Goal: Task Accomplishment & Management: Use online tool/utility

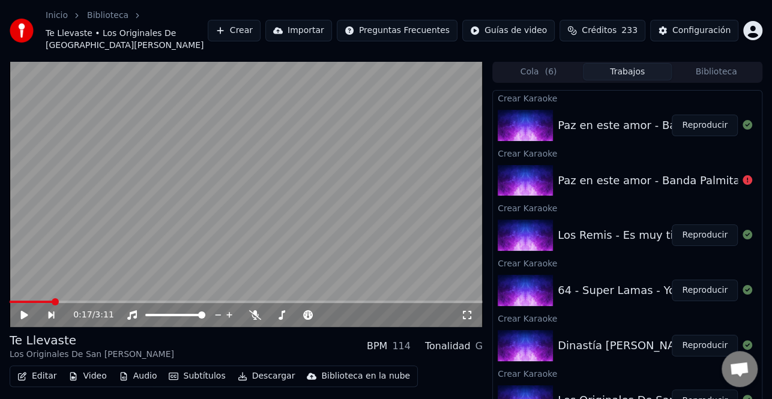
click at [712, 66] on button "Biblioteca" at bounding box center [716, 71] width 89 height 17
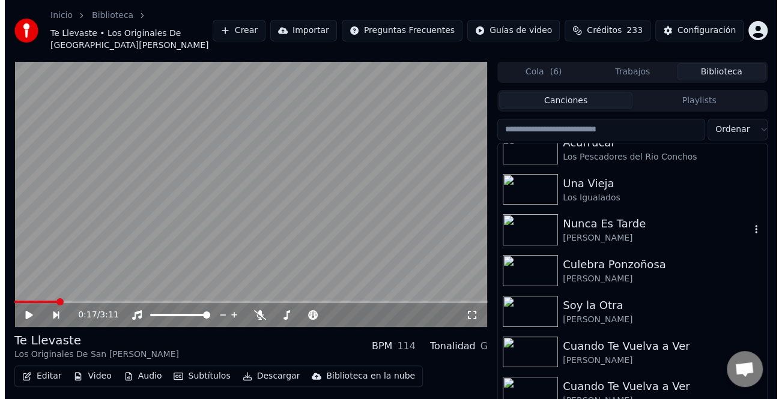
scroll to position [240, 0]
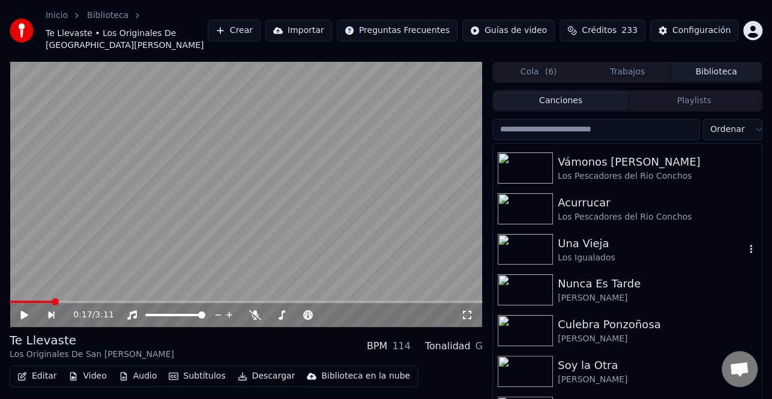
click at [610, 236] on div "Una Vieja" at bounding box center [651, 243] width 187 height 17
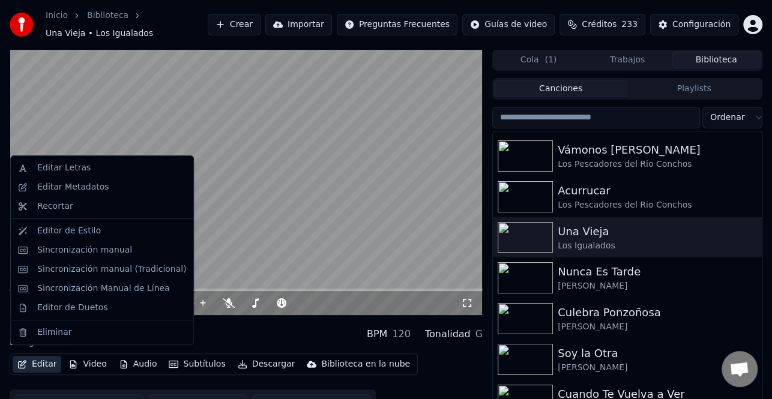
click at [43, 360] on button "Editar" at bounding box center [37, 364] width 49 height 17
click at [325, 251] on video at bounding box center [246, 182] width 473 height 266
click at [41, 358] on button "Editar" at bounding box center [37, 364] width 49 height 17
click at [110, 268] on div "Sincronización manual (Tradicional)" at bounding box center [111, 270] width 149 height 12
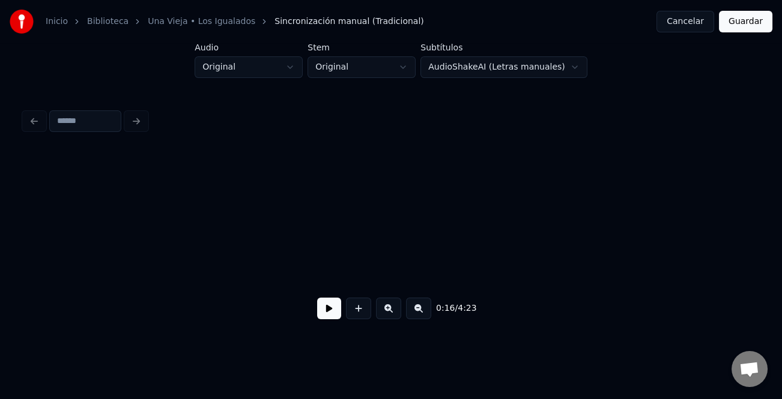
scroll to position [0, 2971]
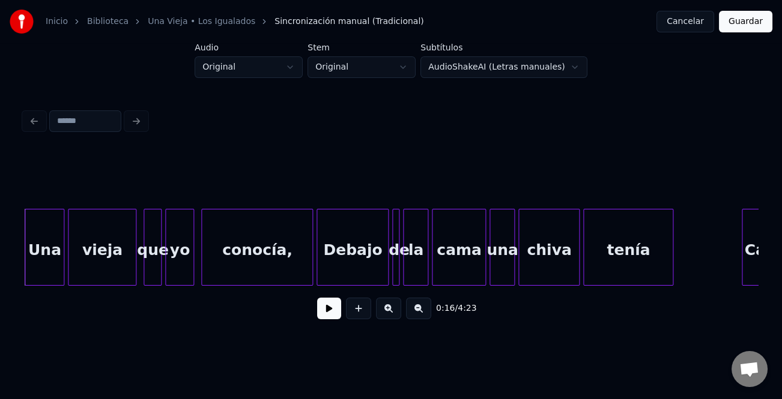
click at [333, 305] on button at bounding box center [329, 309] width 24 height 22
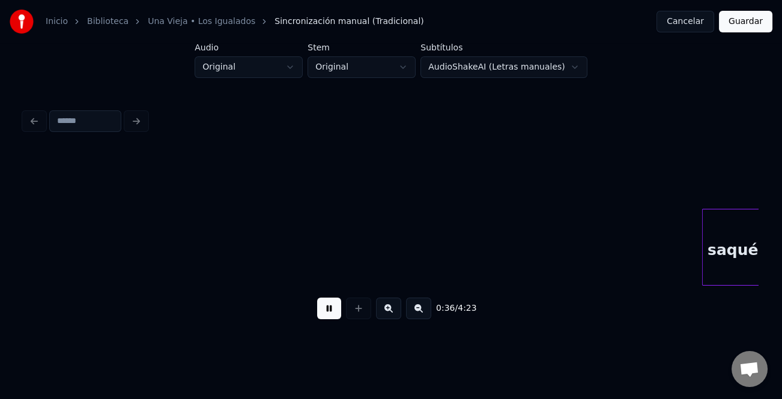
scroll to position [0, 6646]
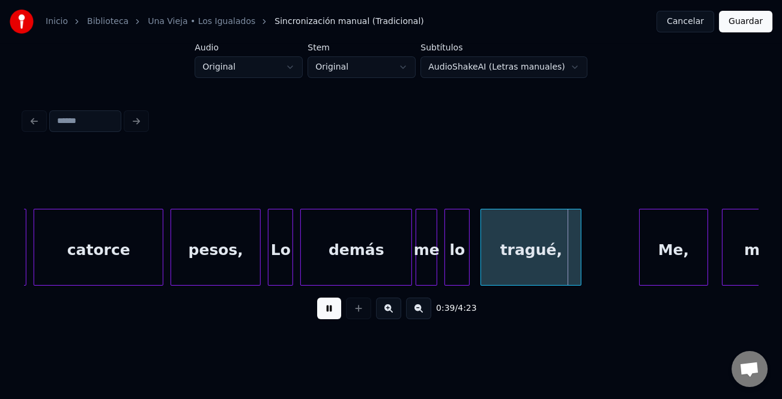
click at [334, 305] on button at bounding box center [329, 309] width 24 height 22
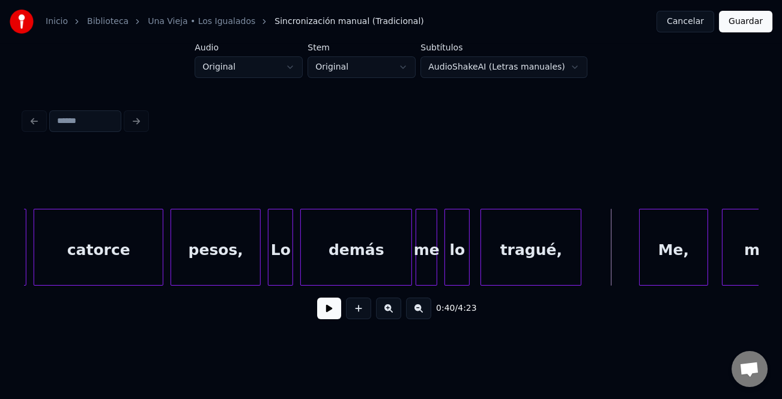
click at [333, 319] on button at bounding box center [329, 309] width 24 height 22
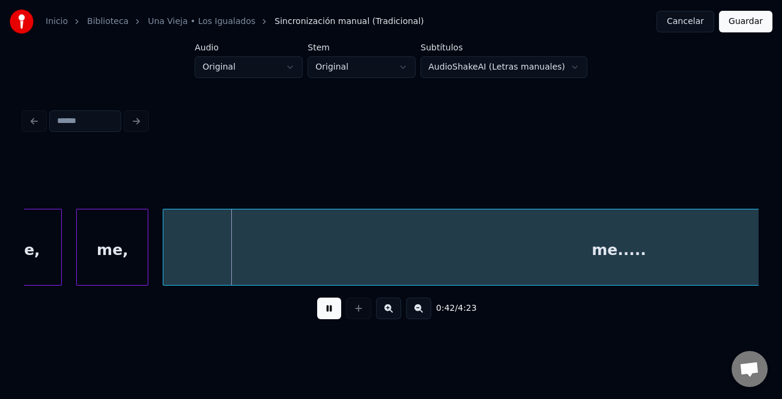
click at [332, 309] on button at bounding box center [329, 309] width 24 height 22
click at [433, 312] on div "0:42 / 4:23" at bounding box center [391, 308] width 714 height 26
click at [421, 313] on button at bounding box center [418, 309] width 25 height 22
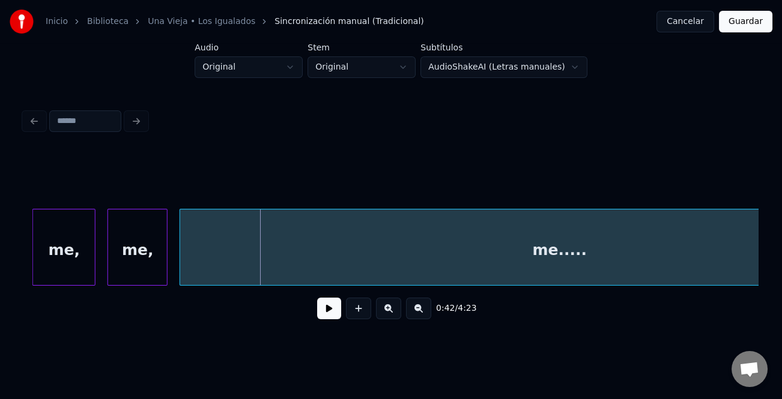
click at [421, 313] on button at bounding box center [418, 309] width 25 height 22
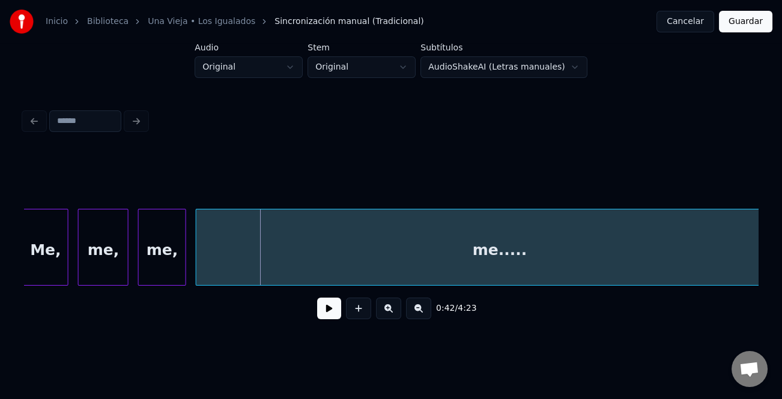
click at [421, 313] on button at bounding box center [418, 309] width 25 height 22
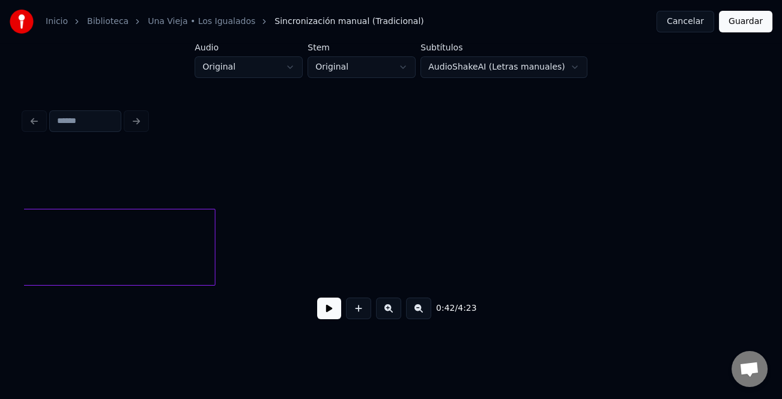
scroll to position [0, 3572]
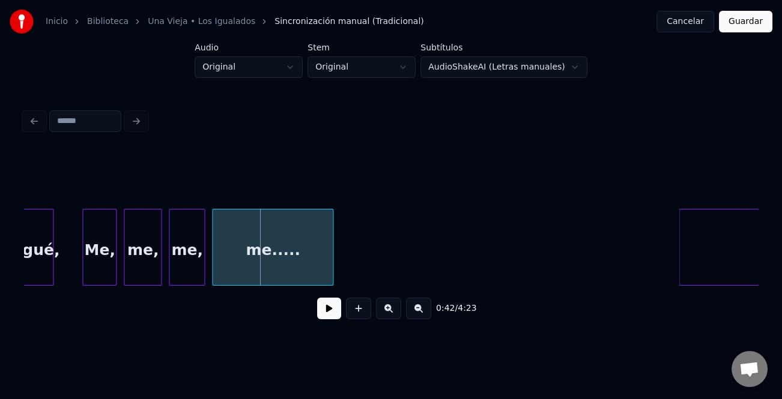
click at [330, 272] on div at bounding box center [331, 247] width 4 height 76
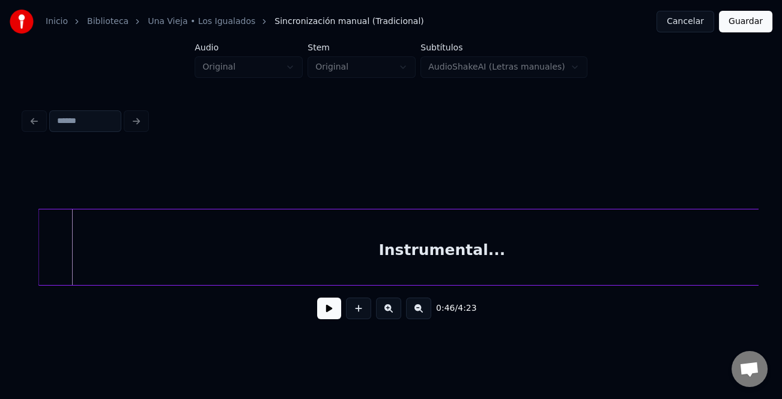
click at [633, 253] on div "Instrumental..." at bounding box center [442, 250] width 806 height 82
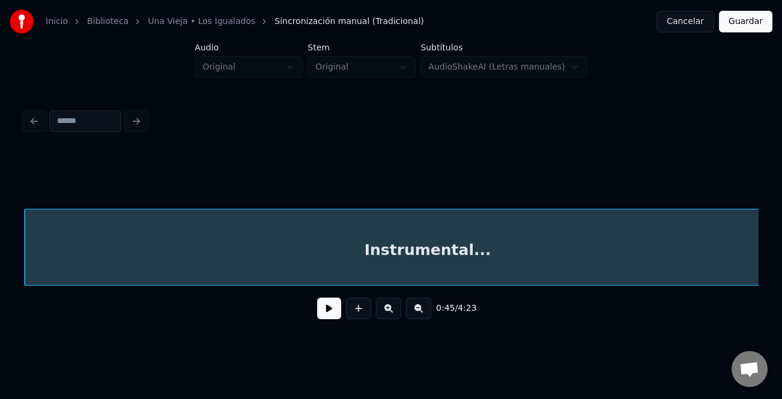
click at [414, 313] on button at bounding box center [418, 309] width 25 height 22
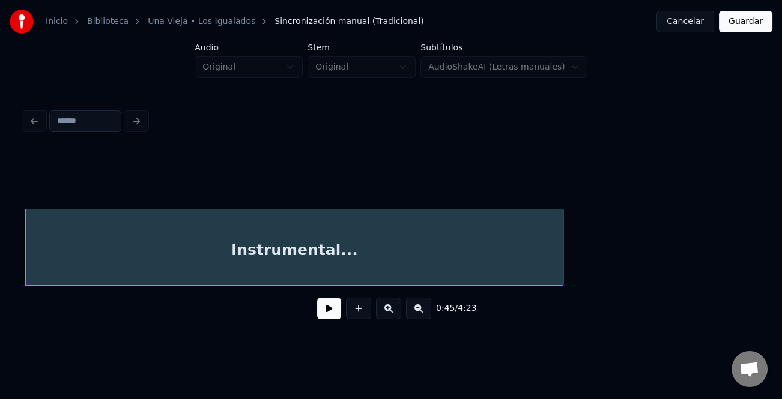
click at [414, 313] on button at bounding box center [418, 309] width 25 height 22
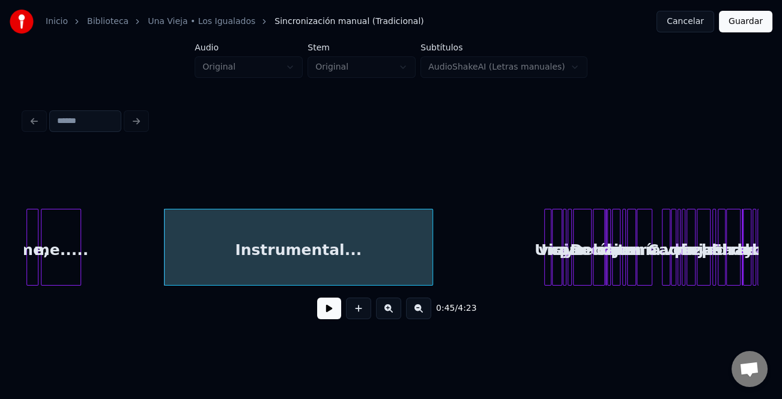
scroll to position [0, 1224]
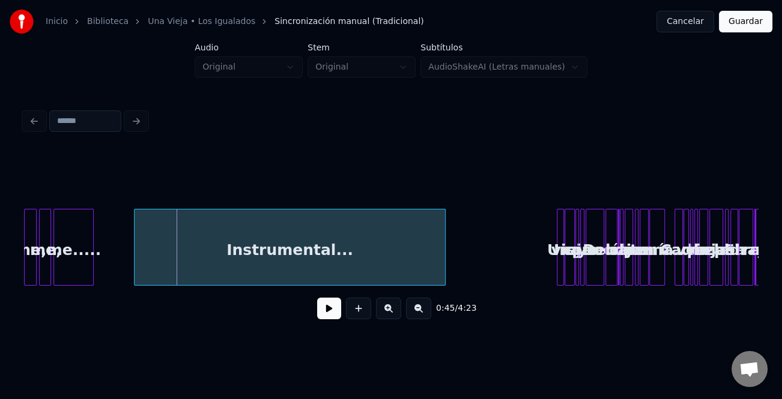
click at [136, 255] on div at bounding box center [136, 247] width 4 height 76
click at [451, 271] on div "Instrumental..." at bounding box center [295, 247] width 312 height 77
click at [434, 271] on div at bounding box center [435, 247] width 4 height 76
click at [364, 260] on div "Instrumental..." at bounding box center [276, 250] width 297 height 82
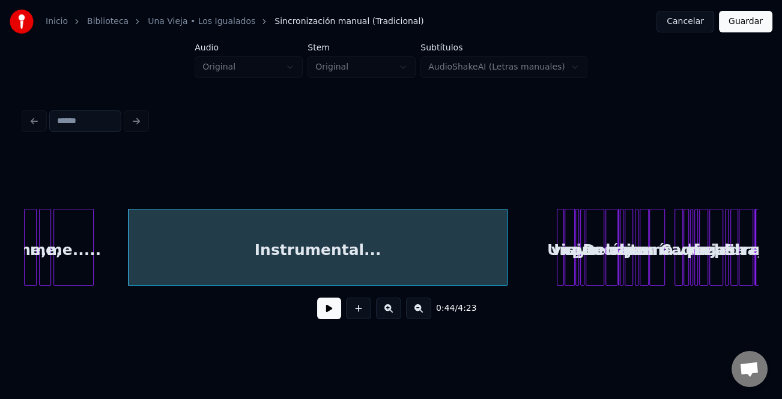
click at [505, 265] on div at bounding box center [505, 247] width 4 height 76
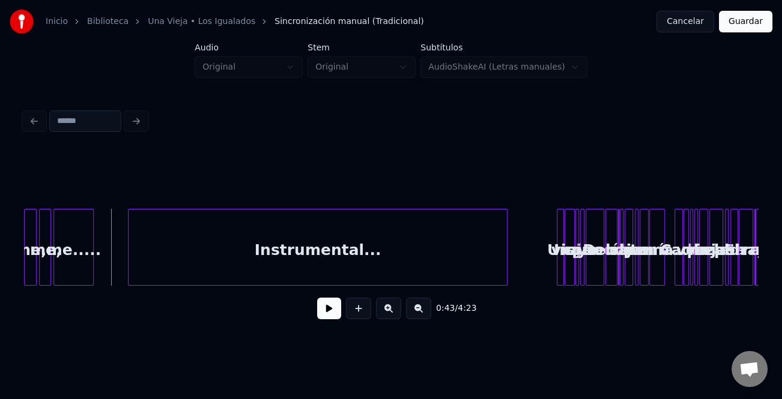
click at [312, 306] on div "0:43 / 4:23" at bounding box center [391, 308] width 714 height 26
click at [331, 309] on button at bounding box center [329, 309] width 24 height 22
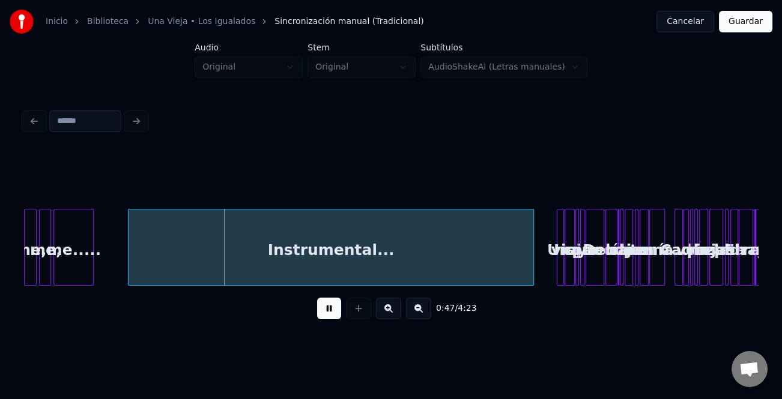
click at [529, 276] on div at bounding box center [531, 247] width 4 height 76
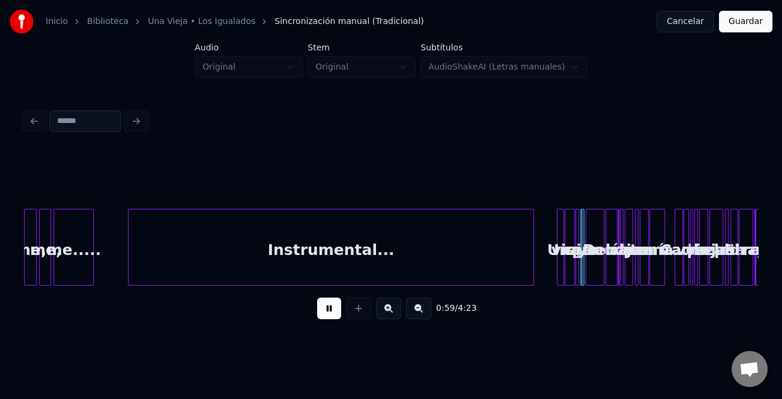
click at [396, 313] on button at bounding box center [388, 309] width 25 height 22
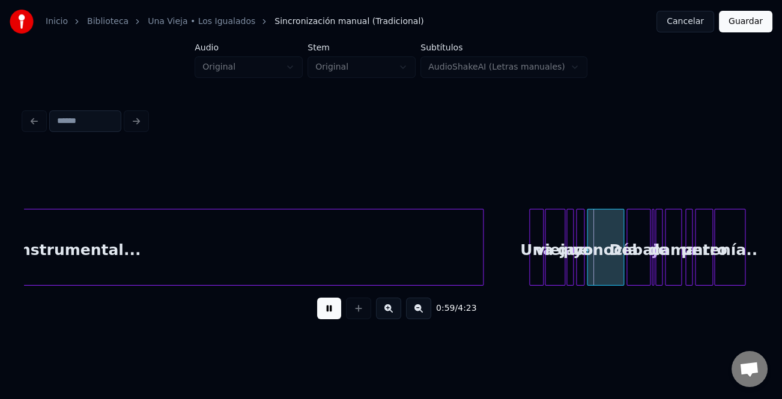
click at [396, 312] on button at bounding box center [388, 309] width 25 height 22
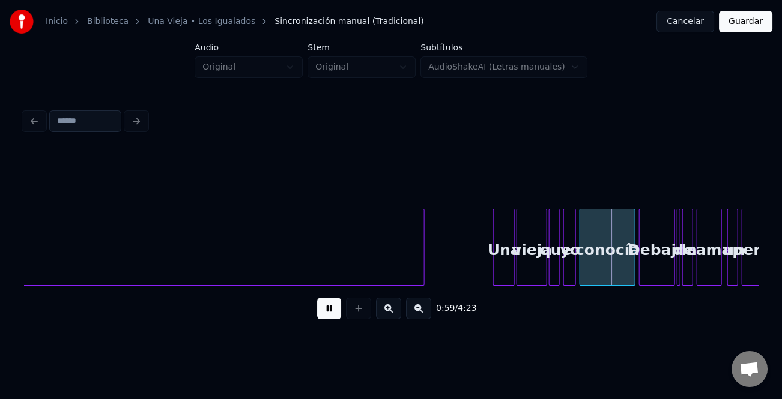
click at [396, 312] on button at bounding box center [388, 309] width 25 height 22
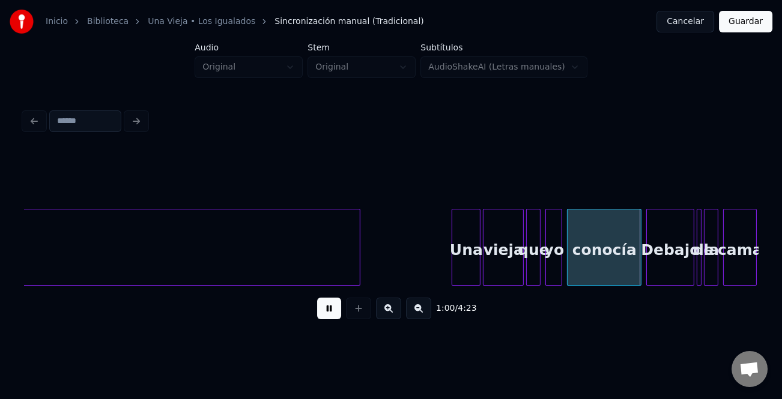
click at [396, 312] on button at bounding box center [388, 309] width 25 height 22
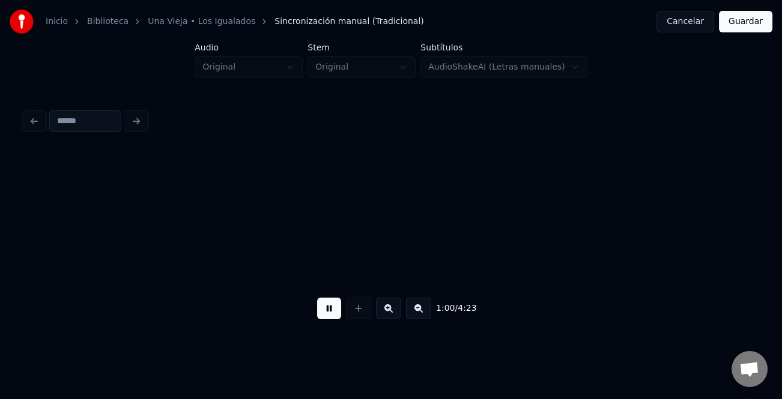
click at [396, 312] on button at bounding box center [388, 309] width 25 height 22
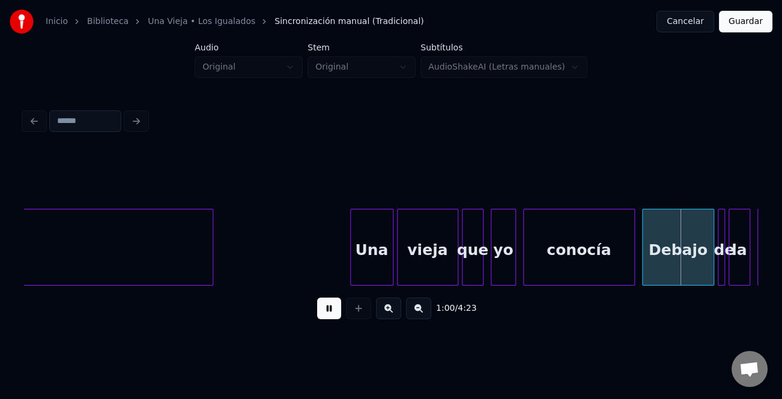
click at [396, 312] on button at bounding box center [388, 309] width 25 height 22
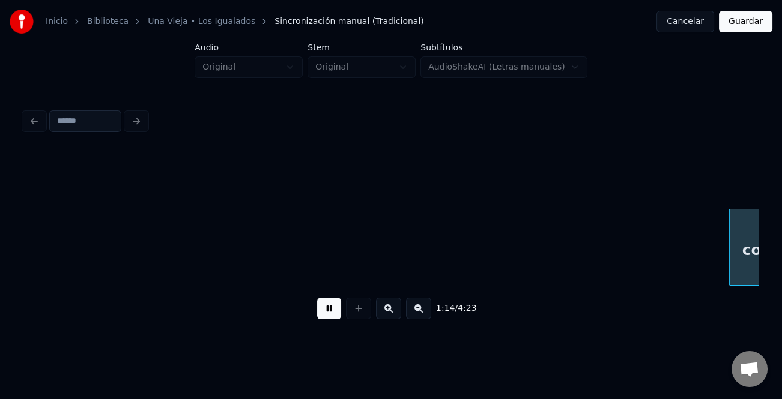
scroll to position [0, 15706]
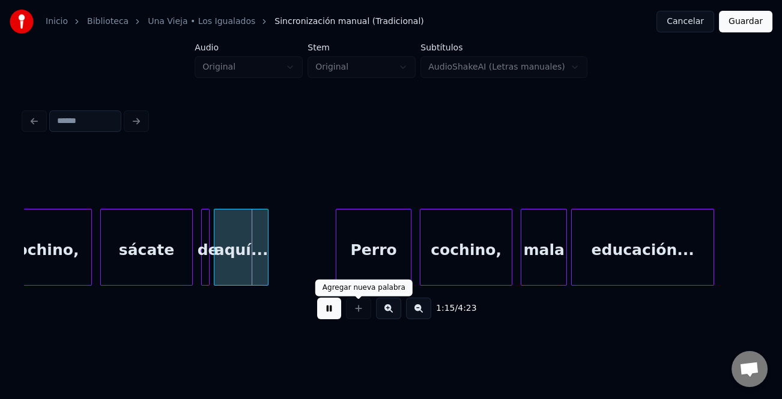
click at [333, 312] on button at bounding box center [329, 309] width 24 height 22
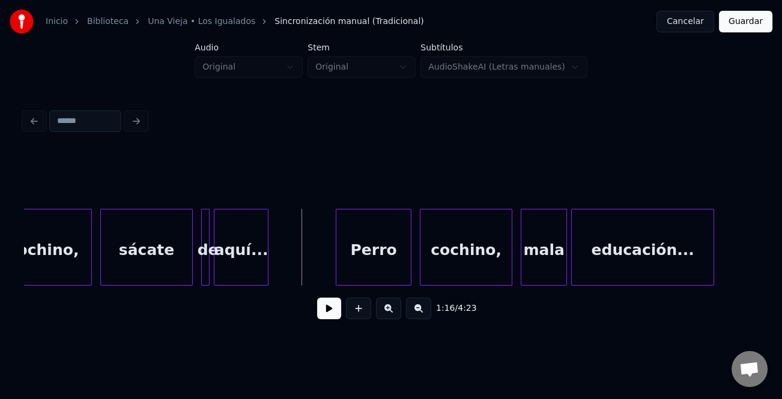
click at [325, 312] on button at bounding box center [329, 309] width 24 height 22
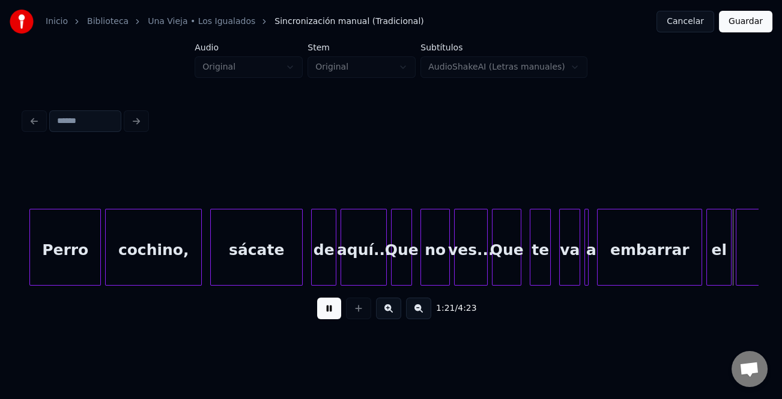
scroll to position [0, 17176]
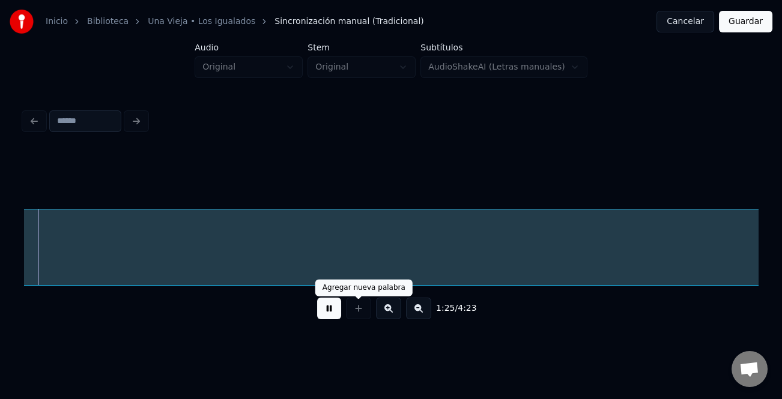
click at [420, 315] on button at bounding box center [418, 309] width 25 height 22
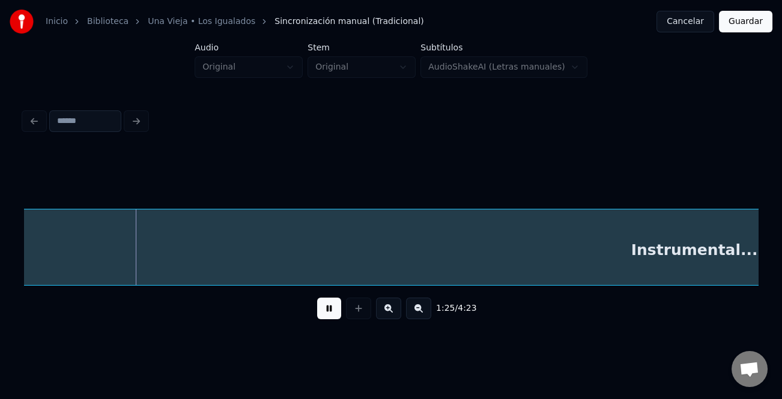
click at [420, 315] on button at bounding box center [418, 309] width 25 height 22
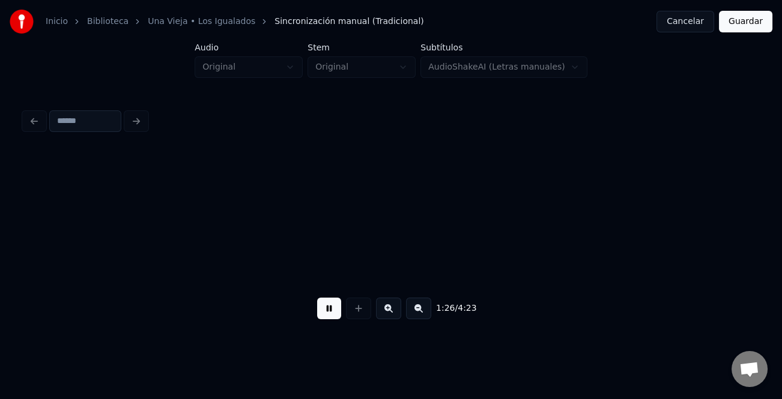
scroll to position [0, 10187]
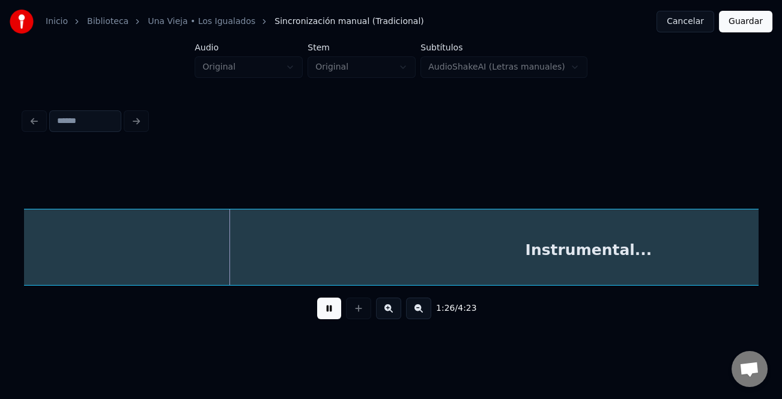
click at [332, 319] on button at bounding box center [329, 309] width 24 height 22
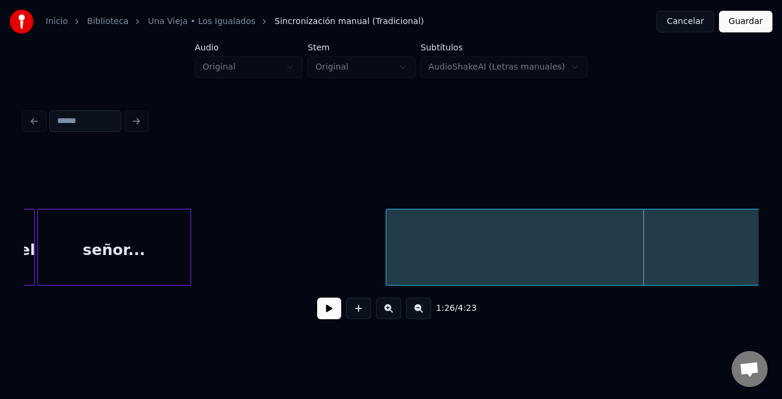
scroll to position [0, 9889]
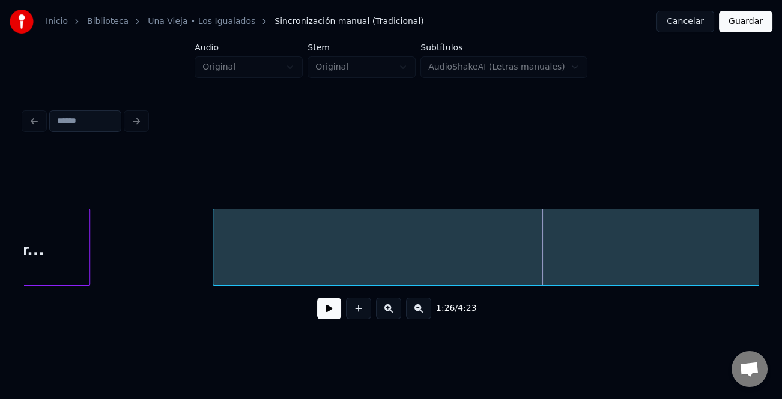
click at [215, 265] on div at bounding box center [215, 247] width 4 height 76
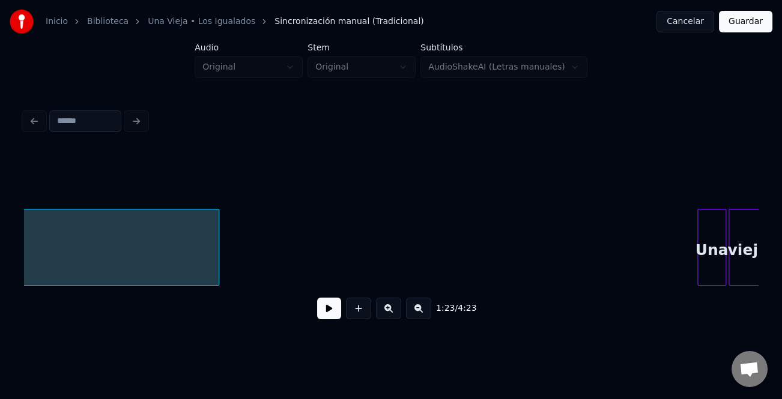
scroll to position [0, 11182]
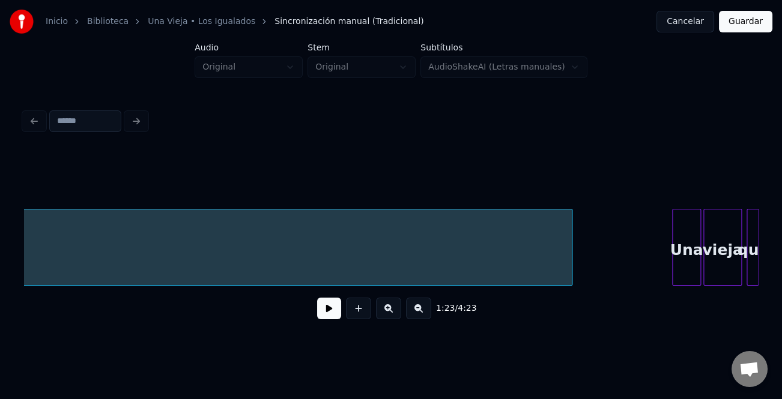
click at [571, 252] on div at bounding box center [570, 247] width 4 height 76
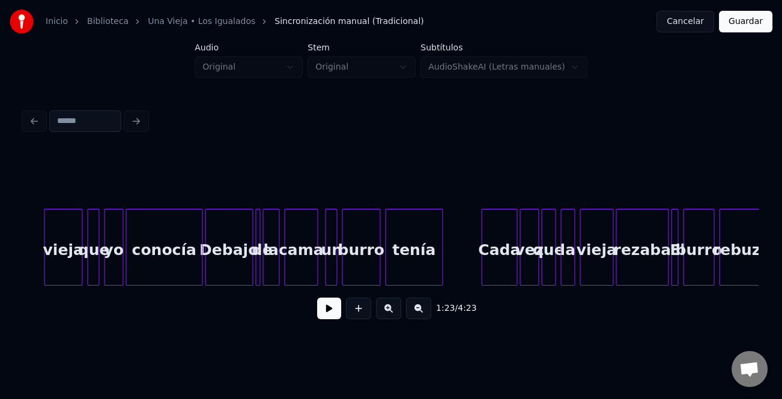
scroll to position [0, 11664]
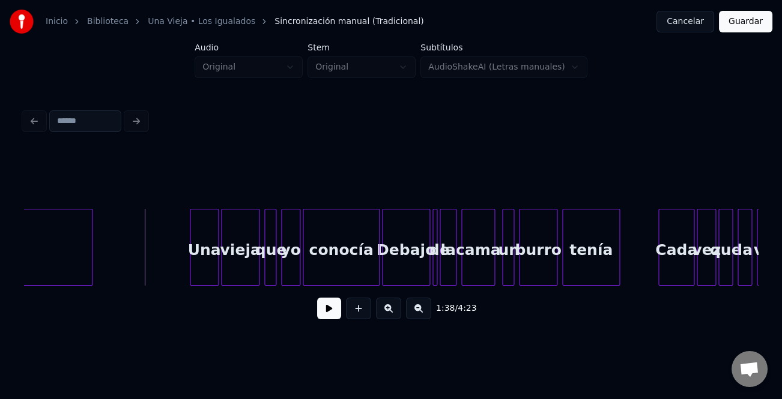
click at [330, 312] on button at bounding box center [329, 309] width 24 height 22
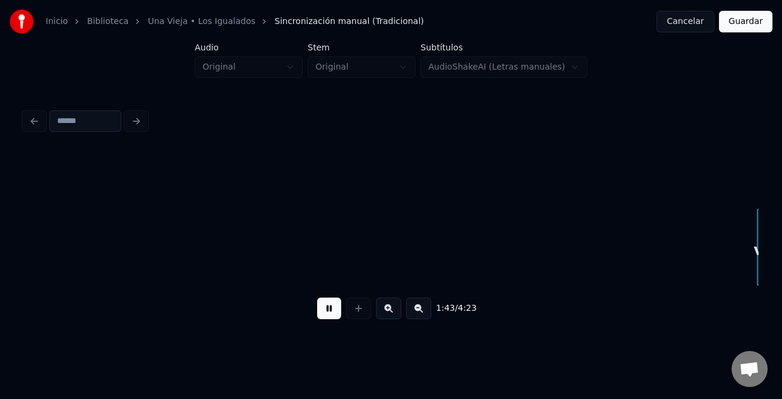
scroll to position [0, 12398]
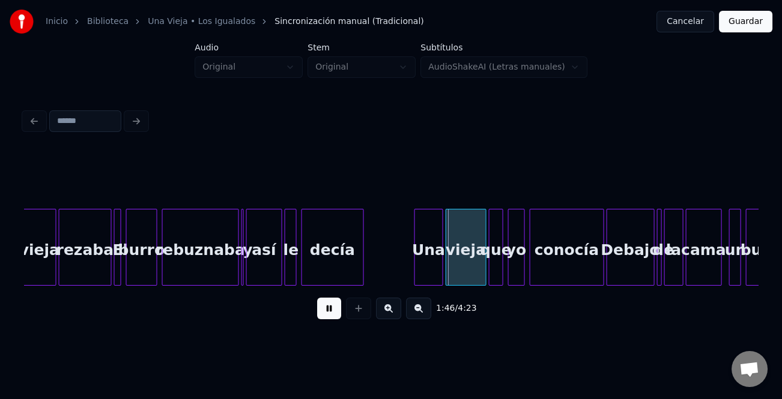
click at [396, 312] on button at bounding box center [388, 309] width 25 height 22
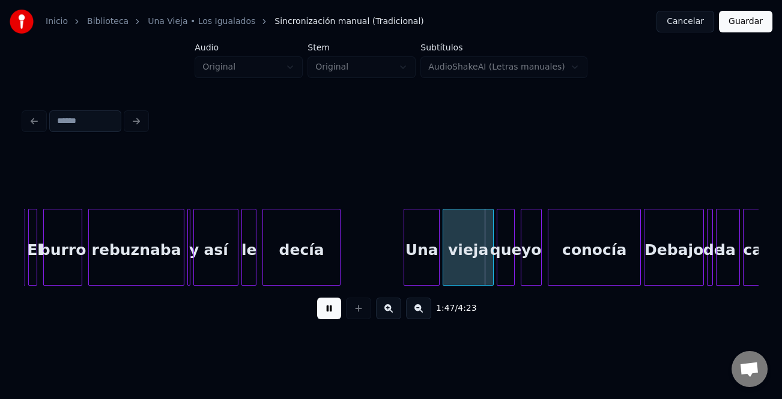
click at [396, 312] on button at bounding box center [388, 309] width 25 height 22
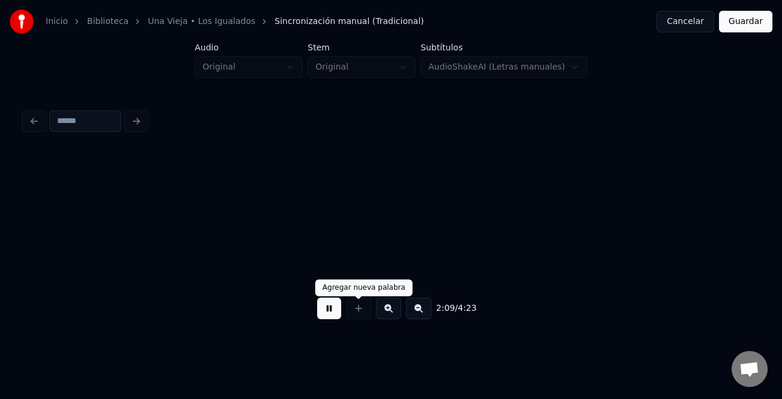
scroll to position [0, 23227]
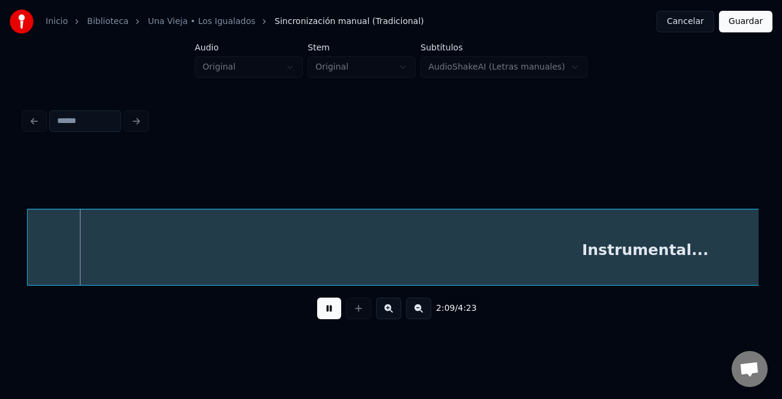
click at [318, 312] on button at bounding box center [329, 309] width 24 height 22
click at [417, 313] on button at bounding box center [418, 309] width 25 height 22
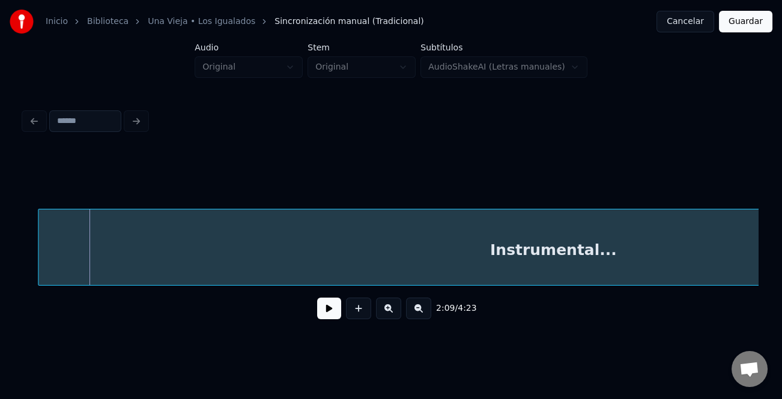
click at [417, 313] on button at bounding box center [418, 309] width 25 height 22
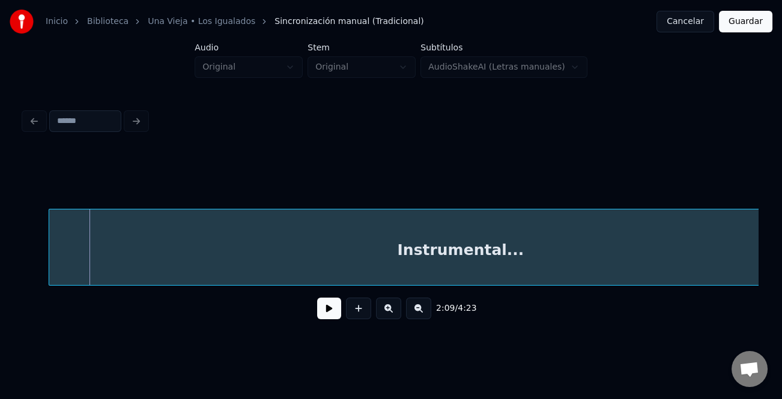
click at [417, 313] on button at bounding box center [418, 309] width 25 height 22
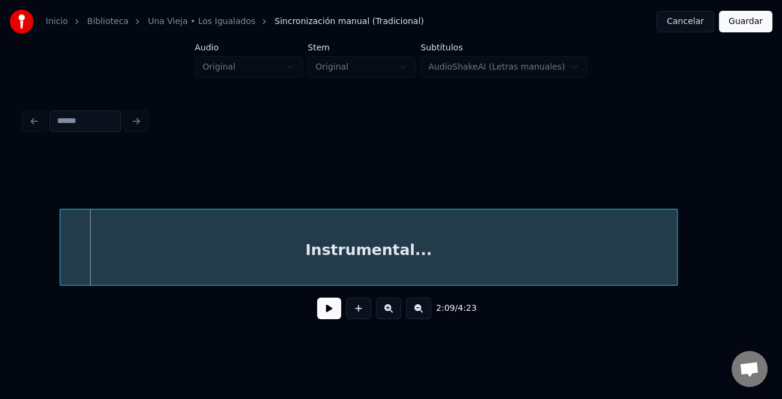
click at [417, 313] on button at bounding box center [418, 309] width 25 height 22
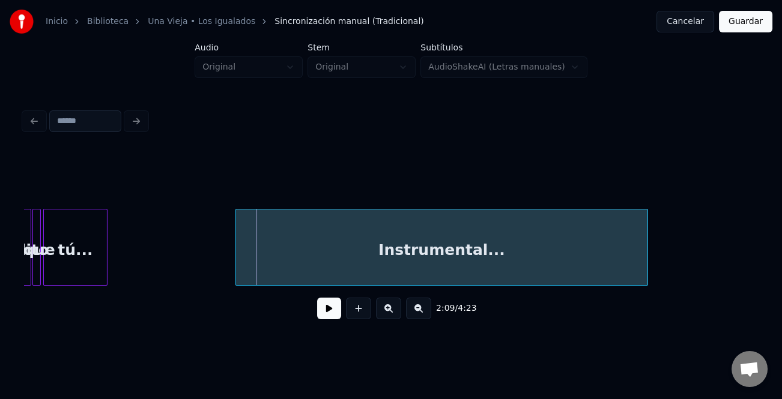
scroll to position [0, 7418]
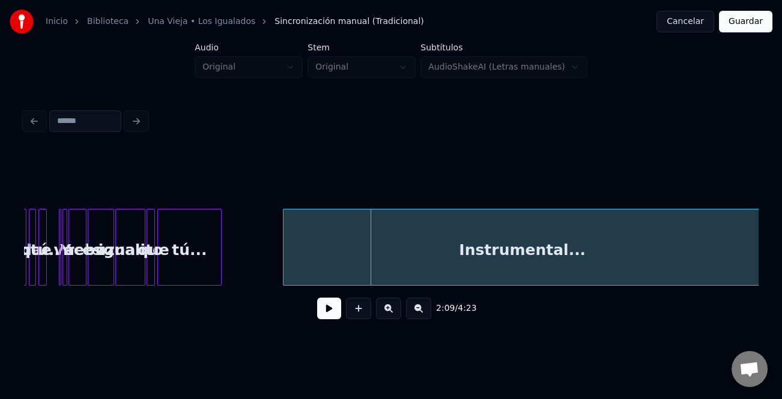
click at [283, 276] on div at bounding box center [285, 247] width 4 height 76
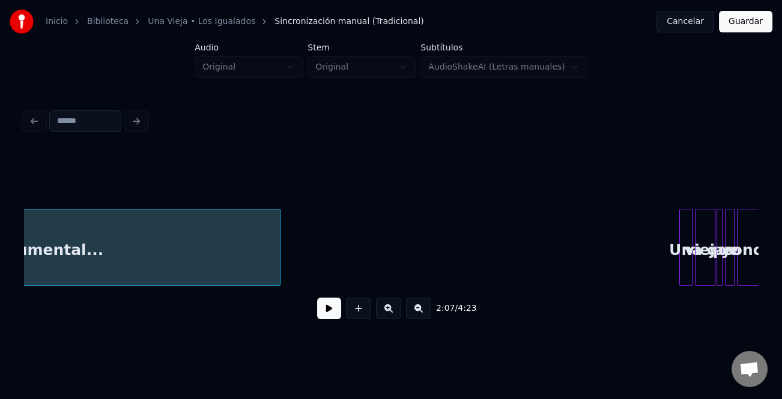
scroll to position [0, 7924]
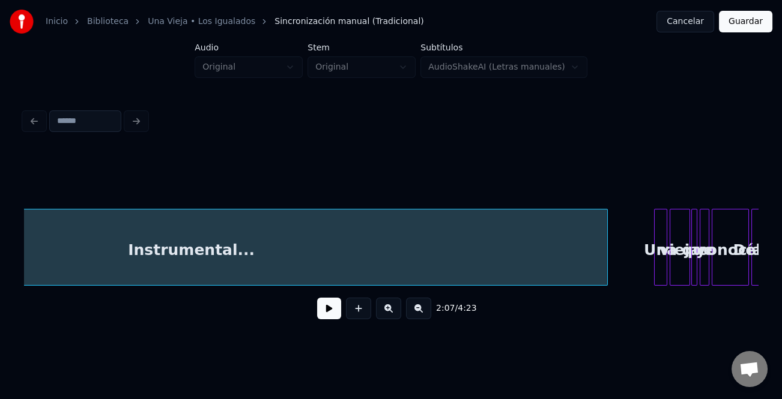
click at [604, 291] on div "2:07 / 4:23" at bounding box center [390, 240] width 733 height 182
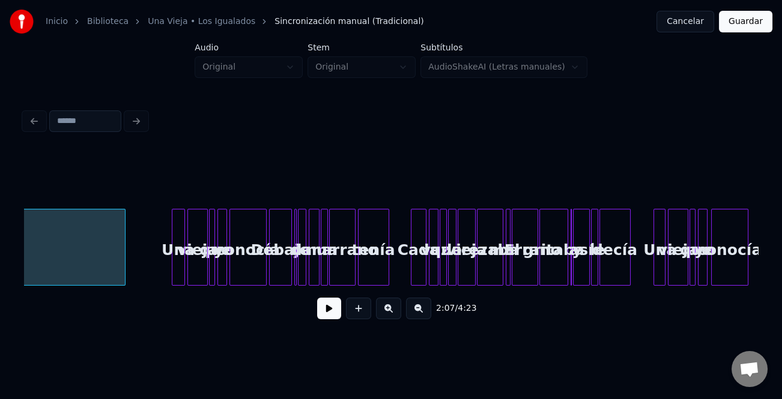
scroll to position [0, 8343]
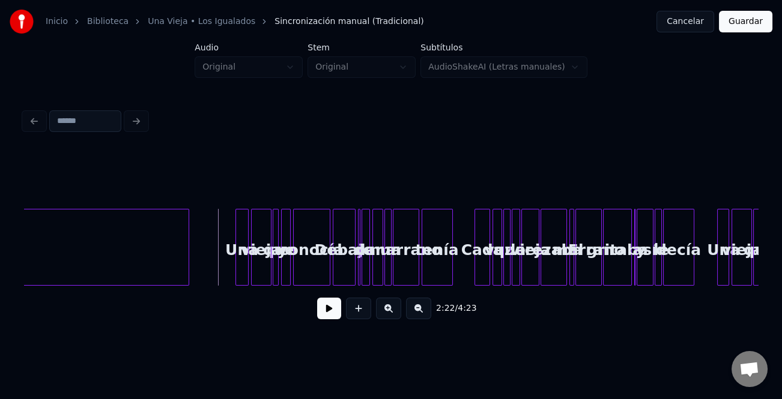
click at [331, 309] on button at bounding box center [329, 309] width 24 height 22
click at [389, 312] on button at bounding box center [388, 309] width 25 height 22
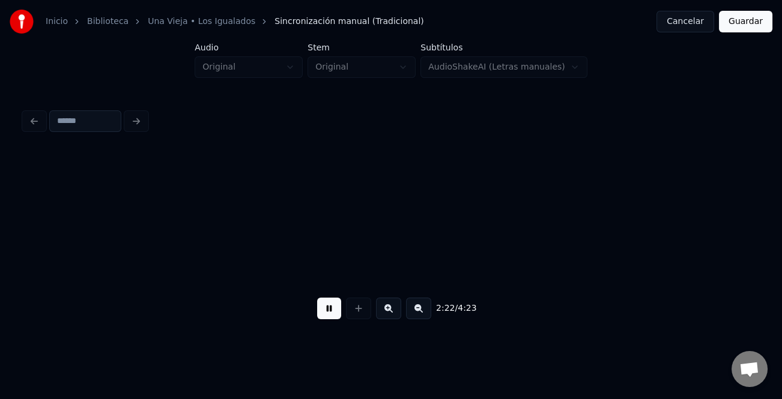
click at [389, 312] on button at bounding box center [388, 309] width 25 height 22
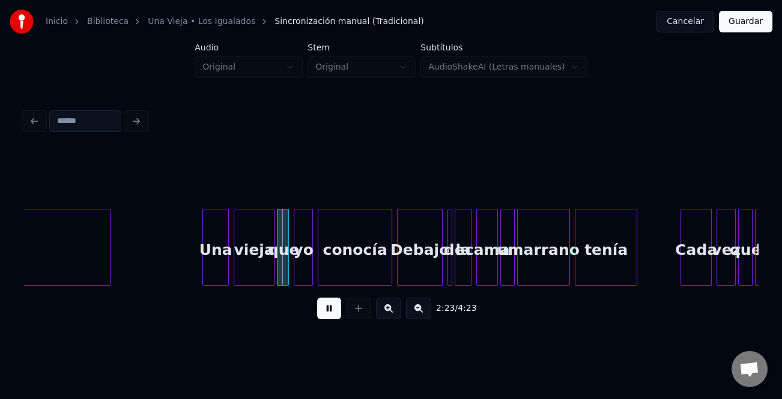
click at [389, 312] on button at bounding box center [388, 309] width 25 height 22
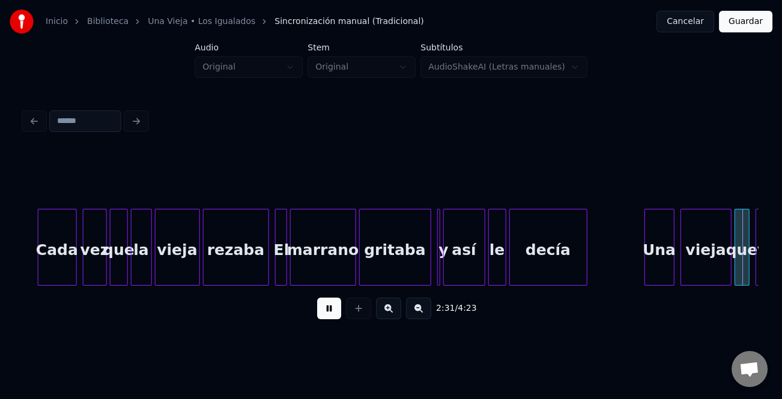
scroll to position [0, 22702]
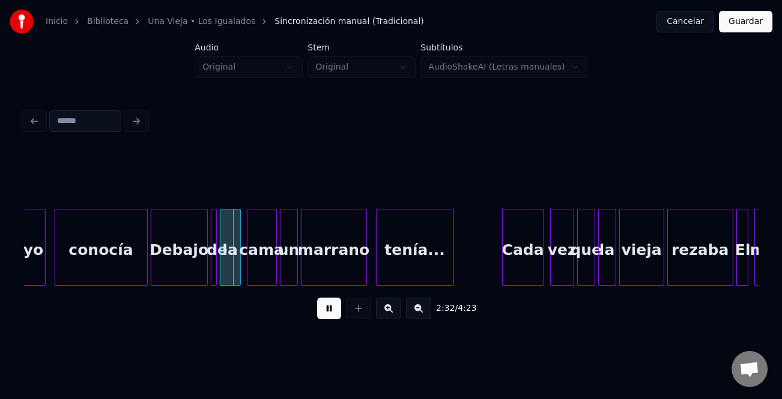
click at [325, 307] on button at bounding box center [329, 309] width 24 height 22
click at [324, 313] on button at bounding box center [329, 309] width 24 height 22
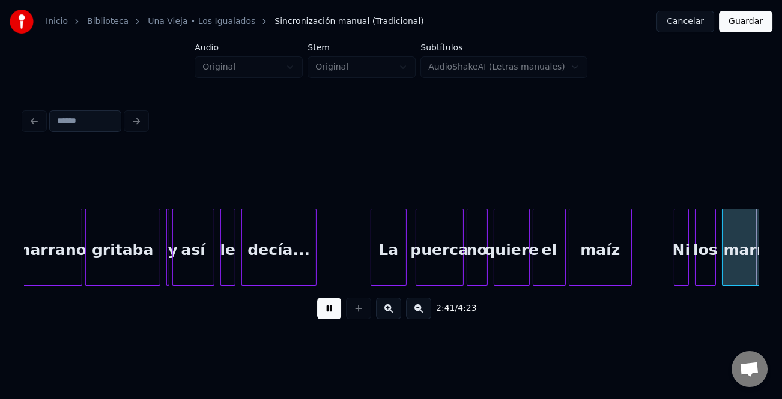
scroll to position [0, 24170]
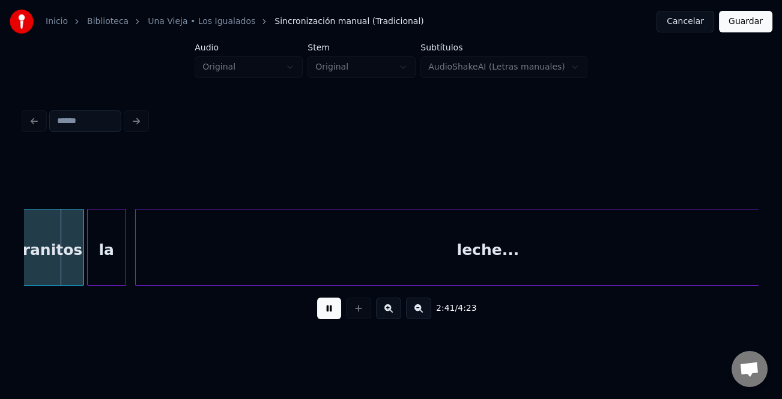
click at [327, 313] on button at bounding box center [329, 309] width 24 height 22
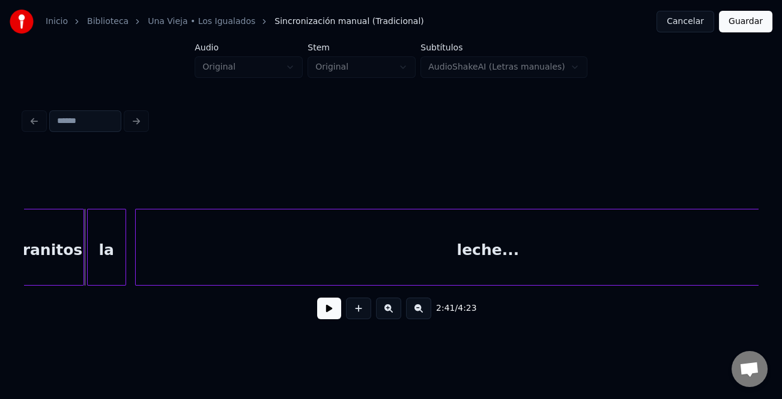
click at [327, 313] on button at bounding box center [329, 309] width 24 height 22
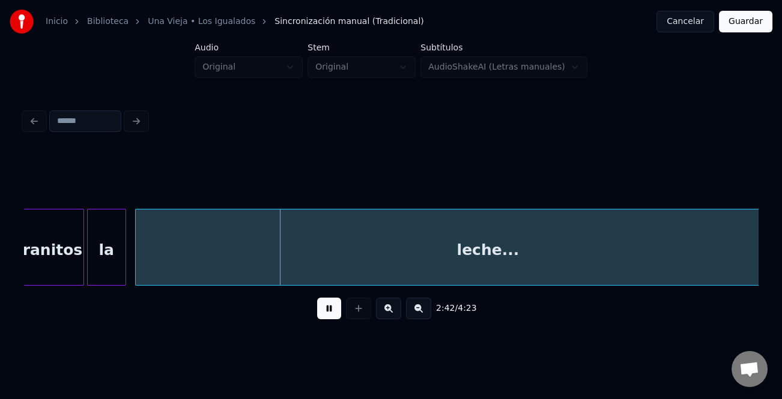
click at [327, 313] on button at bounding box center [329, 309] width 24 height 22
click at [429, 319] on button at bounding box center [418, 309] width 25 height 22
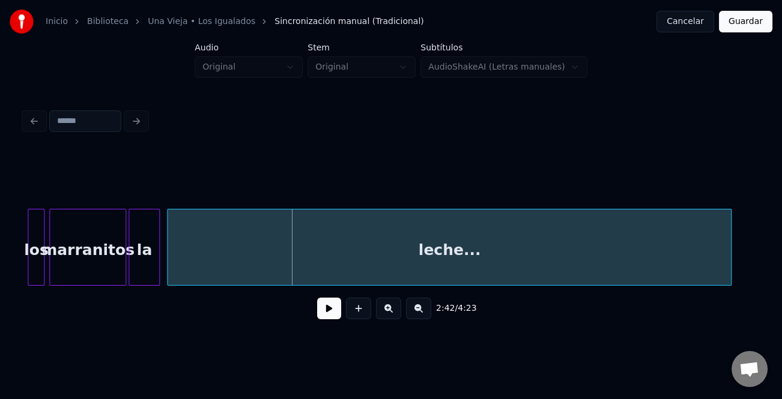
click at [429, 319] on button at bounding box center [418, 309] width 25 height 22
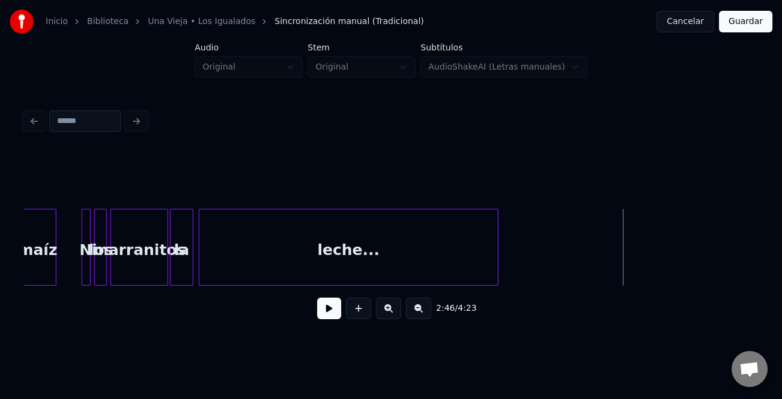
click at [494, 283] on div "marranitos la leche... los maíz Ni" at bounding box center [390, 247] width 733 height 77
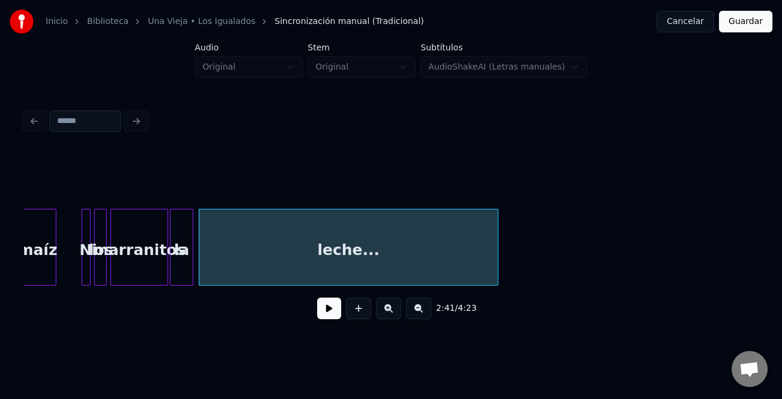
click at [320, 312] on button at bounding box center [329, 309] width 24 height 22
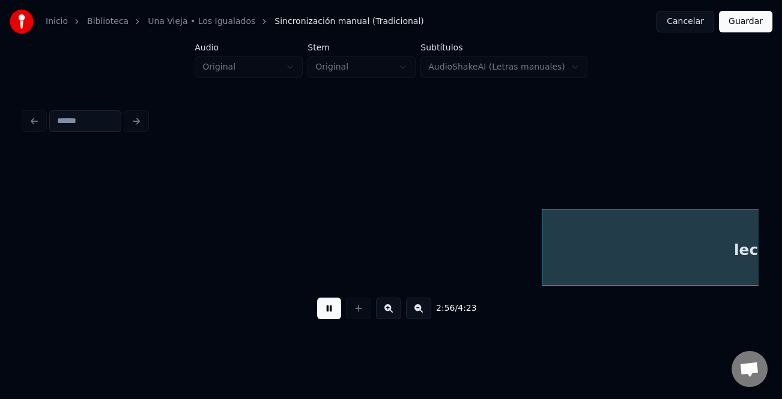
scroll to position [0, 15862]
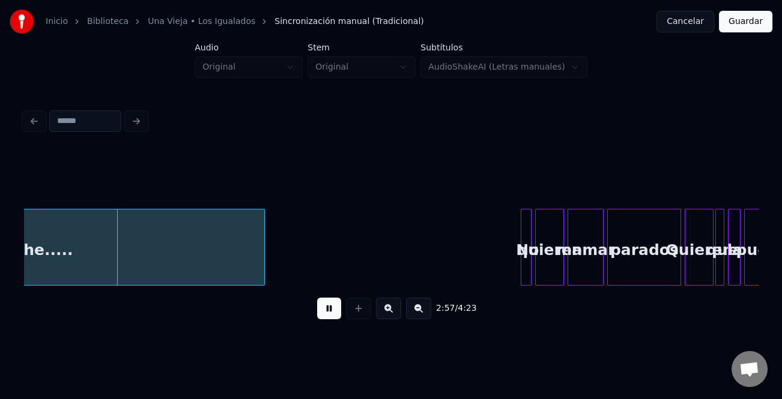
click at [334, 311] on button at bounding box center [329, 309] width 24 height 22
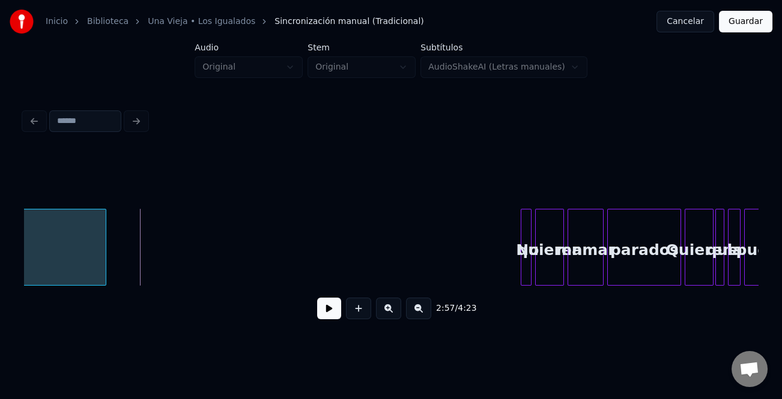
click at [102, 271] on div at bounding box center [104, 247] width 4 height 76
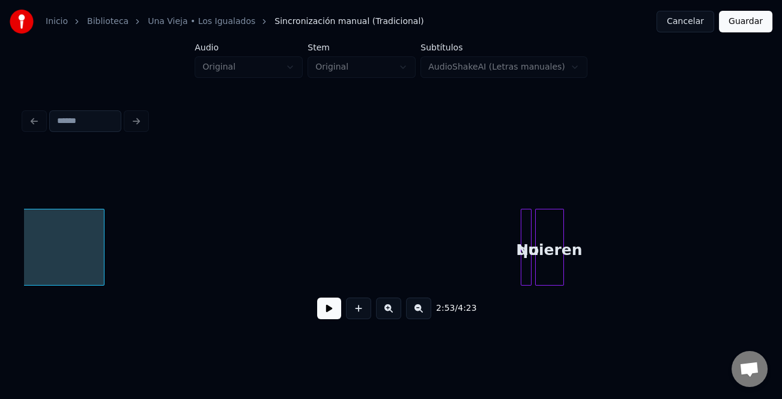
scroll to position [0, 15645]
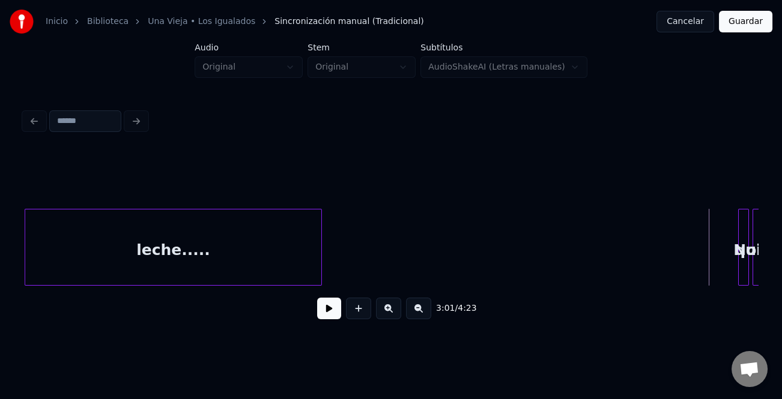
click at [324, 311] on button at bounding box center [329, 309] width 24 height 22
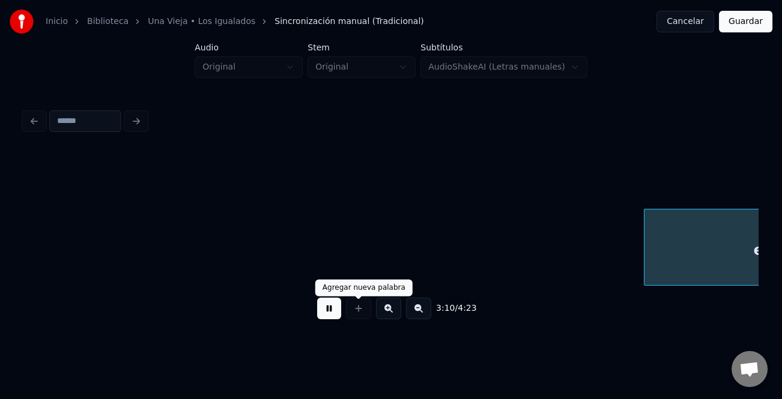
scroll to position [0, 17112]
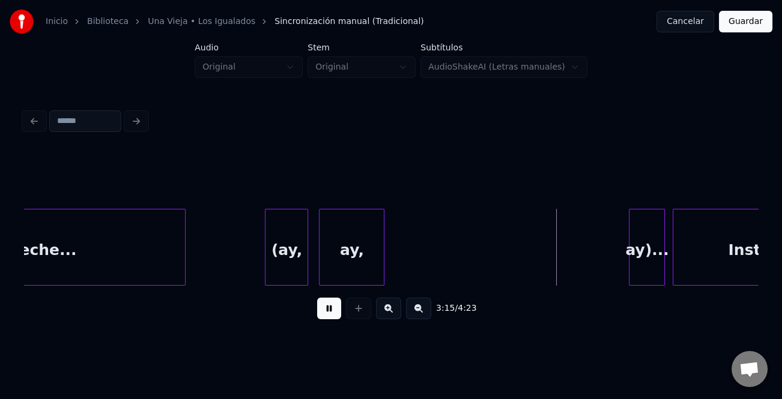
click at [381, 275] on div at bounding box center [382, 247] width 4 height 76
click at [611, 267] on div at bounding box center [613, 247] width 4 height 76
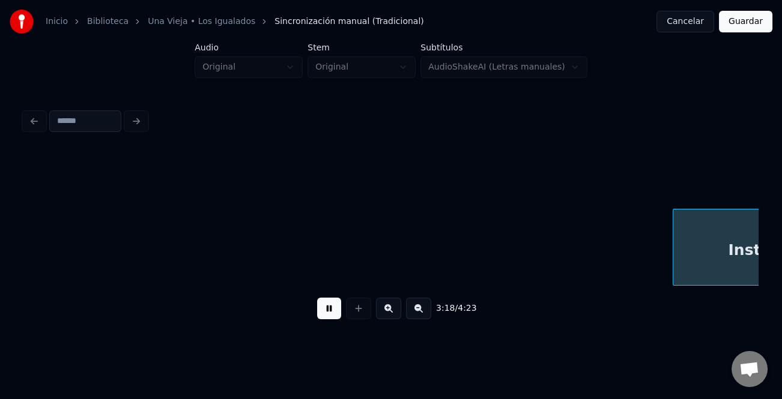
scroll to position [0, 17845]
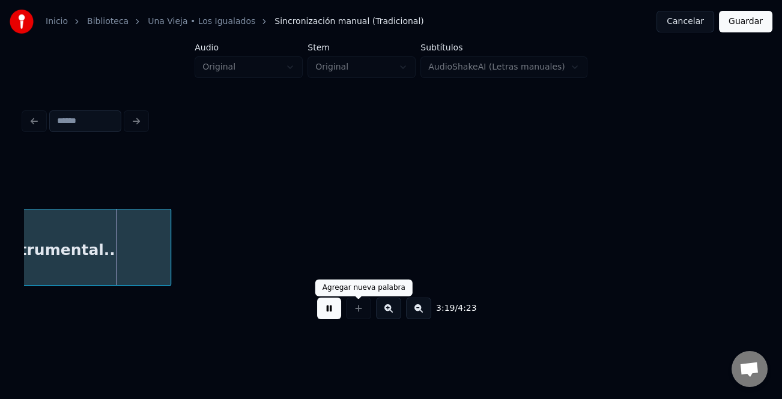
click at [328, 313] on button at bounding box center [329, 309] width 24 height 22
click at [572, 283] on div "Instrumental.." at bounding box center [390, 247] width 733 height 77
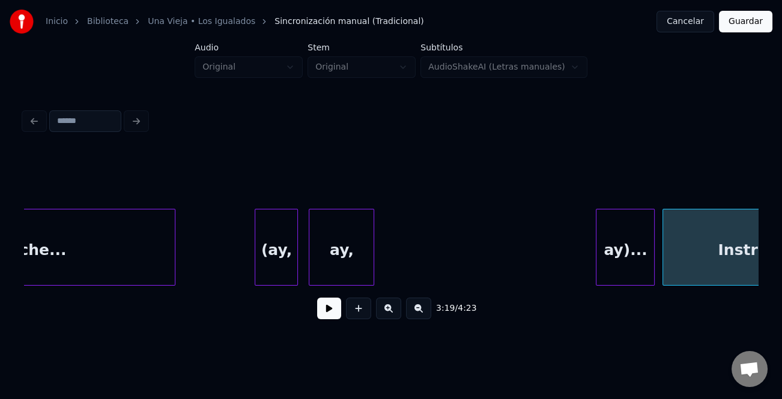
scroll to position [0, 17160]
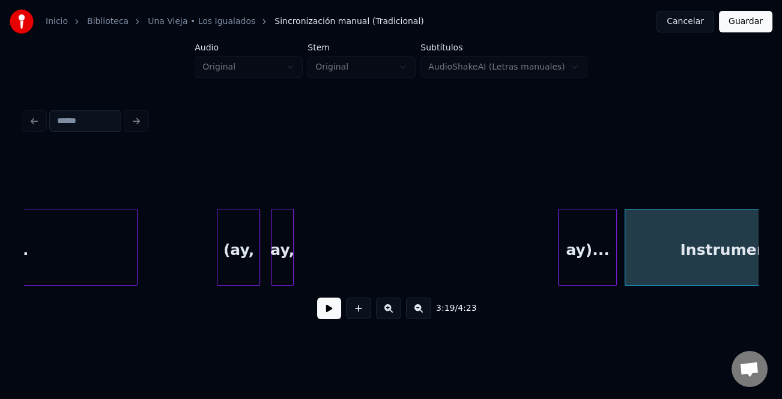
click at [289, 265] on div at bounding box center [291, 247] width 4 height 76
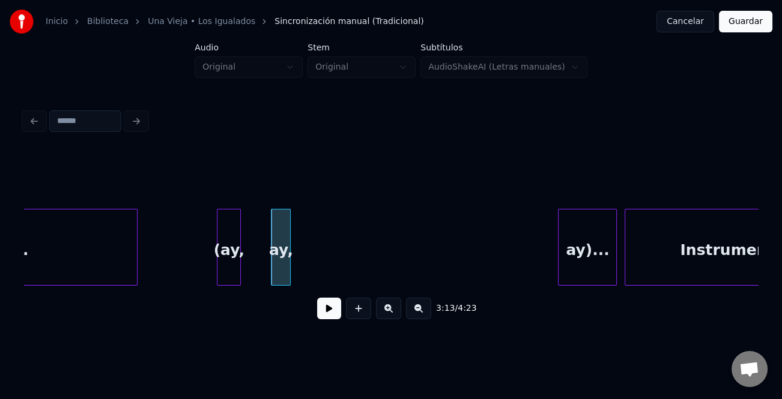
click at [236, 265] on div at bounding box center [238, 247] width 4 height 76
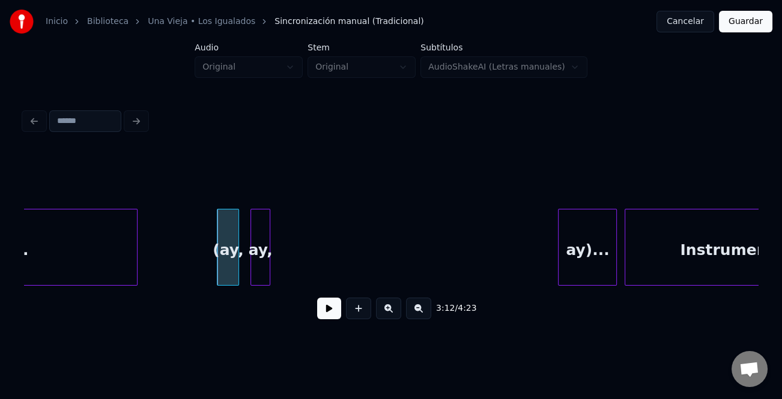
click at [258, 271] on div "ay," at bounding box center [260, 250] width 19 height 82
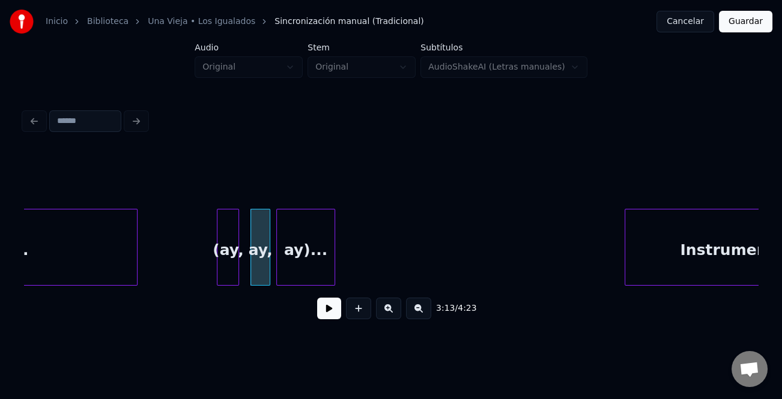
click at [312, 242] on div "ay)..." at bounding box center [306, 250] width 58 height 82
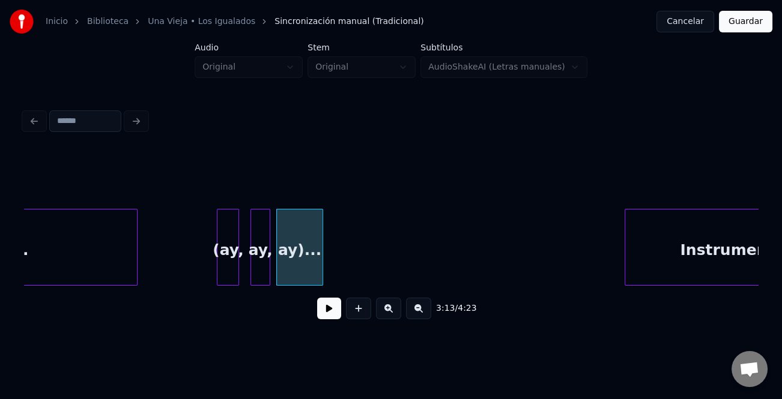
click at [319, 251] on div at bounding box center [321, 247] width 4 height 76
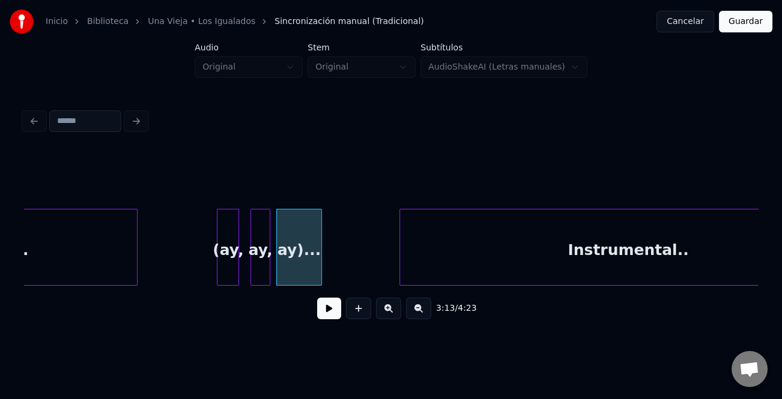
click at [400, 250] on div at bounding box center [402, 247] width 4 height 76
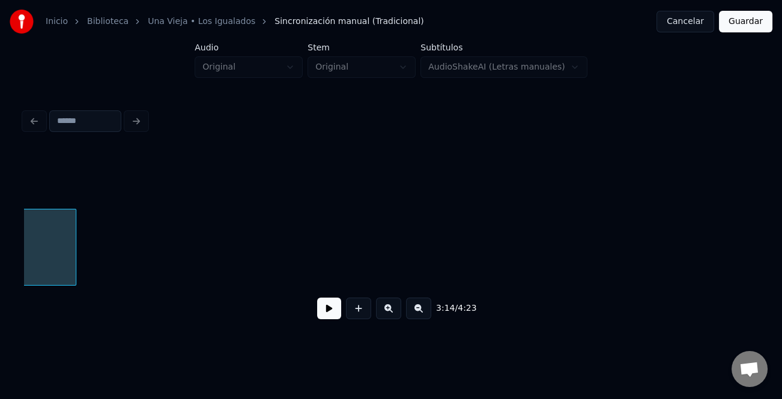
scroll to position [0, 17787]
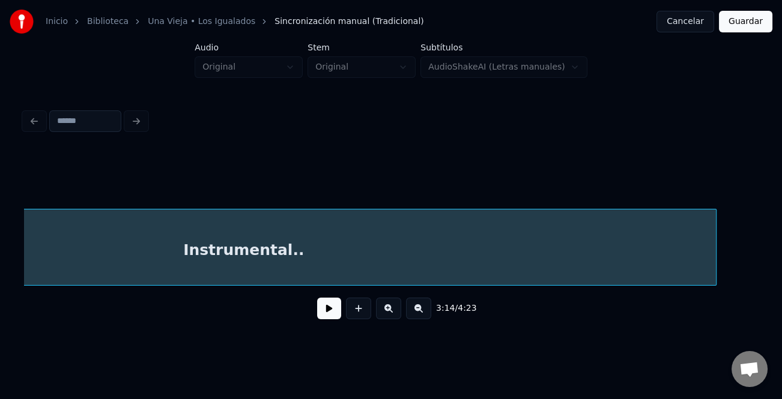
click at [715, 273] on div at bounding box center [714, 247] width 4 height 76
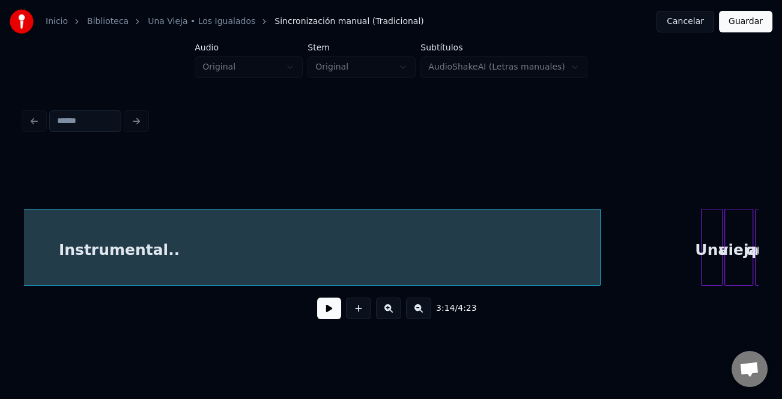
scroll to position [0, 18035]
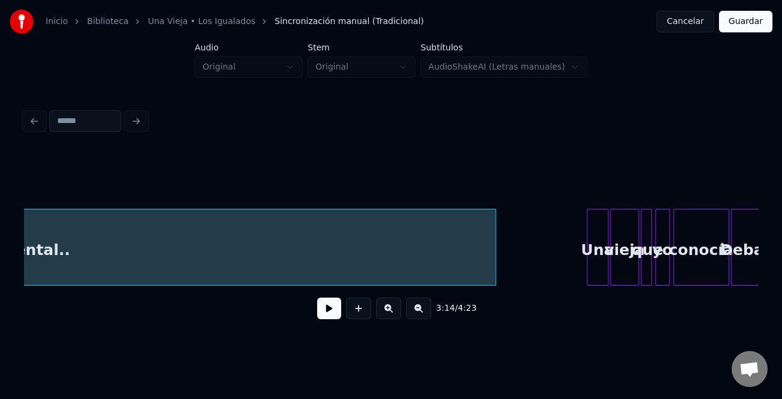
click at [495, 261] on div at bounding box center [494, 247] width 4 height 76
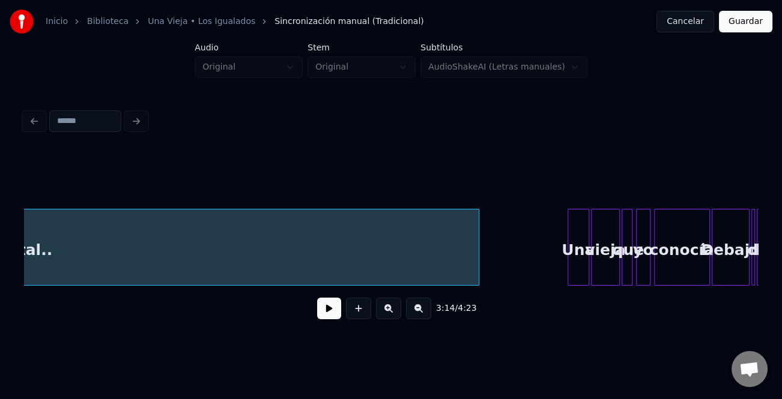
scroll to position [0, 18073]
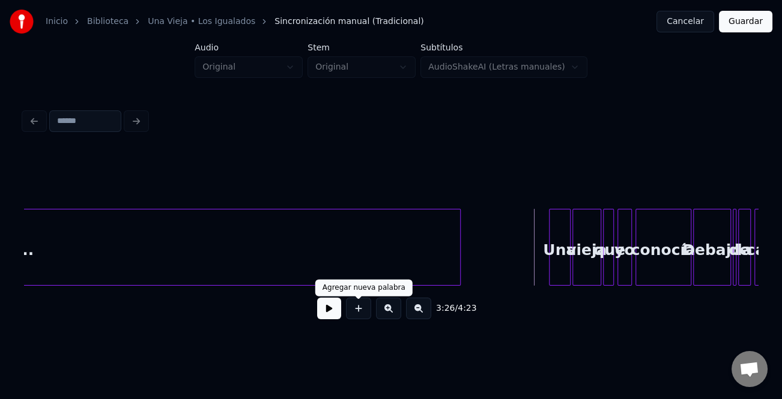
click at [336, 312] on button at bounding box center [329, 309] width 24 height 22
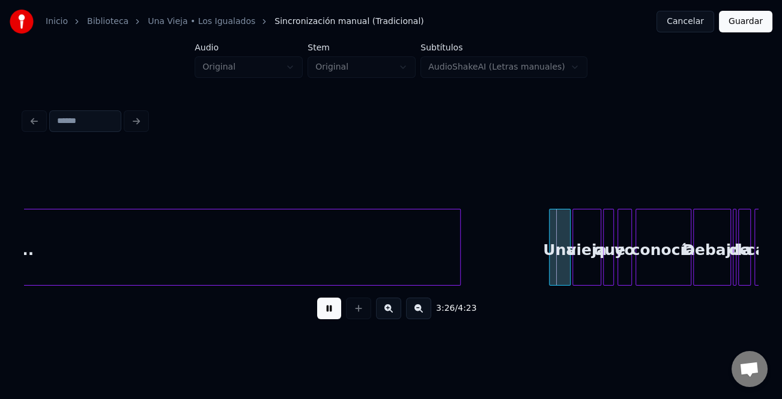
click at [392, 315] on button at bounding box center [388, 309] width 25 height 22
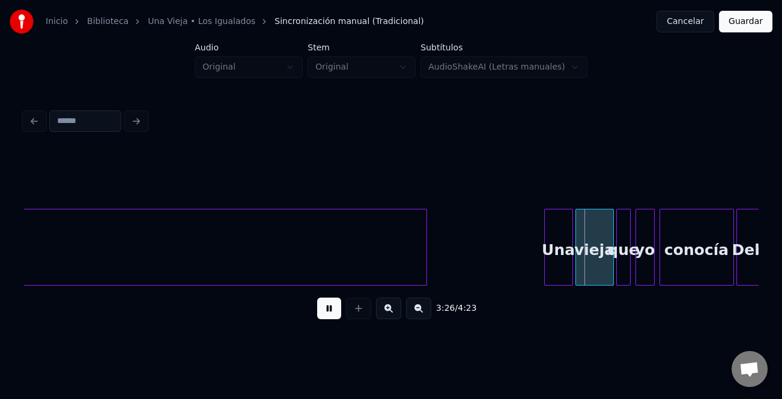
click at [392, 315] on button at bounding box center [388, 309] width 25 height 22
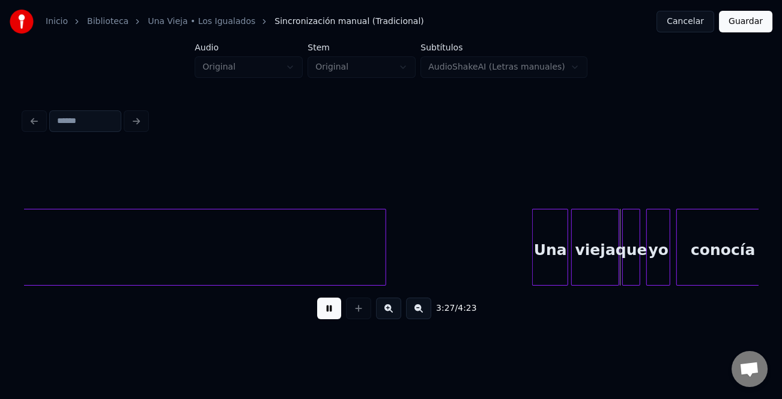
click at [392, 315] on button at bounding box center [388, 309] width 25 height 22
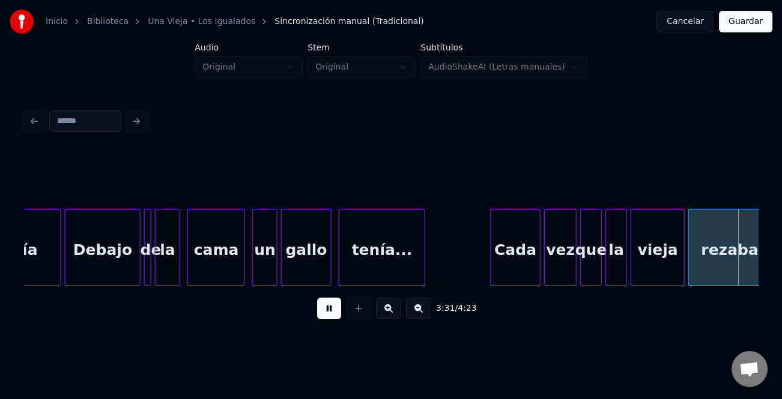
scroll to position [0, 38175]
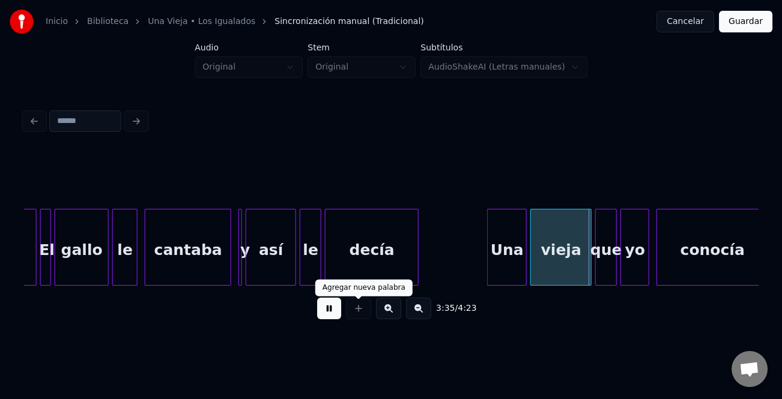
click at [330, 307] on button at bounding box center [329, 309] width 24 height 22
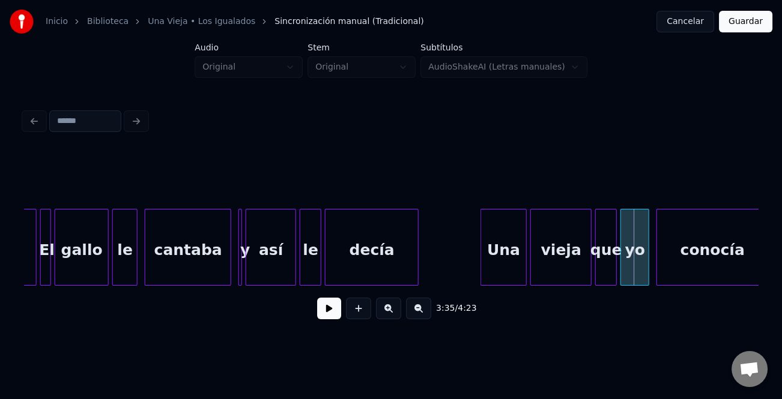
click at [481, 270] on div at bounding box center [483, 247] width 4 height 76
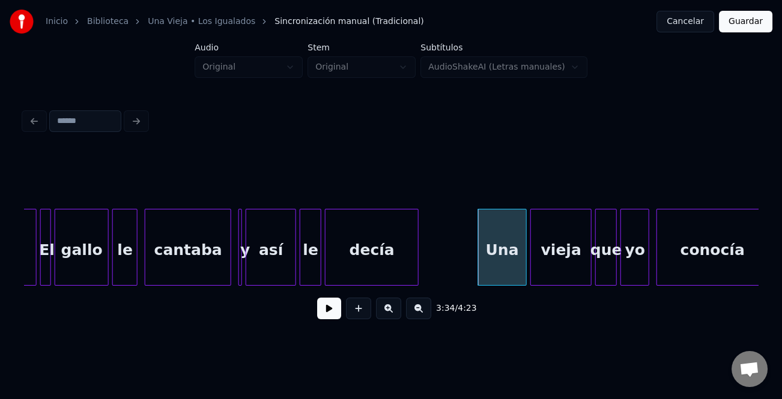
click at [336, 314] on button at bounding box center [329, 309] width 24 height 22
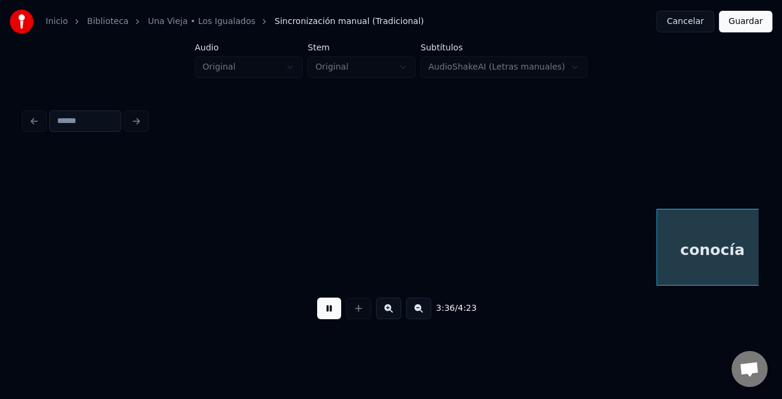
scroll to position [0, 38907]
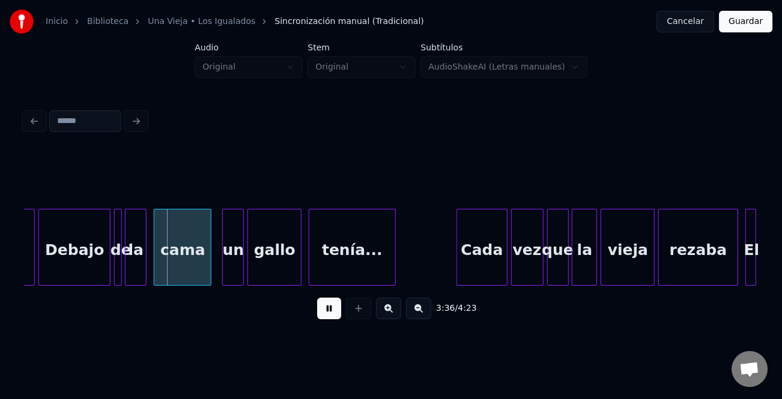
click at [336, 314] on button at bounding box center [329, 309] width 24 height 22
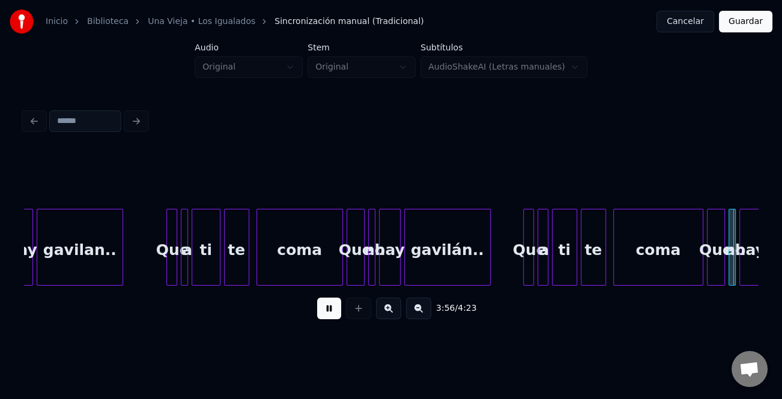
scroll to position [0, 42578]
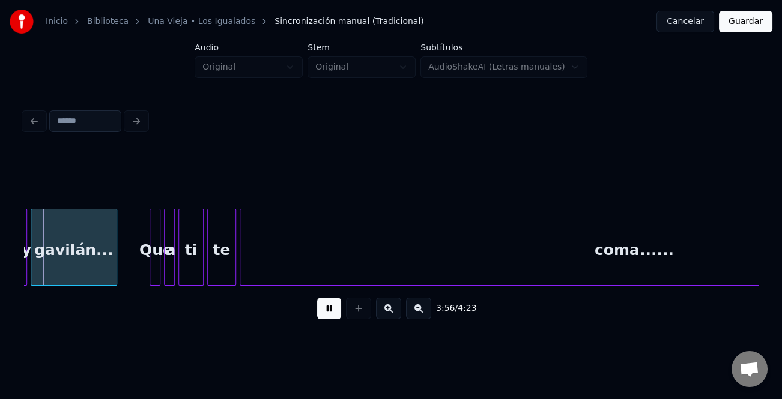
click at [327, 307] on button at bounding box center [329, 309] width 24 height 22
click at [326, 315] on button at bounding box center [329, 309] width 24 height 22
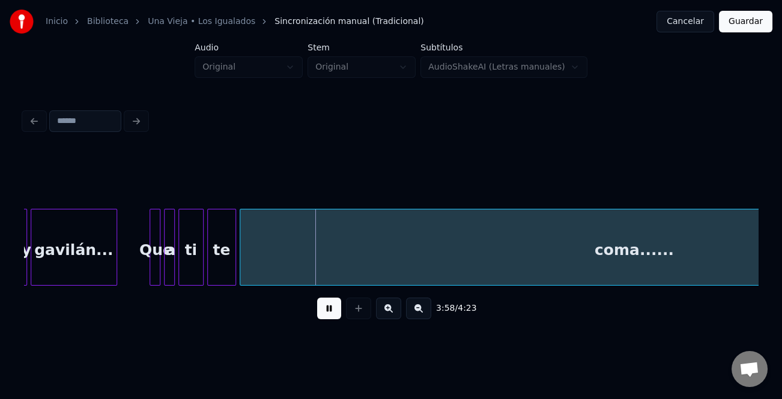
click at [328, 315] on button at bounding box center [329, 309] width 24 height 22
click at [420, 319] on button at bounding box center [418, 309] width 25 height 22
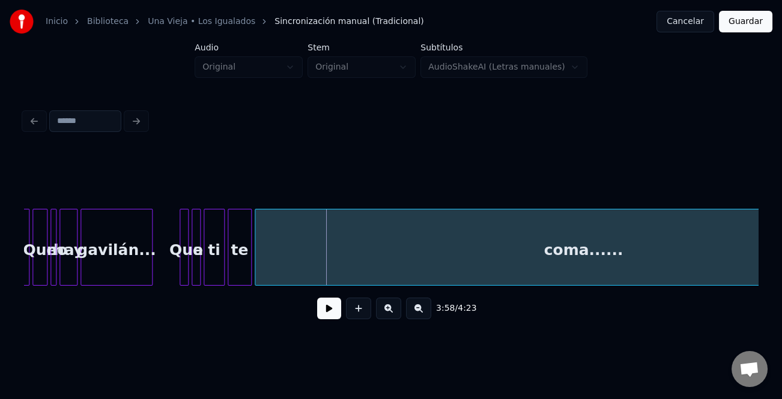
click at [420, 319] on button at bounding box center [418, 309] width 25 height 22
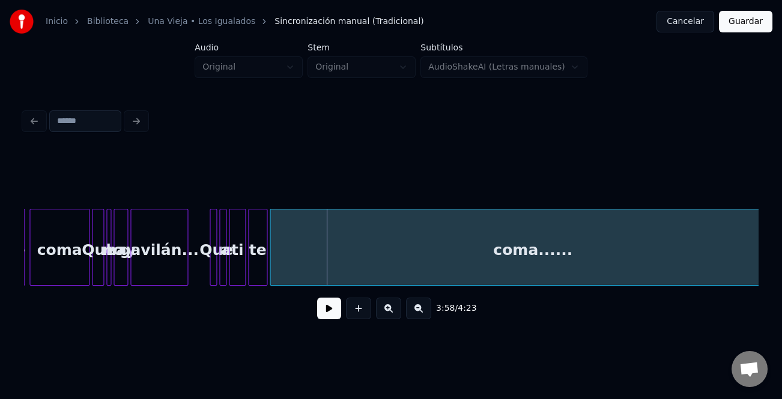
click at [420, 319] on button at bounding box center [418, 309] width 25 height 22
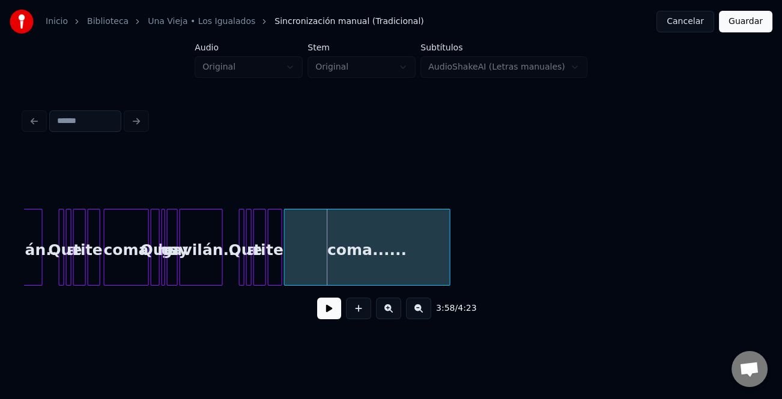
click at [447, 267] on div at bounding box center [448, 247] width 4 height 76
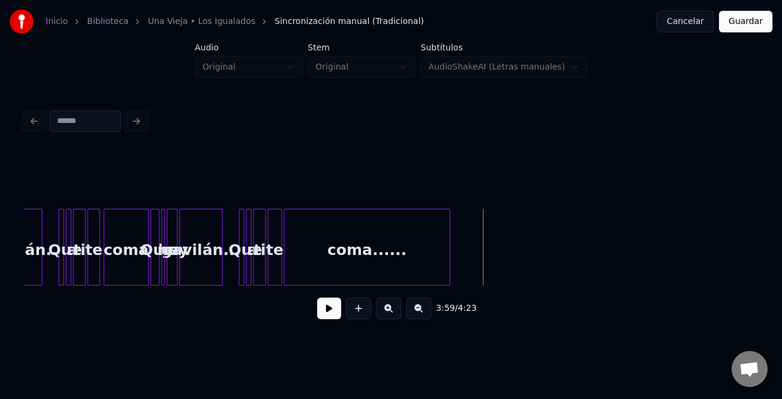
click at [324, 315] on button at bounding box center [329, 309] width 24 height 22
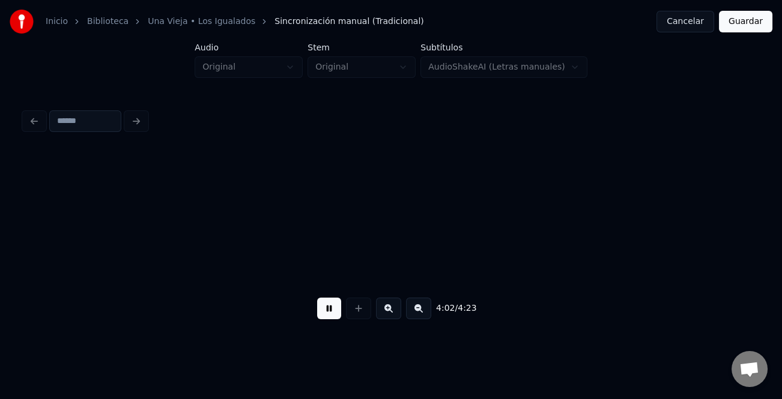
scroll to position [0, 21871]
click at [419, 313] on button at bounding box center [418, 309] width 25 height 22
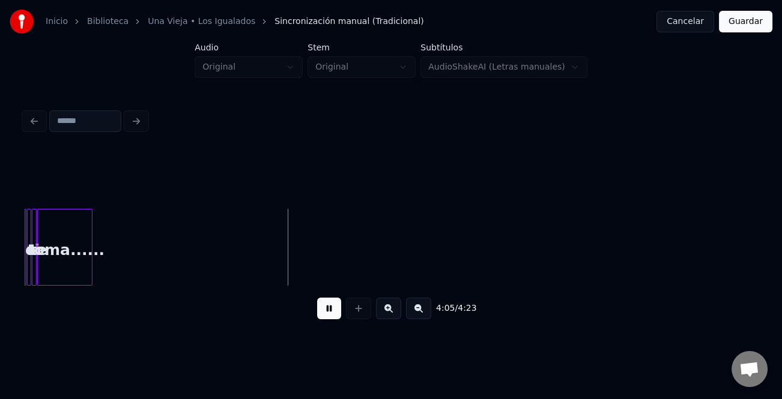
click at [419, 313] on button at bounding box center [418, 309] width 25 height 22
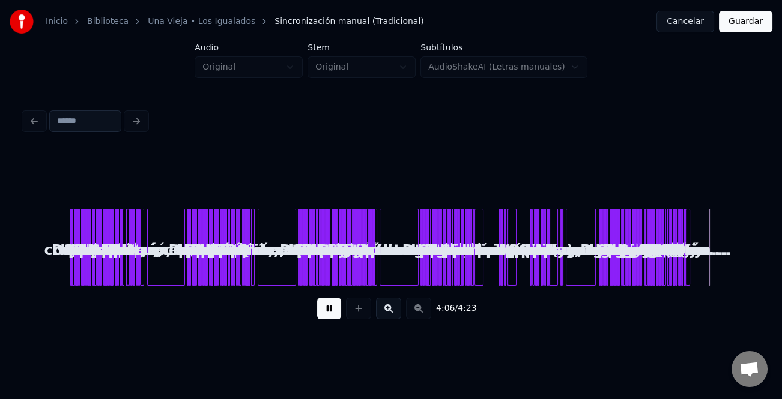
scroll to position [0, 0]
click at [419, 313] on div "4:06 / 4:23" at bounding box center [391, 308] width 714 height 26
click at [388, 310] on button at bounding box center [388, 309] width 25 height 22
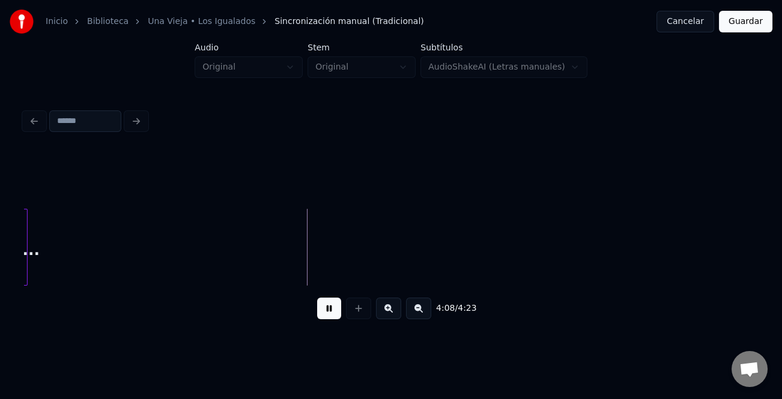
click at [390, 310] on button at bounding box center [388, 309] width 25 height 22
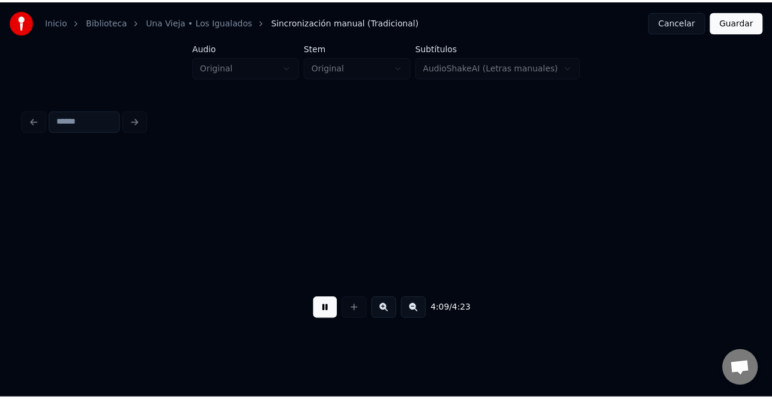
scroll to position [0, 14972]
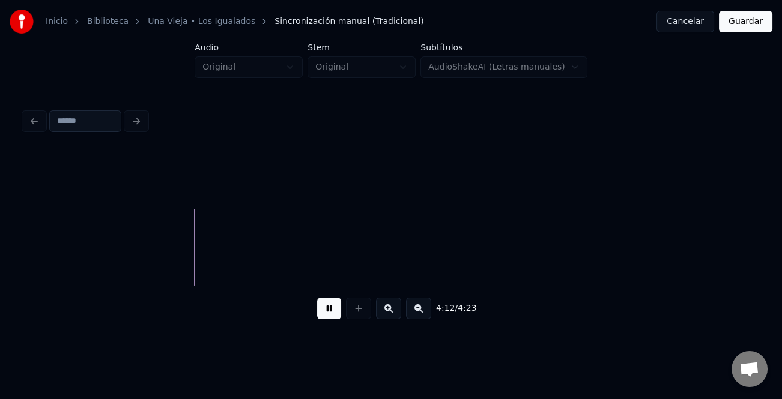
click at [745, 18] on button "Guardar" at bounding box center [744, 22] width 53 height 22
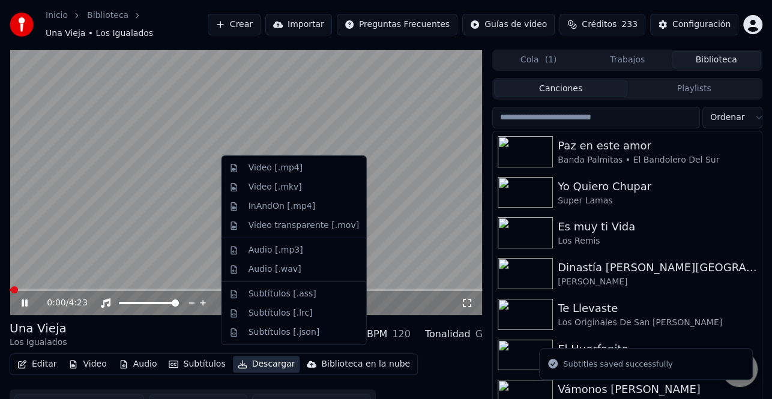
click at [252, 357] on button "Descargar" at bounding box center [266, 364] width 67 height 17
click at [296, 163] on div "Video [.mp4]" at bounding box center [303, 168] width 110 height 12
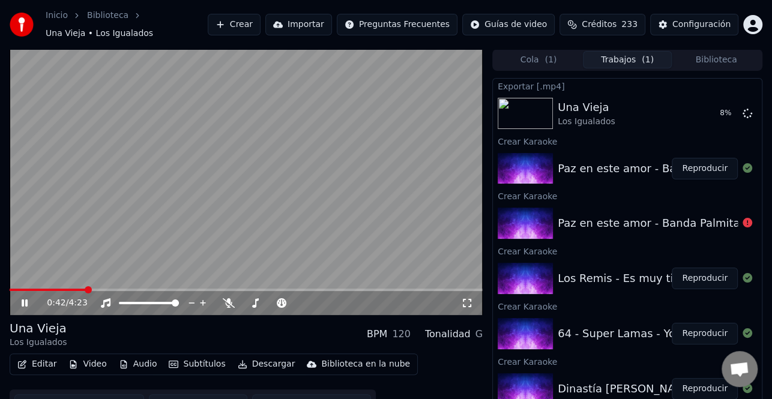
click at [26, 301] on icon at bounding box center [33, 303] width 28 height 10
click at [715, 60] on button "Biblioteca" at bounding box center [716, 59] width 89 height 17
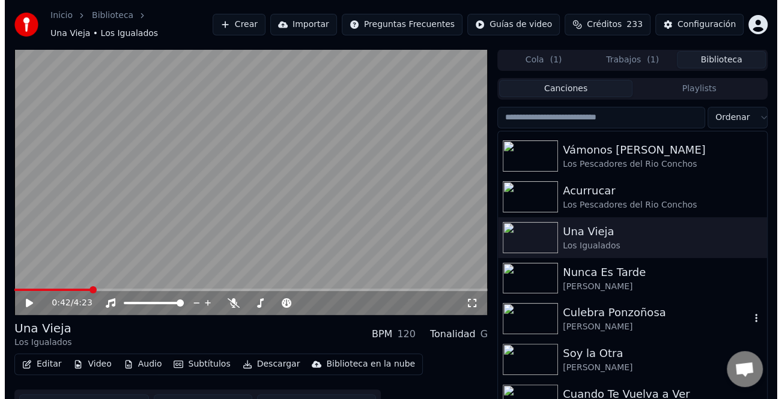
scroll to position [180, 0]
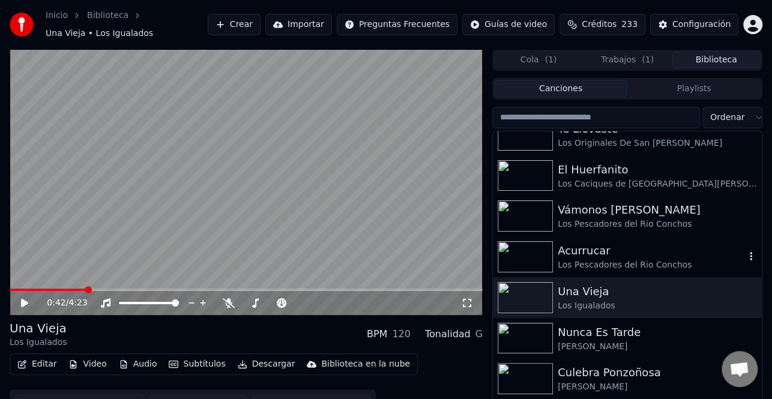
click at [599, 244] on div "Acurrucar" at bounding box center [651, 250] width 187 height 17
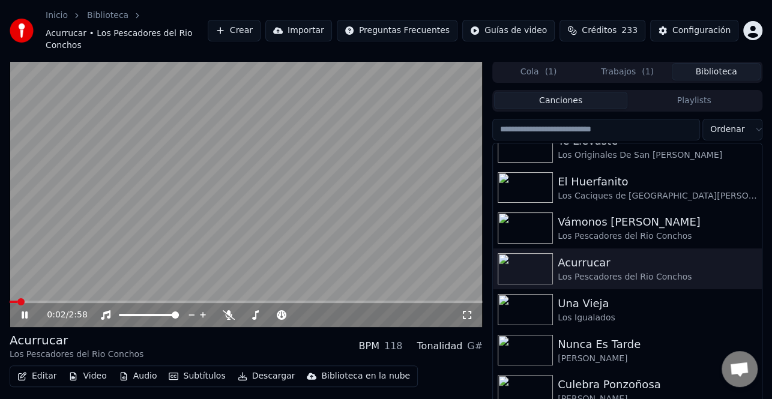
click at [22, 312] on icon at bounding box center [25, 315] width 6 height 7
click at [37, 368] on button "Editar" at bounding box center [37, 376] width 49 height 17
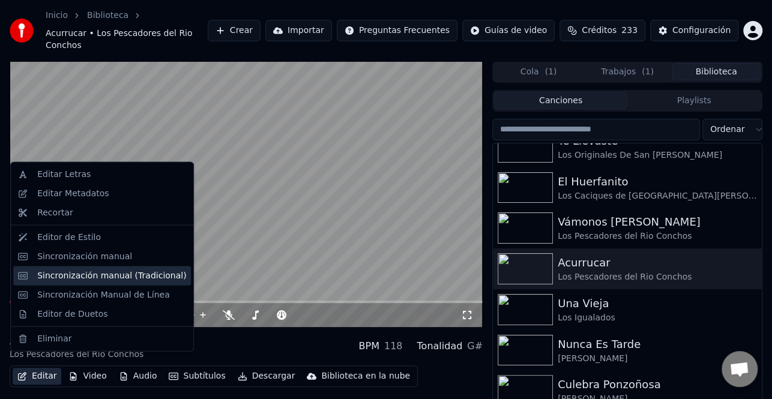
click at [72, 276] on div "Sincronización manual (Tradicional)" at bounding box center [111, 276] width 149 height 12
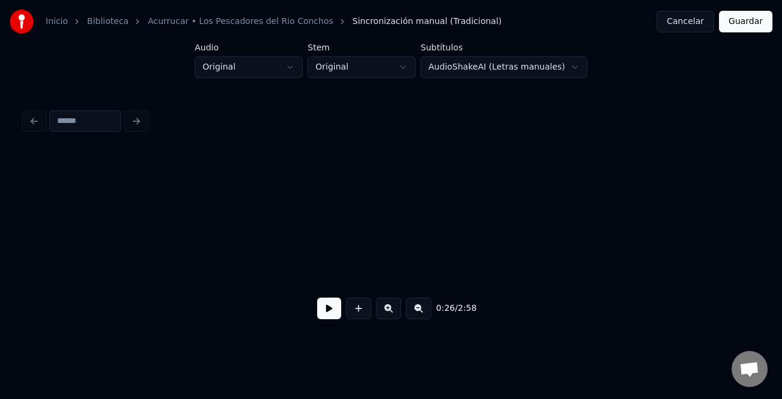
scroll to position [0, 1579]
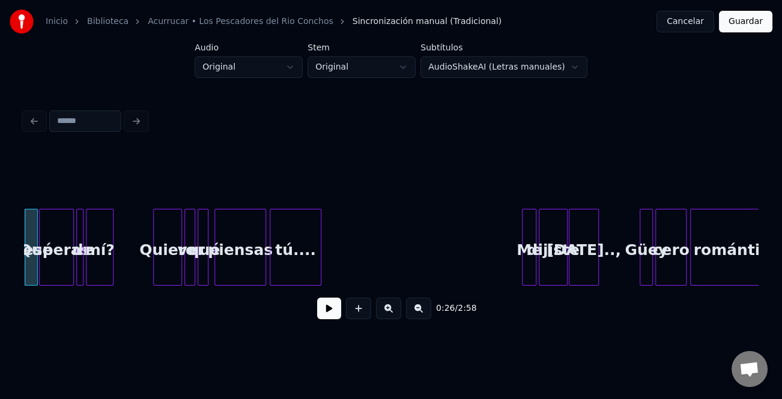
click at [338, 312] on button at bounding box center [329, 309] width 24 height 22
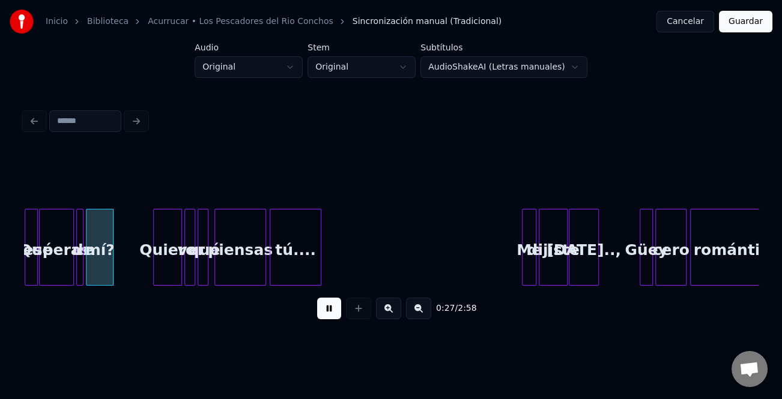
click at [393, 310] on button at bounding box center [388, 309] width 25 height 22
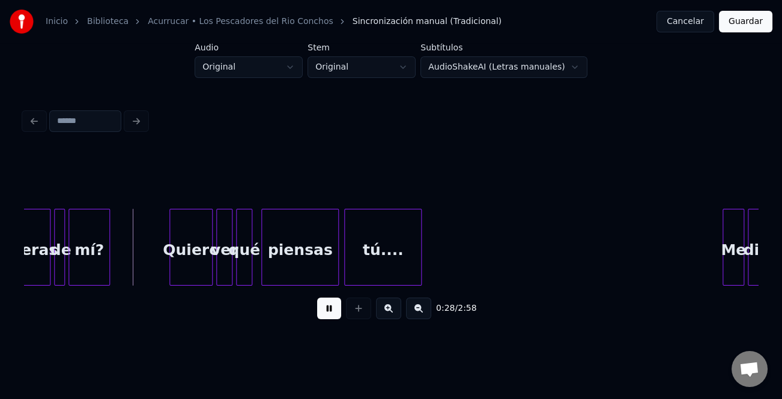
click at [393, 310] on button at bounding box center [388, 309] width 25 height 22
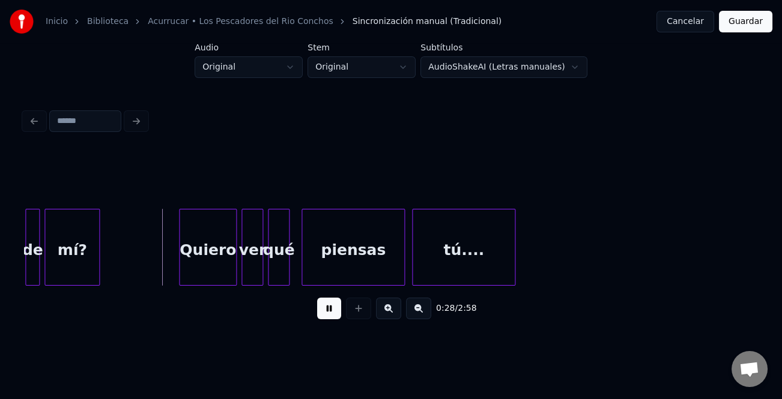
click at [393, 310] on button at bounding box center [388, 309] width 25 height 22
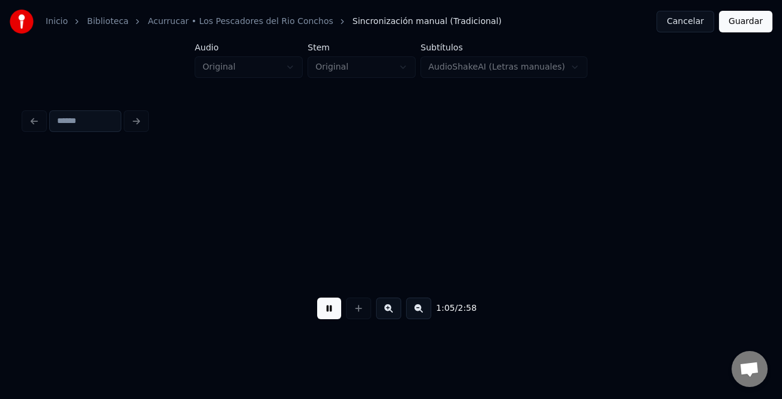
scroll to position [0, 9822]
click at [422, 313] on button at bounding box center [418, 309] width 25 height 22
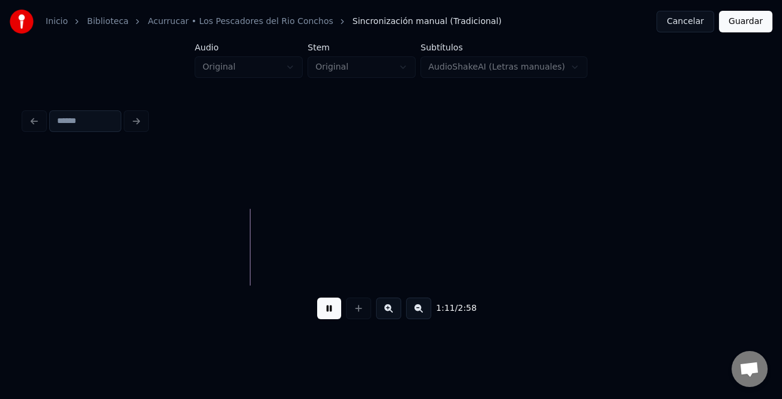
click at [422, 313] on button at bounding box center [418, 309] width 25 height 22
click at [334, 307] on button at bounding box center [329, 309] width 24 height 22
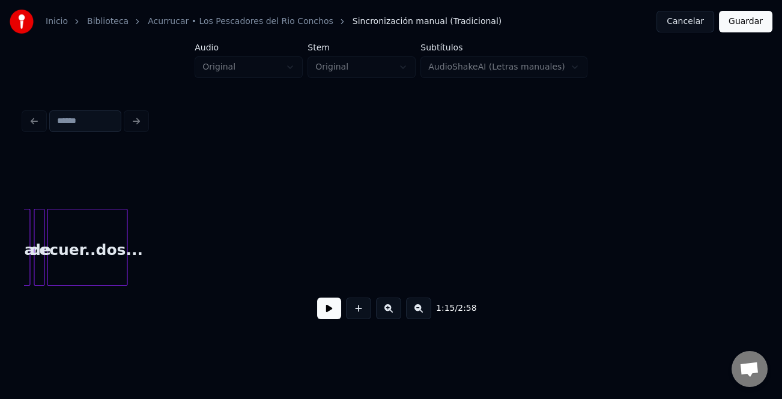
scroll to position [0, 3734]
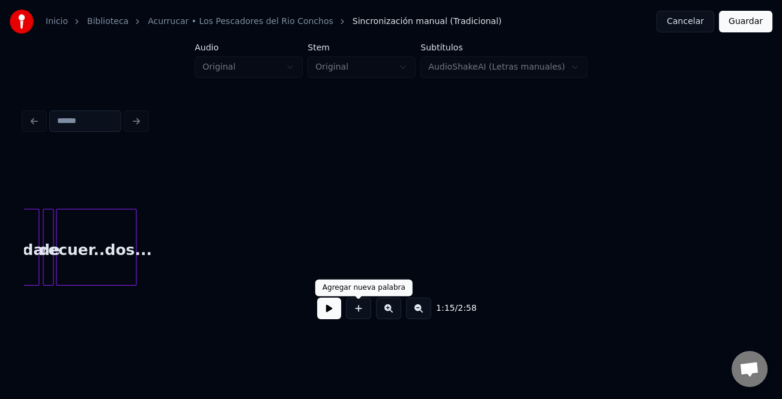
click at [358, 313] on button at bounding box center [358, 309] width 25 height 22
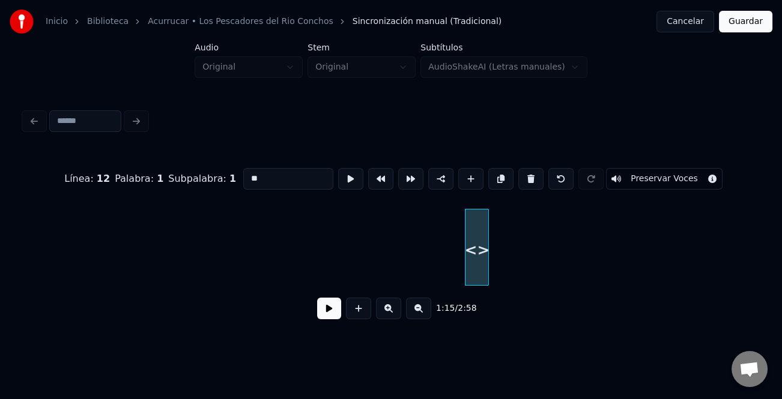
scroll to position [0, 3984]
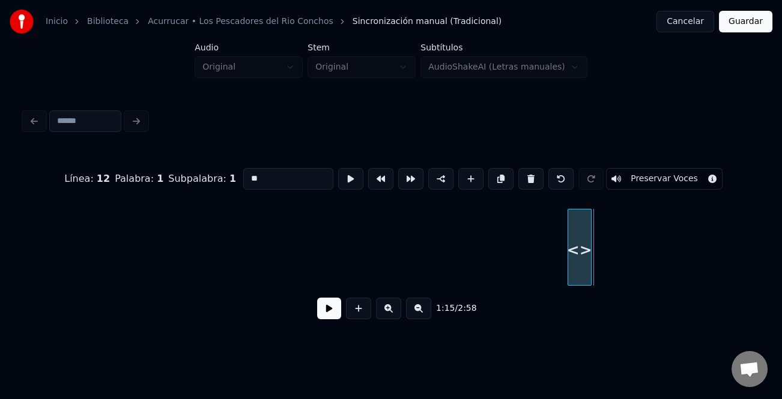
click at [571, 258] on div "<>" at bounding box center [579, 250] width 23 height 82
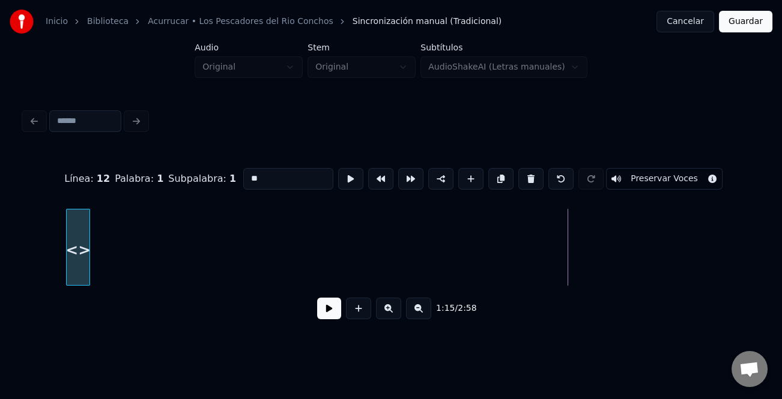
click at [77, 227] on div "<>" at bounding box center [78, 250] width 23 height 82
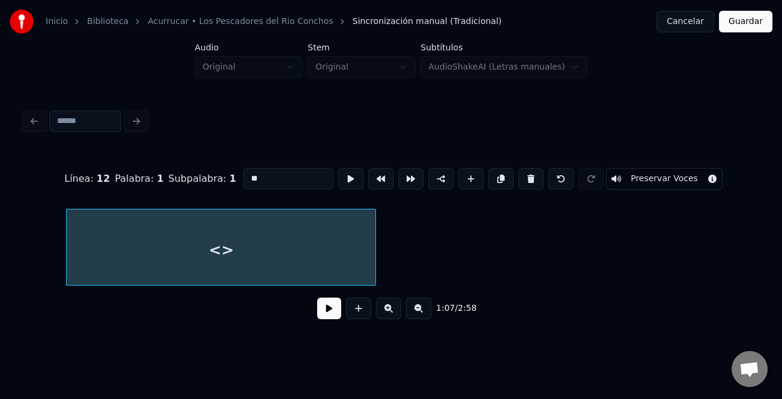
click at [372, 276] on div at bounding box center [374, 247] width 4 height 76
click at [334, 268] on div "<>" at bounding box center [221, 250] width 308 height 82
click at [273, 178] on input "**" at bounding box center [288, 179] width 90 height 22
type input "*"
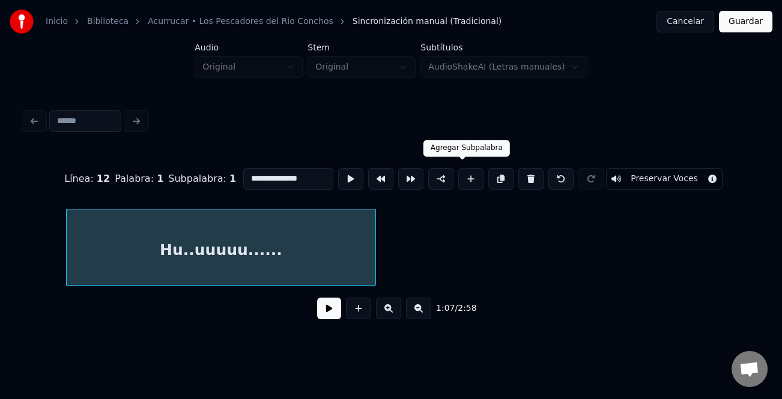
click at [463, 176] on button at bounding box center [470, 179] width 25 height 22
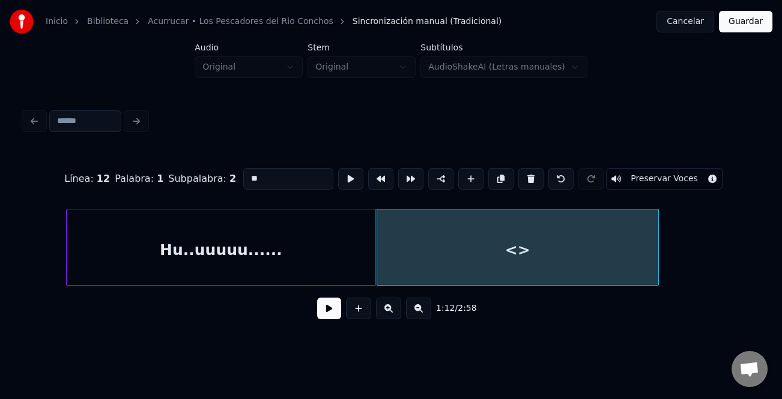
click at [657, 280] on div "Hu..uuuuu...... <>" at bounding box center [390, 247] width 733 height 77
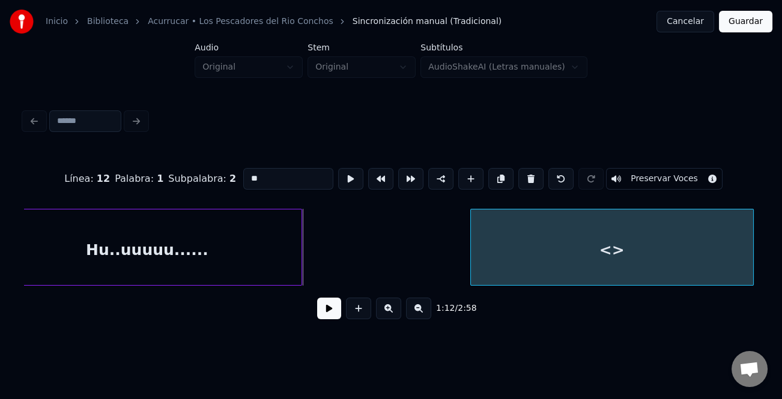
scroll to position [0, 4058]
click at [592, 250] on div "<>" at bounding box center [616, 250] width 282 height 82
click at [580, 249] on div "<>" at bounding box center [616, 250] width 282 height 82
click at [279, 186] on div "Línea : 12 Palabra : 1 Subpalabra : 2 ** Preservar Voces" at bounding box center [390, 179] width 733 height 60
click at [280, 178] on input "**" at bounding box center [288, 179] width 90 height 22
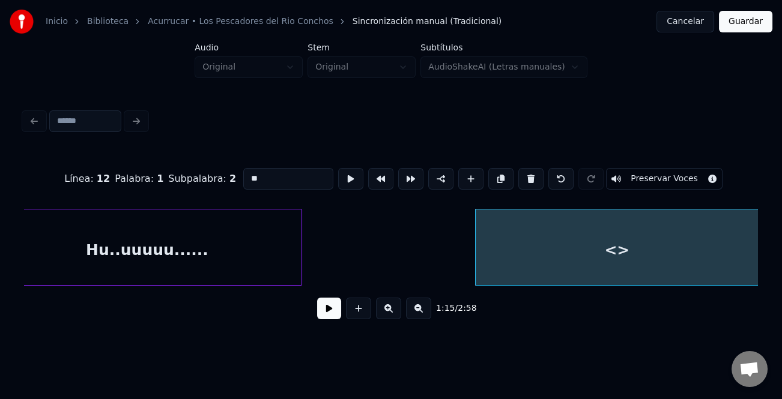
type input "*"
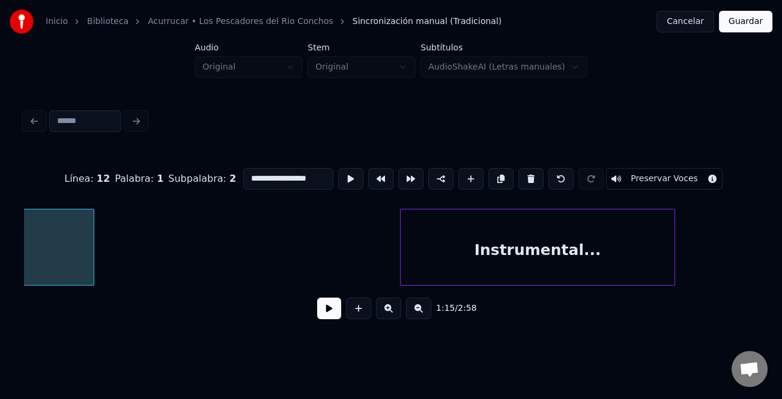
scroll to position [0, 4756]
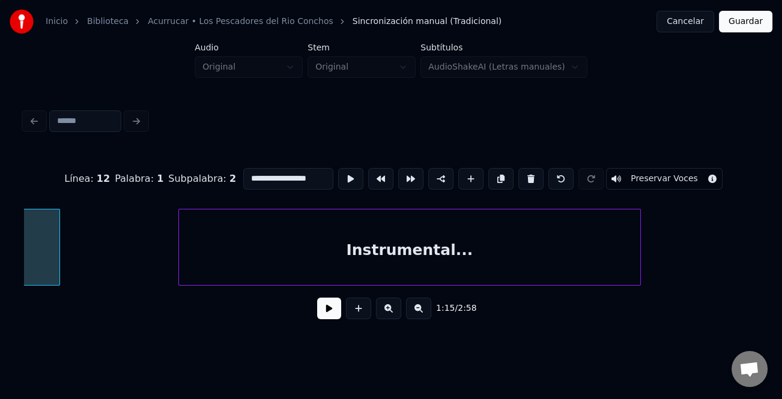
click at [179, 258] on div at bounding box center [181, 247] width 4 height 76
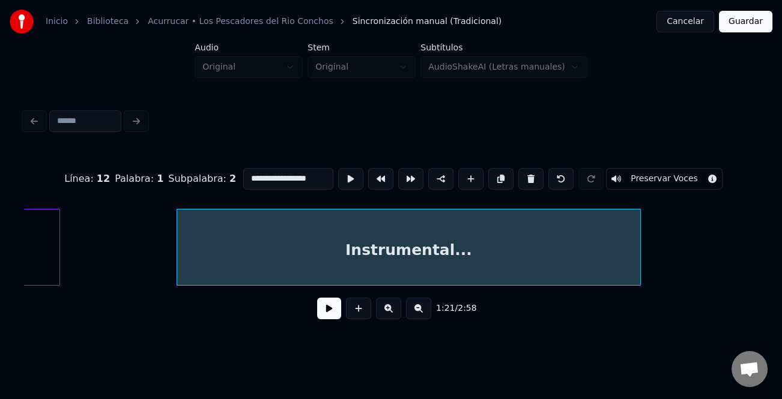
type input "**********"
click at [144, 250] on div "Hu....uuuuu....... Instrumental..." at bounding box center [631, 247] width 10726 height 77
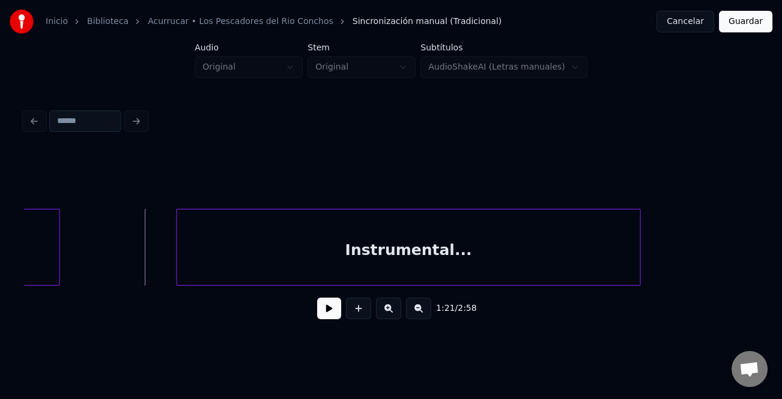
click at [330, 314] on button at bounding box center [329, 309] width 24 height 22
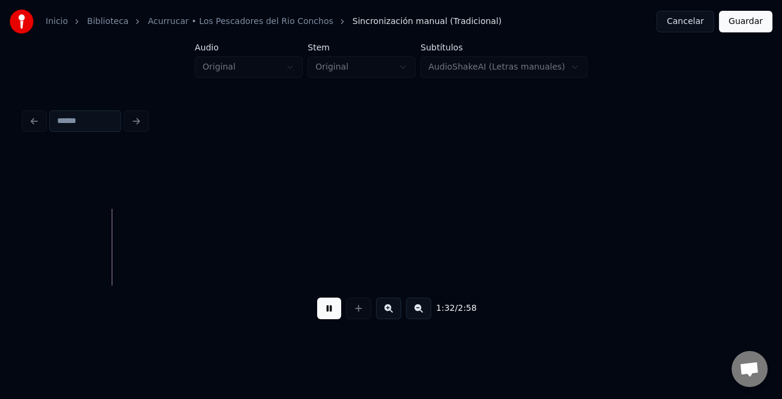
click at [425, 306] on button at bounding box center [418, 309] width 25 height 22
click at [425, 306] on div "1:32 / 2:58" at bounding box center [391, 308] width 714 height 26
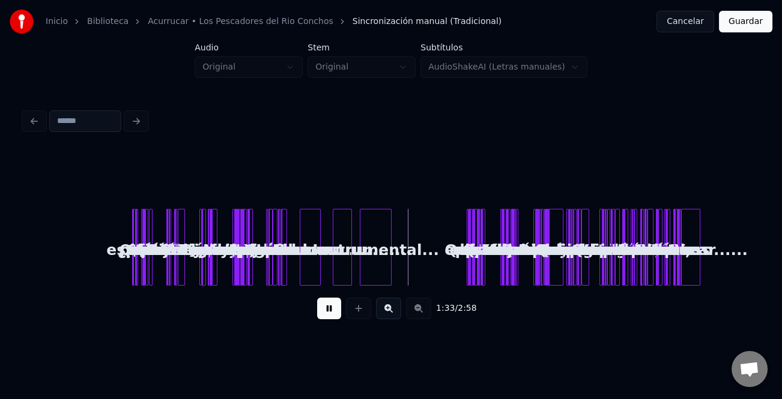
scroll to position [0, 0]
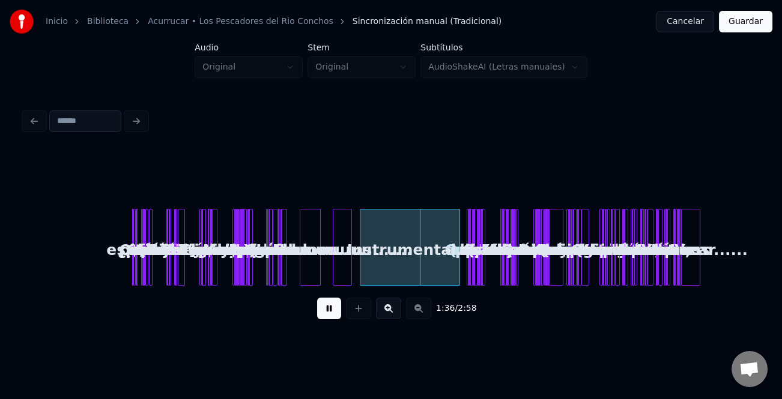
click at [459, 274] on div at bounding box center [458, 247] width 4 height 76
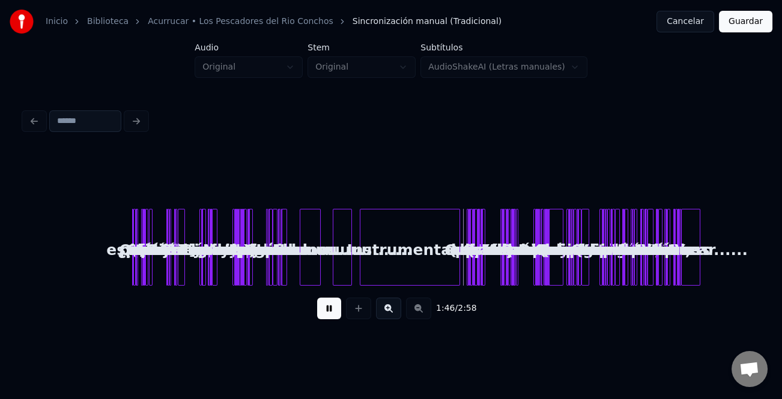
click at [392, 304] on button at bounding box center [388, 309] width 25 height 22
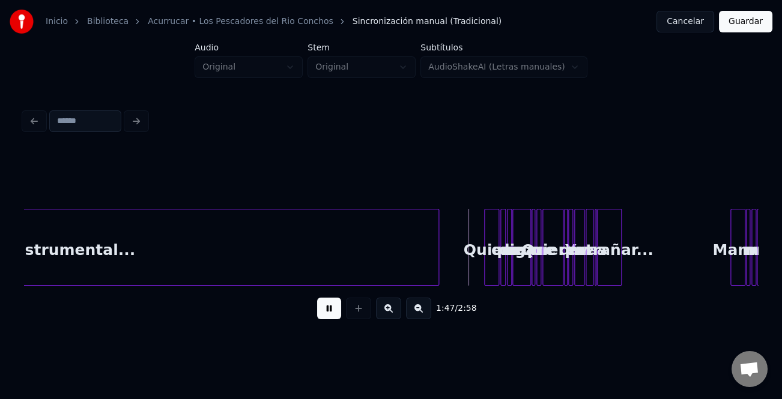
click at [392, 304] on button at bounding box center [388, 309] width 25 height 22
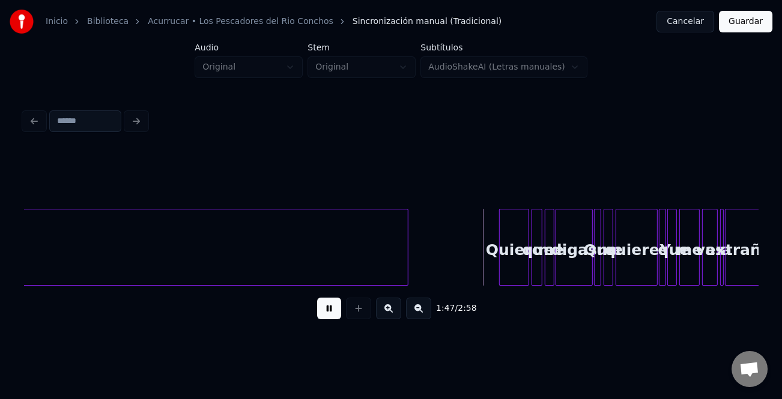
click at [392, 304] on button at bounding box center [388, 309] width 25 height 22
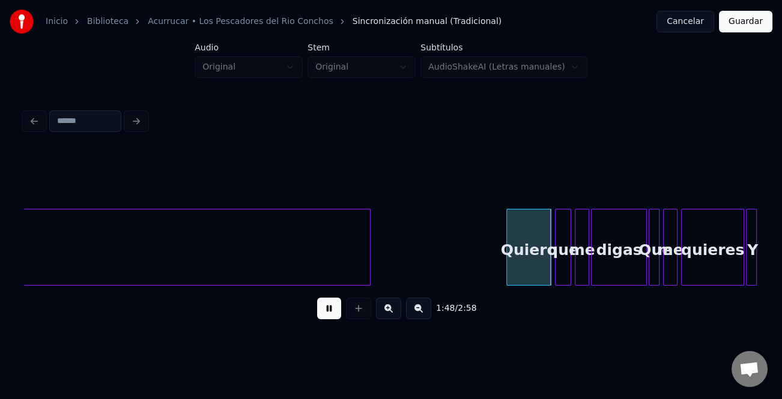
click at [392, 304] on button at bounding box center [388, 309] width 25 height 22
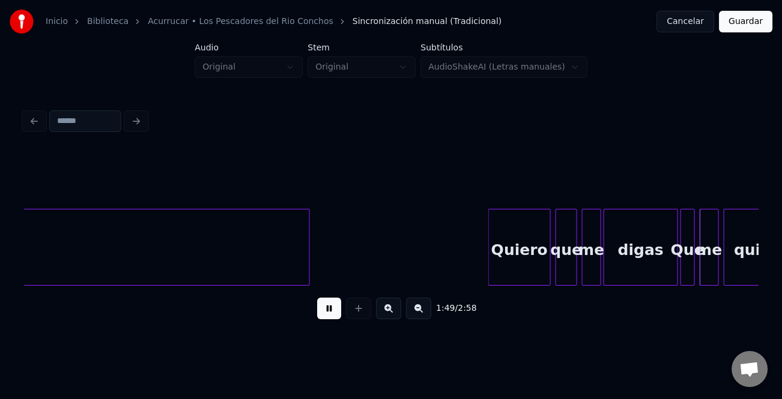
click at [489, 270] on div at bounding box center [491, 247] width 4 height 76
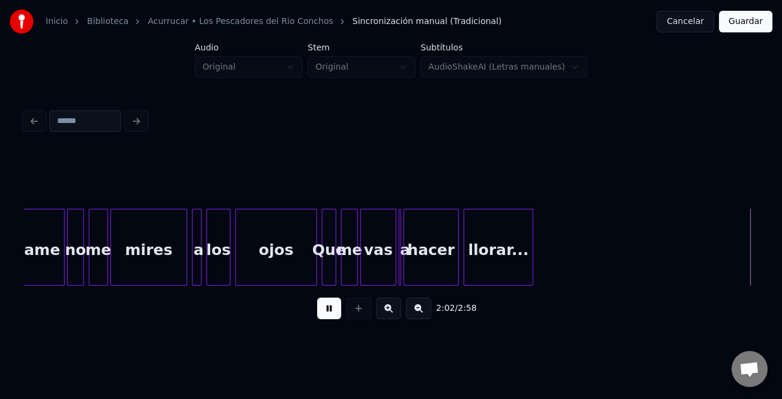
scroll to position [0, 14670]
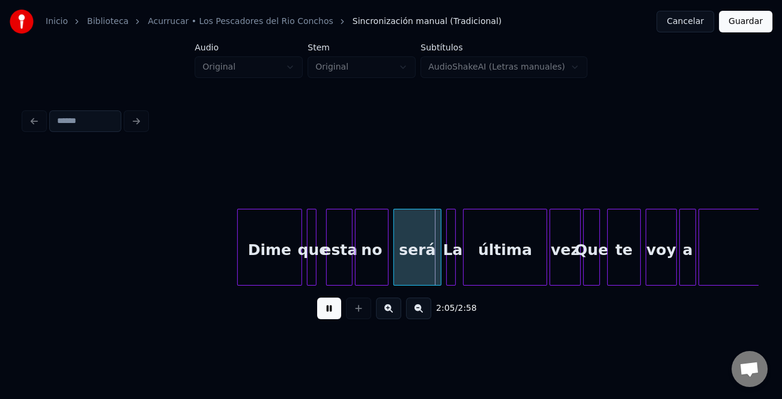
click at [391, 309] on button at bounding box center [388, 309] width 25 height 22
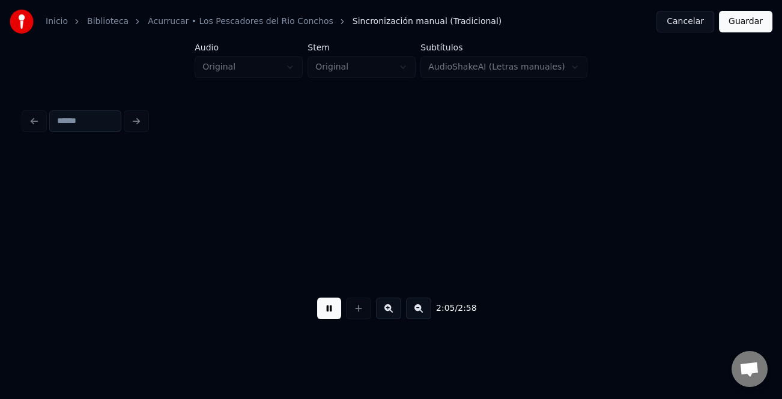
scroll to position [0, 22225]
click at [391, 309] on button at bounding box center [388, 309] width 25 height 22
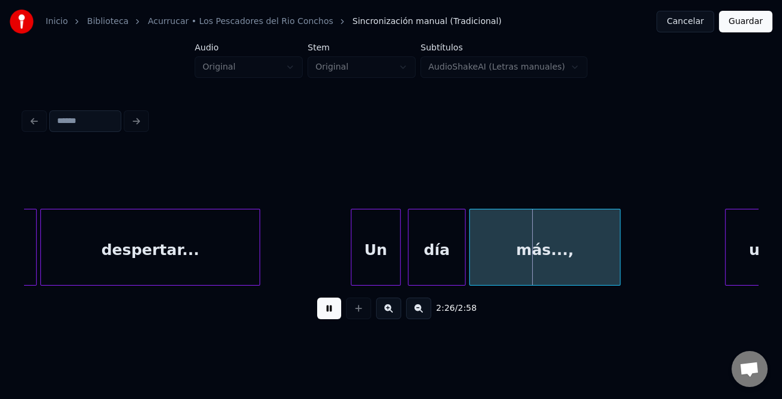
click at [352, 256] on div at bounding box center [353, 247] width 4 height 76
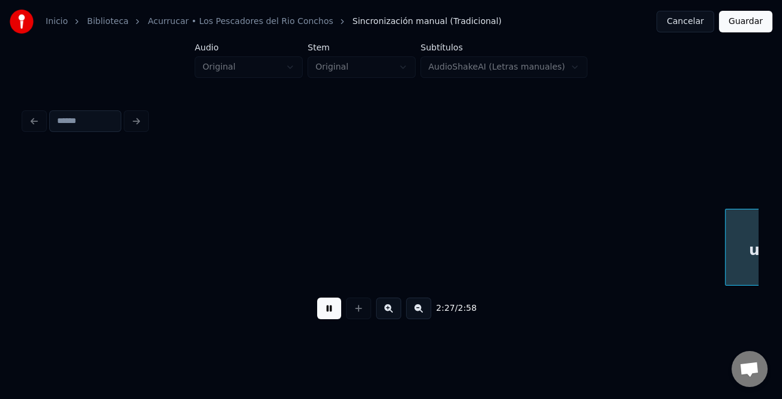
scroll to position [0, 26630]
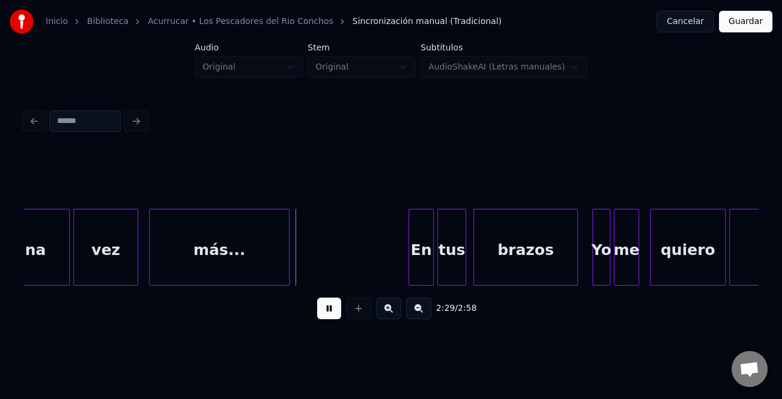
click at [414, 251] on div "En" at bounding box center [421, 250] width 24 height 82
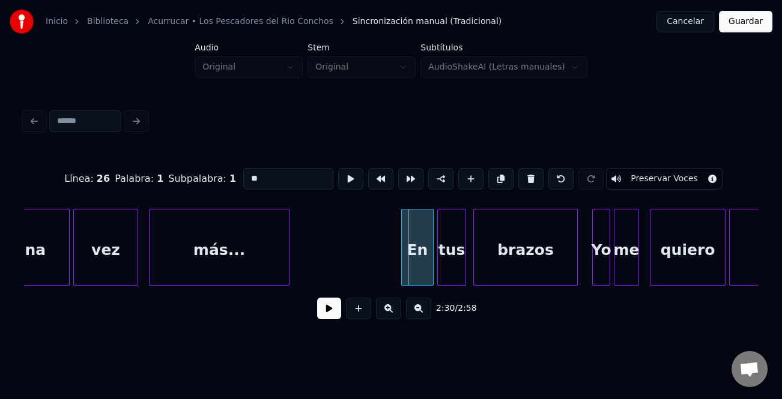
click at [402, 255] on div at bounding box center [404, 247] width 4 height 76
click at [328, 312] on button at bounding box center [329, 309] width 24 height 22
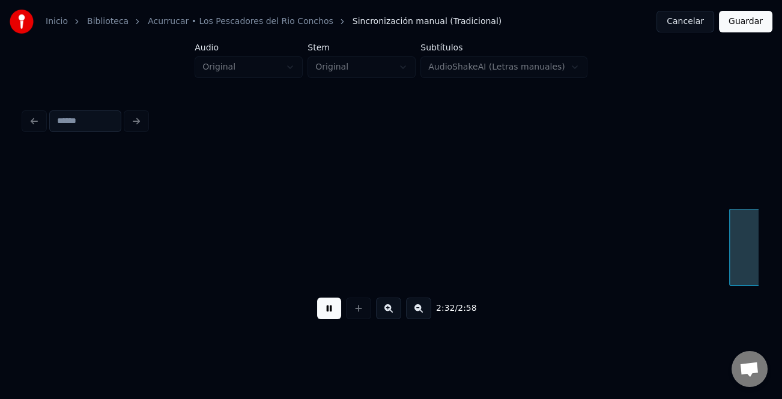
scroll to position [0, 27367]
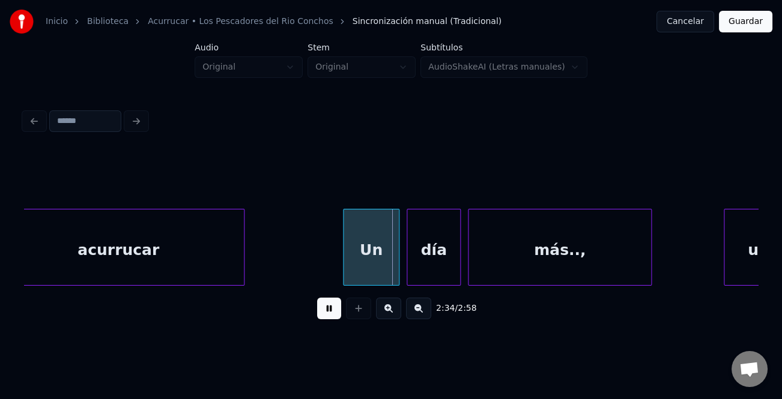
click at [343, 249] on div at bounding box center [345, 247] width 4 height 76
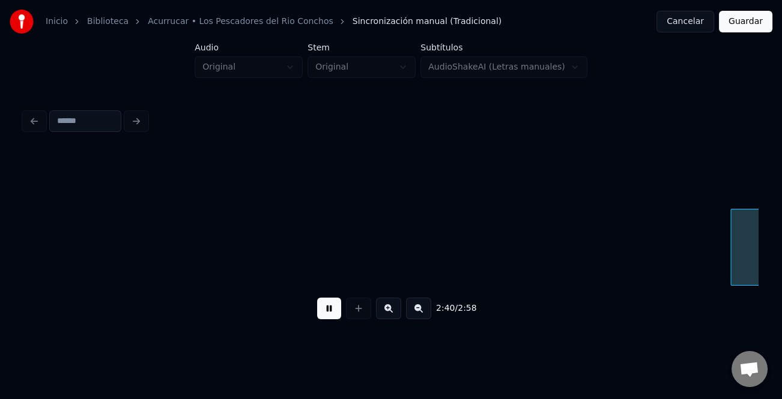
scroll to position [0, 28835]
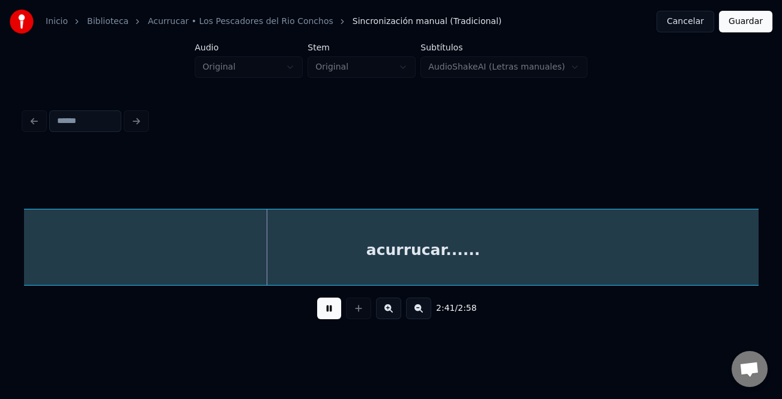
click at [420, 307] on button at bounding box center [418, 309] width 25 height 22
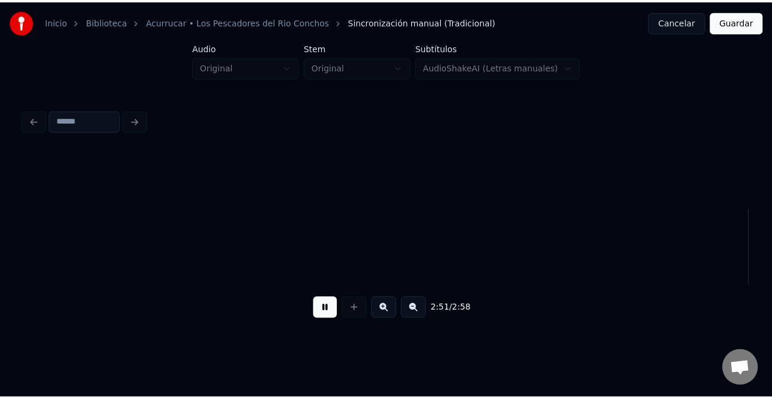
scroll to position [0, 20600]
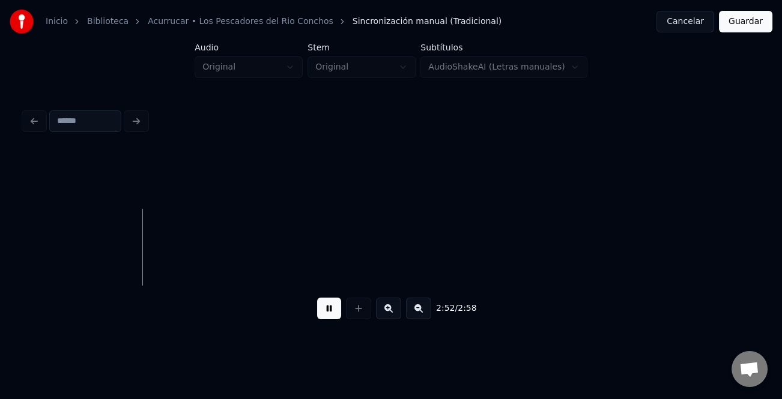
click at [750, 17] on button "Guardar" at bounding box center [744, 22] width 53 height 22
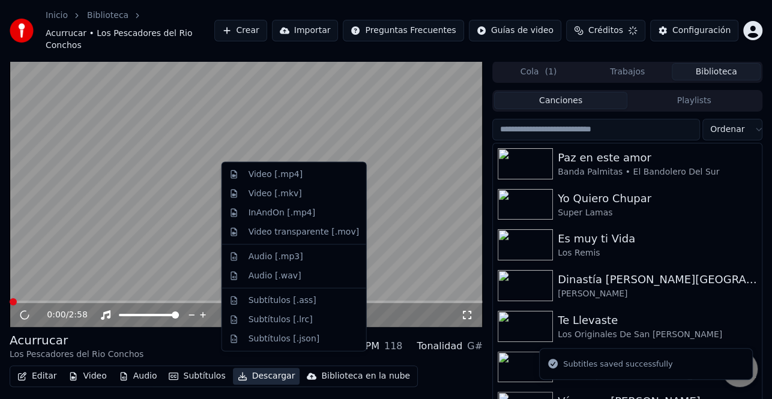
click at [272, 368] on button "Descargar" at bounding box center [266, 376] width 67 height 17
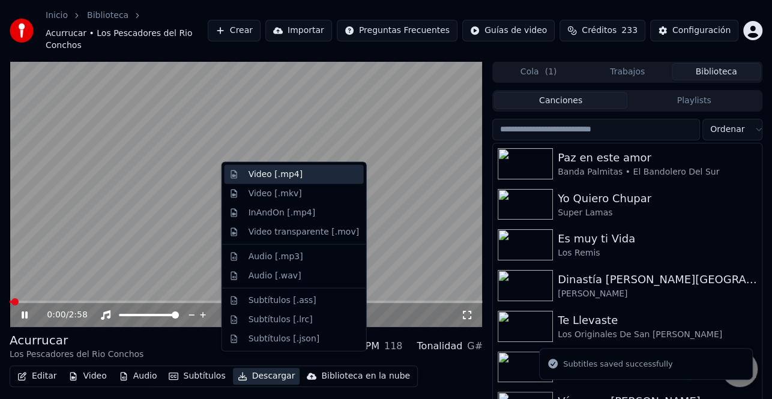
click at [300, 169] on div "Video [.mp4]" at bounding box center [303, 175] width 110 height 12
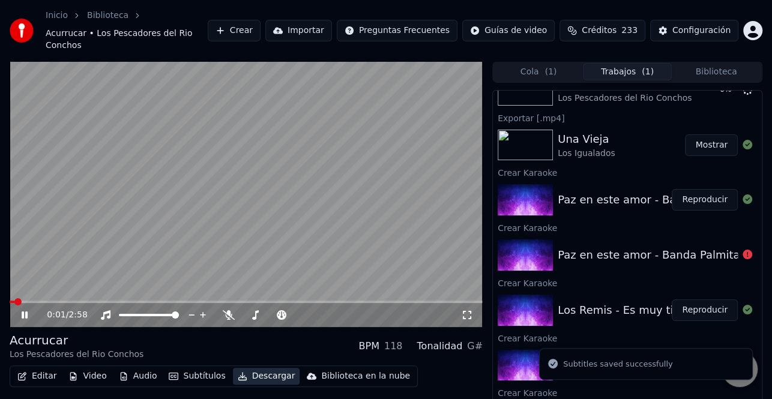
scroll to position [102, 0]
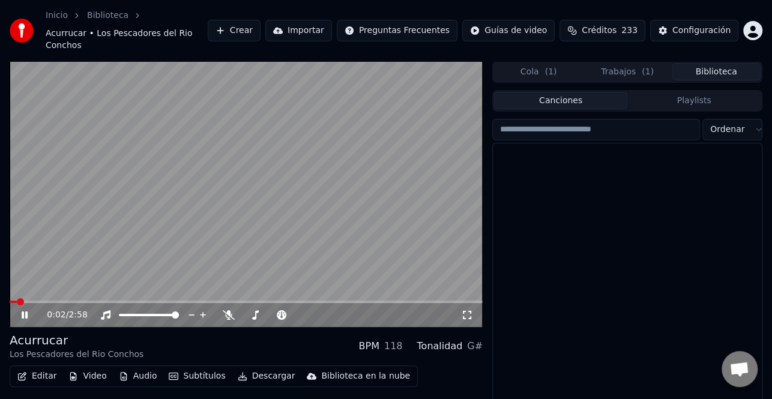
click at [697, 63] on button "Biblioteca" at bounding box center [716, 71] width 89 height 17
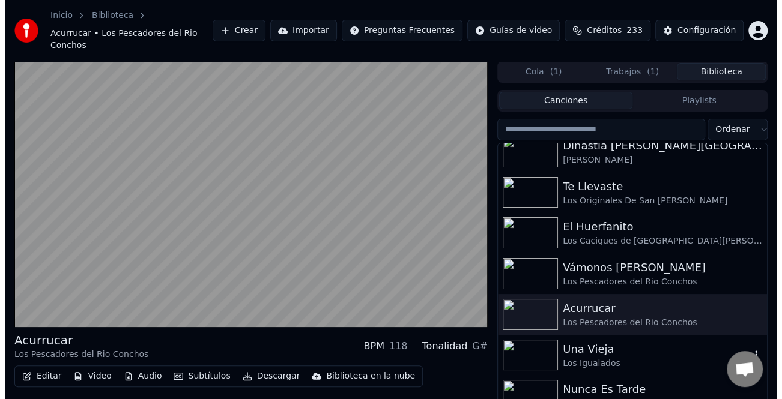
scroll to position [180, 0]
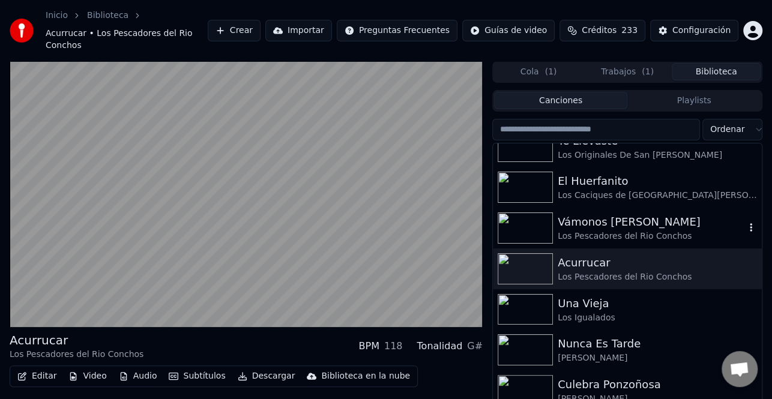
click at [608, 215] on div "Vámonos [PERSON_NAME]" at bounding box center [651, 222] width 187 height 17
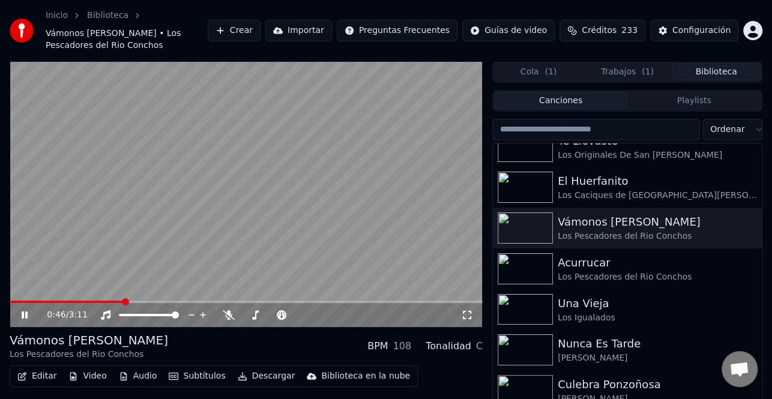
click at [31, 310] on icon at bounding box center [33, 315] width 28 height 10
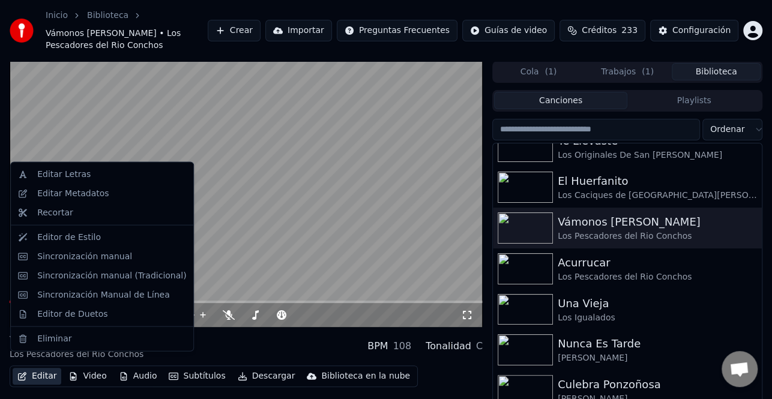
click at [46, 368] on button "Editar" at bounding box center [37, 376] width 49 height 17
click at [108, 274] on div "Sincronización manual (Tradicional)" at bounding box center [111, 276] width 149 height 12
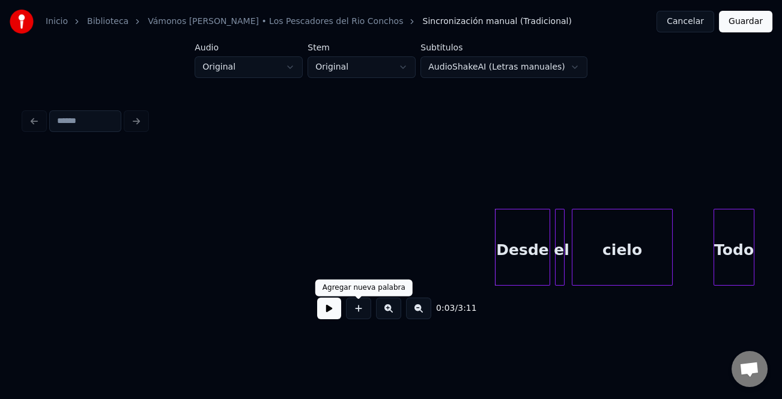
click at [338, 306] on button at bounding box center [329, 309] width 24 height 22
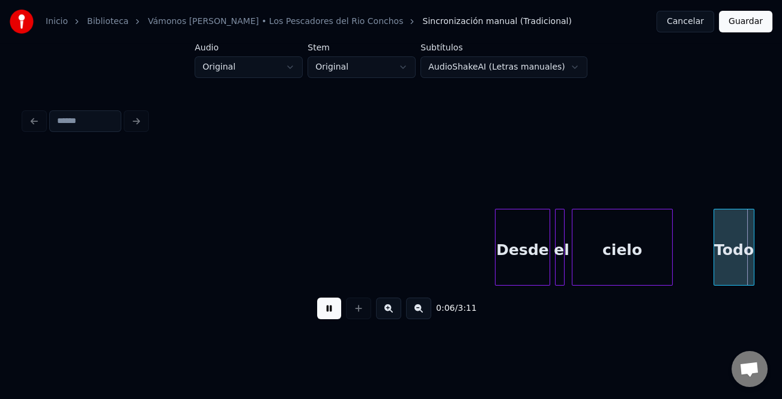
scroll to position [0, 733]
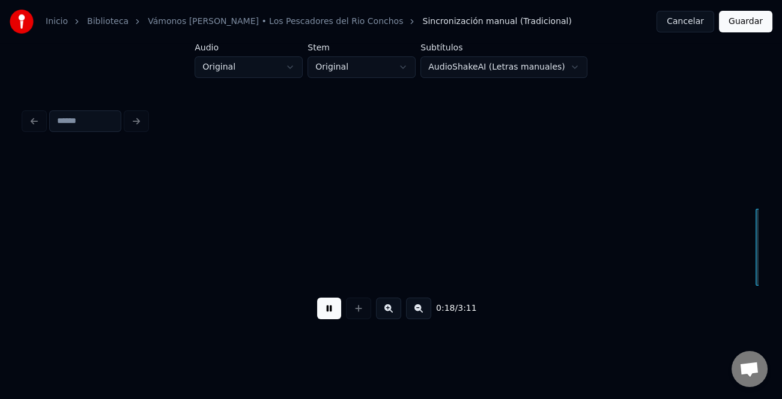
scroll to position [0, 2203]
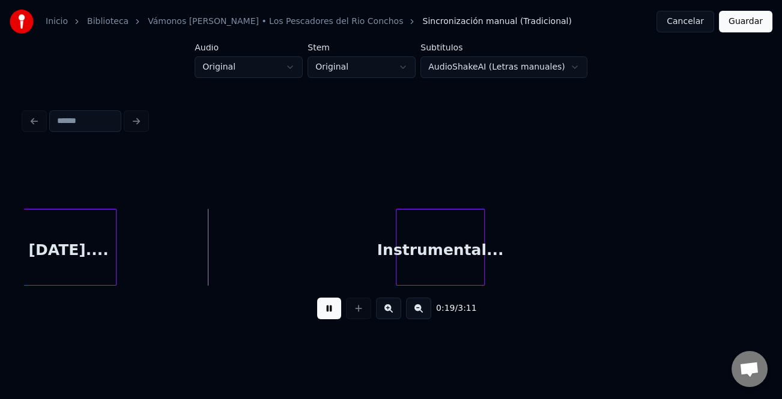
click at [448, 248] on div "Instrumental..." at bounding box center [440, 250] width 88 height 82
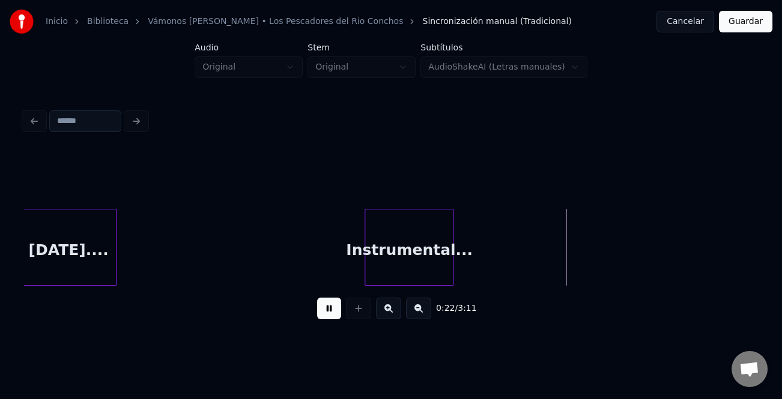
click at [401, 257] on div "Instrumental..." at bounding box center [409, 250] width 88 height 82
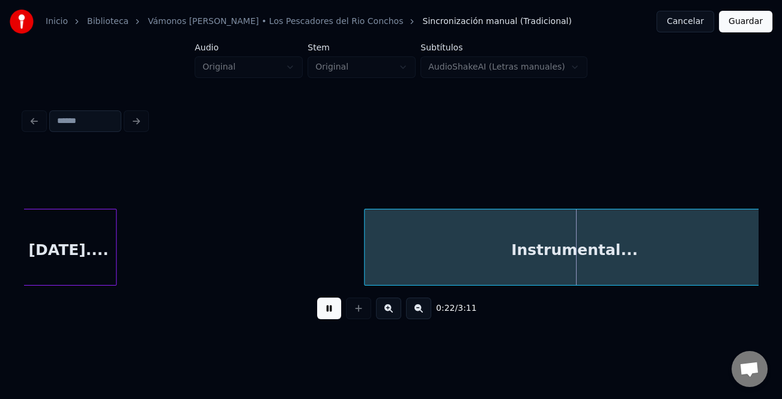
click at [771, 273] on div "Inicio Biblioteca Vámonos [PERSON_NAME] • Los Pescadores del Rio Conchos Sincro…" at bounding box center [391, 168] width 782 height 337
click at [423, 316] on button at bounding box center [418, 309] width 25 height 22
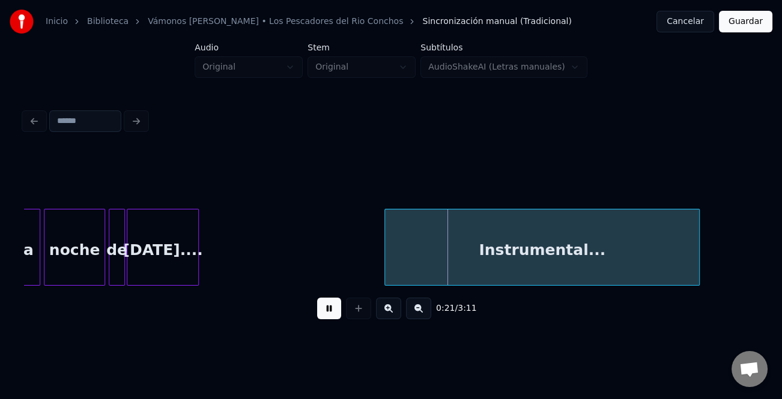
click at [423, 316] on button at bounding box center [418, 309] width 25 height 22
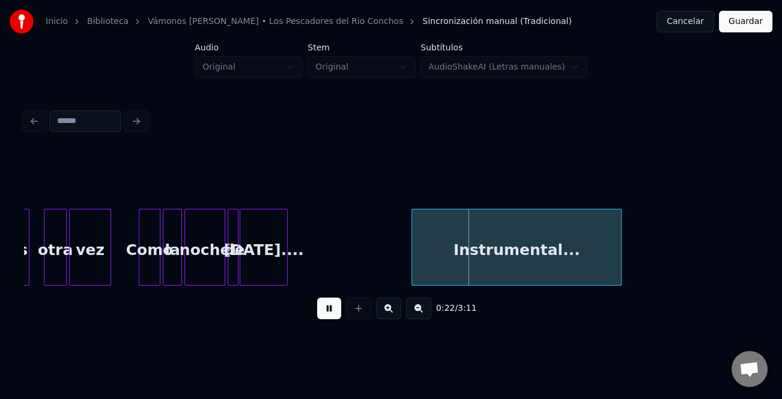
click at [423, 316] on button at bounding box center [418, 309] width 25 height 22
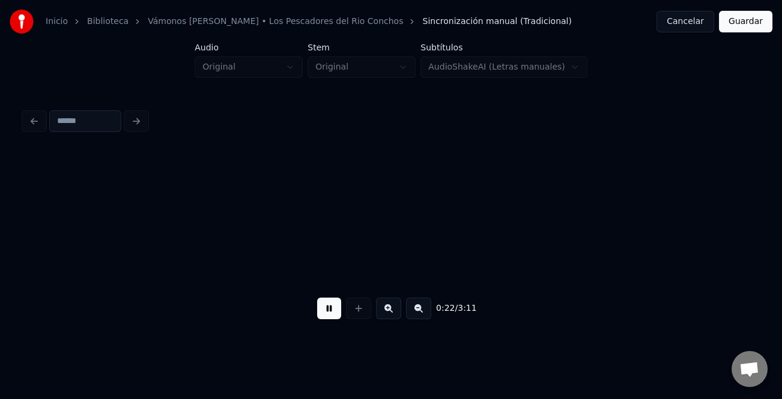
scroll to position [0, 214]
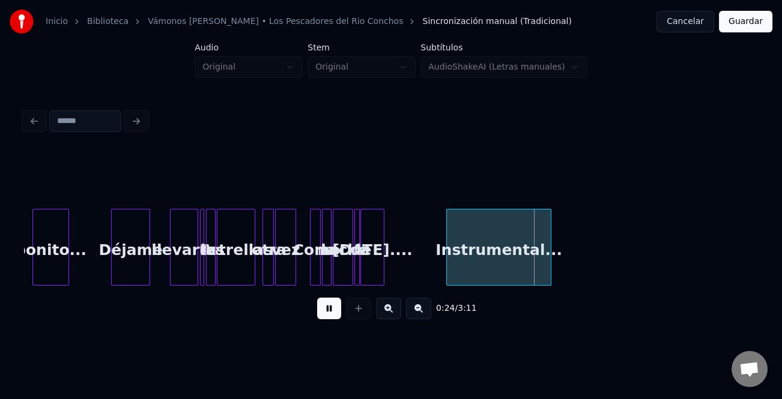
click at [550, 265] on div "Instrumental..." at bounding box center [498, 247] width 105 height 77
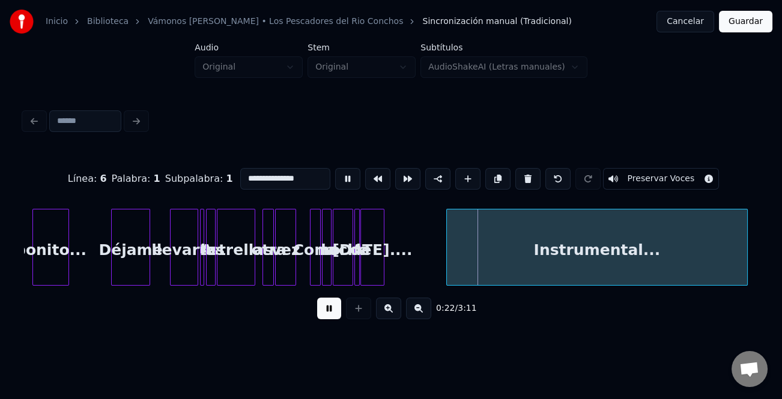
click at [765, 280] on div "**********" at bounding box center [391, 168] width 782 height 337
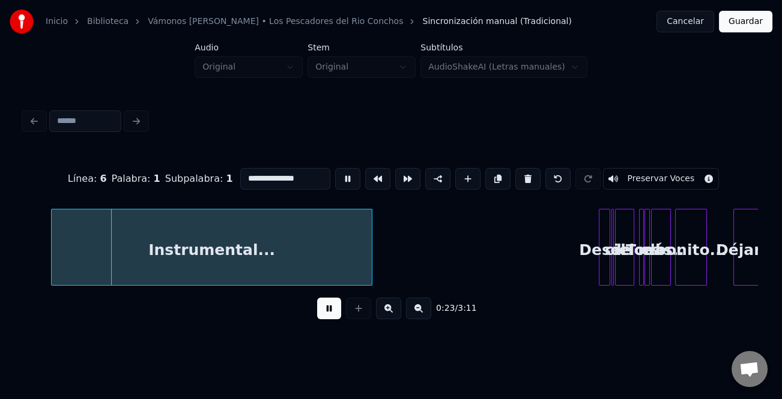
scroll to position [0, 617]
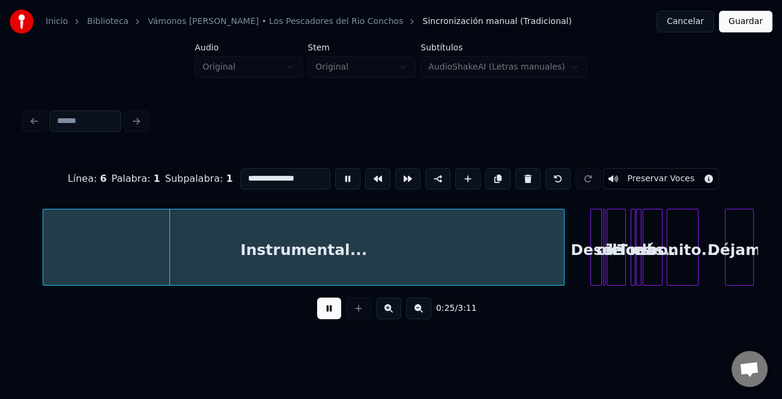
click at [562, 279] on div at bounding box center [562, 247] width 4 height 76
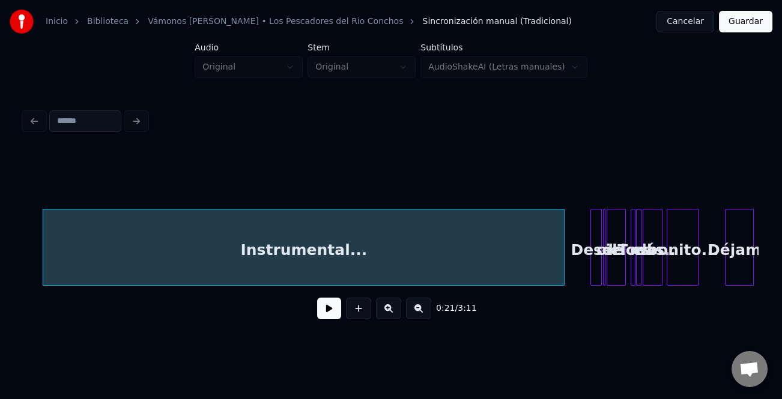
click at [335, 312] on button at bounding box center [329, 309] width 24 height 22
click at [392, 312] on button at bounding box center [388, 309] width 25 height 22
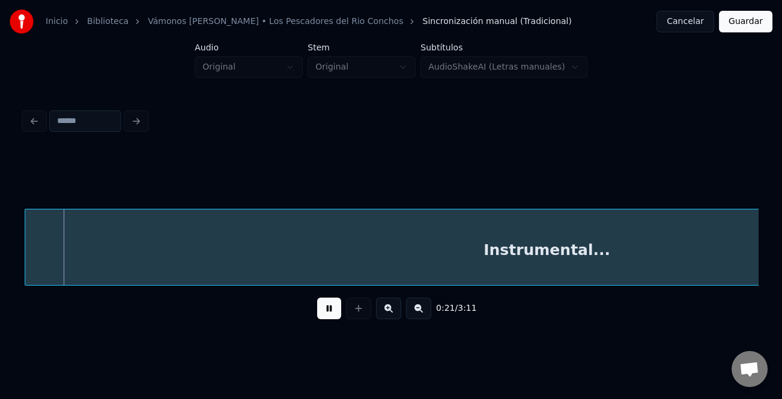
click at [392, 312] on button at bounding box center [388, 309] width 25 height 22
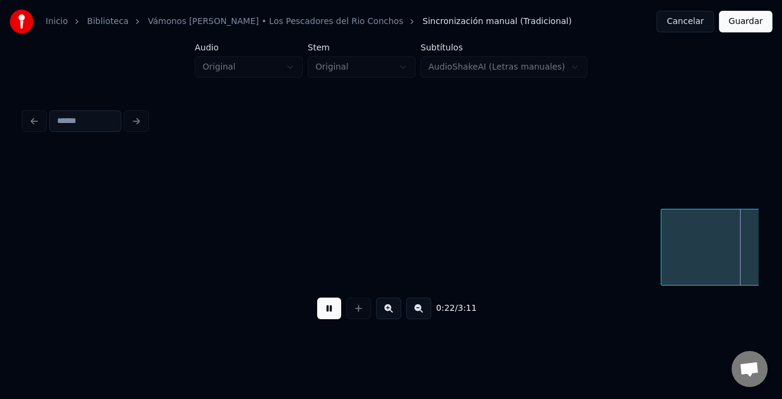
scroll to position [0, 1930]
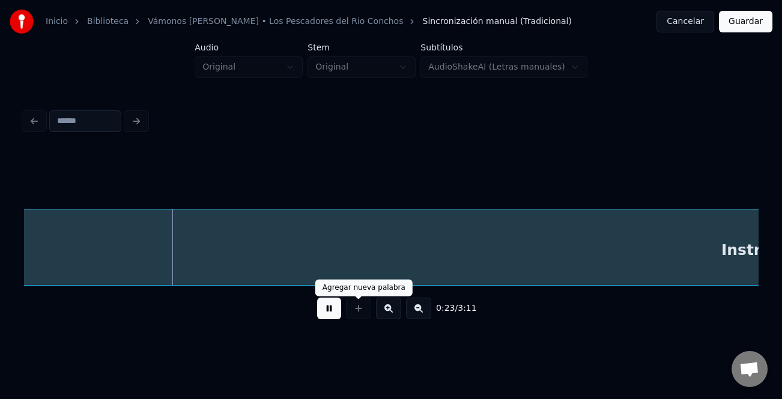
click at [334, 313] on button at bounding box center [329, 309] width 24 height 22
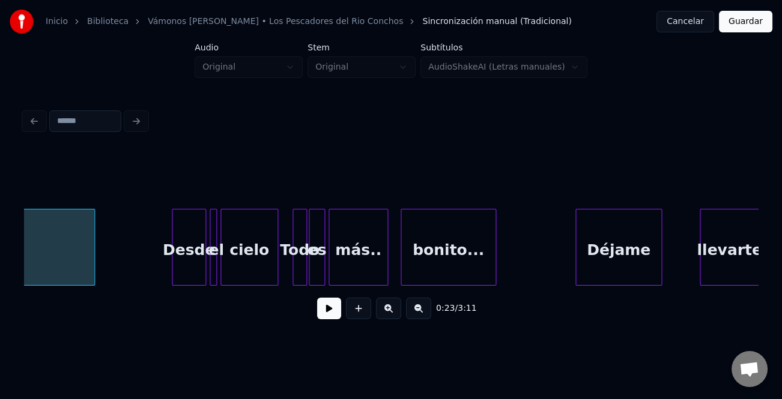
scroll to position [0, 3361]
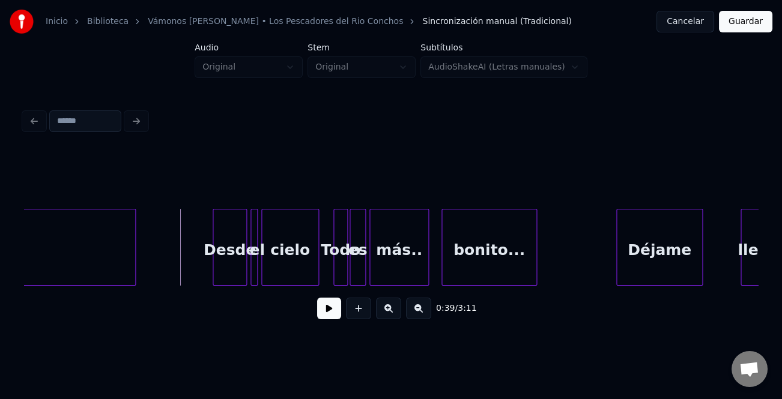
click at [326, 312] on button at bounding box center [329, 309] width 24 height 22
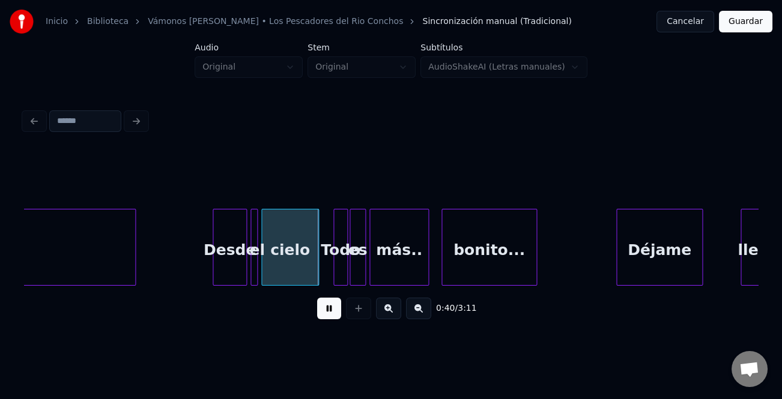
click at [393, 310] on button at bounding box center [388, 309] width 25 height 22
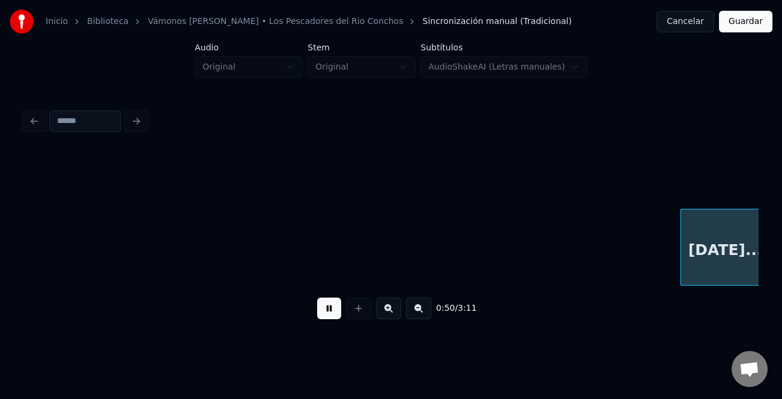
scroll to position [0, 6053]
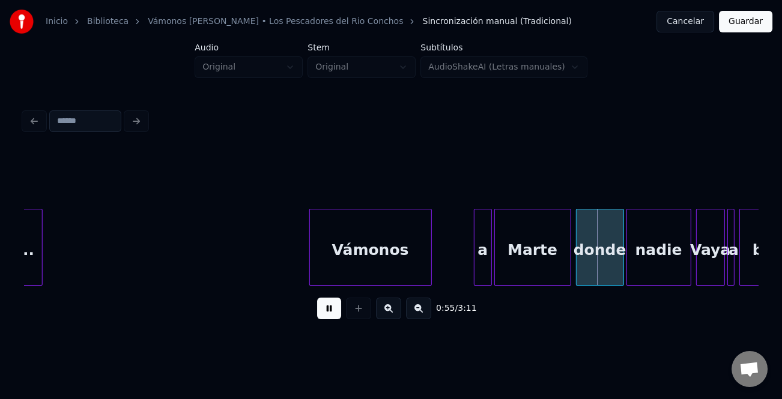
click at [477, 250] on div at bounding box center [476, 247] width 4 height 76
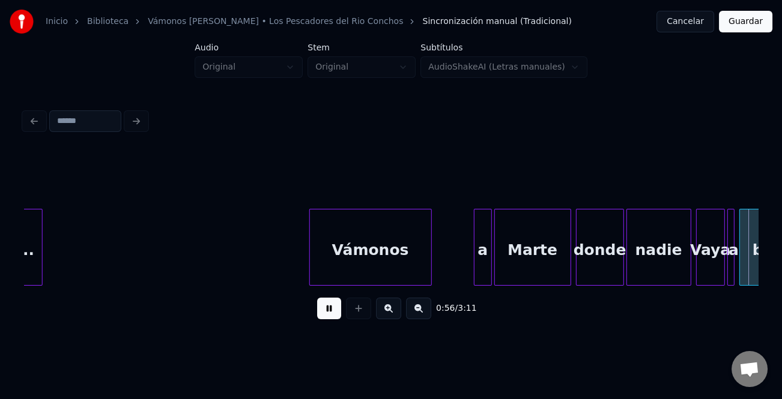
scroll to position [0, 6787]
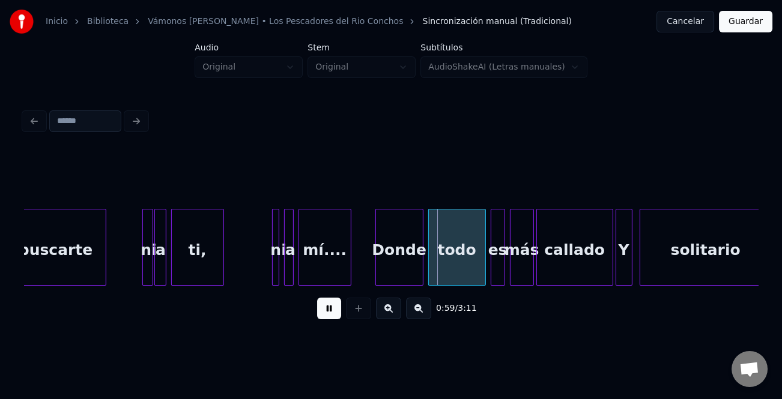
click at [145, 260] on div "ni" at bounding box center [147, 247] width 11 height 77
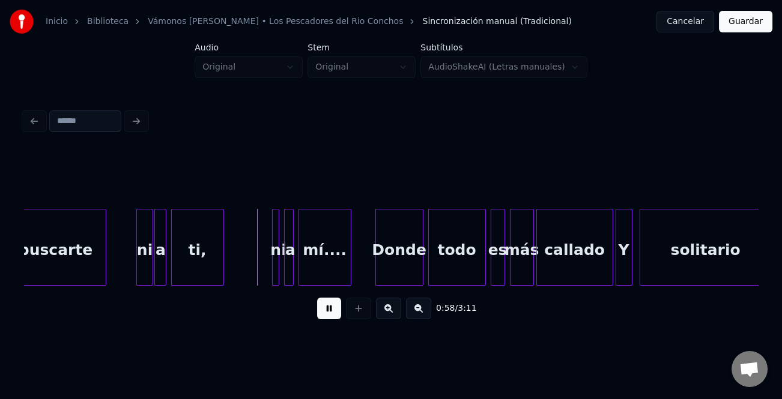
click at [137, 259] on div at bounding box center [139, 247] width 4 height 76
click at [139, 265] on div "ni" at bounding box center [141, 250] width 17 height 82
click at [266, 259] on div at bounding box center [268, 247] width 4 height 76
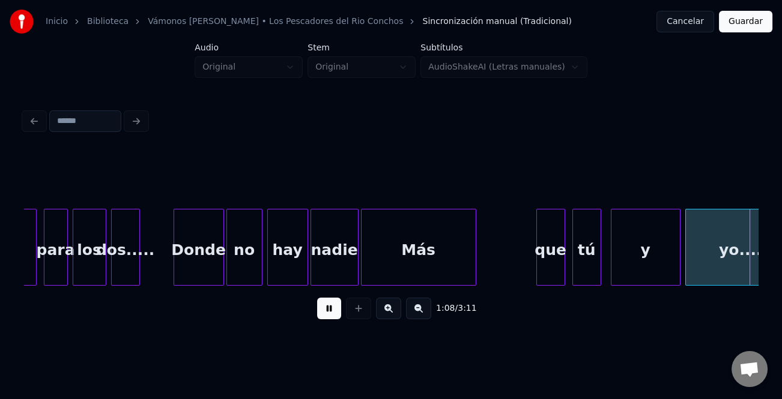
scroll to position [0, 8256]
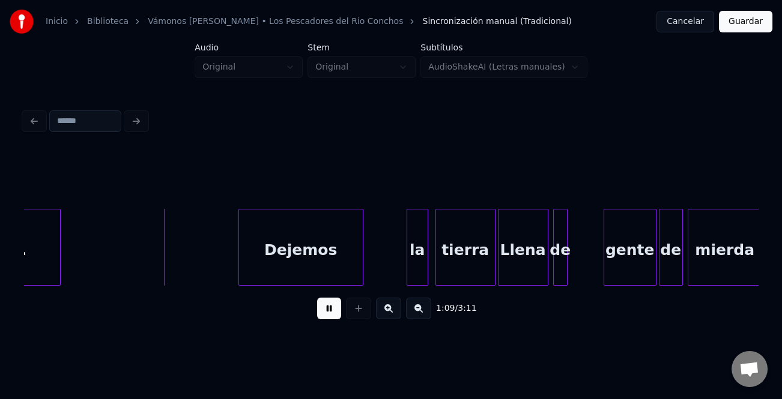
click at [241, 236] on div at bounding box center [241, 247] width 4 height 76
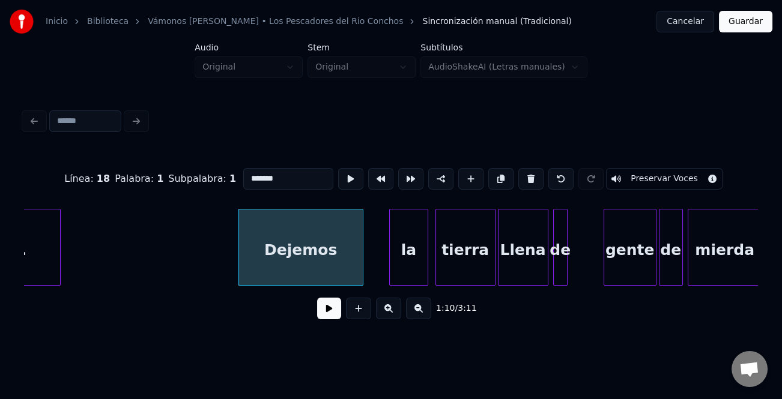
click at [390, 271] on div at bounding box center [392, 247] width 4 height 76
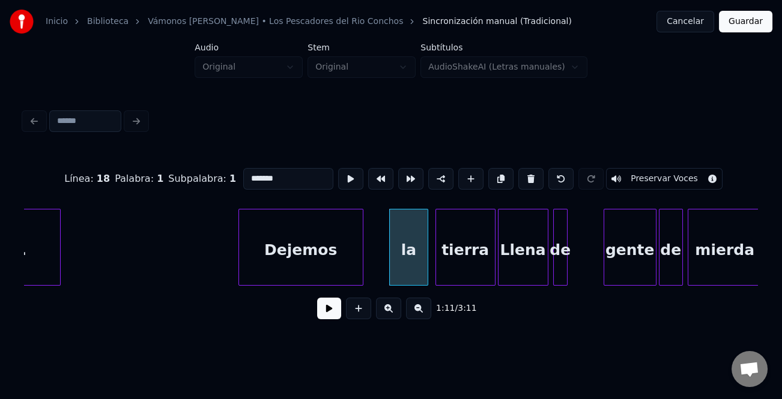
click at [334, 313] on button at bounding box center [329, 309] width 24 height 22
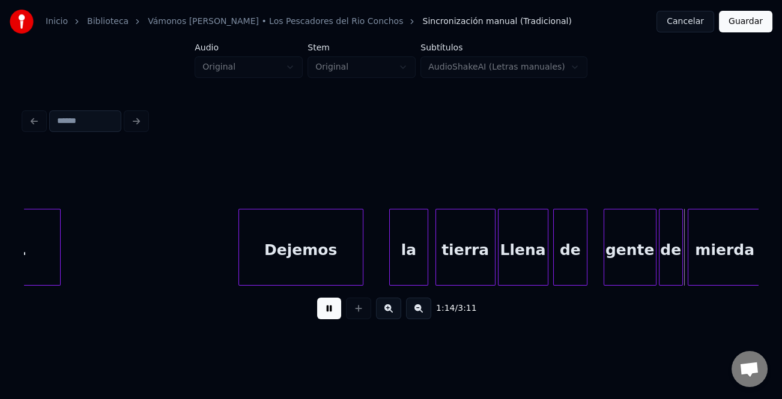
click at [586, 276] on div at bounding box center [585, 247] width 4 height 76
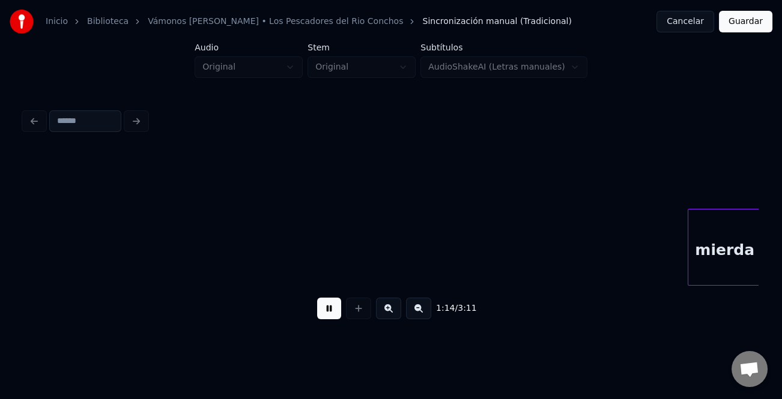
scroll to position [0, 8991]
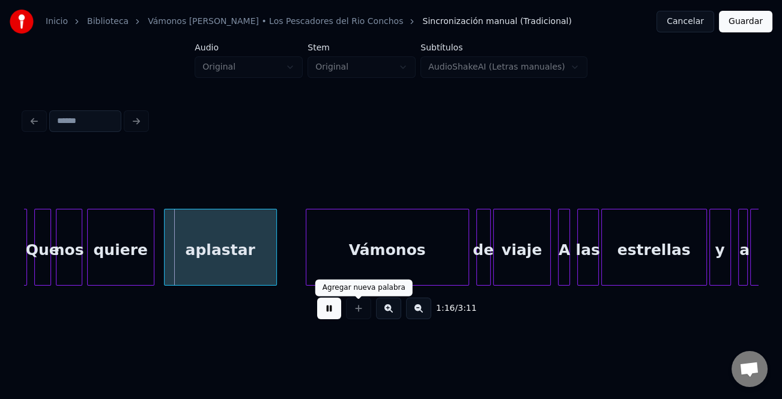
click at [326, 312] on button at bounding box center [329, 309] width 24 height 22
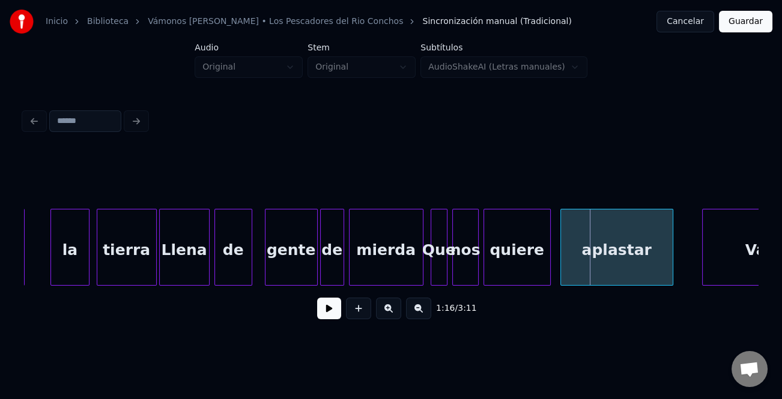
scroll to position [0, 8558]
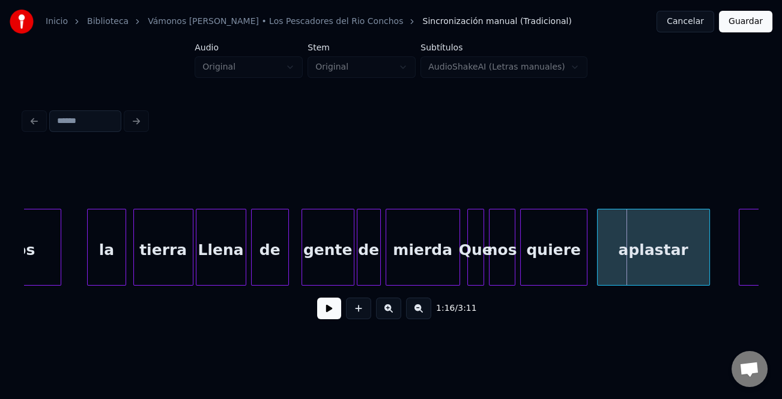
click at [331, 251] on div "gente" at bounding box center [328, 250] width 52 height 82
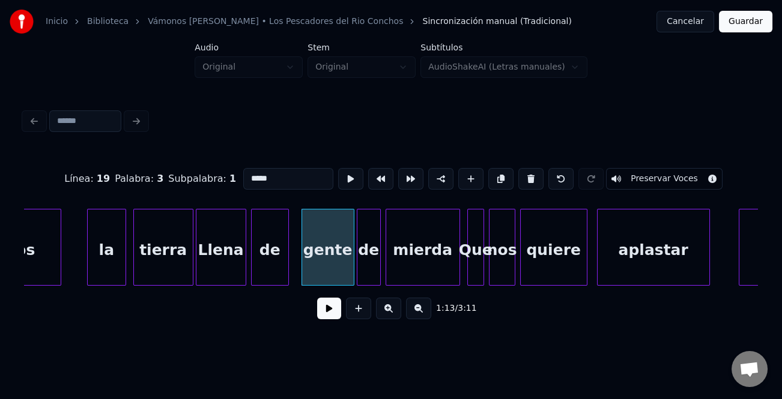
click at [329, 319] on button at bounding box center [329, 309] width 24 height 22
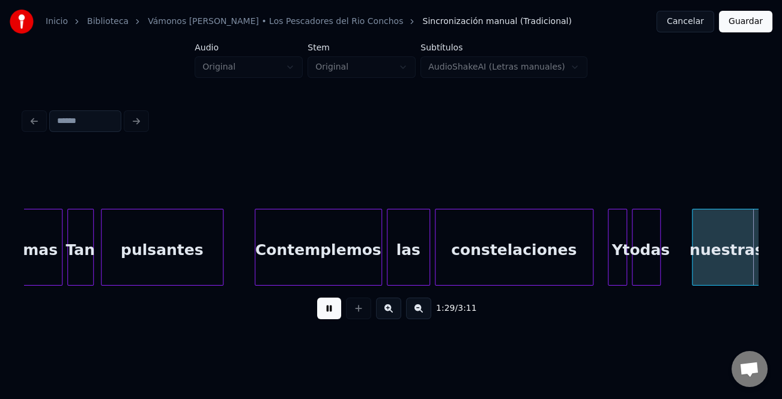
scroll to position [0, 10762]
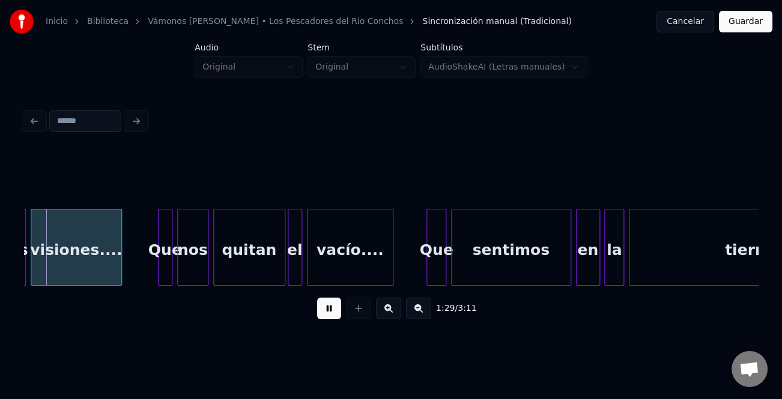
click at [658, 271] on div "tierra..." at bounding box center [757, 250] width 256 height 82
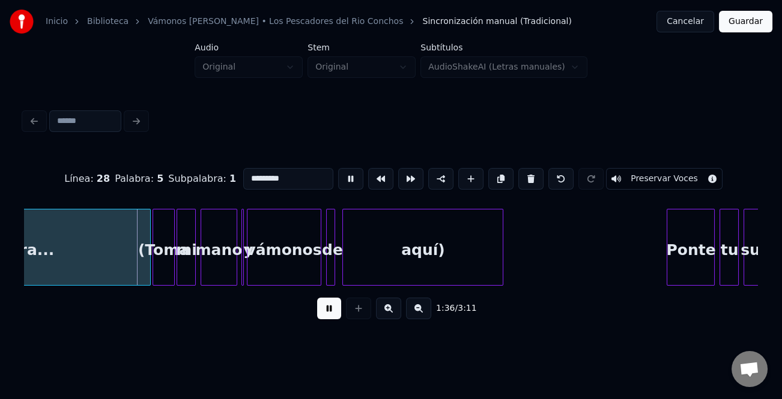
scroll to position [0, 11366]
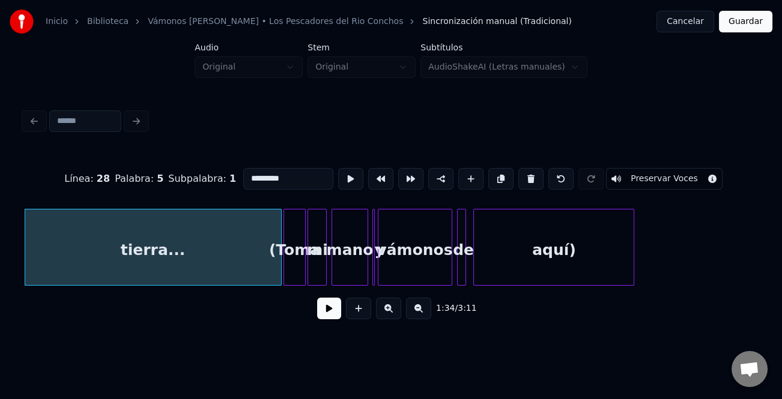
click at [212, 253] on div "tierra..." at bounding box center [153, 250] width 256 height 82
click at [333, 310] on button at bounding box center [329, 309] width 24 height 22
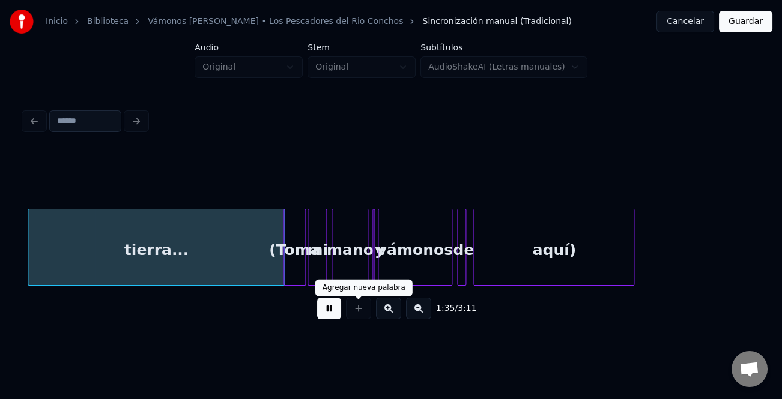
drag, startPoint x: 378, startPoint y: 310, endPoint x: 385, endPoint y: 310, distance: 6.6
click at [379, 310] on button at bounding box center [388, 309] width 25 height 22
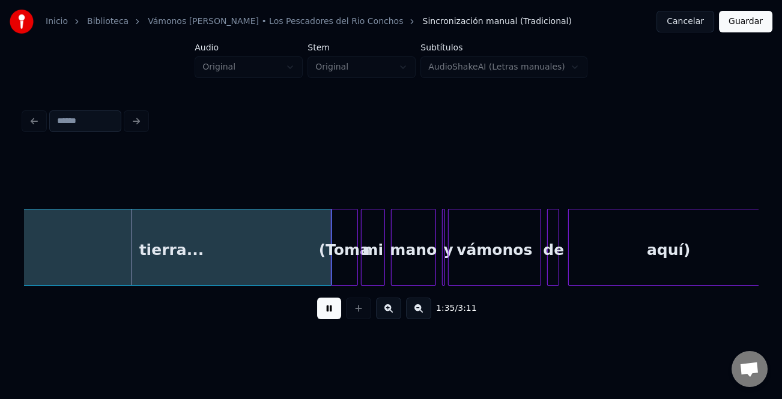
click at [385, 310] on button at bounding box center [388, 309] width 25 height 22
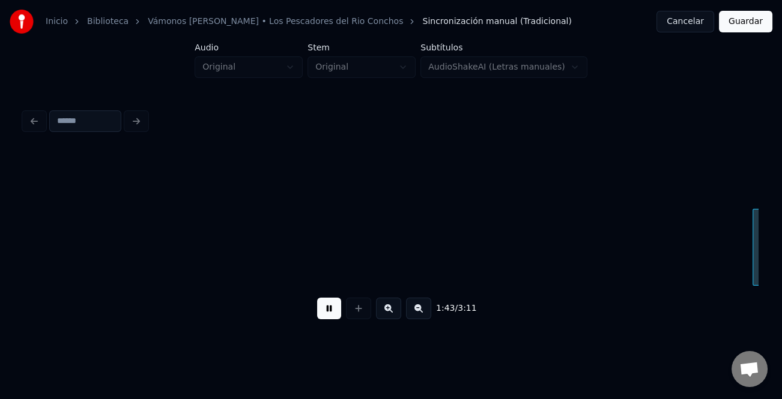
scroll to position [0, 18564]
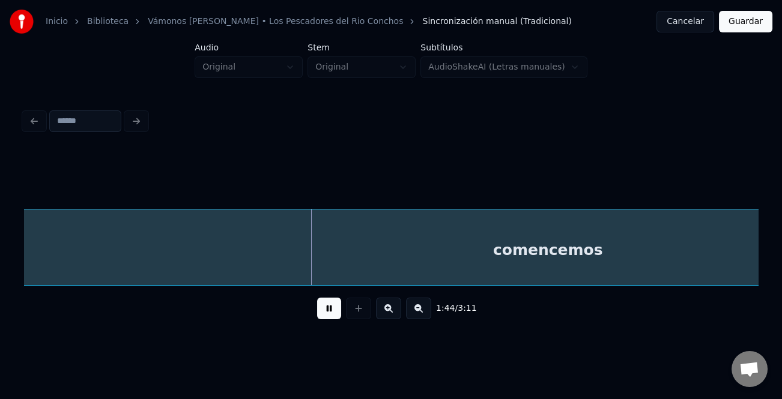
click at [423, 312] on button at bounding box center [418, 309] width 25 height 22
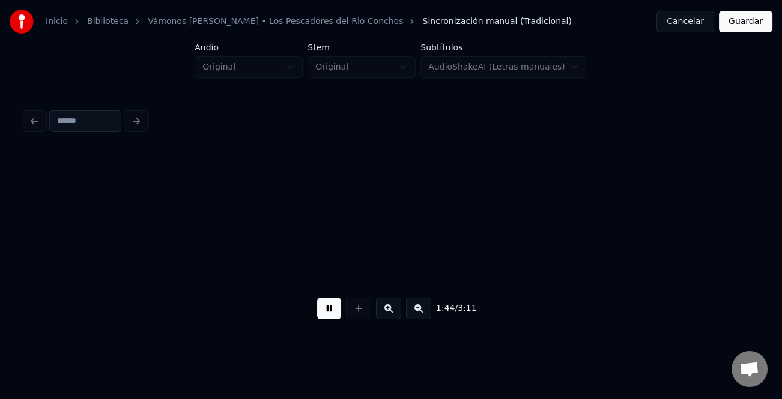
click at [423, 312] on button at bounding box center [418, 309] width 25 height 22
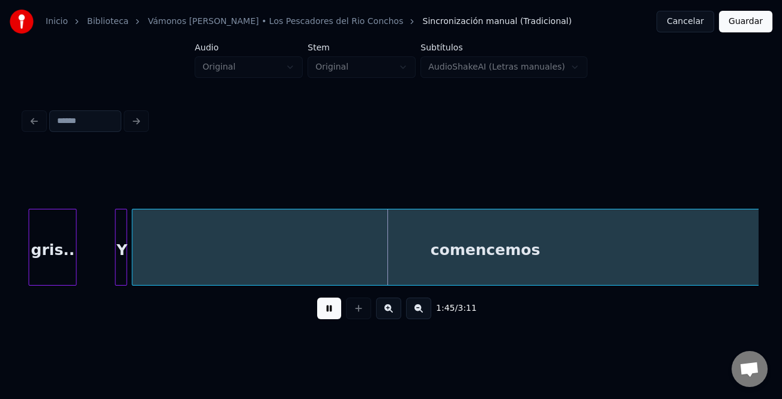
click at [423, 312] on button at bounding box center [418, 309] width 25 height 22
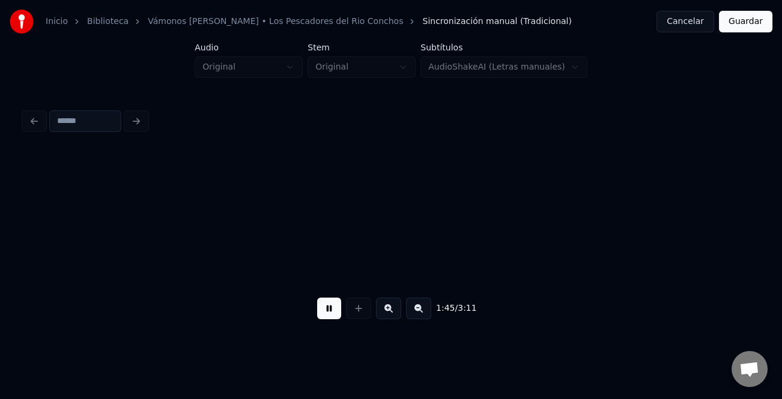
scroll to position [0, 9100]
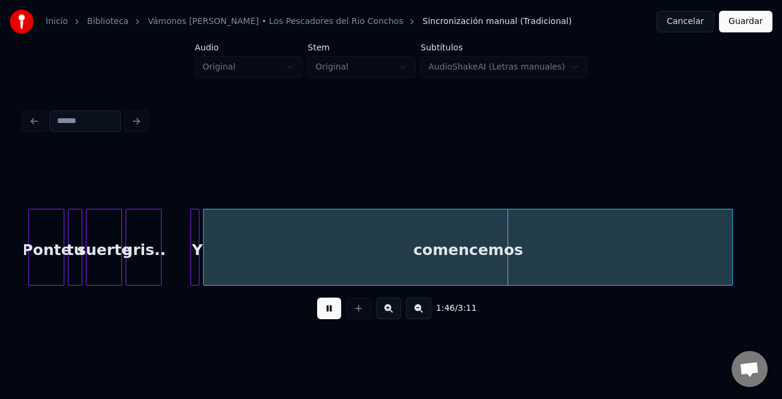
click at [420, 315] on button at bounding box center [418, 309] width 25 height 22
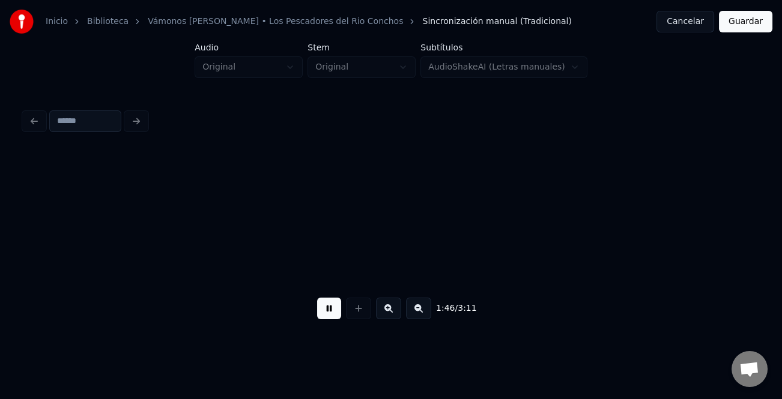
scroll to position [0, 5902]
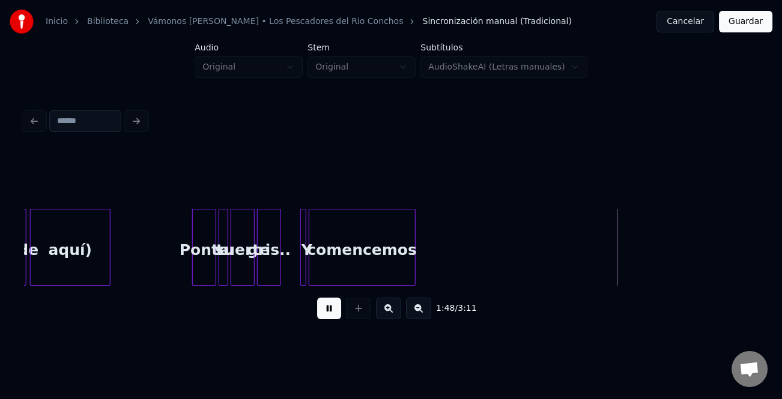
click at [411, 271] on div at bounding box center [413, 247] width 4 height 76
click at [372, 276] on div at bounding box center [371, 247] width 4 height 76
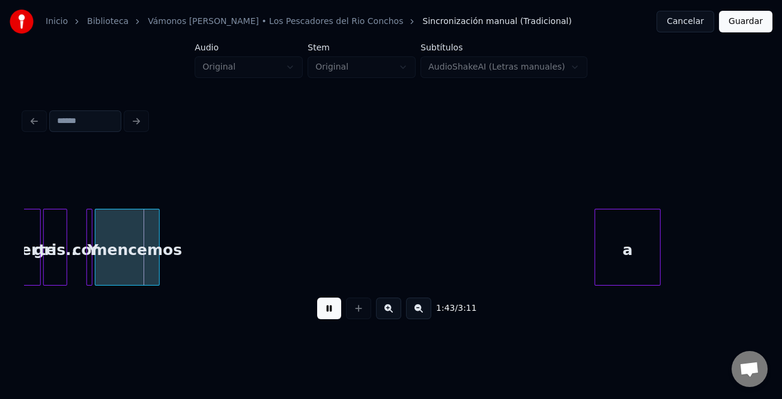
scroll to position [0, 6170]
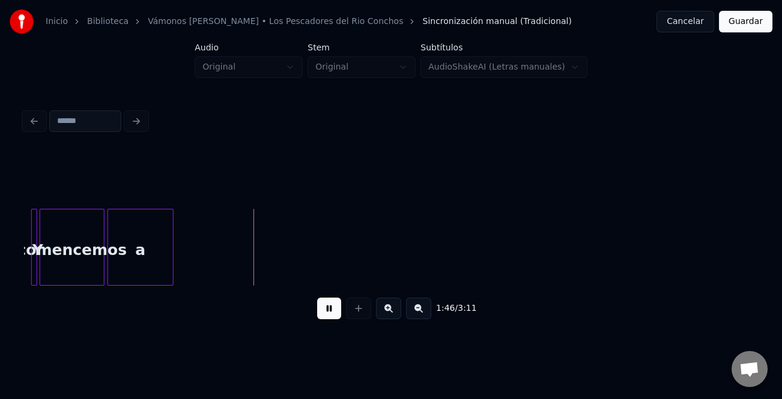
click at [140, 262] on div "a" at bounding box center [140, 250] width 65 height 82
click at [113, 262] on div at bounding box center [114, 247] width 4 height 76
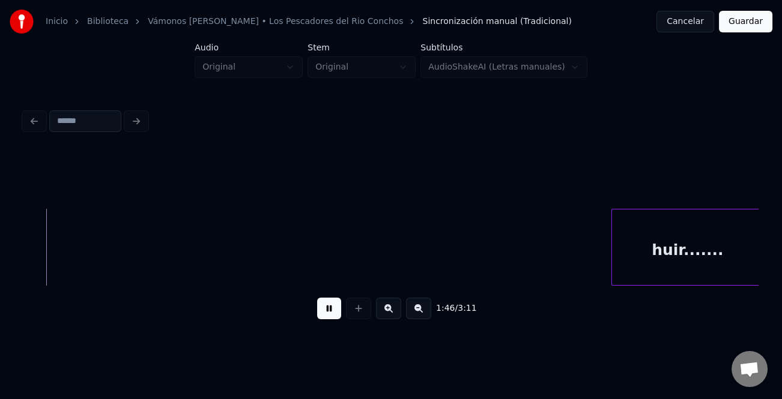
scroll to position [0, 6352]
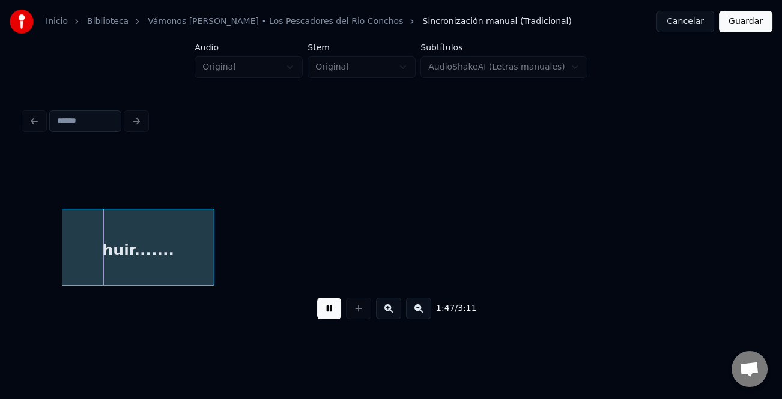
click at [170, 261] on div "huir......." at bounding box center [137, 250] width 151 height 82
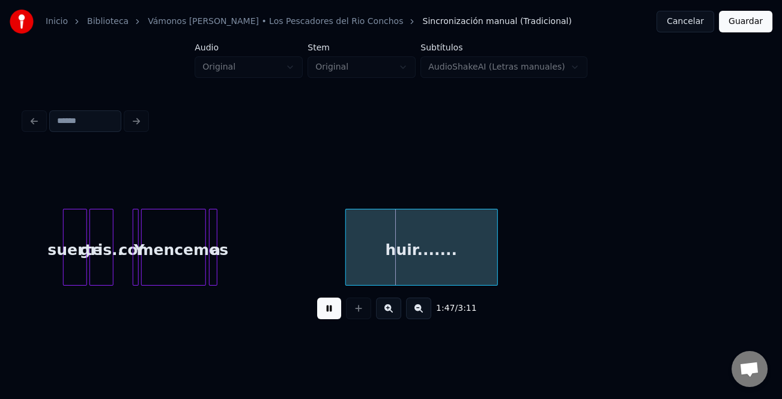
scroll to position [0, 6050]
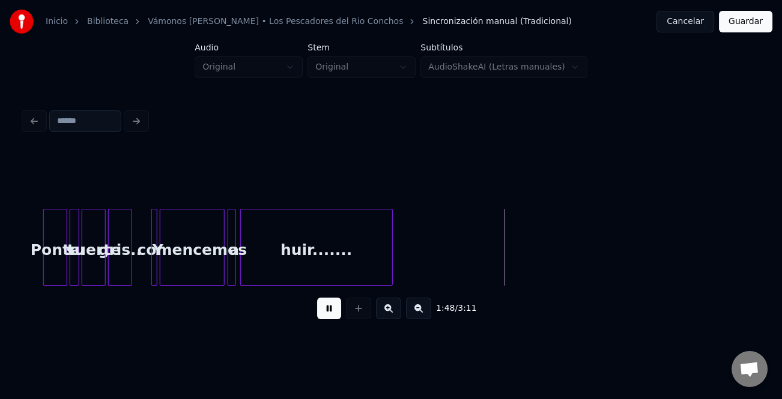
click at [303, 269] on div "huir......." at bounding box center [316, 250] width 151 height 82
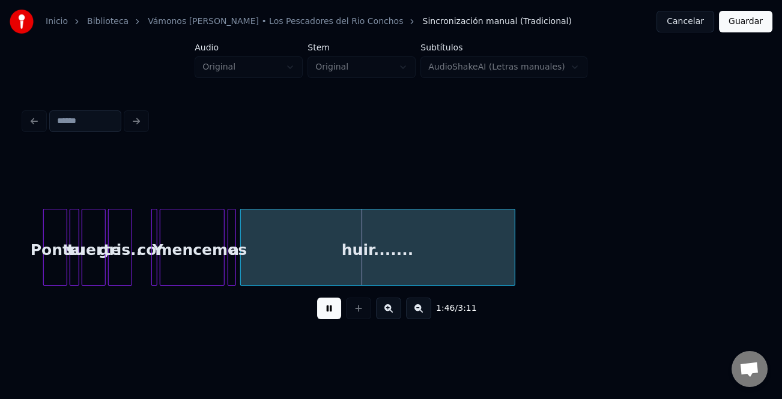
click at [513, 279] on div at bounding box center [513, 247] width 4 height 76
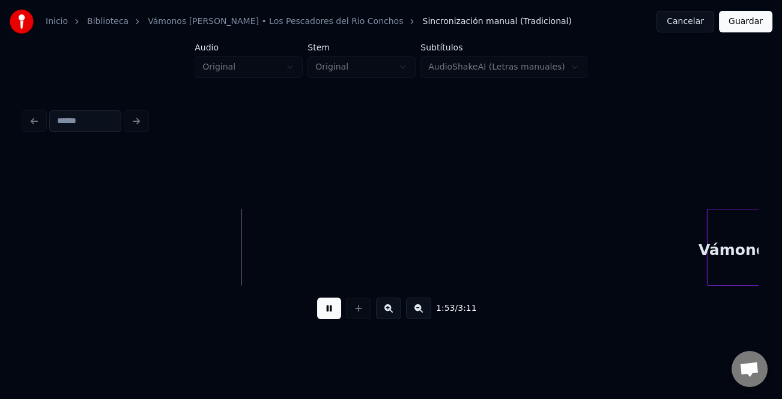
scroll to position [0, 6641]
click at [714, 274] on div "Vámonos" at bounding box center [717, 250] width 59 height 82
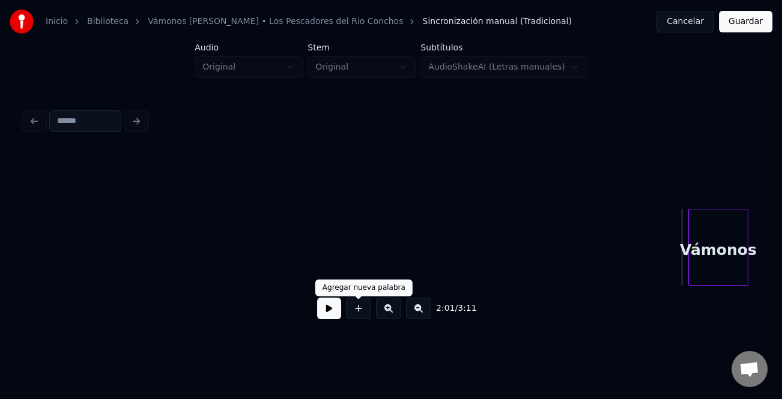
drag, startPoint x: 325, startPoint y: 310, endPoint x: 382, endPoint y: 313, distance: 57.1
click at [326, 310] on button at bounding box center [329, 309] width 24 height 22
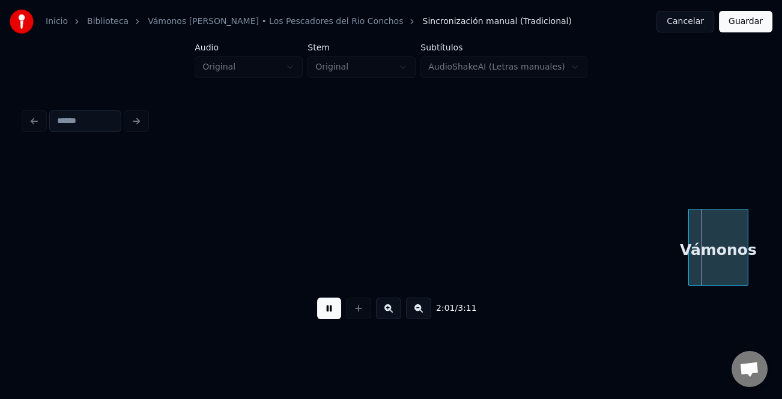
click at [421, 313] on button at bounding box center [418, 309] width 25 height 22
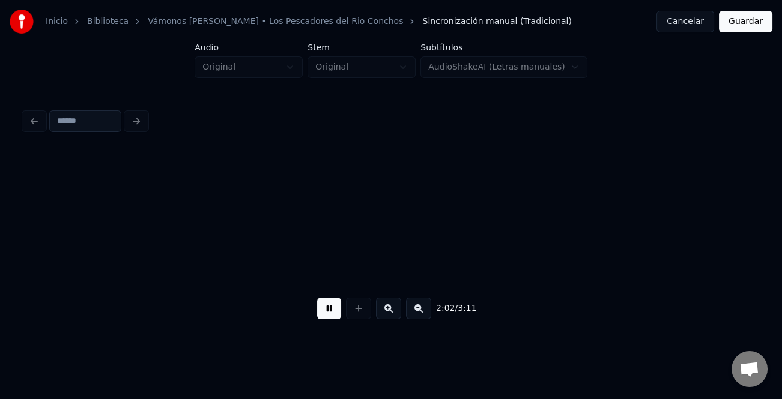
scroll to position [0, 2975]
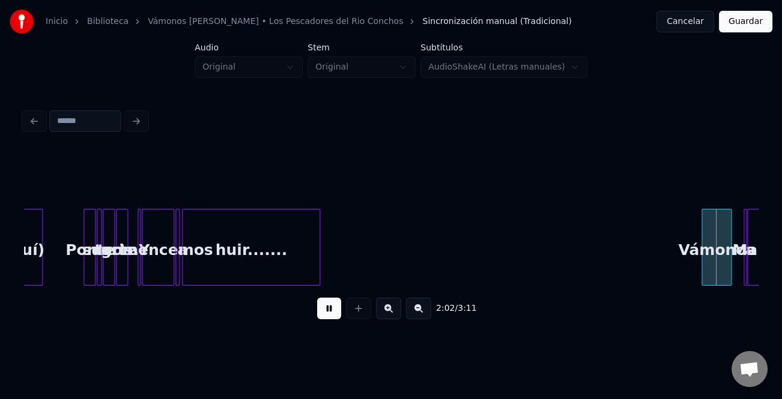
click at [421, 313] on button at bounding box center [418, 309] width 25 height 22
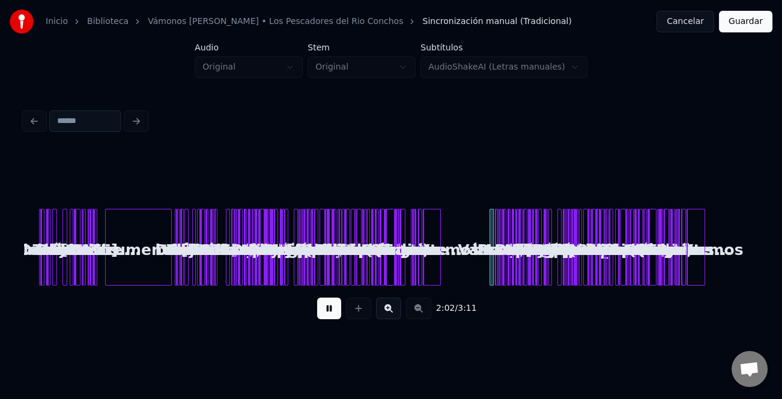
scroll to position [0, 0]
click at [391, 310] on button at bounding box center [388, 309] width 25 height 22
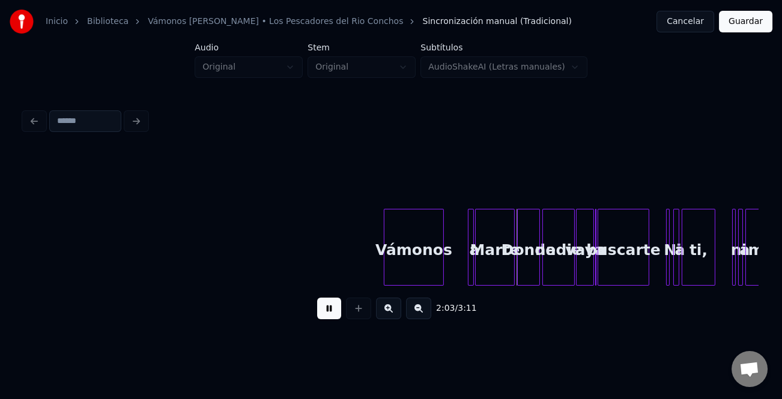
click at [391, 310] on button at bounding box center [388, 309] width 25 height 22
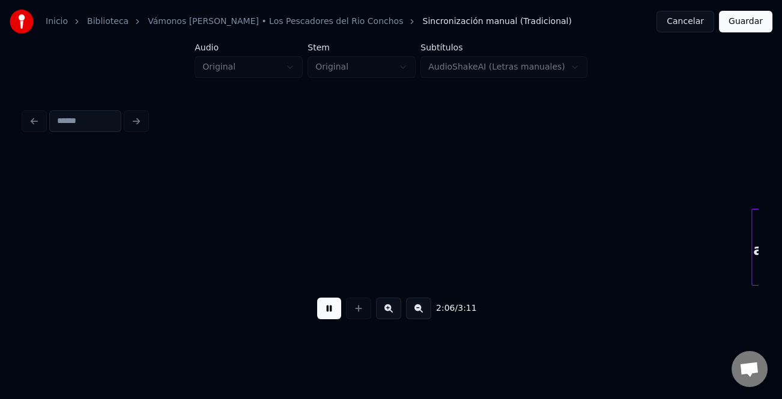
scroll to position [0, 11398]
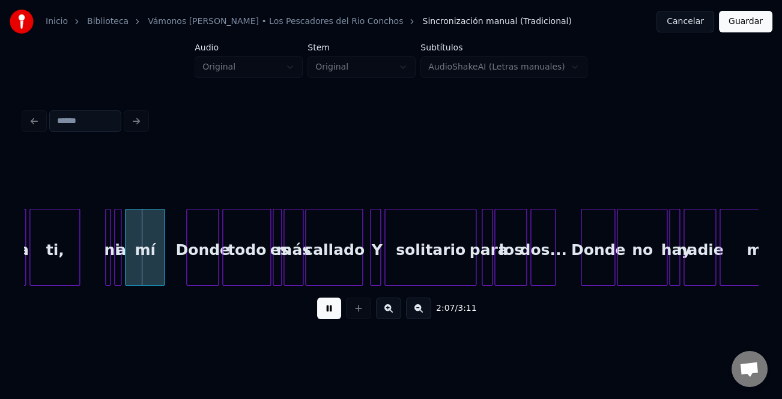
click at [394, 307] on button at bounding box center [388, 309] width 25 height 22
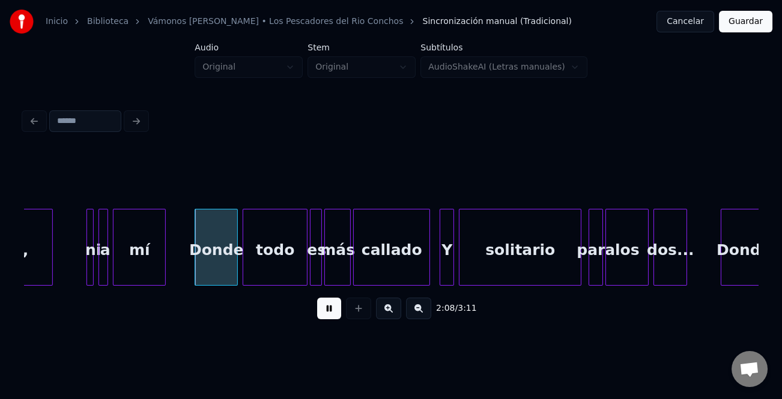
click at [394, 307] on button at bounding box center [388, 309] width 25 height 22
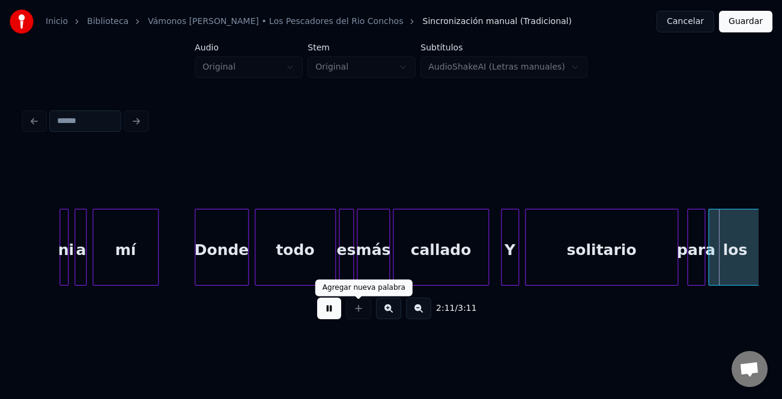
click at [333, 311] on button at bounding box center [329, 309] width 24 height 22
click at [336, 312] on button at bounding box center [329, 309] width 24 height 22
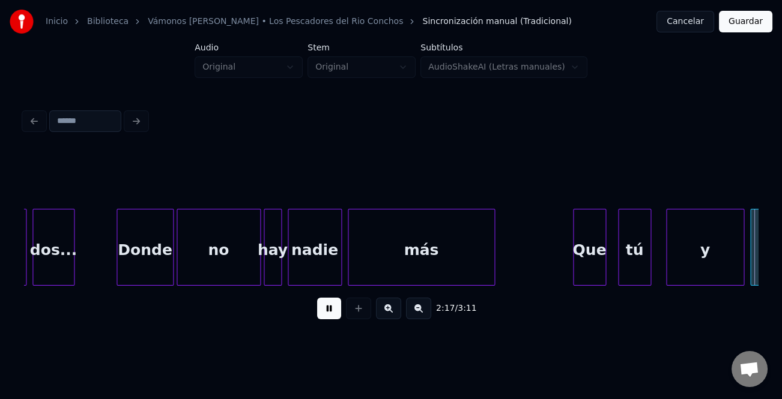
scroll to position [0, 20567]
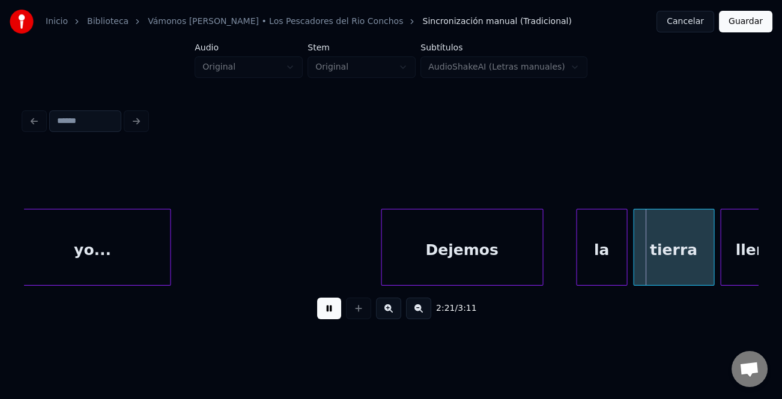
click at [577, 258] on div at bounding box center [579, 247] width 4 height 76
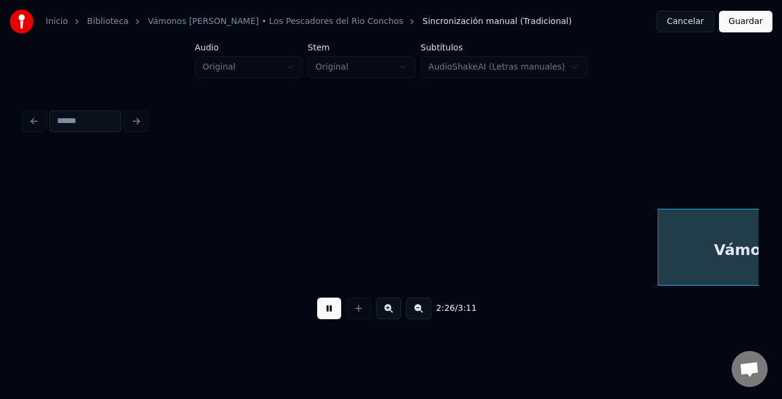
scroll to position [0, 22035]
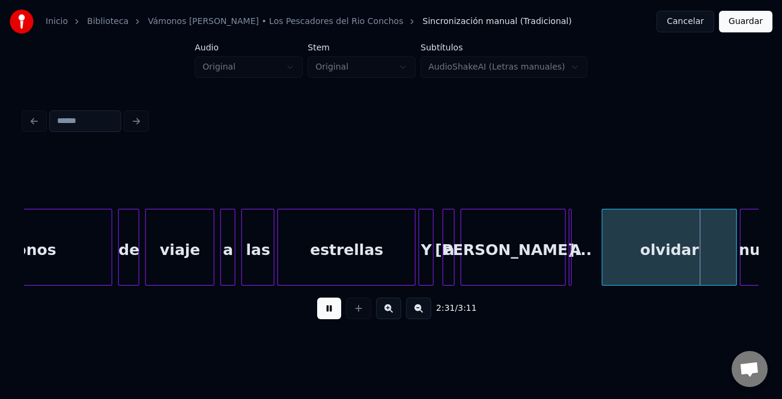
click at [329, 313] on button at bounding box center [329, 309] width 24 height 22
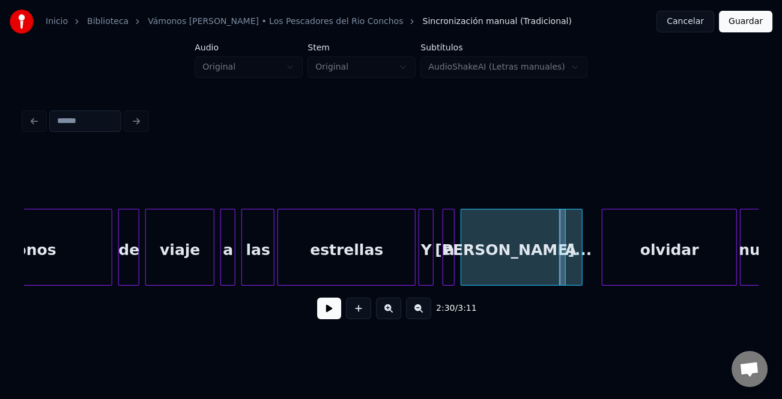
click at [578, 270] on div at bounding box center [580, 247] width 4 height 76
click at [585, 271] on div "A" at bounding box center [588, 250] width 22 height 82
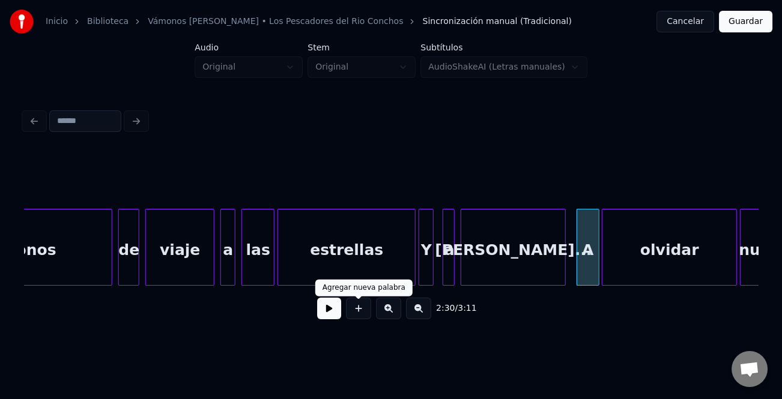
click at [329, 309] on button at bounding box center [329, 309] width 24 height 22
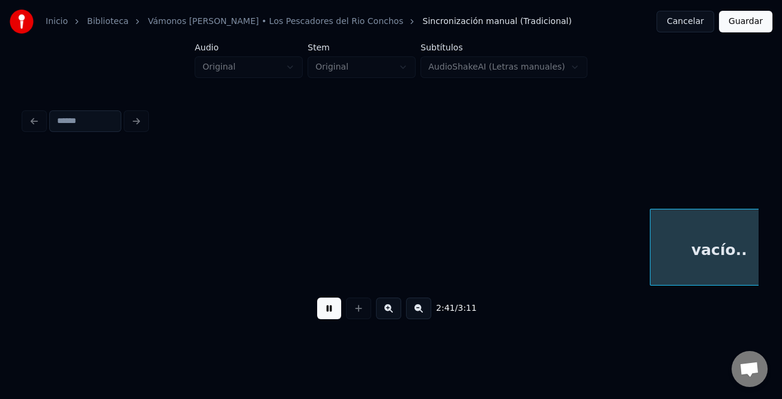
scroll to position [0, 24240]
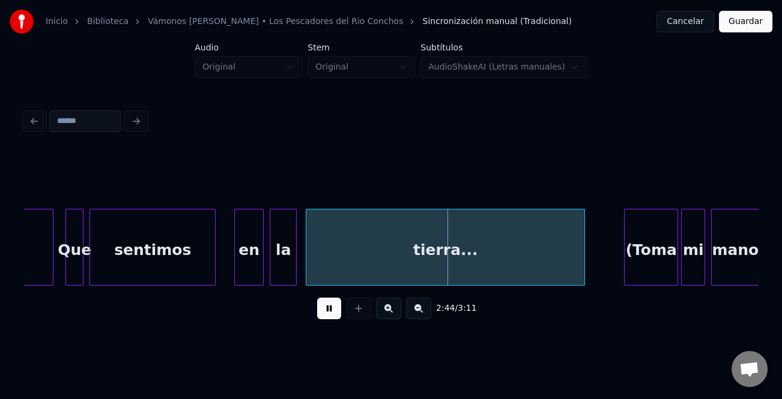
click at [236, 270] on div at bounding box center [237, 247] width 4 height 76
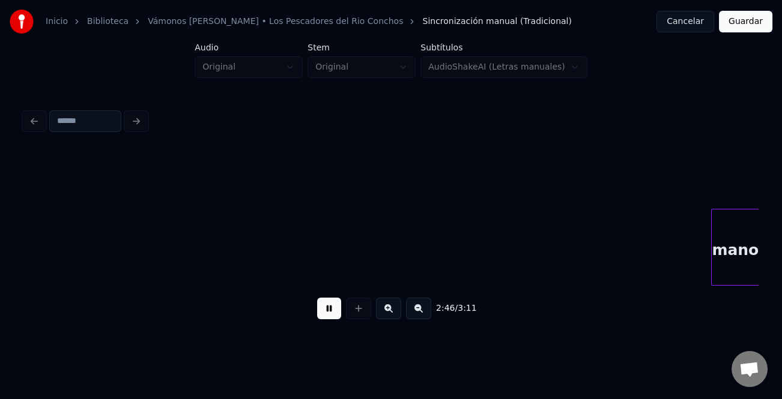
scroll to position [0, 24974]
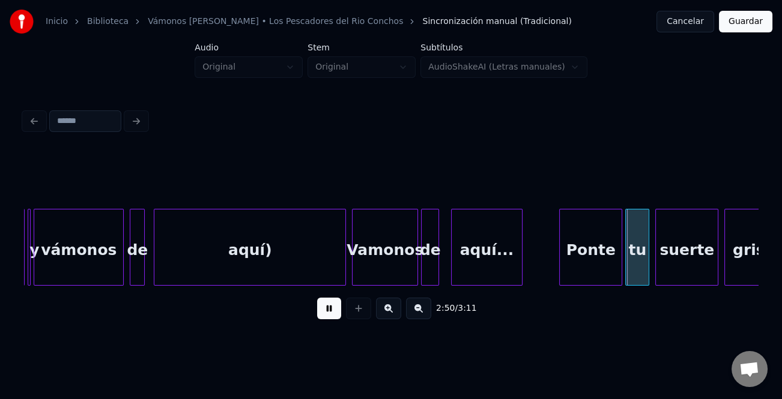
click at [520, 271] on div at bounding box center [520, 247] width 4 height 76
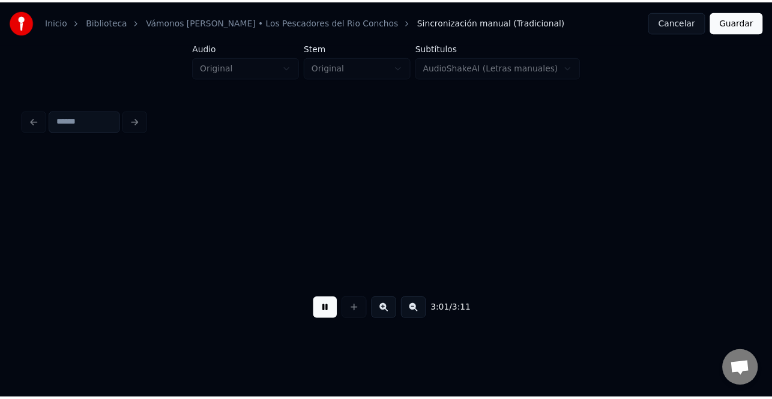
scroll to position [0, 27176]
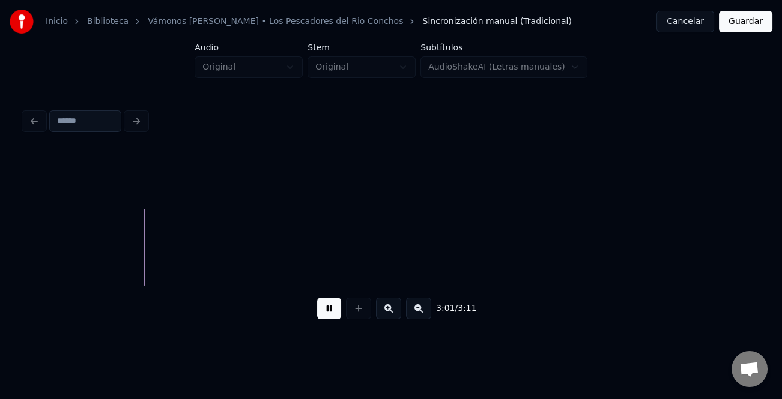
click at [751, 20] on button "Guardar" at bounding box center [744, 22] width 53 height 22
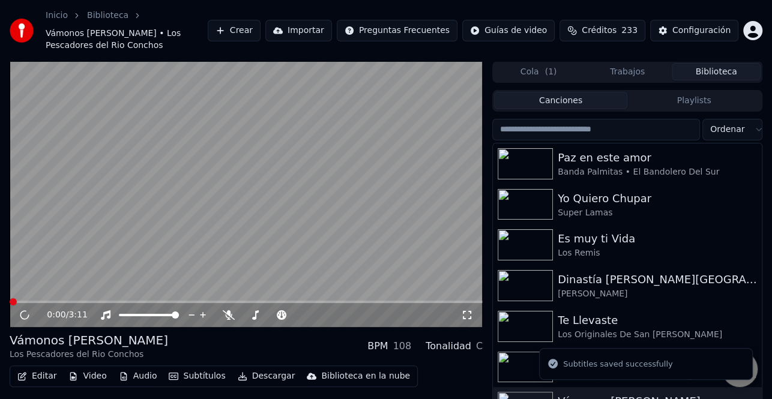
click at [266, 368] on button "Descargar" at bounding box center [266, 376] width 67 height 17
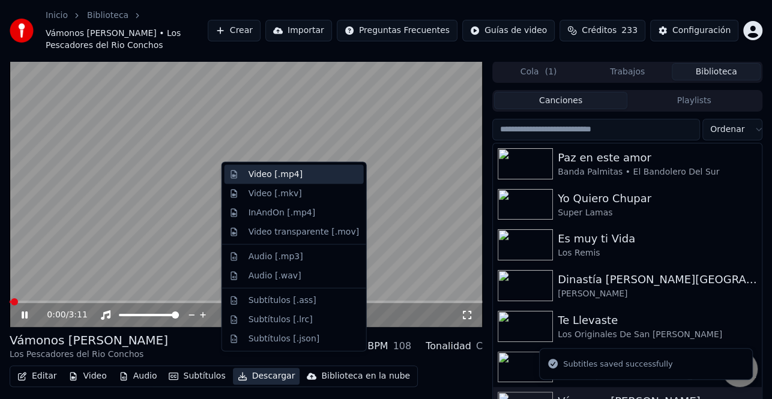
click at [304, 177] on div "Video [.mp4]" at bounding box center [303, 175] width 110 height 12
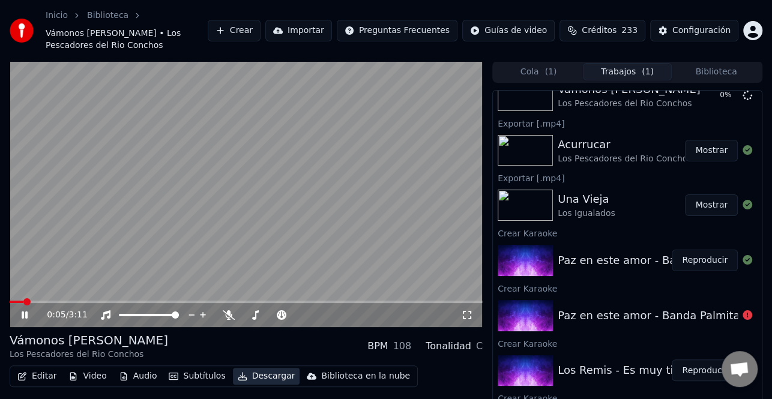
scroll to position [60, 0]
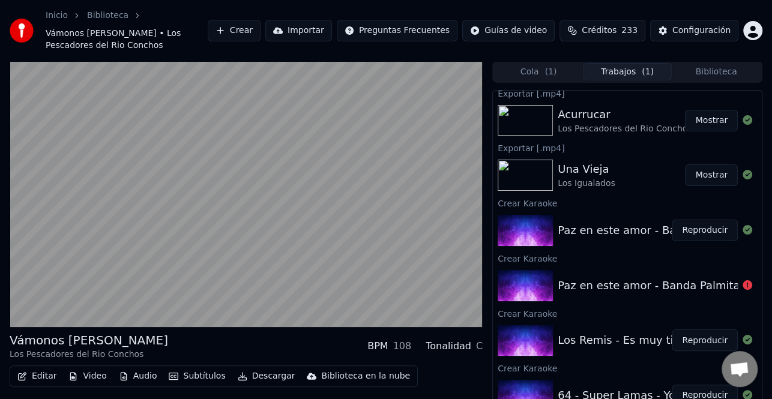
click at [707, 68] on button "Biblioteca" at bounding box center [716, 71] width 89 height 17
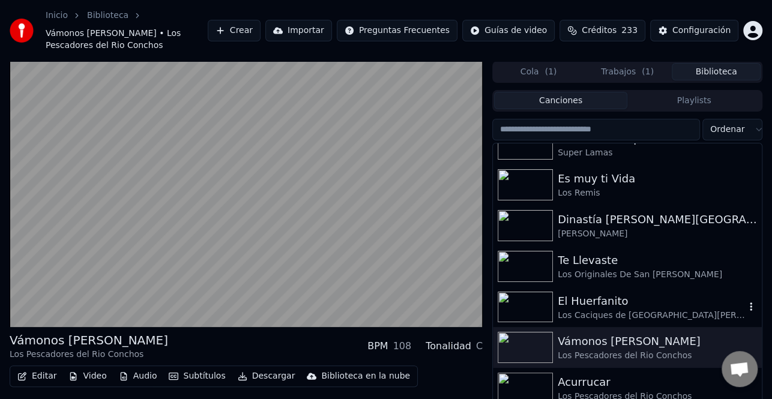
click at [609, 293] on div "El Huerfanito" at bounding box center [651, 301] width 187 height 17
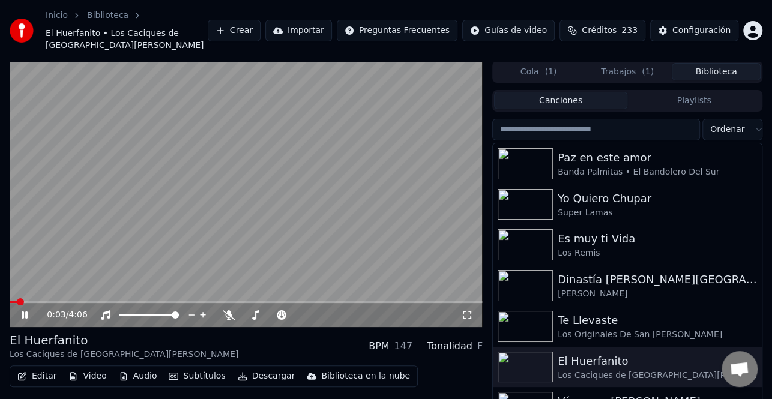
click at [24, 310] on icon at bounding box center [33, 315] width 28 height 10
click at [41, 368] on button "Editar" at bounding box center [37, 376] width 49 height 17
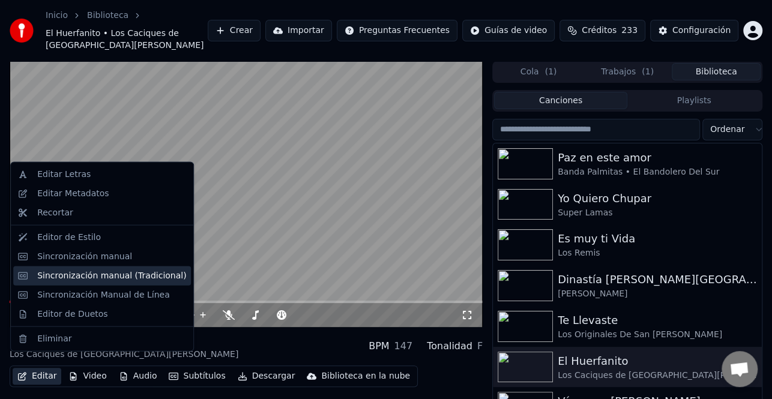
click at [103, 276] on div "Sincronización manual (Tradicional)" at bounding box center [111, 276] width 149 height 12
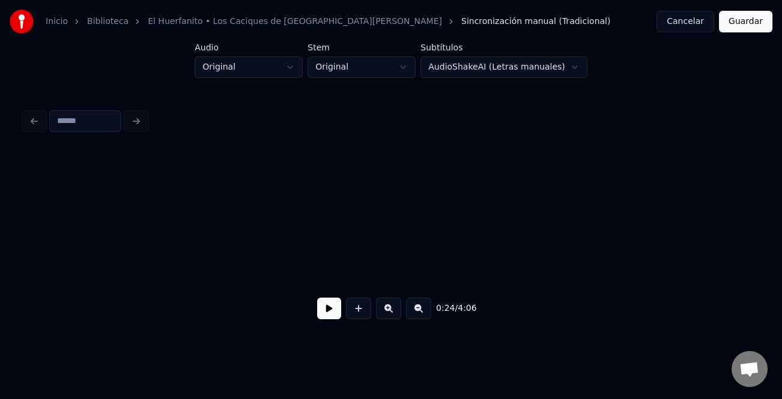
scroll to position [0, 3736]
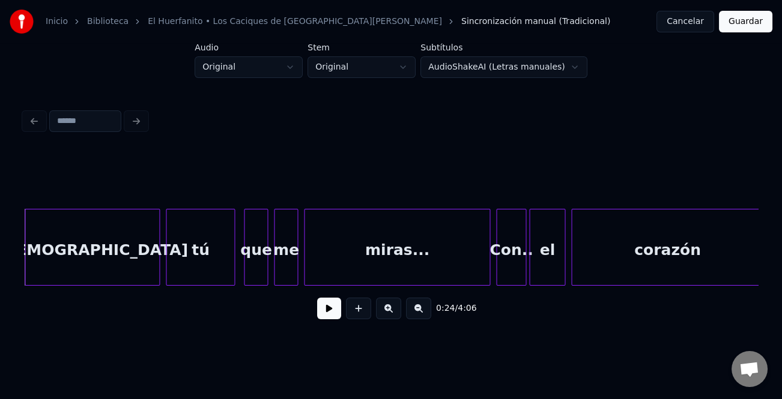
click at [335, 317] on button at bounding box center [329, 309] width 24 height 22
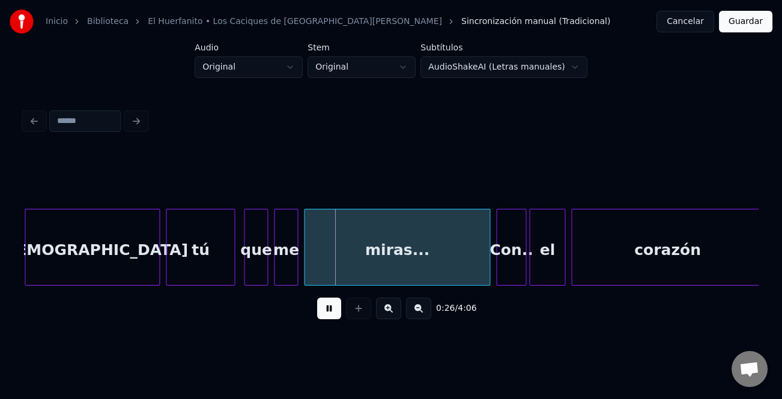
drag, startPoint x: 328, startPoint y: 310, endPoint x: 494, endPoint y: 375, distance: 178.5
click at [328, 310] on button at bounding box center [329, 309] width 24 height 22
click at [325, 319] on button at bounding box center [329, 309] width 24 height 22
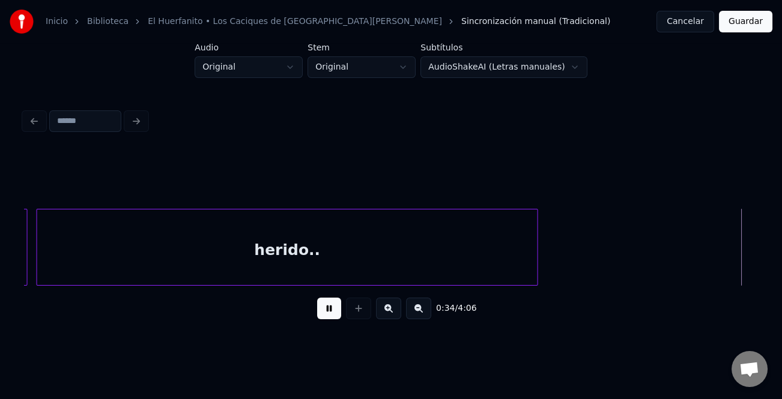
scroll to position [0, 5205]
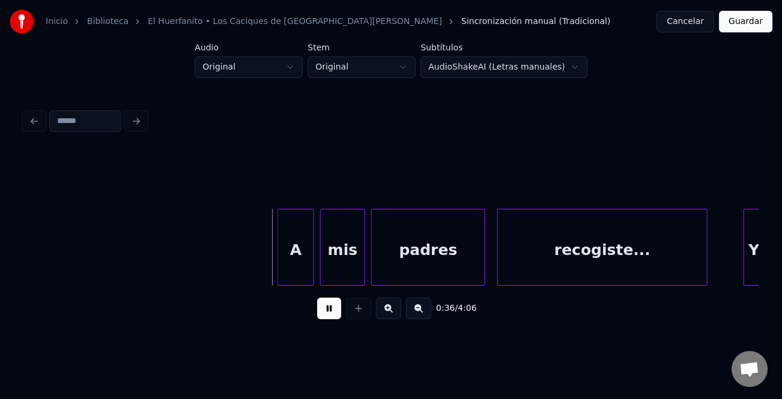
click at [279, 255] on div at bounding box center [280, 247] width 4 height 76
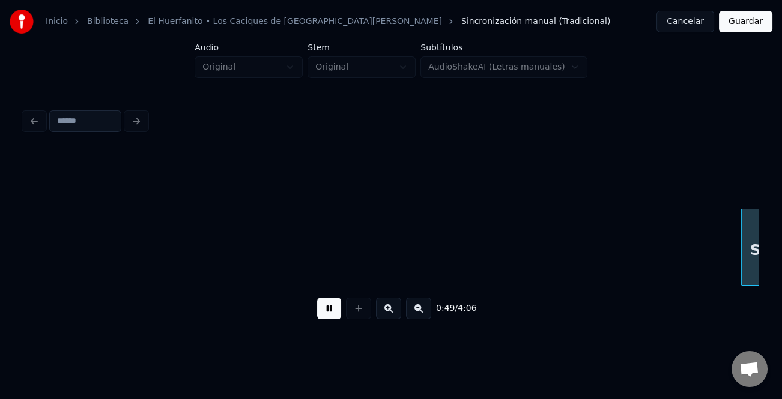
scroll to position [0, 7409]
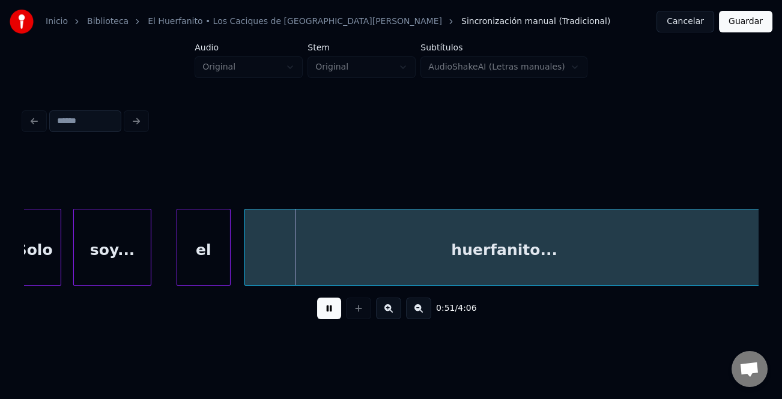
click at [199, 263] on div "el" at bounding box center [203, 250] width 53 height 82
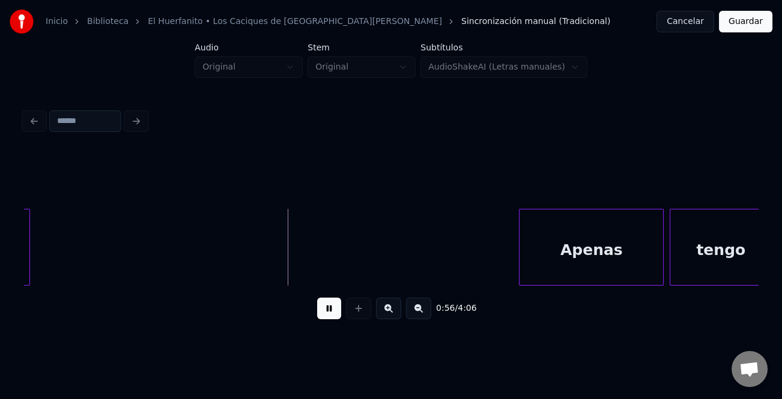
click at [519, 253] on div at bounding box center [521, 247] width 4 height 76
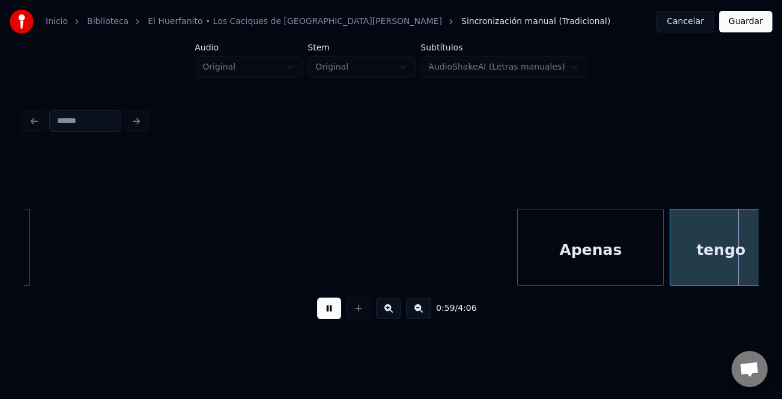
scroll to position [0, 8876]
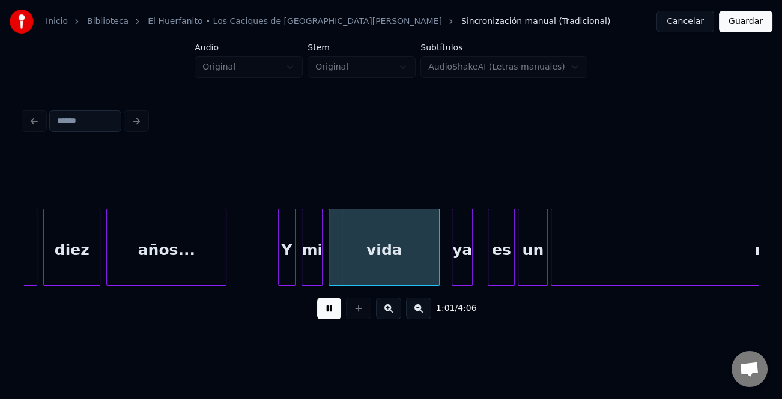
click at [279, 238] on div at bounding box center [281, 247] width 4 height 76
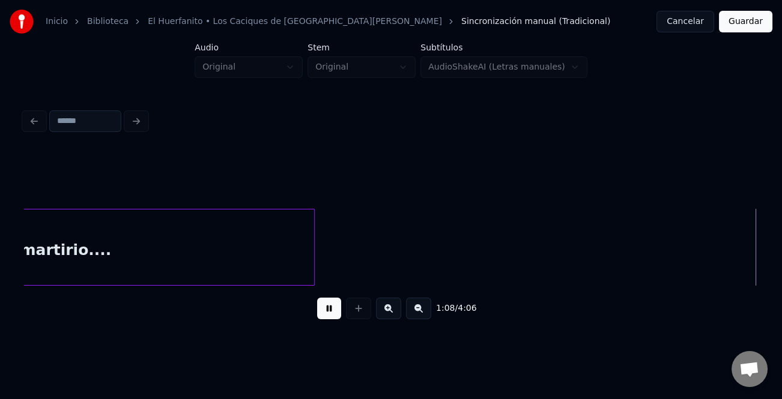
scroll to position [0, 10344]
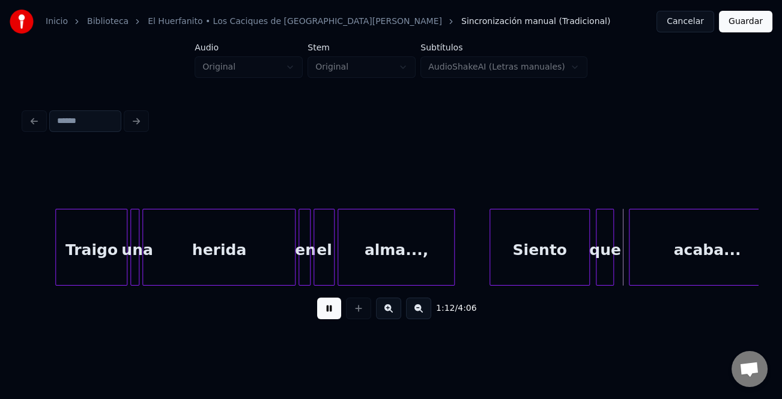
click at [490, 252] on div at bounding box center [492, 247] width 4 height 76
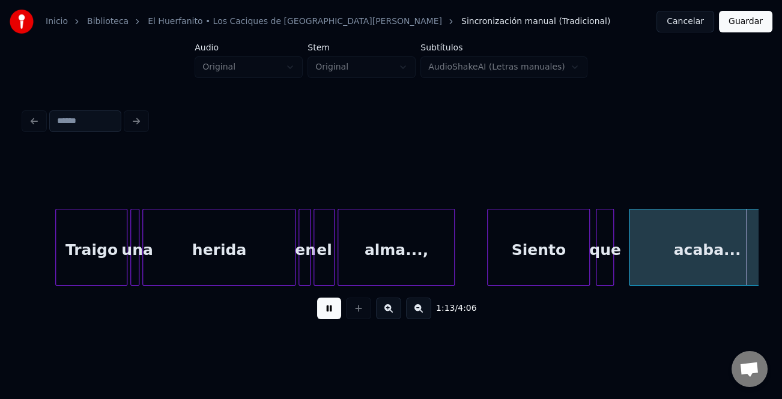
scroll to position [0, 11077]
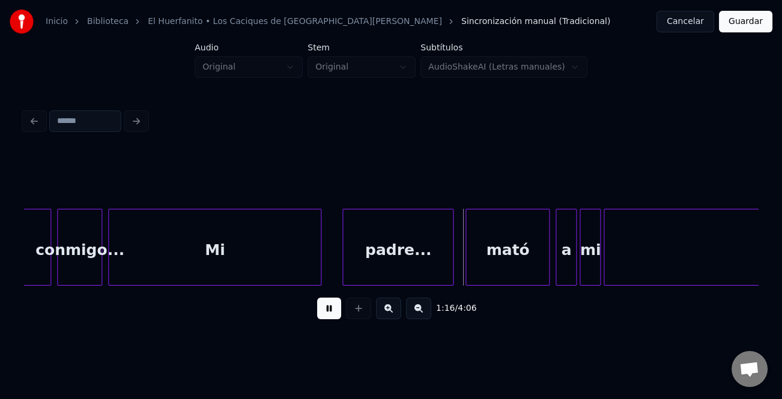
click at [318, 261] on div at bounding box center [319, 247] width 4 height 76
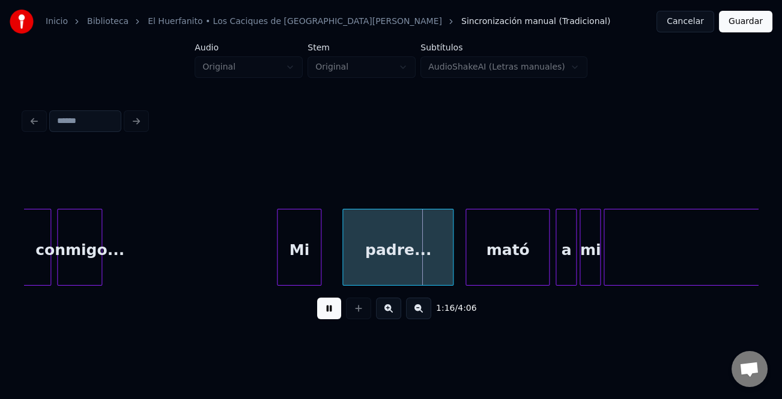
click at [281, 259] on div at bounding box center [279, 247] width 4 height 76
click at [95, 264] on div "conmigo..." at bounding box center [80, 250] width 44 height 82
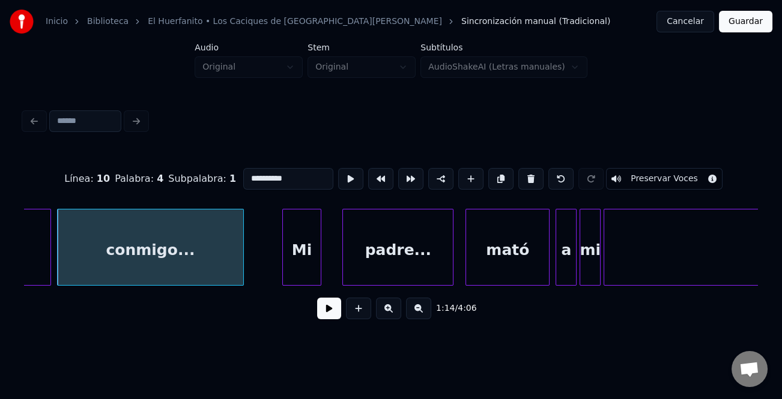
click at [242, 265] on div at bounding box center [241, 247] width 4 height 76
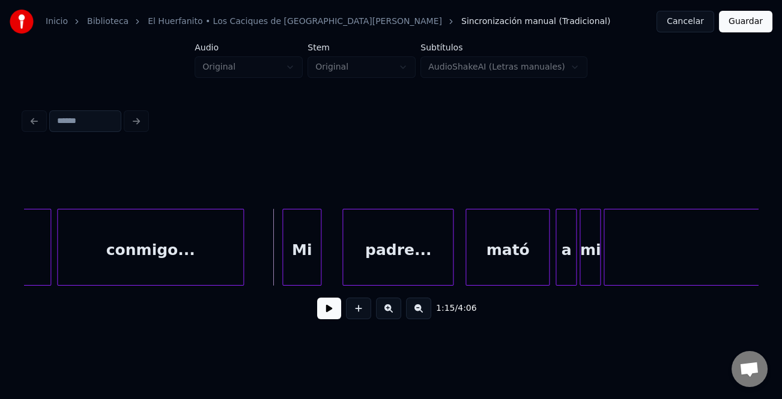
click at [326, 304] on button at bounding box center [329, 309] width 24 height 22
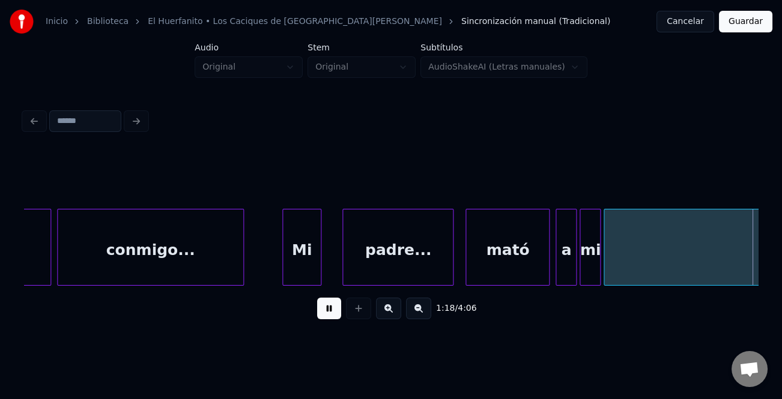
scroll to position [0, 11813]
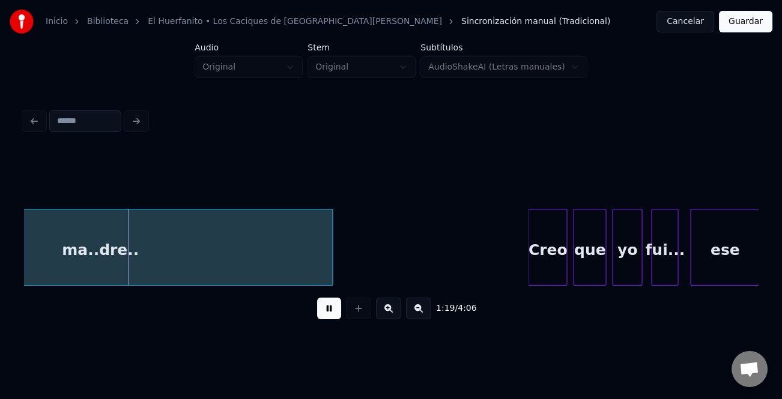
click at [532, 227] on div "Creo" at bounding box center [547, 250] width 38 height 82
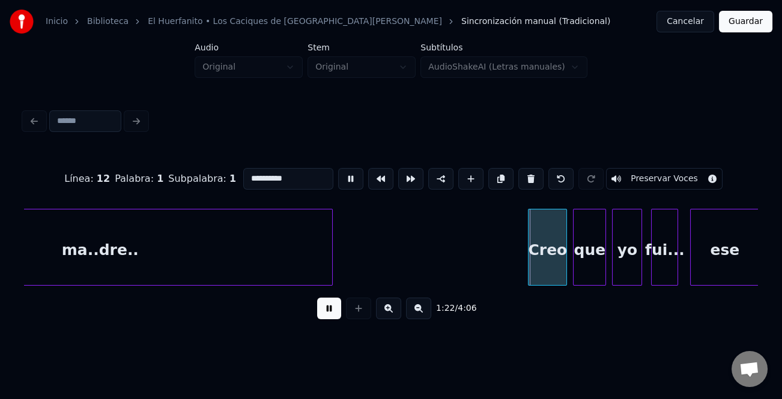
type input "****"
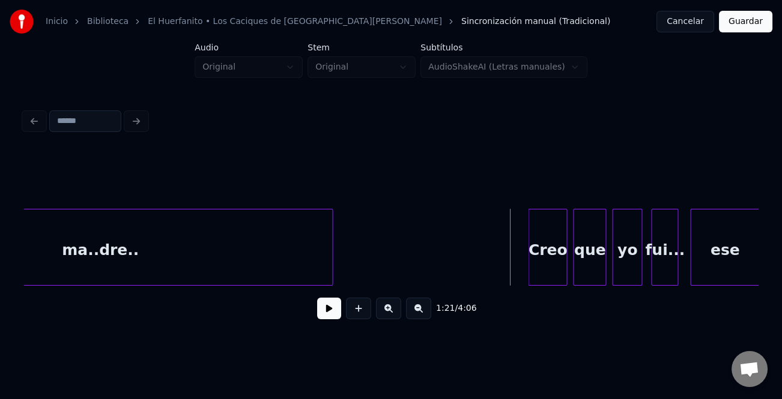
click at [336, 311] on button at bounding box center [329, 309] width 24 height 22
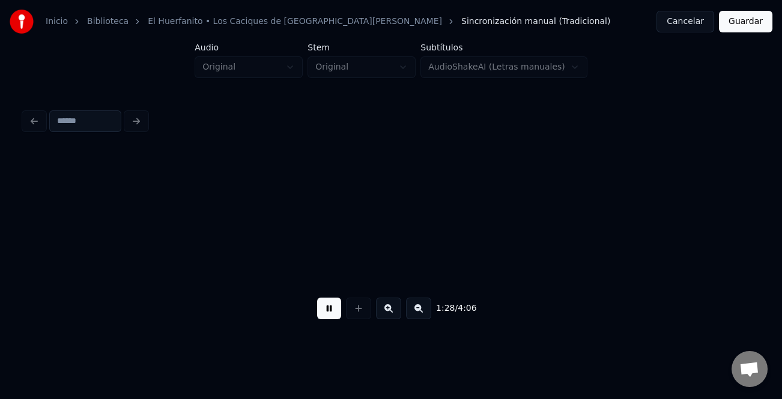
scroll to position [0, 13282]
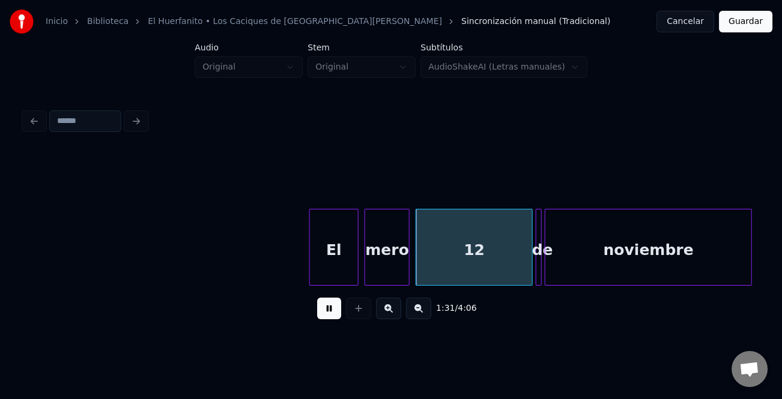
click at [310, 239] on div at bounding box center [312, 247] width 4 height 76
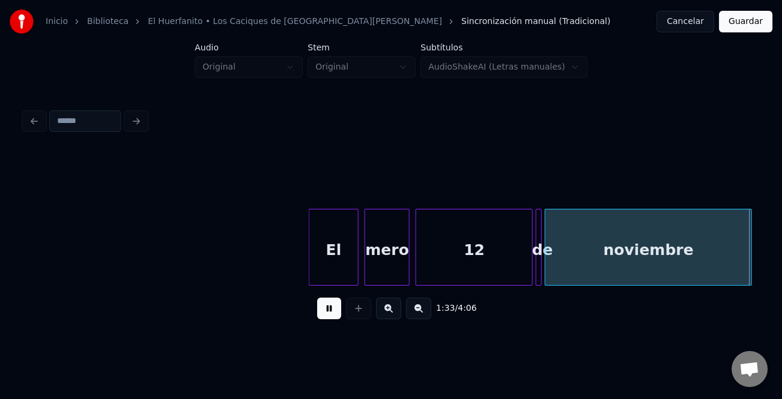
click at [441, 258] on div "12" at bounding box center [474, 250] width 116 height 82
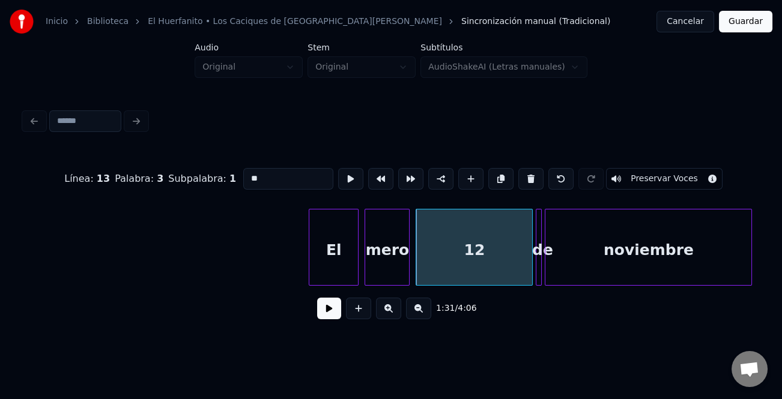
click at [395, 259] on div "mero" at bounding box center [387, 250] width 44 height 82
type input "****"
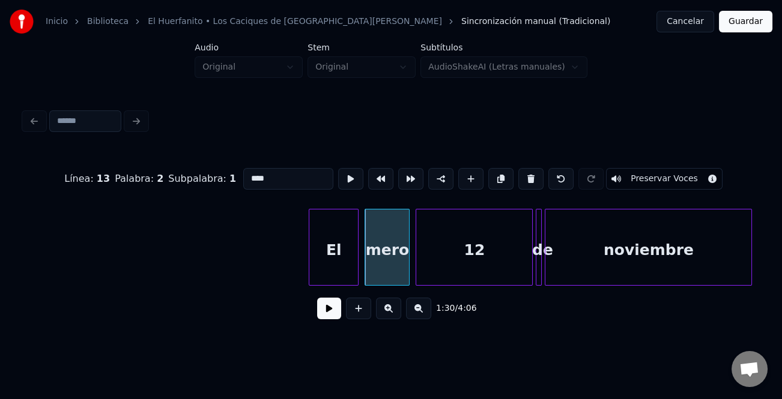
click at [327, 310] on button at bounding box center [329, 309] width 24 height 22
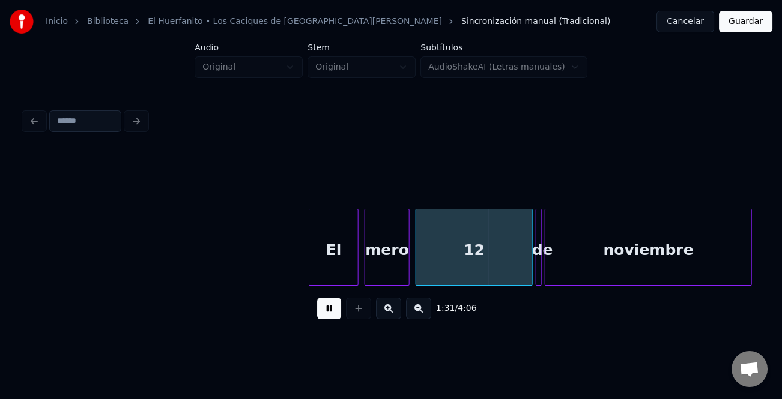
click at [327, 310] on button at bounding box center [329, 309] width 24 height 22
click at [504, 250] on div "12" at bounding box center [474, 250] width 116 height 82
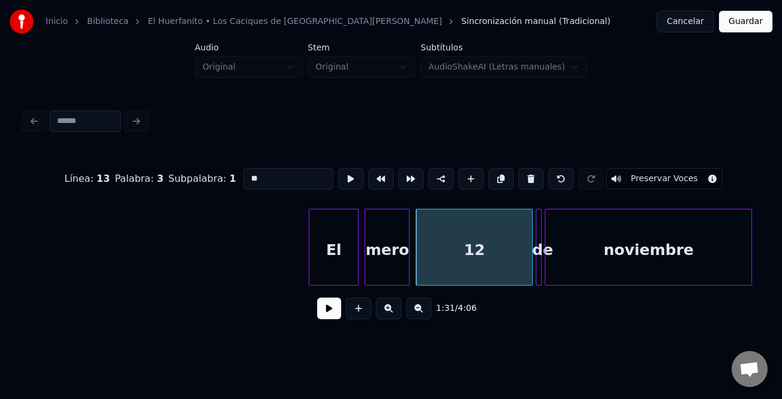
click at [248, 172] on input "**" at bounding box center [288, 179] width 90 height 22
type input "*"
click at [330, 306] on button at bounding box center [329, 309] width 24 height 22
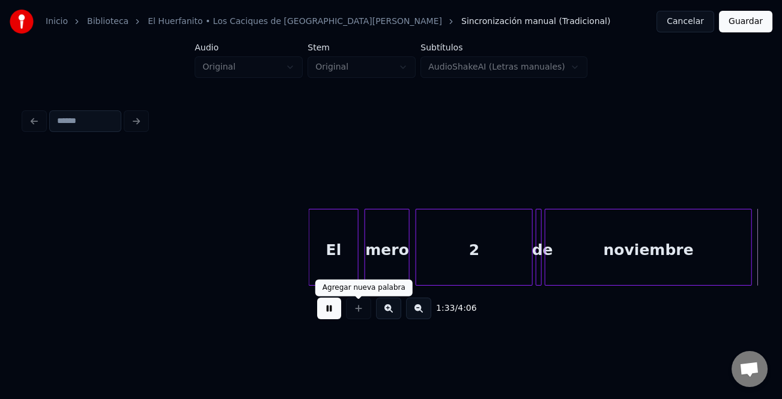
scroll to position [0, 14016]
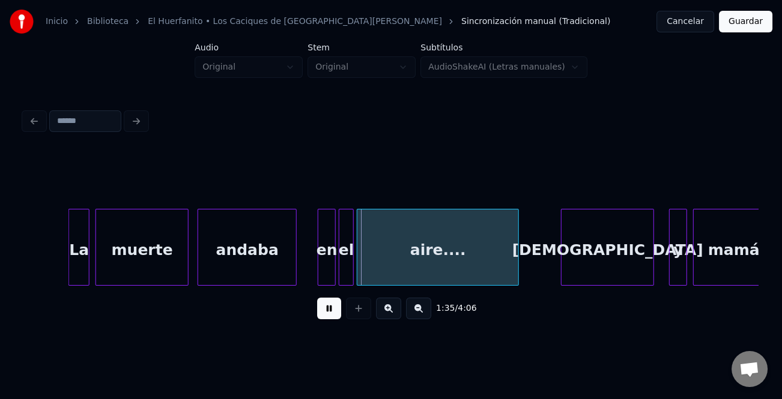
click at [68, 255] on div "La" at bounding box center [78, 247] width 21 height 77
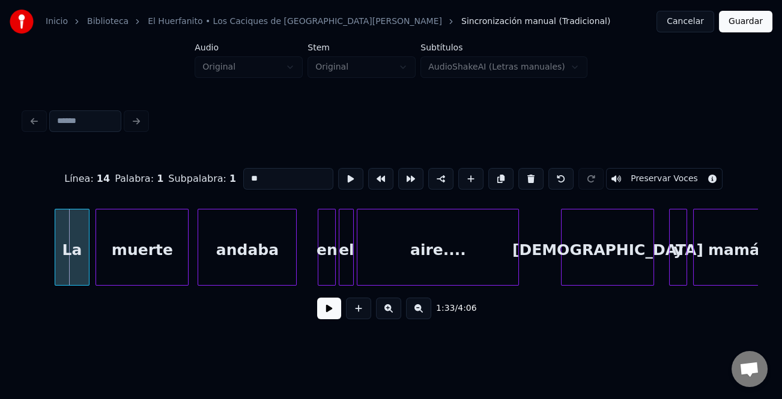
click at [55, 260] on div at bounding box center [57, 247] width 4 height 76
click at [324, 312] on button at bounding box center [329, 309] width 24 height 22
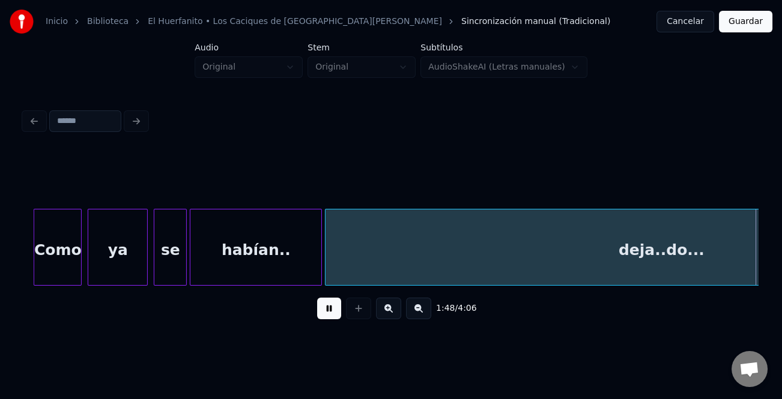
scroll to position [0, 16218]
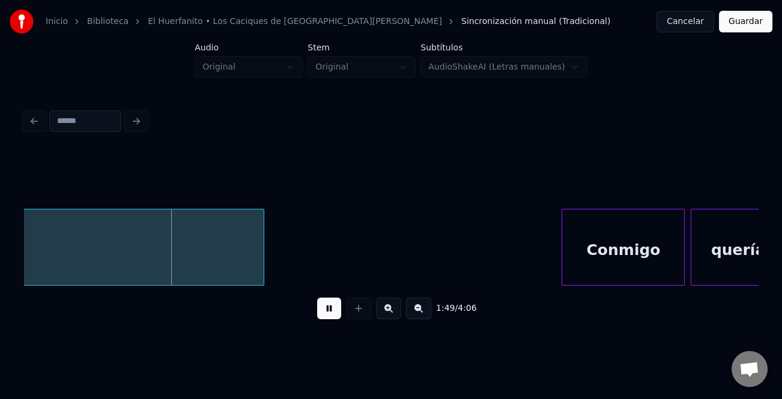
click at [563, 236] on div at bounding box center [564, 247] width 4 height 76
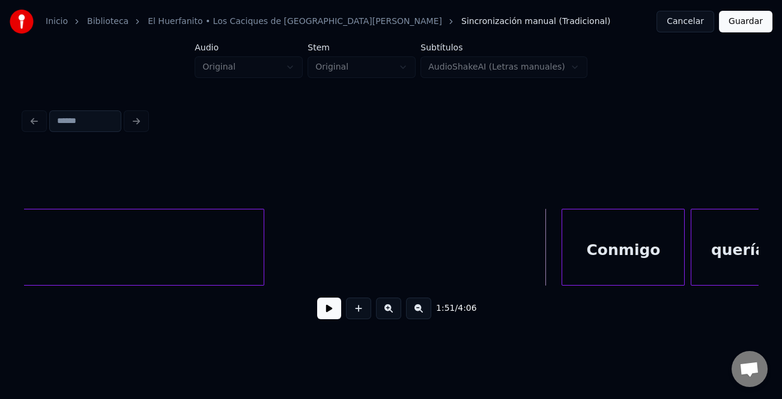
click at [332, 307] on button at bounding box center [329, 309] width 24 height 22
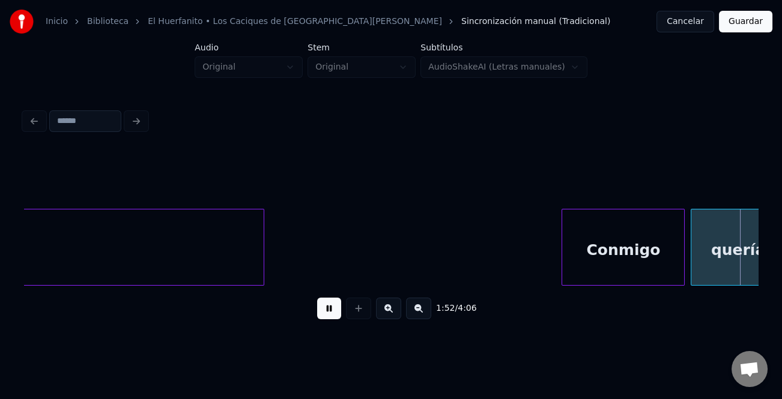
scroll to position [0, 16953]
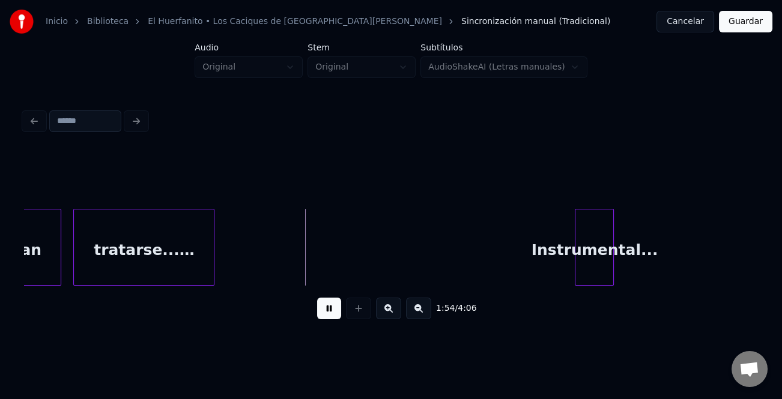
click at [340, 313] on button at bounding box center [329, 309] width 24 height 22
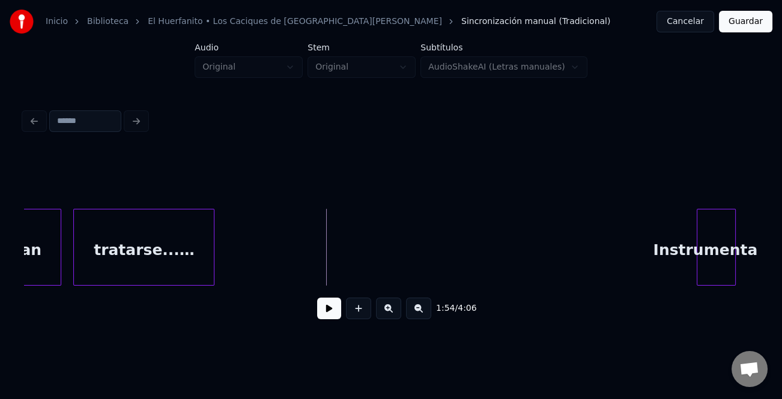
click at [715, 256] on div "Instrumental..." at bounding box center [716, 250] width 38 height 82
click at [185, 252] on div "tratarse...…" at bounding box center [144, 250] width 140 height 82
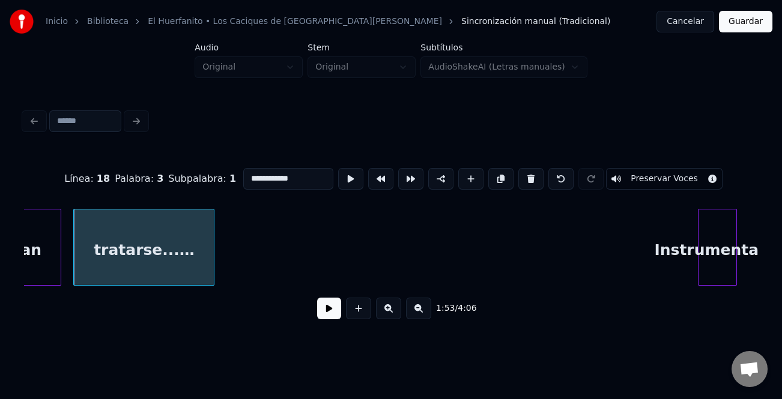
click at [331, 312] on button at bounding box center [329, 309] width 24 height 22
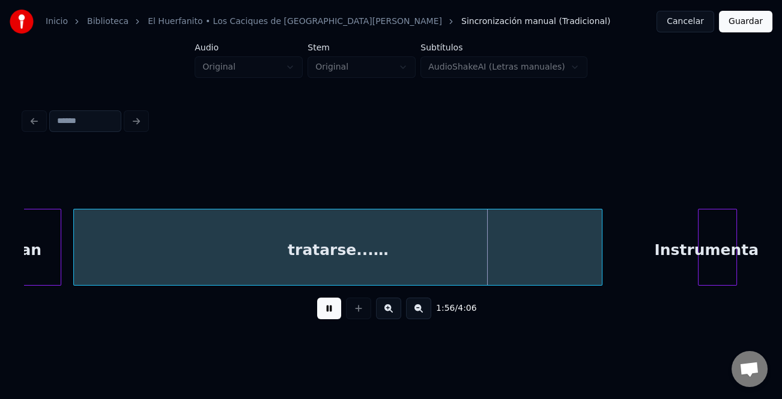
click at [600, 264] on div at bounding box center [600, 247] width 4 height 76
click at [318, 312] on button at bounding box center [329, 309] width 24 height 22
click at [369, 288] on div "Agregar nueva palabra" at bounding box center [363, 288] width 83 height 10
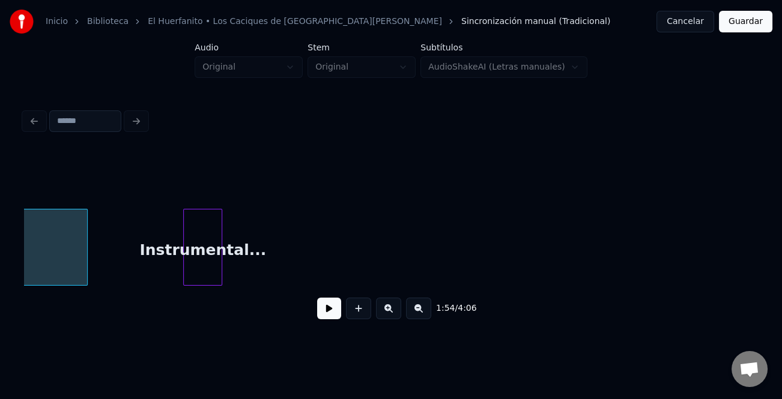
scroll to position [0, 17526]
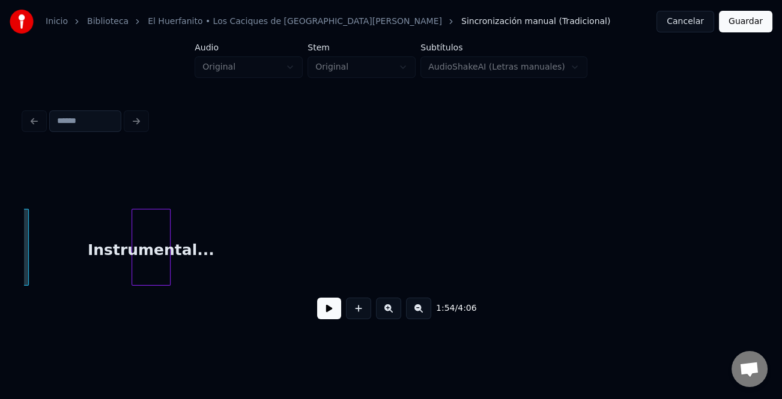
click at [153, 258] on div "Instrumental..." at bounding box center [151, 250] width 38 height 82
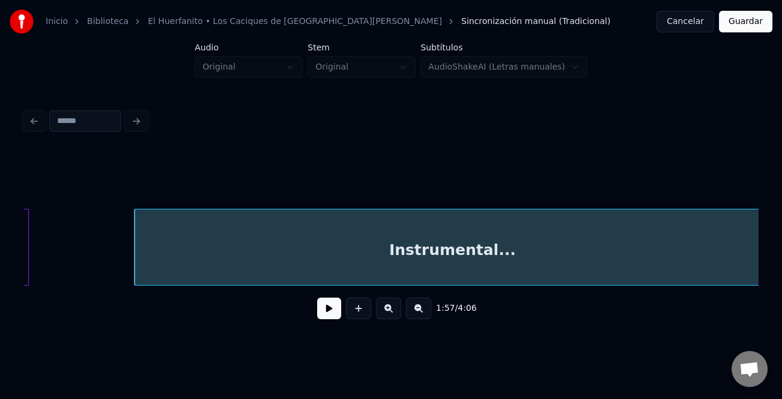
click at [768, 289] on div "Inicio Biblioteca El Huerfanito • Los Caciques de San [PERSON_NAME] Sincronizac…" at bounding box center [391, 168] width 782 height 337
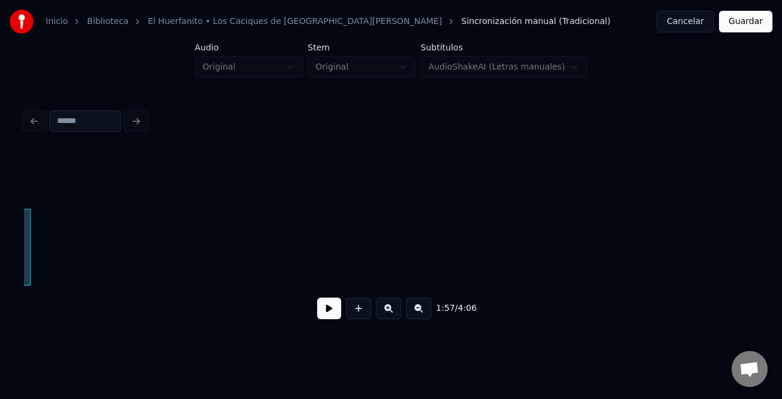
scroll to position [0, 17970]
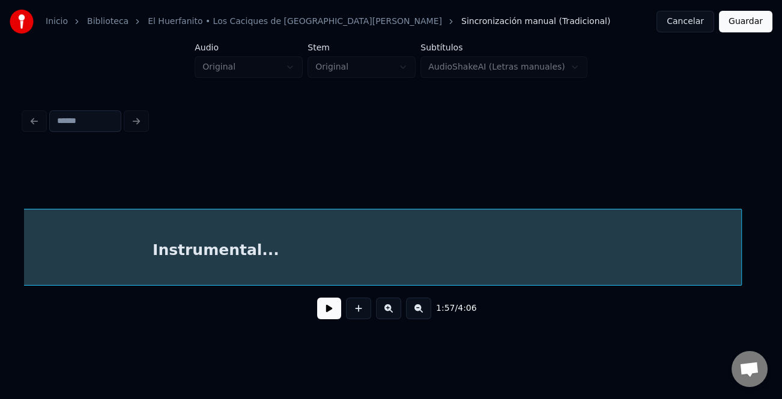
click at [737, 290] on div "1:57 / 4:06" at bounding box center [390, 240] width 733 height 182
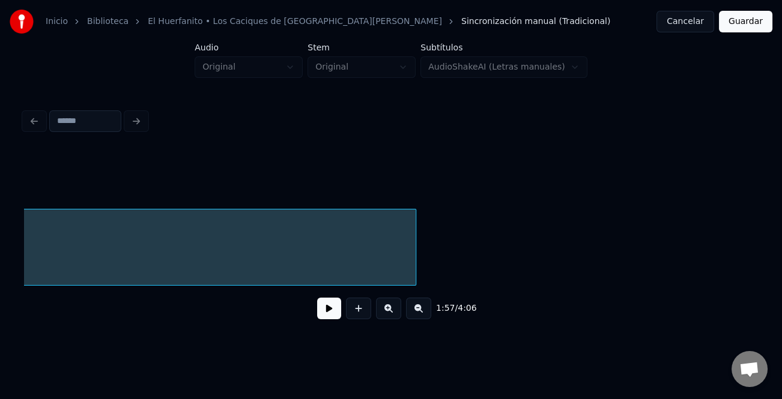
scroll to position [0, 18444]
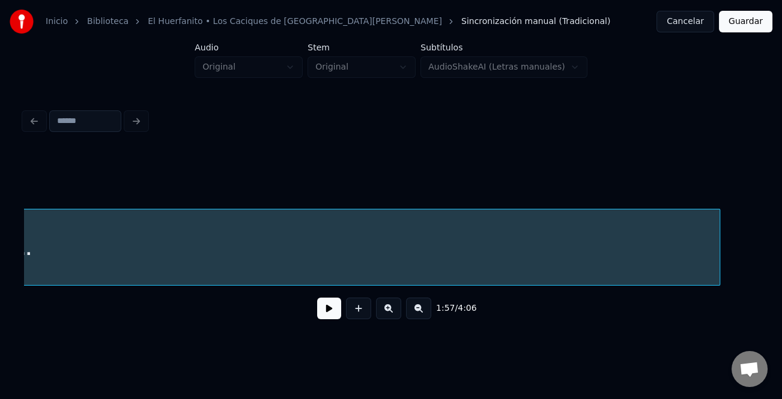
click at [719, 276] on div at bounding box center [717, 247] width 4 height 76
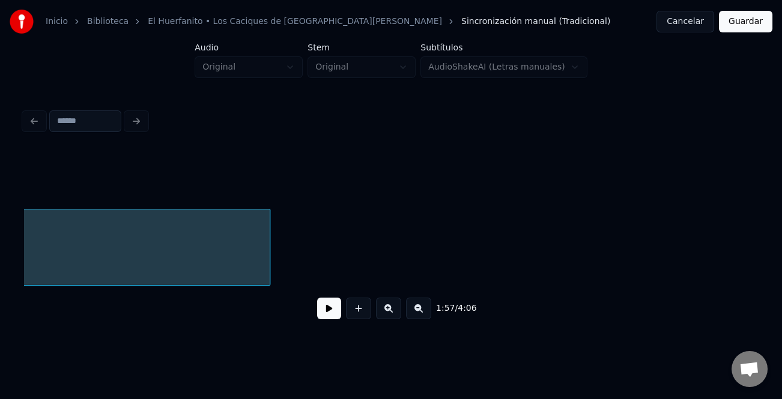
scroll to position [0, 18947]
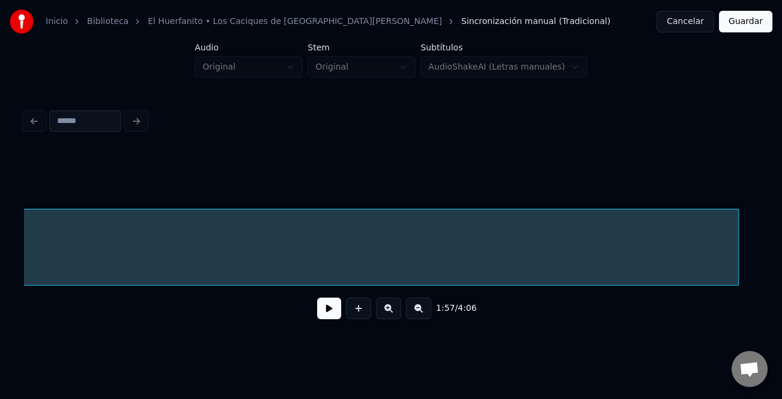
click at [750, 304] on div "1:57 / 4:06" at bounding box center [390, 240] width 733 height 182
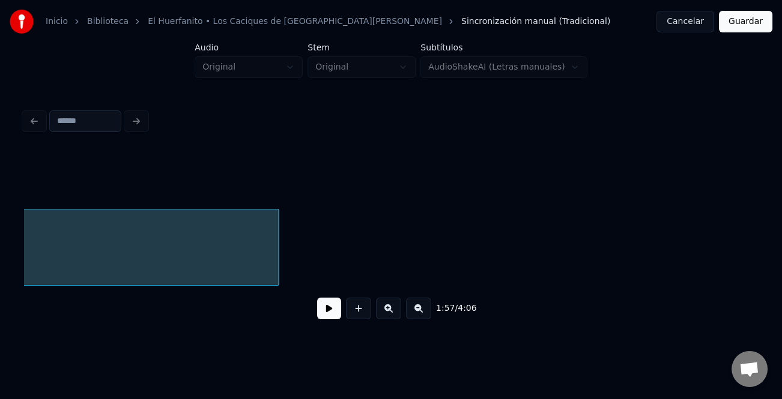
scroll to position [0, 19480]
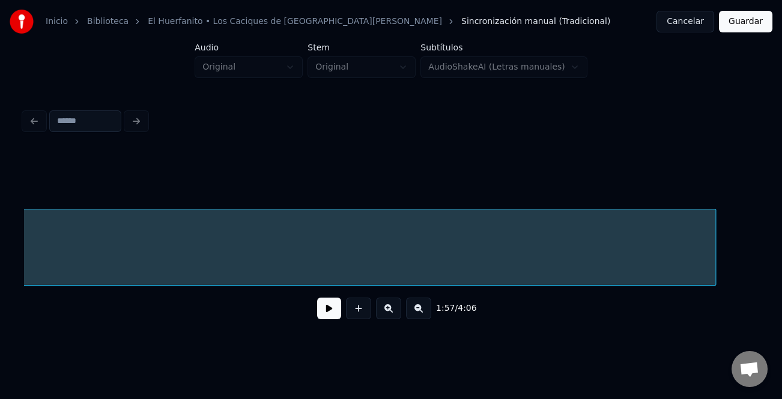
click at [723, 291] on div "1:57 / 4:06" at bounding box center [390, 240] width 733 height 182
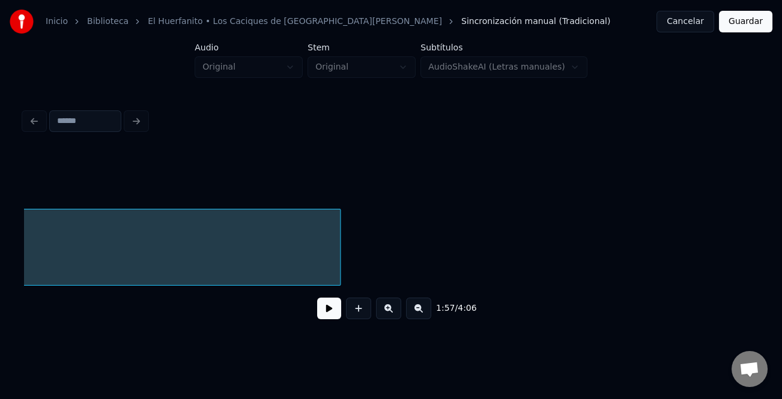
scroll to position [0, 20042]
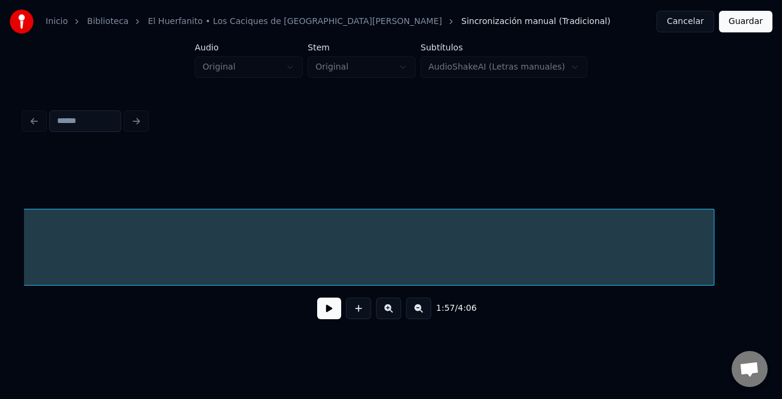
click at [717, 304] on div "1:57 / 4:06" at bounding box center [390, 240] width 733 height 182
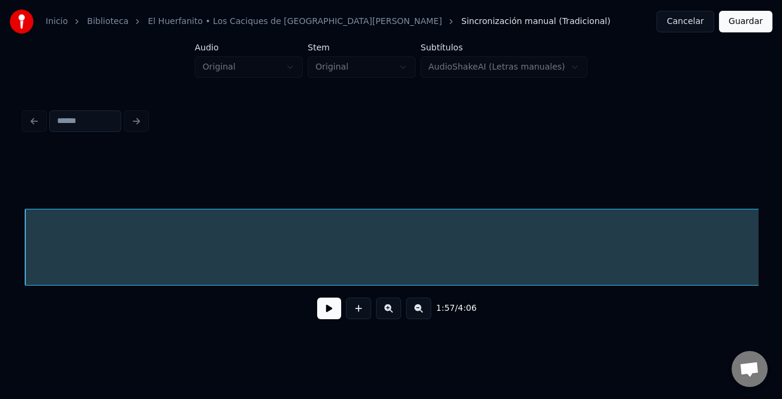
click at [415, 315] on button at bounding box center [418, 309] width 25 height 22
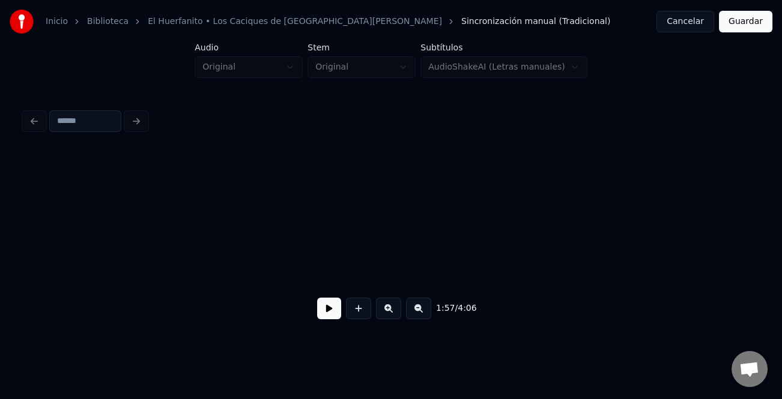
click at [415, 315] on button at bounding box center [418, 309] width 25 height 22
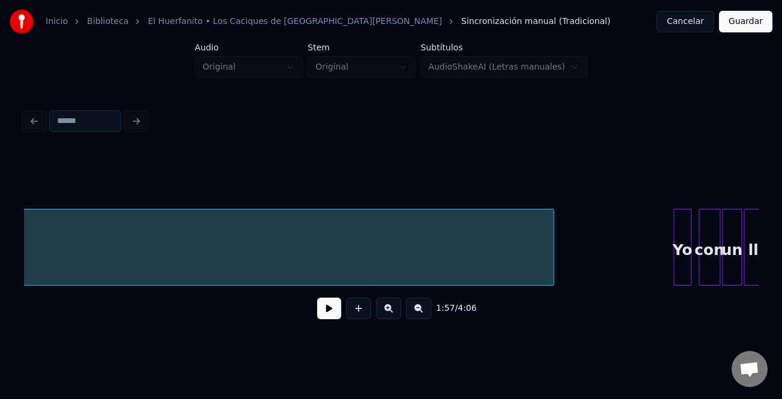
scroll to position [0, 11949]
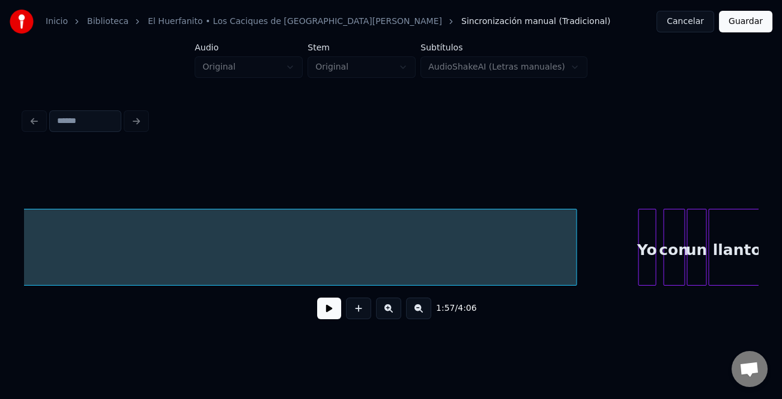
click at [572, 273] on div at bounding box center [574, 247] width 4 height 76
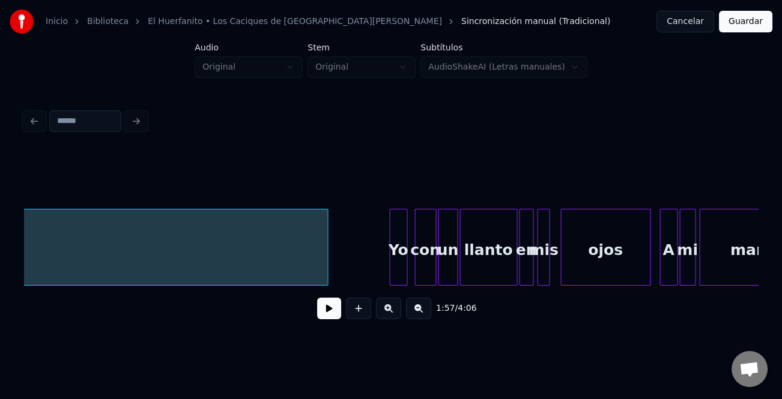
scroll to position [0, 12251]
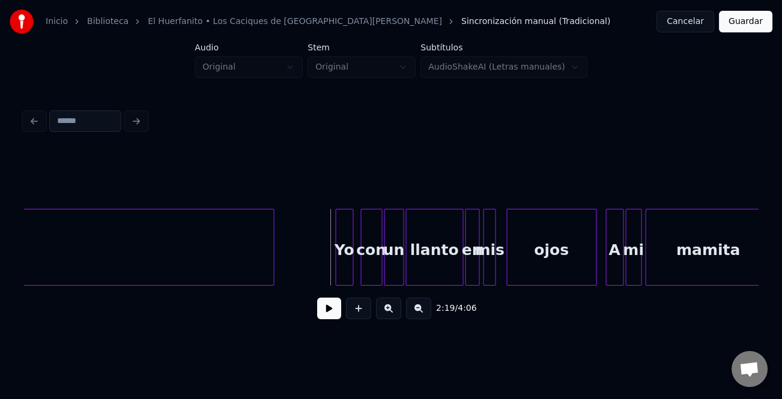
click at [329, 309] on button at bounding box center [329, 309] width 24 height 22
click at [389, 316] on button at bounding box center [388, 309] width 25 height 22
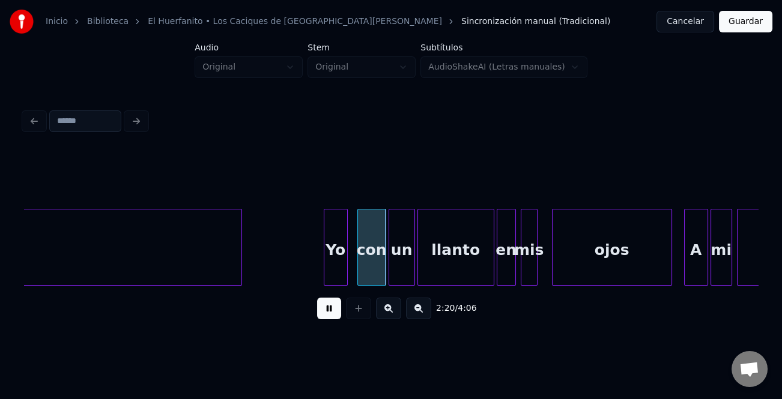
click at [389, 316] on button at bounding box center [388, 309] width 25 height 22
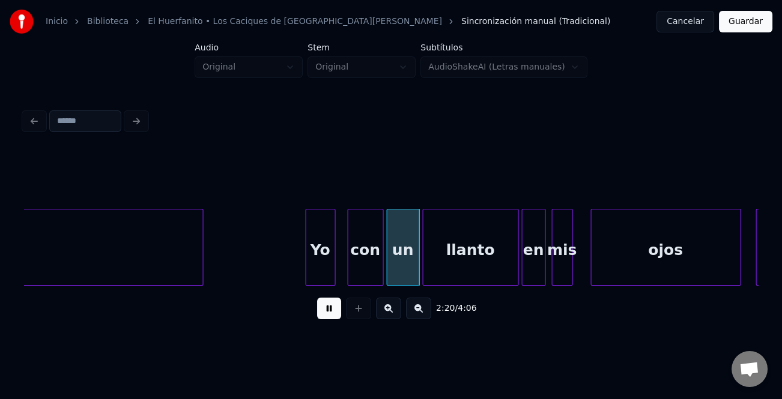
click at [389, 316] on button at bounding box center [388, 309] width 25 height 22
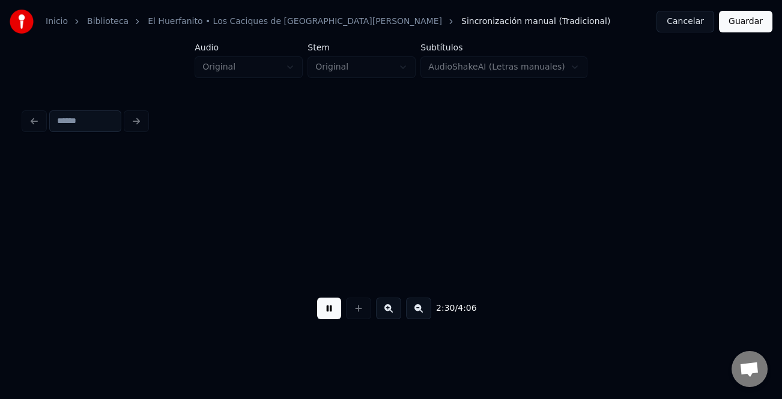
scroll to position [0, 27074]
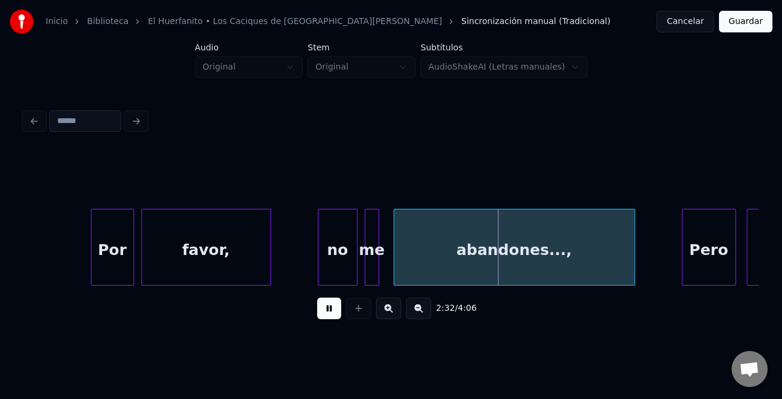
click at [318, 271] on div at bounding box center [320, 247] width 4 height 76
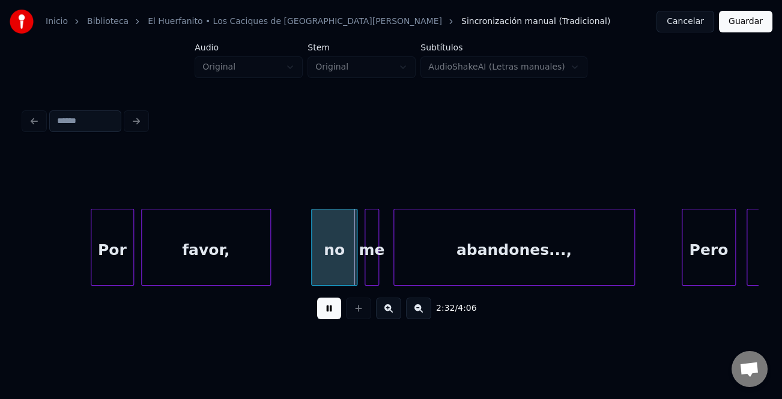
click at [324, 298] on div "2:32 / 4:06" at bounding box center [390, 309] width 733 height 46
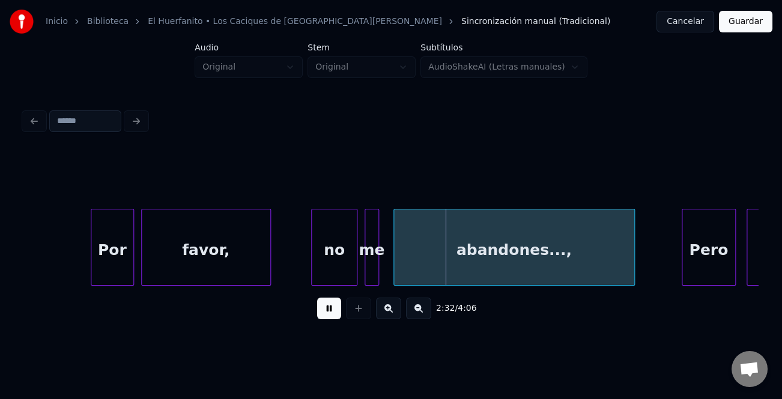
click at [325, 307] on button at bounding box center [329, 309] width 24 height 22
click at [338, 262] on div "no" at bounding box center [334, 250] width 45 height 82
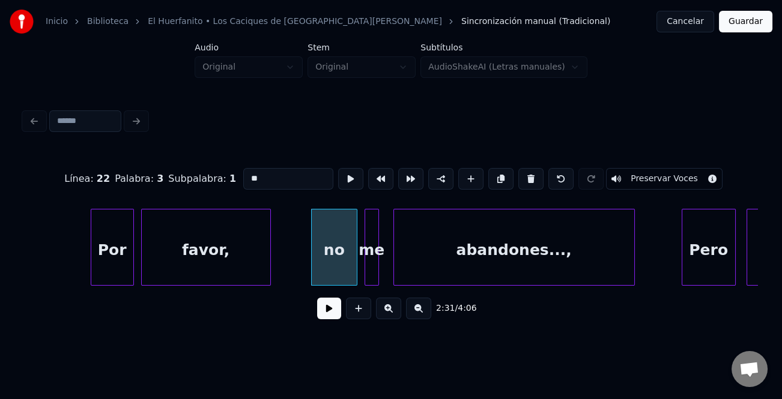
click at [247, 178] on input "**" at bounding box center [288, 179] width 90 height 22
type input "**"
click at [327, 306] on button at bounding box center [329, 309] width 24 height 22
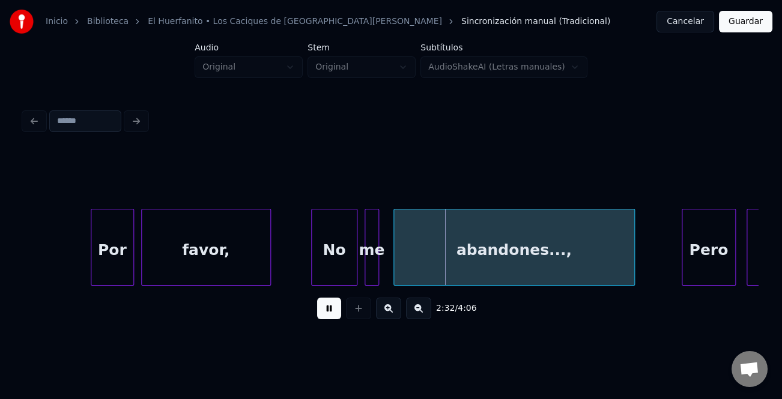
click at [691, 220] on div "Pero" at bounding box center [708, 250] width 53 height 82
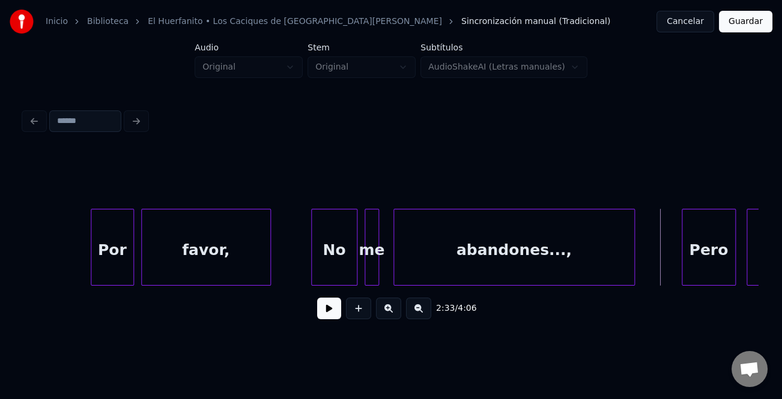
click at [324, 306] on button at bounding box center [329, 309] width 24 height 22
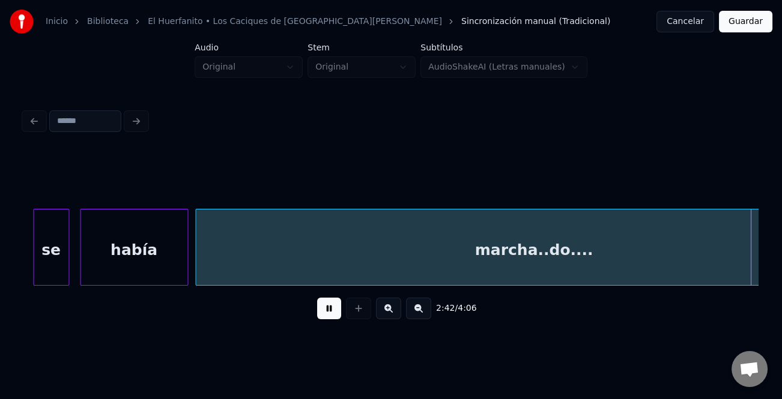
scroll to position [0, 29278]
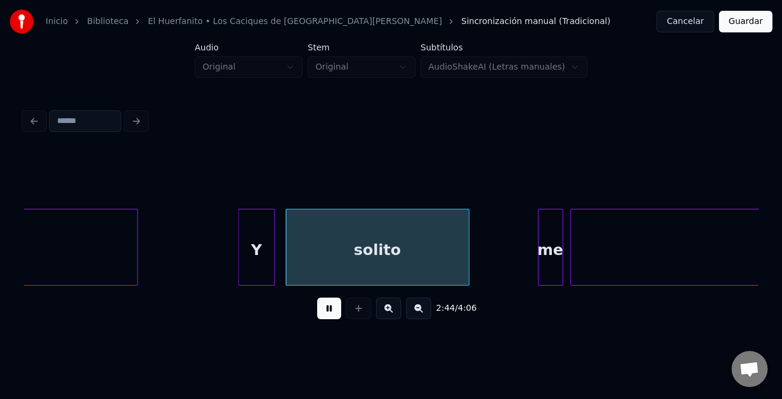
click at [239, 258] on div at bounding box center [241, 247] width 4 height 76
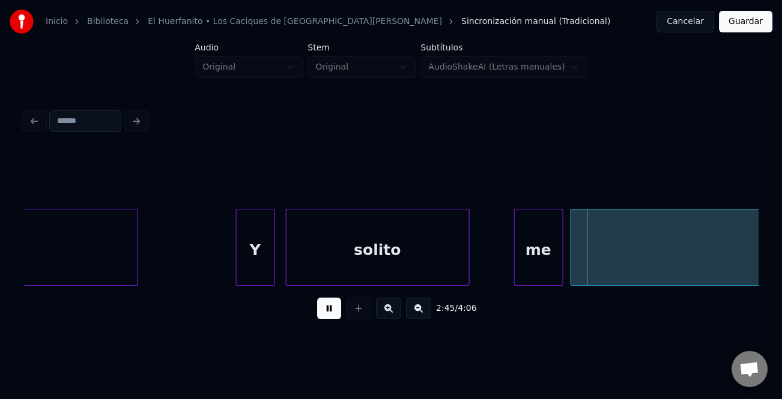
click at [516, 258] on div at bounding box center [516, 247] width 4 height 76
click at [321, 309] on button at bounding box center [329, 309] width 24 height 22
click at [543, 270] on div "me" at bounding box center [538, 250] width 48 height 82
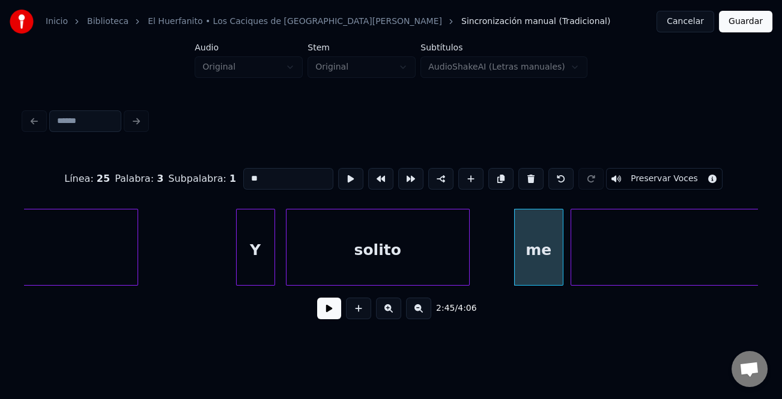
click at [251, 170] on input "**" at bounding box center [288, 179] width 90 height 22
type input "**"
click at [326, 307] on button at bounding box center [329, 309] width 24 height 22
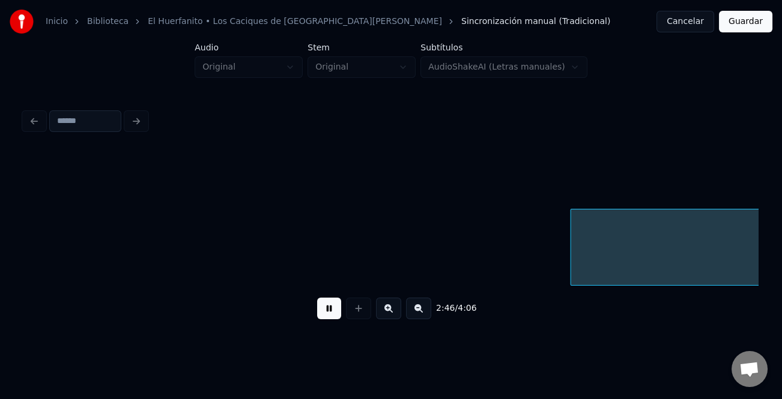
scroll to position [0, 30012]
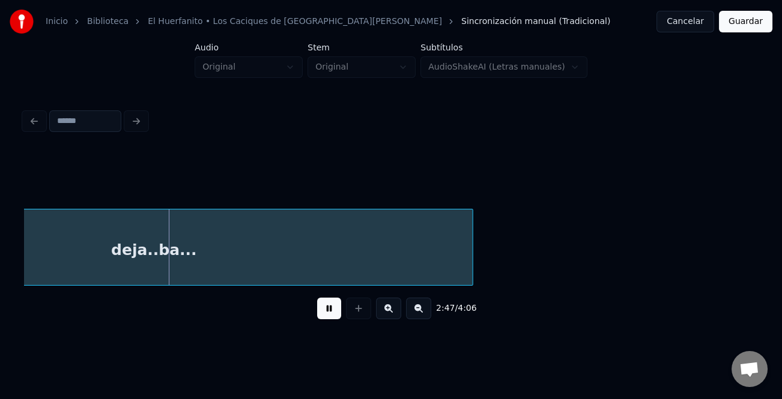
click at [771, 239] on div "Inicio Biblioteca El Huerfanito • Los Caciques de San [PERSON_NAME] Sincronizac…" at bounding box center [391, 168] width 782 height 337
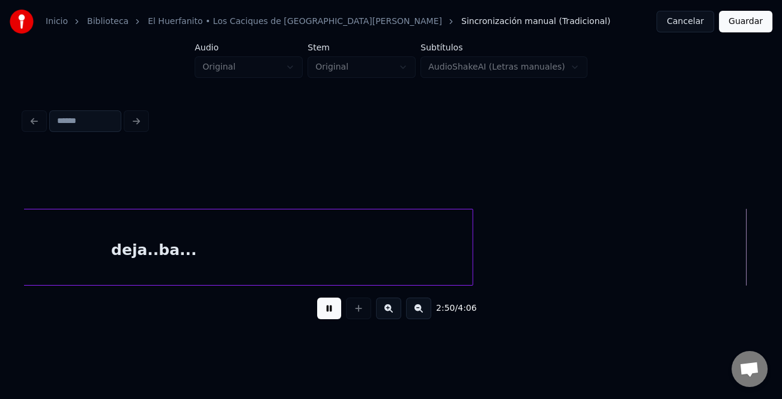
scroll to position [0, 30749]
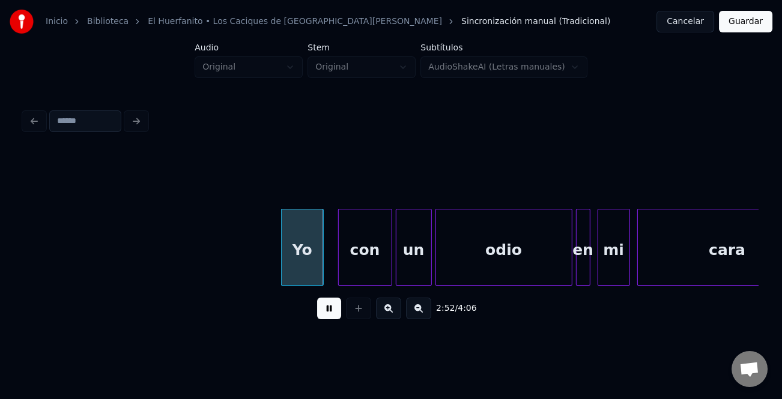
click at [282, 252] on div at bounding box center [284, 247] width 4 height 76
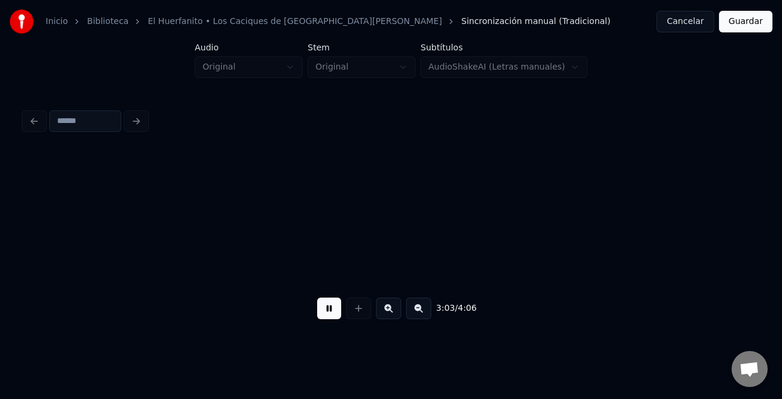
scroll to position [0, 32952]
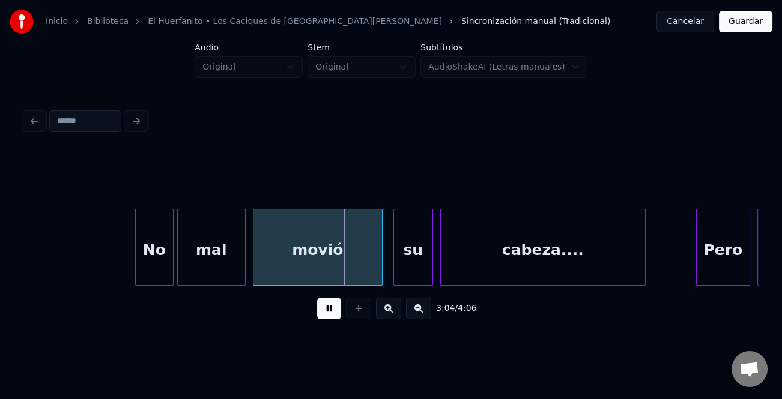
click at [139, 250] on div at bounding box center [138, 247] width 4 height 76
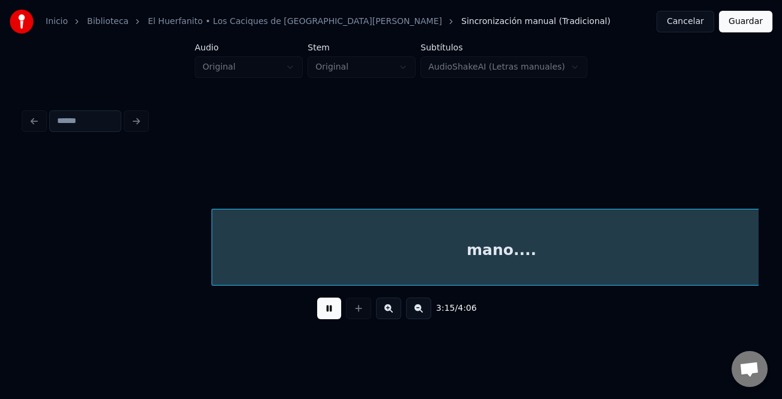
scroll to position [0, 35157]
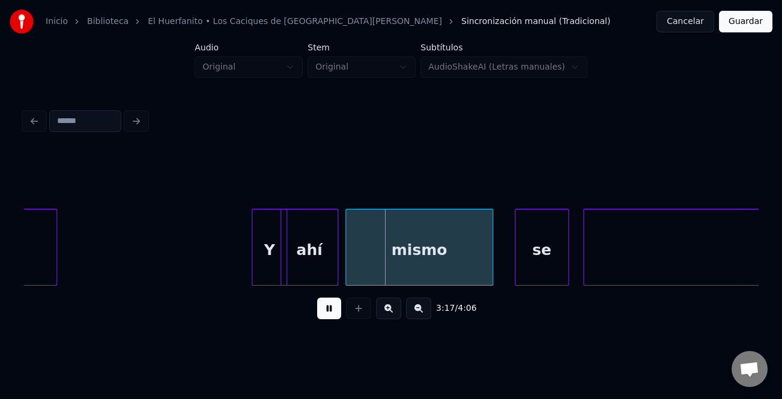
click at [253, 267] on div at bounding box center [254, 247] width 4 height 76
click at [252, 271] on div "Y" at bounding box center [255, 250] width 34 height 82
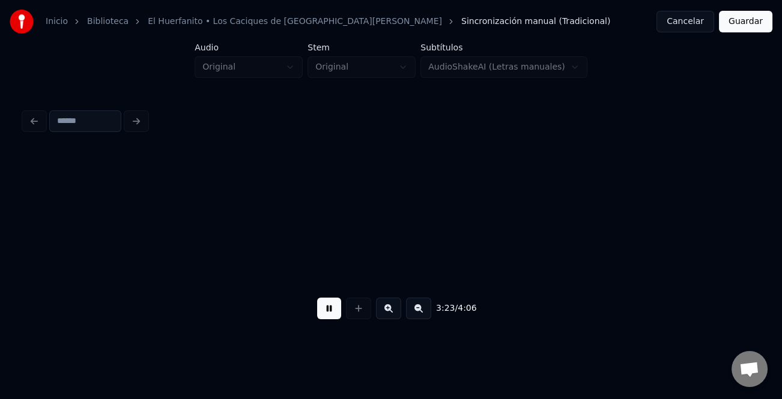
scroll to position [0, 36627]
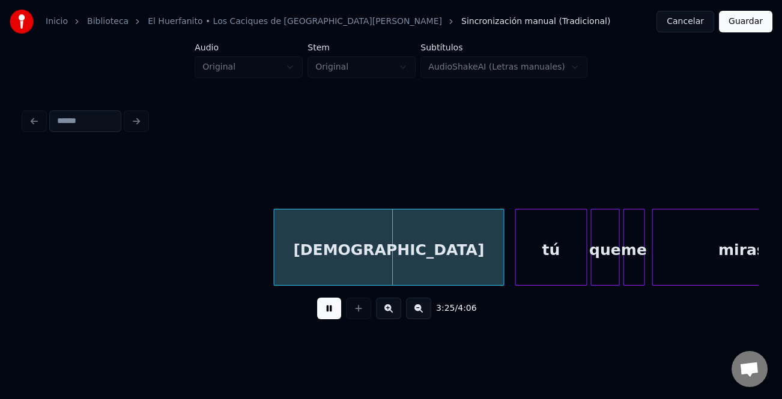
click at [276, 256] on div at bounding box center [276, 247] width 4 height 76
click at [547, 274] on div "tú" at bounding box center [545, 250] width 71 height 82
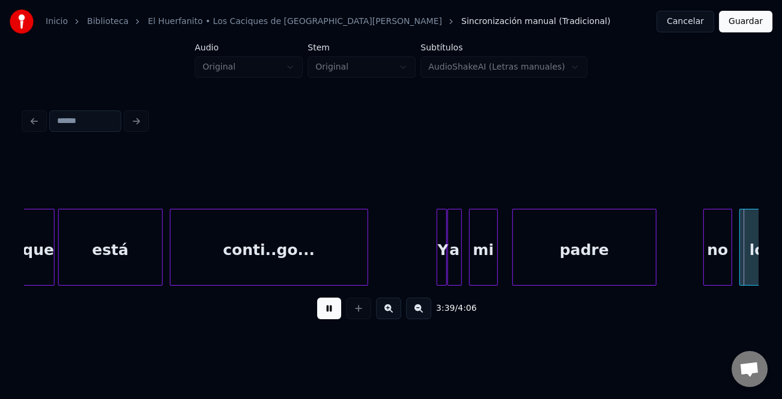
scroll to position [0, 39242]
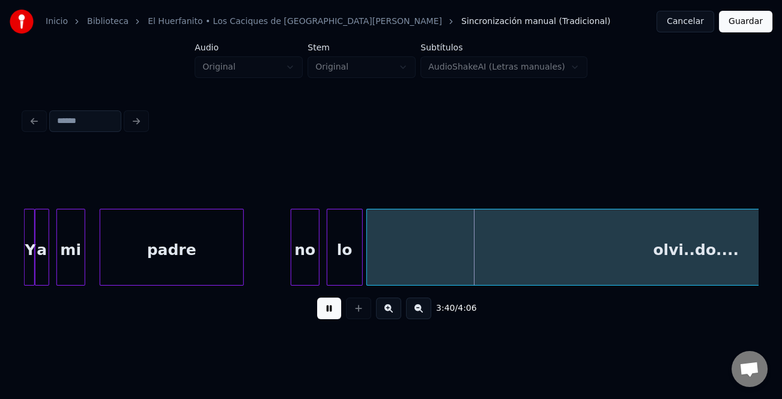
click at [326, 315] on button at bounding box center [329, 309] width 24 height 22
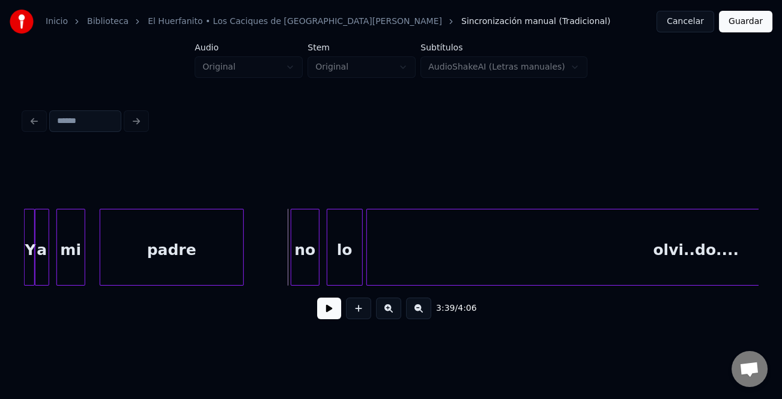
click at [297, 250] on div "no" at bounding box center [305, 250] width 28 height 82
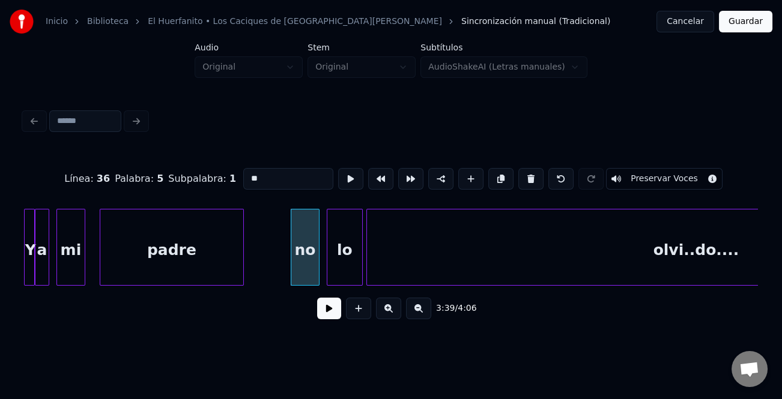
click at [246, 169] on input "**" at bounding box center [288, 179] width 90 height 22
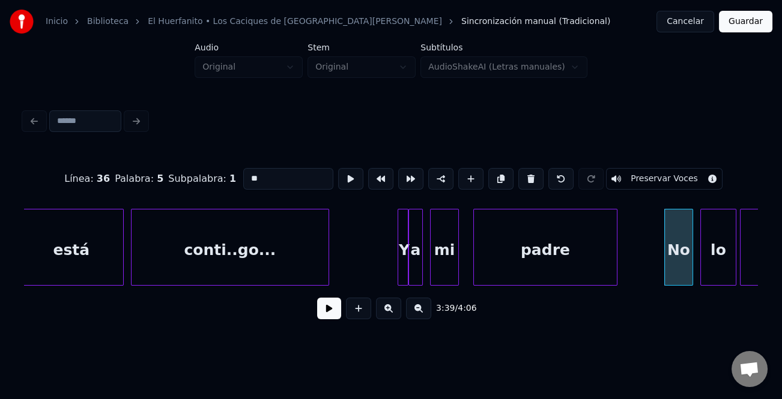
scroll to position [0, 38832]
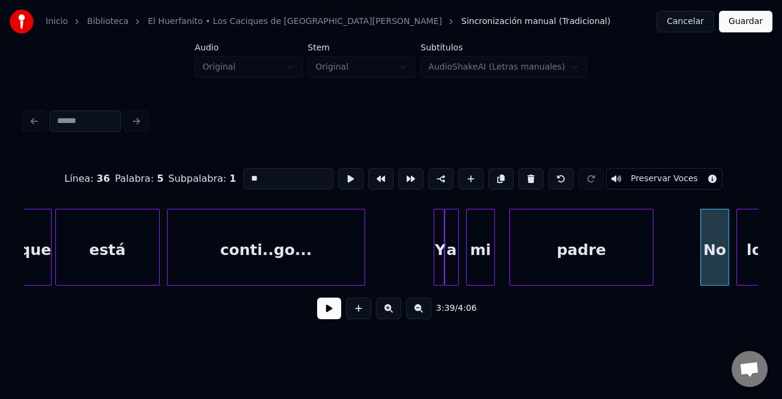
type input "**"
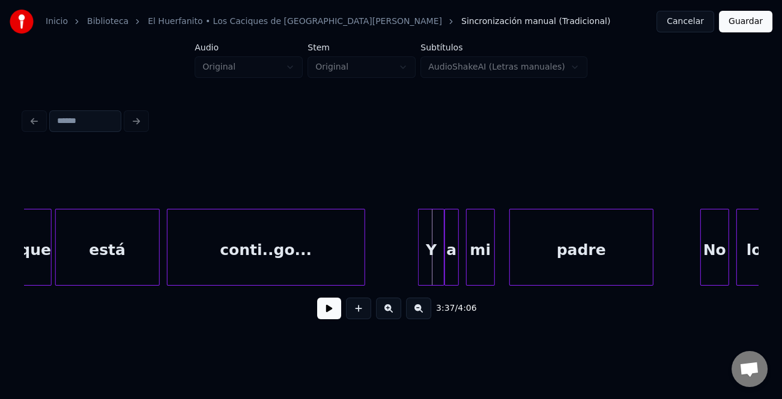
click at [419, 270] on div at bounding box center [420, 247] width 4 height 76
click at [423, 270] on div "Y" at bounding box center [427, 250] width 25 height 82
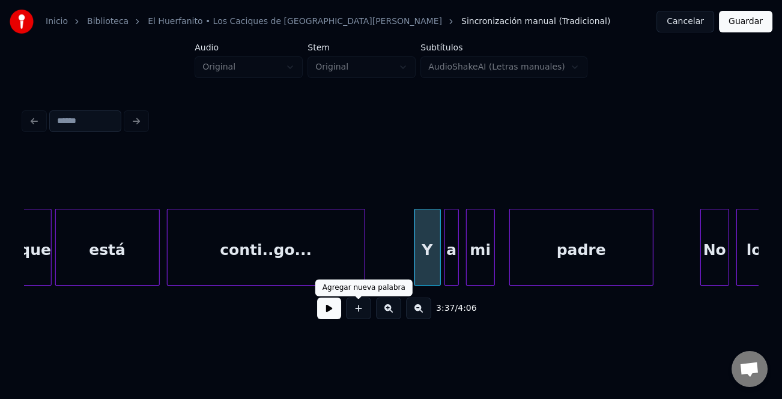
click at [334, 316] on button at bounding box center [329, 309] width 24 height 22
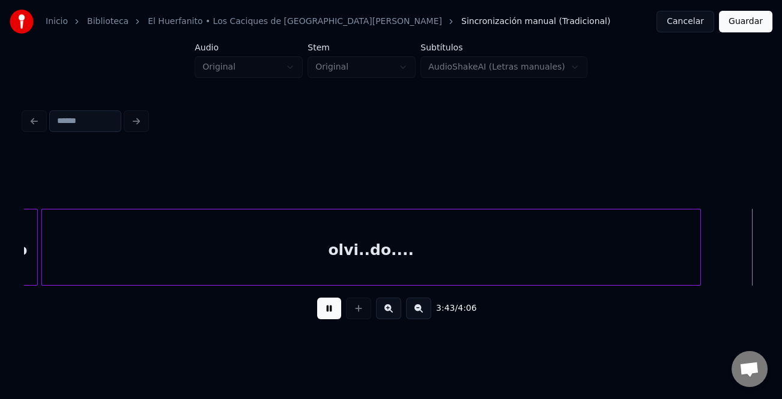
scroll to position [0, 40302]
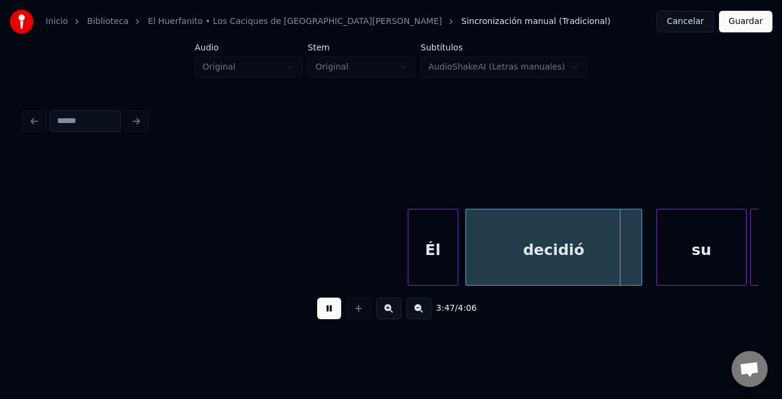
click at [408, 255] on div at bounding box center [410, 247] width 4 height 76
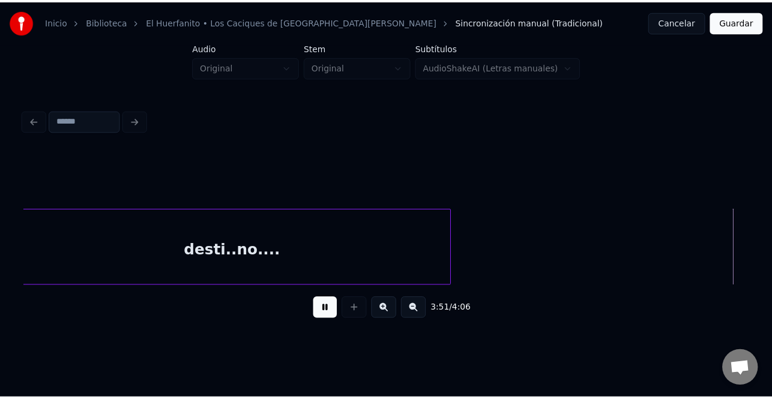
scroll to position [0, 41775]
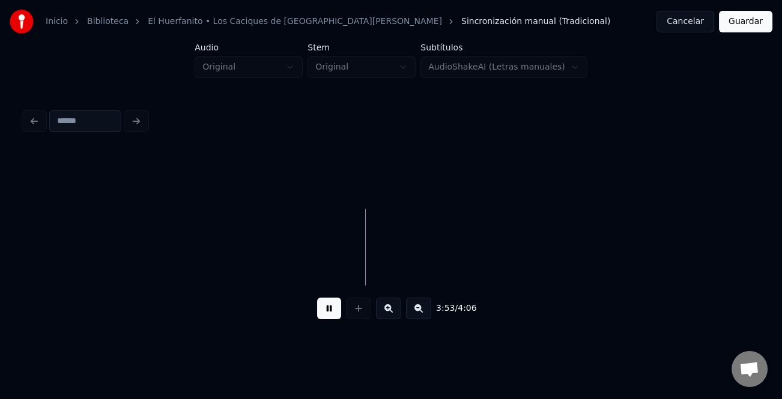
click at [745, 20] on button "Guardar" at bounding box center [744, 22] width 53 height 22
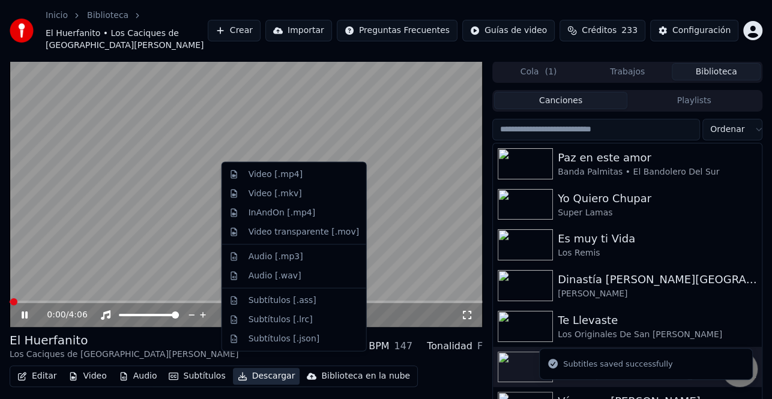
click at [270, 368] on button "Descargar" at bounding box center [266, 376] width 67 height 17
click at [301, 178] on div "Video [.mp4]" at bounding box center [303, 175] width 110 height 12
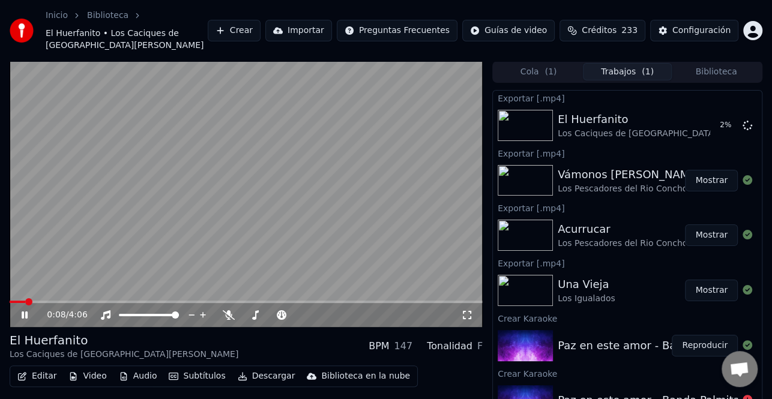
click at [24, 310] on icon at bounding box center [33, 315] width 28 height 10
click at [712, 63] on button "Biblioteca" at bounding box center [716, 71] width 89 height 17
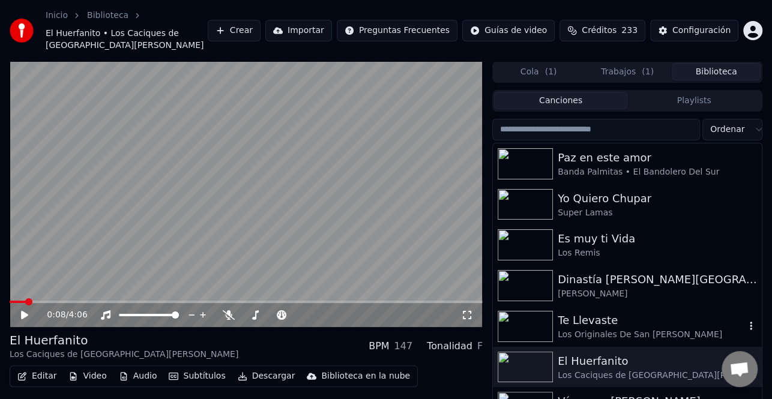
click at [611, 312] on div "Te Llevaste" at bounding box center [651, 320] width 187 height 17
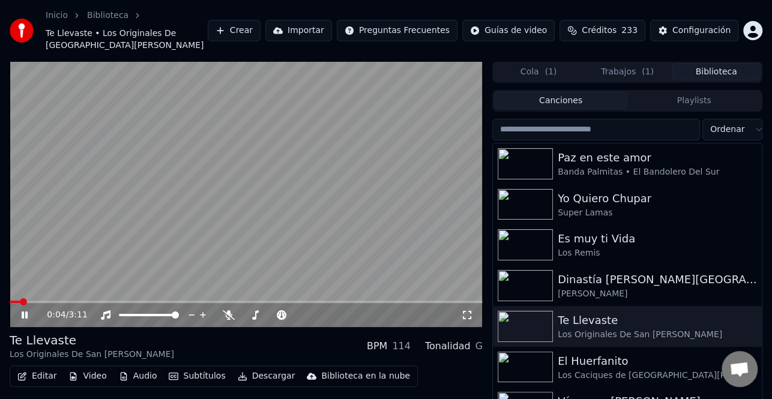
click at [22, 312] on icon at bounding box center [25, 315] width 6 height 7
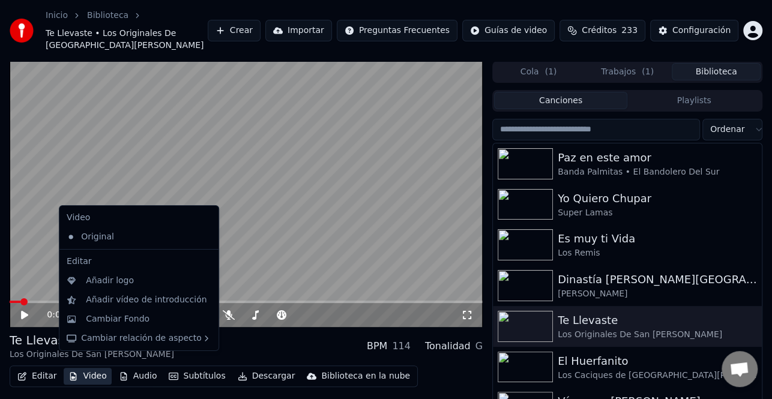
click at [92, 368] on button "Video" at bounding box center [87, 376] width 47 height 17
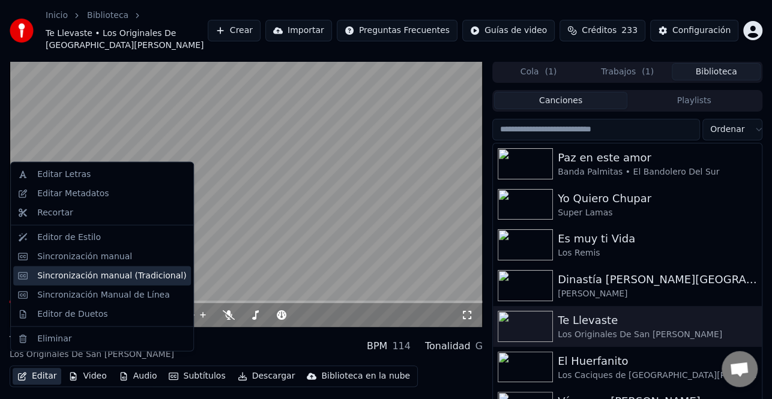
click at [93, 281] on div "Sincronización manual (Tradicional)" at bounding box center [111, 276] width 149 height 12
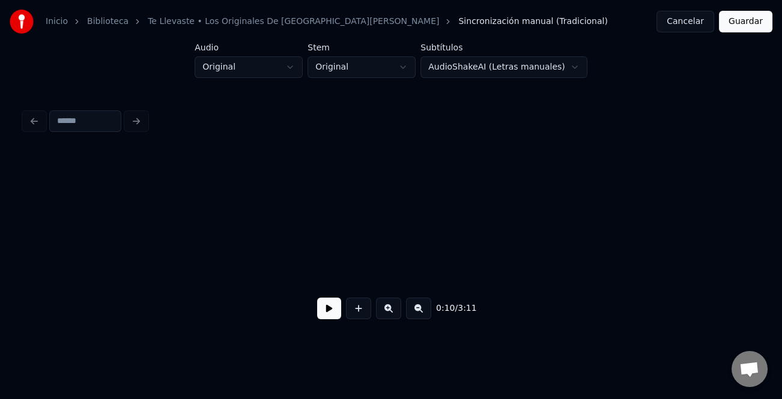
scroll to position [0, 1920]
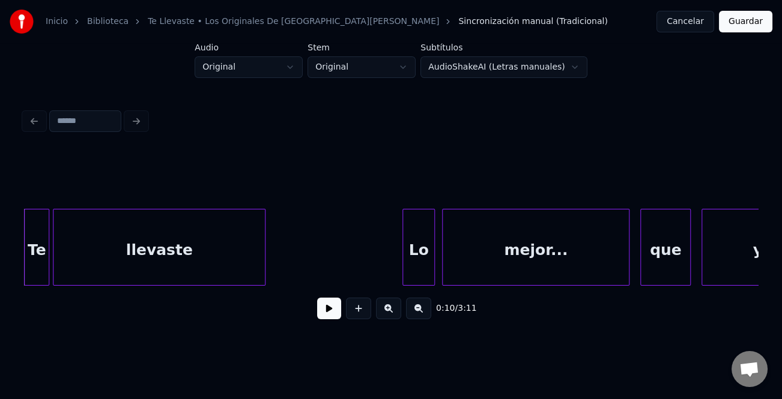
click at [333, 307] on button at bounding box center [329, 309] width 24 height 22
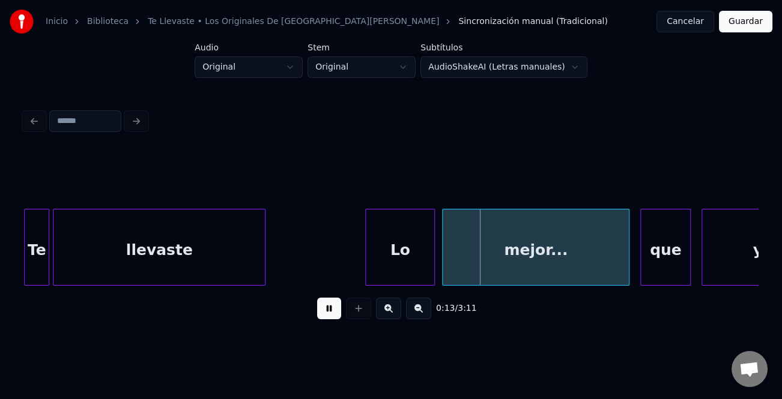
click at [366, 252] on div at bounding box center [368, 247] width 4 height 76
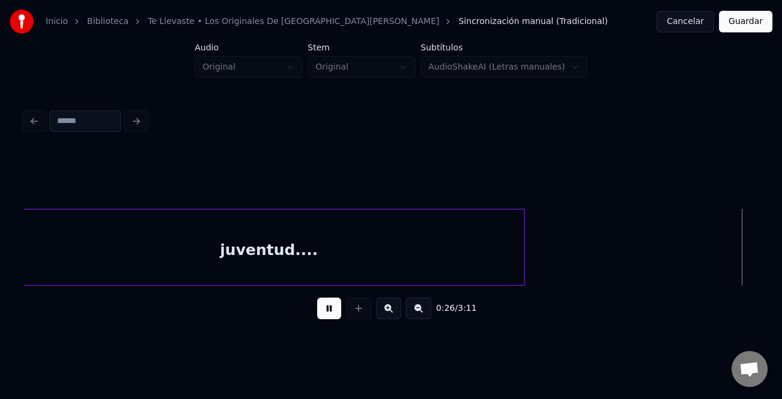
scroll to position [0, 4855]
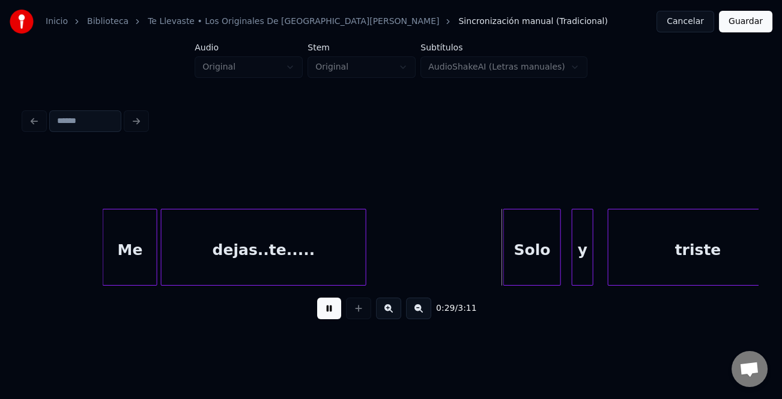
click at [105, 262] on div at bounding box center [105, 247] width 4 height 76
click at [477, 253] on div at bounding box center [479, 247] width 4 height 76
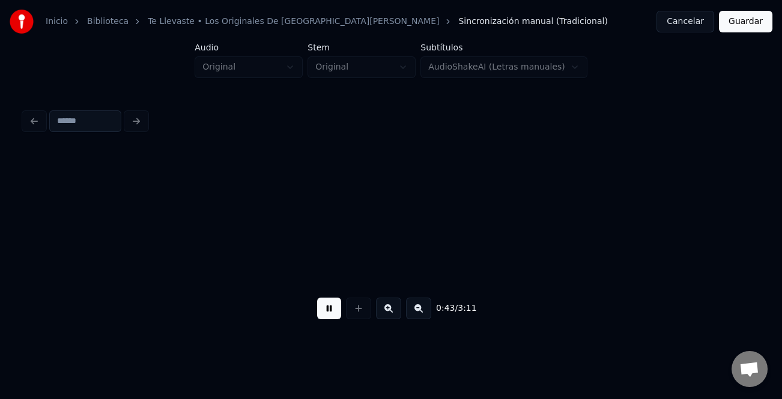
scroll to position [0, 7790]
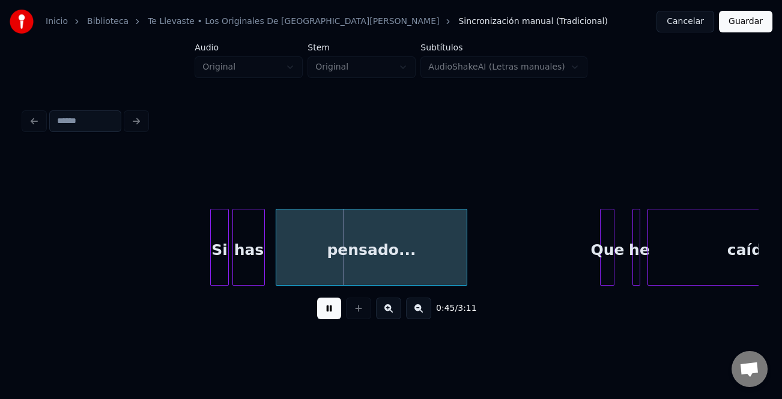
click at [211, 255] on div at bounding box center [213, 247] width 4 height 76
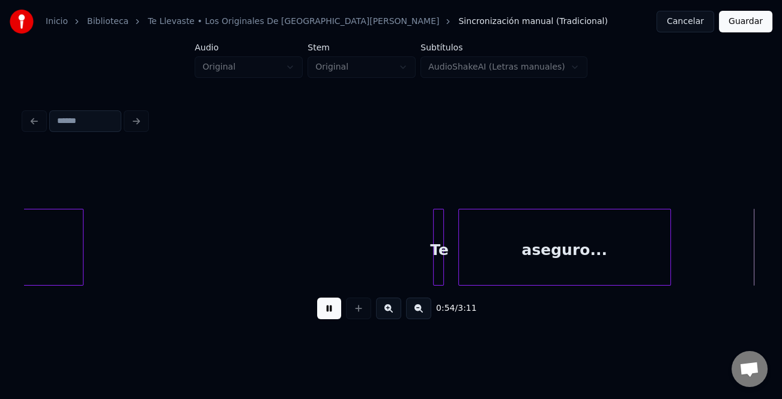
scroll to position [0, 9835]
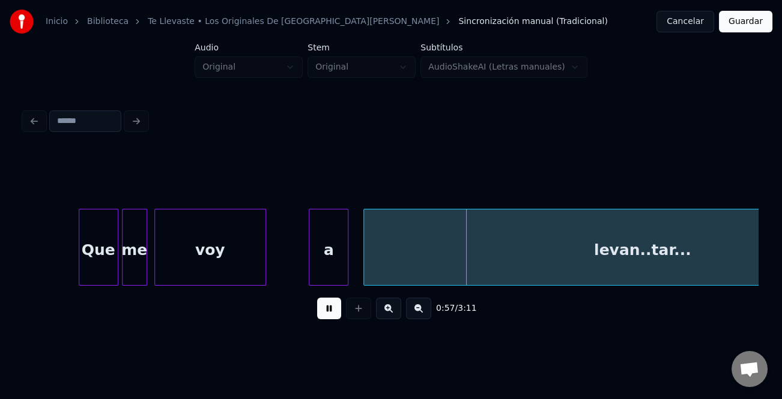
click at [325, 264] on div "a" at bounding box center [328, 250] width 38 height 82
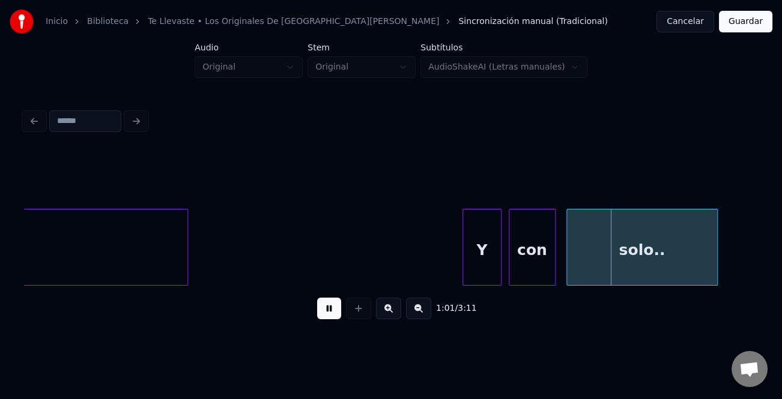
click at [465, 254] on div at bounding box center [465, 247] width 4 height 76
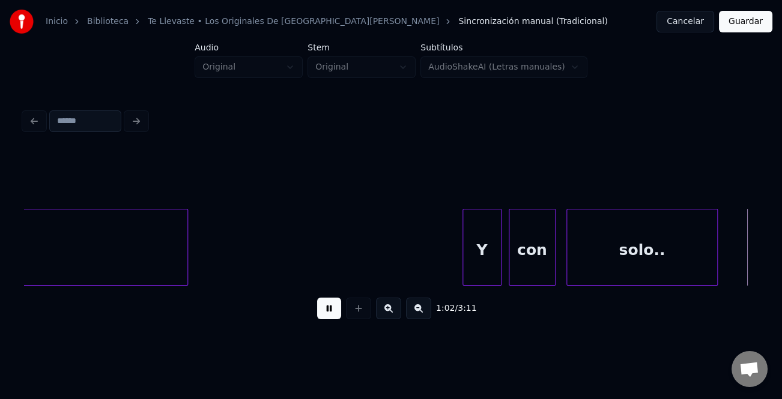
scroll to position [0, 11302]
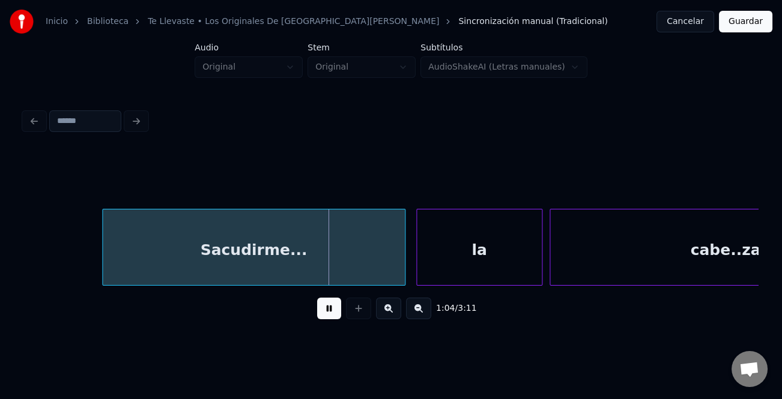
click at [103, 247] on div at bounding box center [105, 247] width 4 height 76
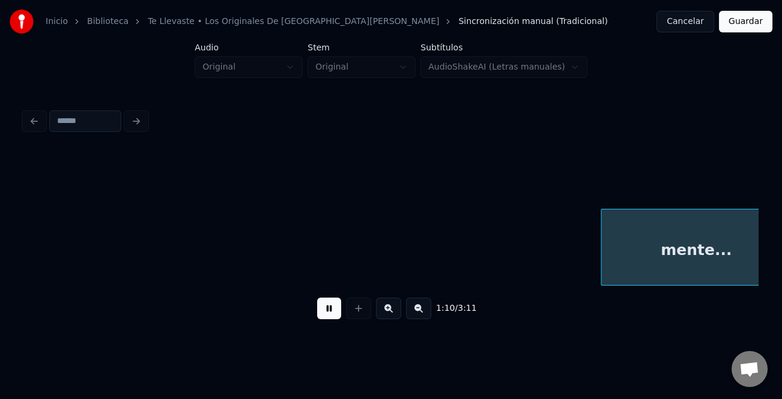
scroll to position [0, 12773]
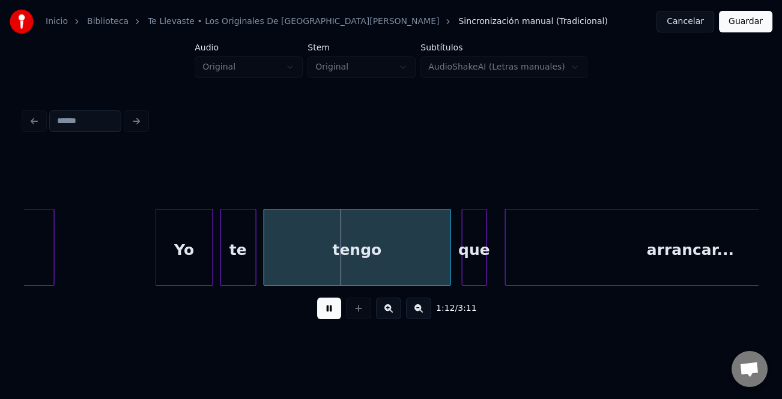
click at [156, 247] on div at bounding box center [158, 247] width 4 height 76
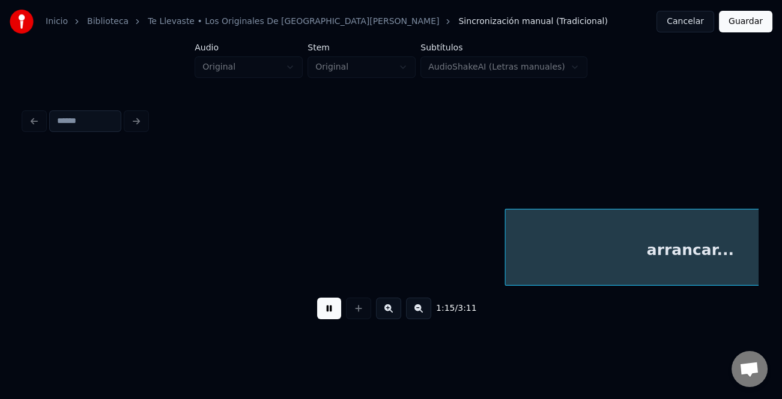
scroll to position [0, 13508]
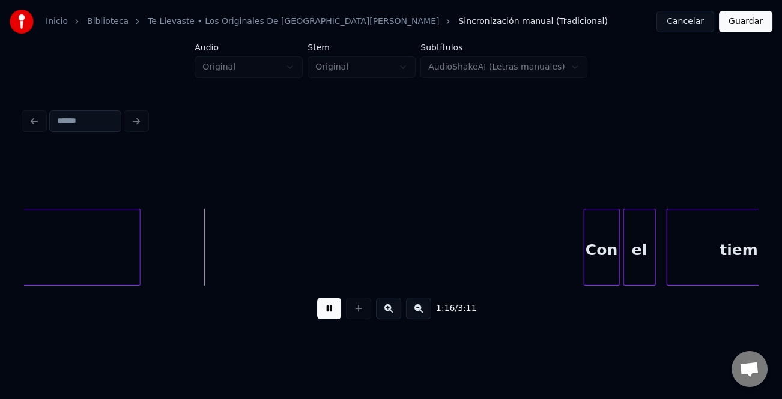
click at [584, 226] on div at bounding box center [586, 247] width 4 height 76
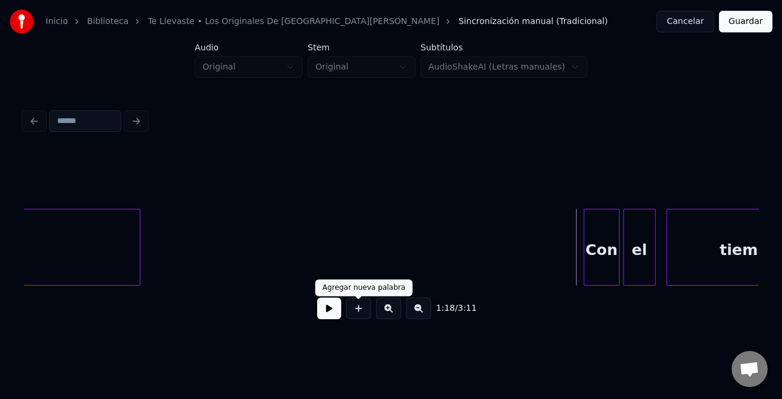
click at [338, 307] on button at bounding box center [329, 309] width 24 height 22
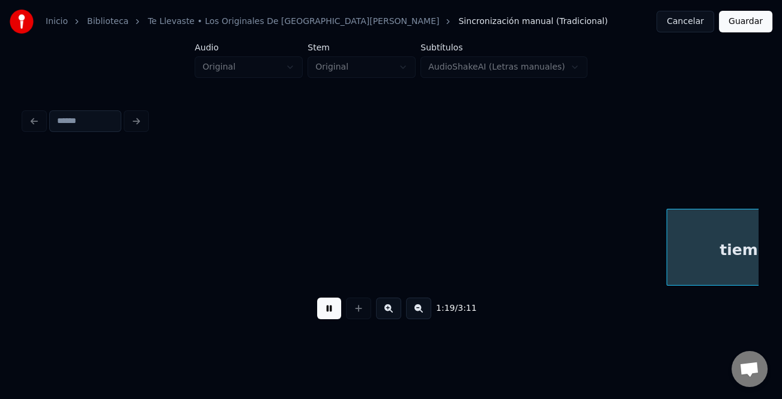
scroll to position [0, 14242]
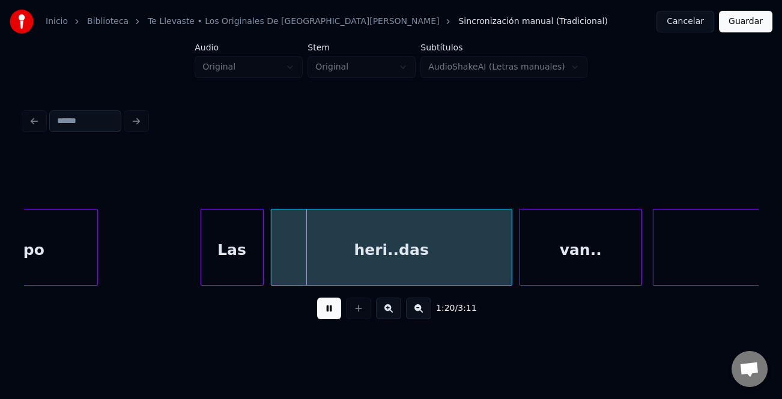
click at [203, 265] on div at bounding box center [203, 247] width 4 height 76
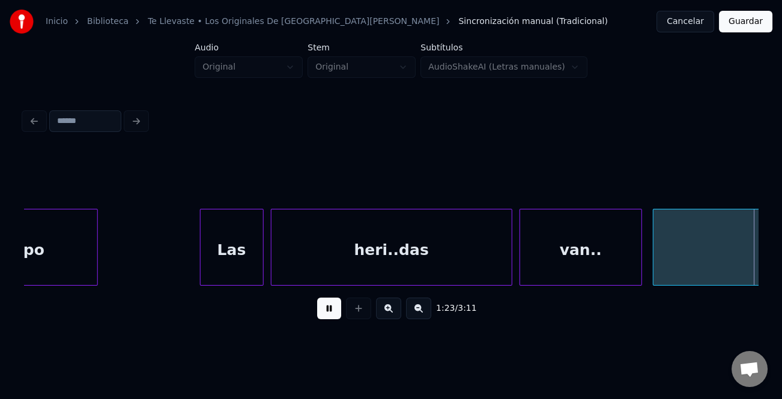
scroll to position [0, 14978]
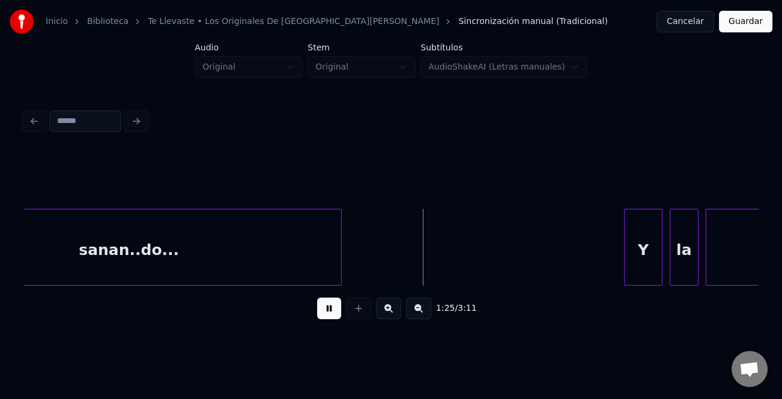
click at [625, 251] on div at bounding box center [626, 247] width 4 height 76
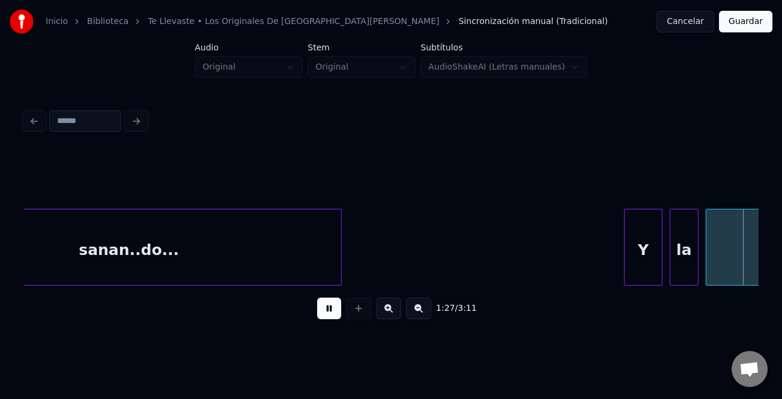
scroll to position [0, 15712]
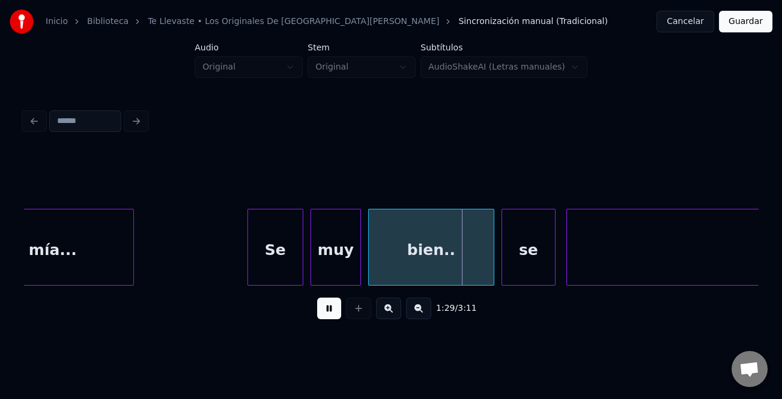
click at [251, 252] on div at bounding box center [250, 247] width 4 height 76
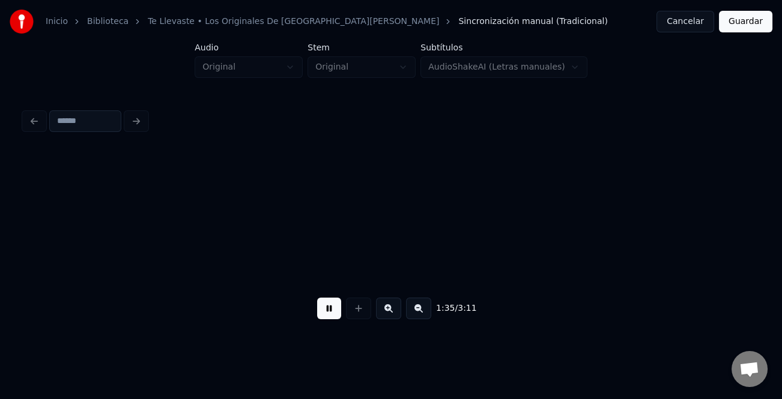
scroll to position [0, 17181]
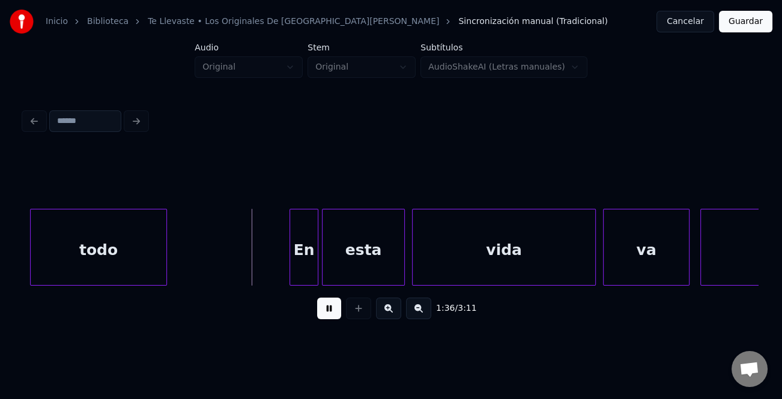
click at [290, 235] on div at bounding box center [292, 247] width 4 height 76
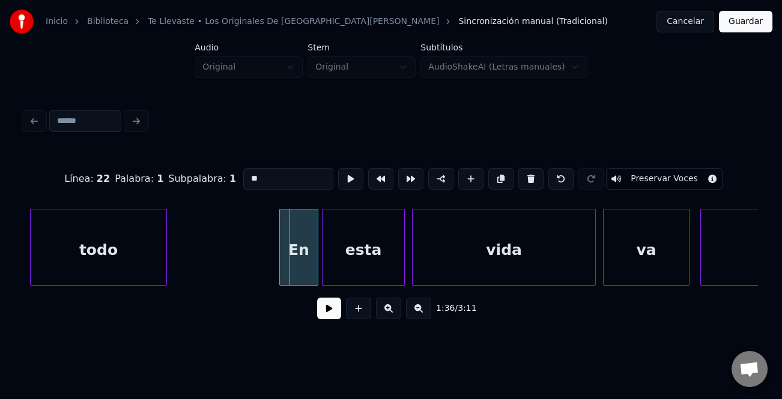
click at [280, 238] on div at bounding box center [282, 247] width 4 height 76
click at [333, 316] on button at bounding box center [329, 309] width 24 height 22
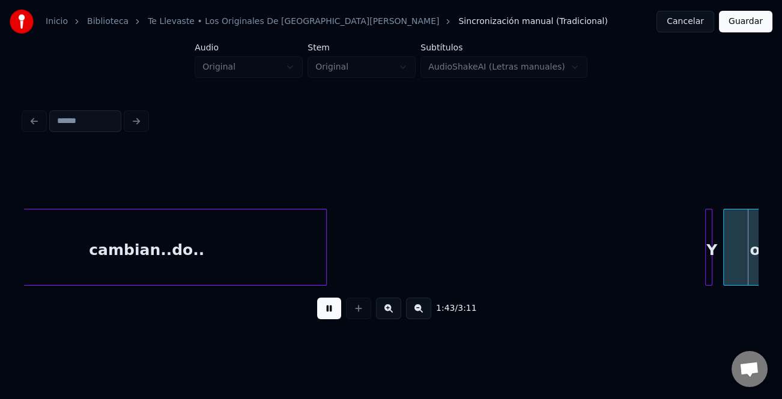
scroll to position [0, 18650]
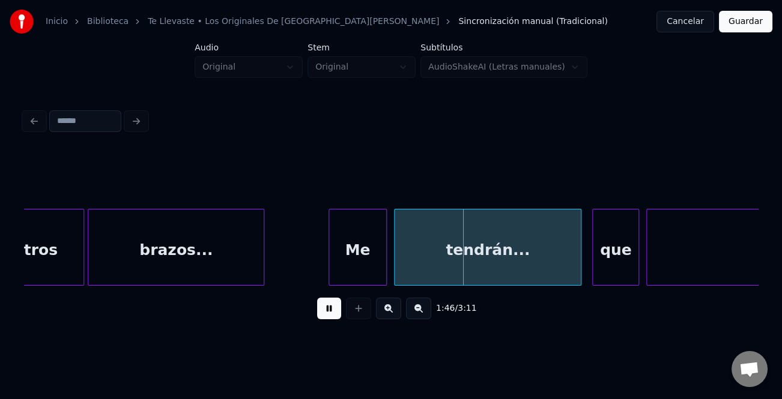
click at [329, 264] on div at bounding box center [331, 247] width 4 height 76
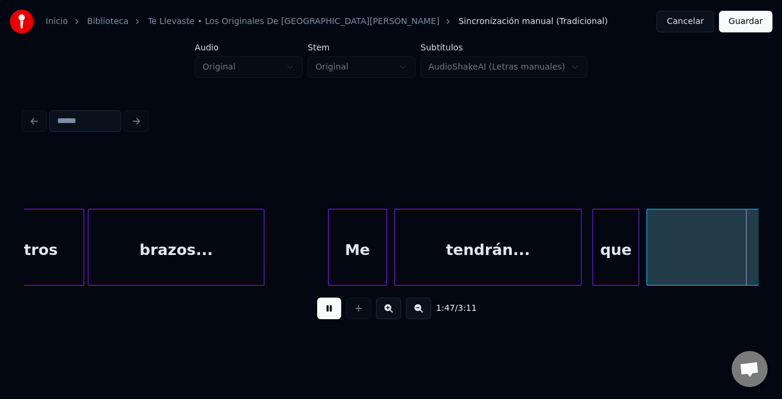
scroll to position [0, 19386]
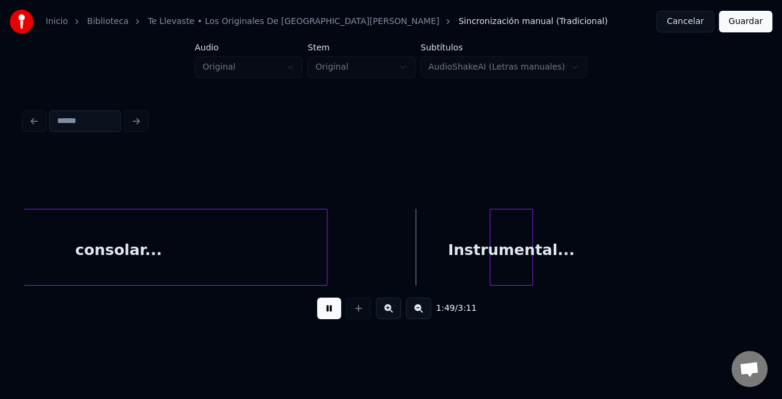
click at [515, 273] on div "Instrumental..." at bounding box center [511, 250] width 42 height 82
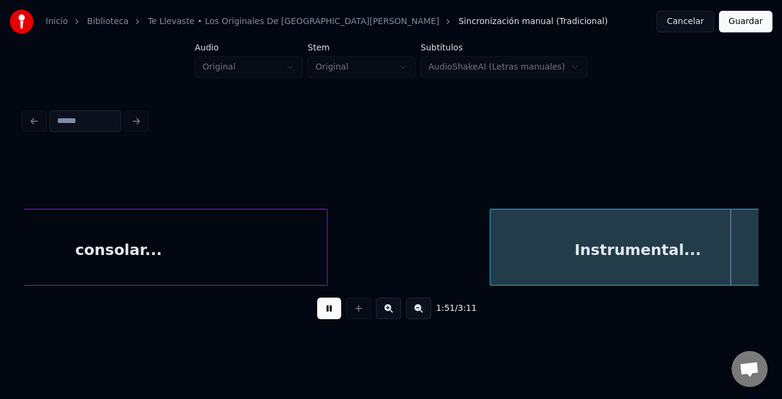
click at [771, 298] on div "Inicio Biblioteca Te Llevaste • Los Originales De San [PERSON_NAME] Sincronizac…" at bounding box center [391, 168] width 782 height 337
drag, startPoint x: 329, startPoint y: 307, endPoint x: 420, endPoint y: 294, distance: 91.7
click at [333, 307] on button at bounding box center [329, 309] width 24 height 22
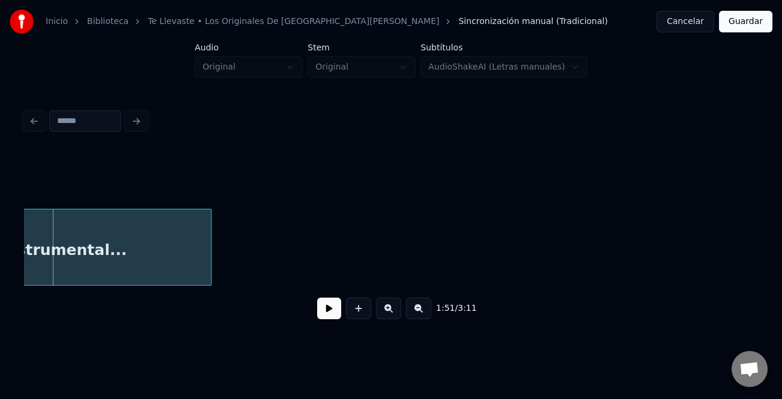
scroll to position [0, 20016]
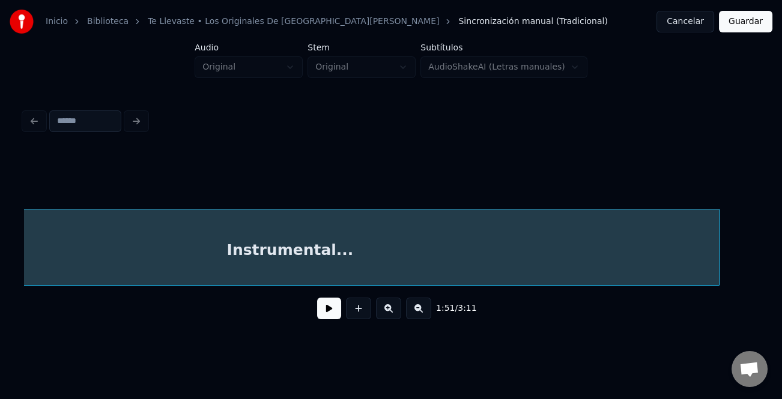
click at [740, 315] on div "1:51 / 3:11" at bounding box center [390, 240] width 733 height 182
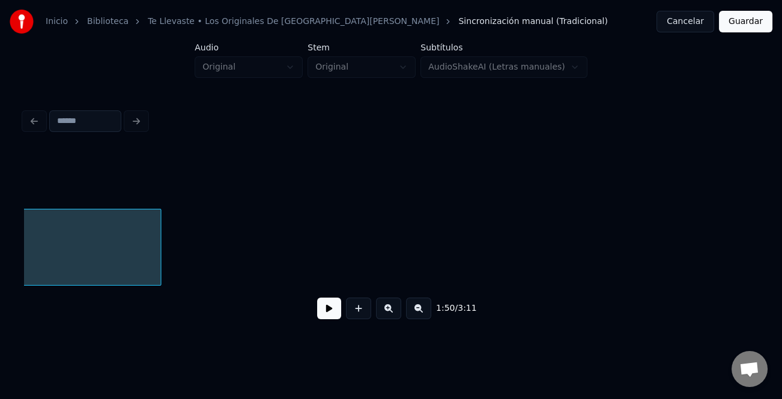
scroll to position [0, 20541]
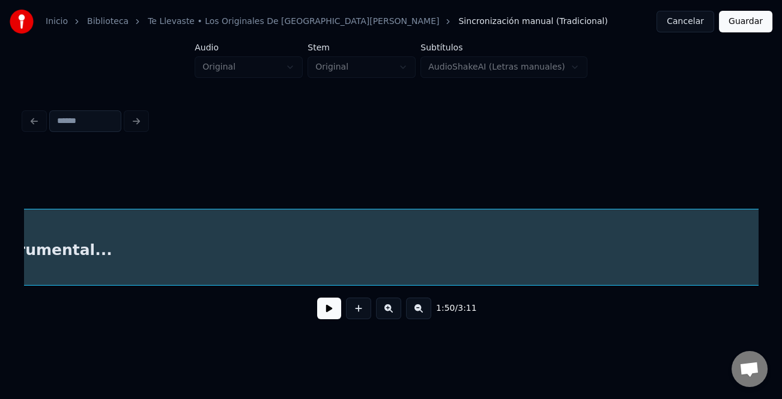
click at [761, 310] on div "1:50 / 3:11" at bounding box center [390, 217] width 743 height 238
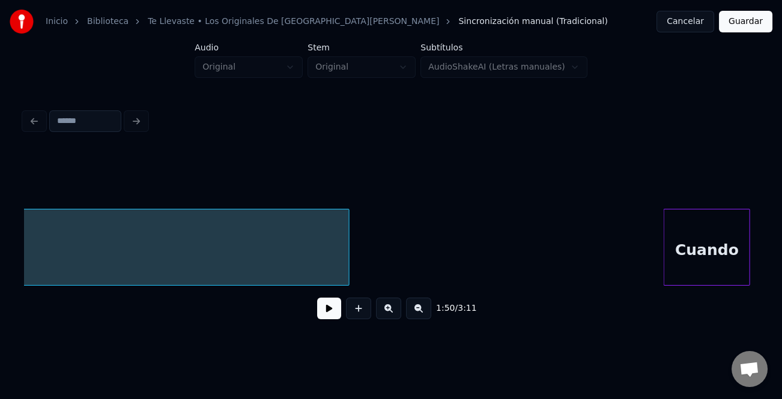
scroll to position [0, 20984]
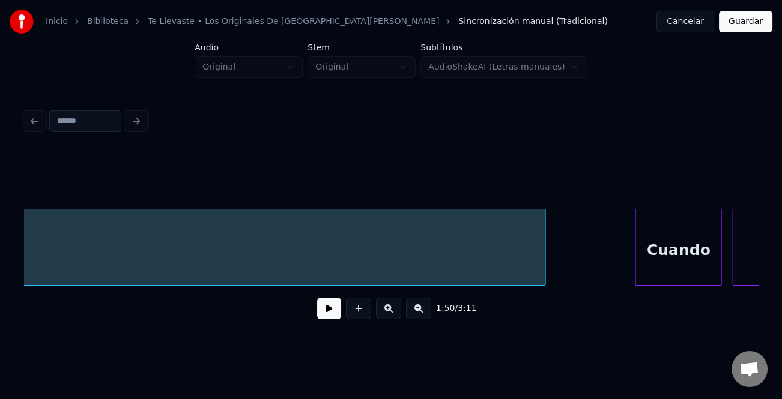
click at [544, 286] on div "Instrumental... Cuando sepas" at bounding box center [390, 247] width 733 height 77
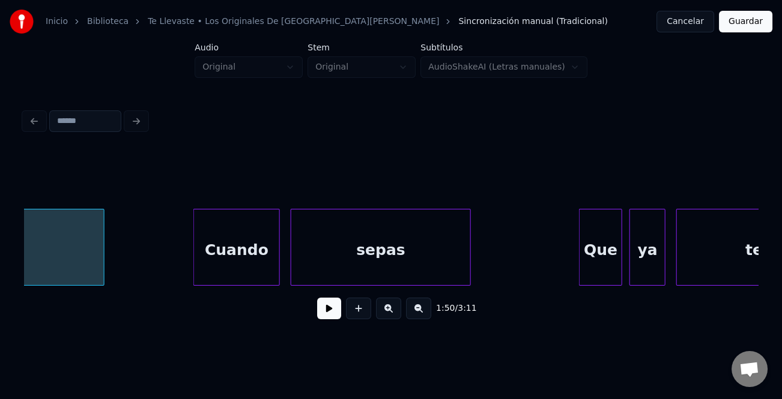
scroll to position [0, 21343]
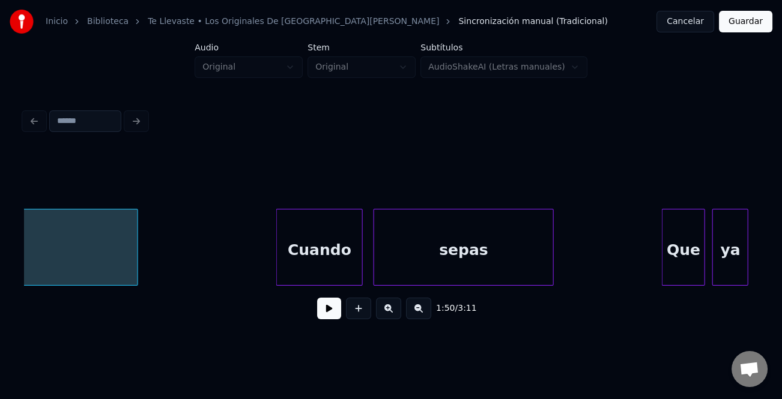
click at [134, 247] on div at bounding box center [136, 247] width 4 height 76
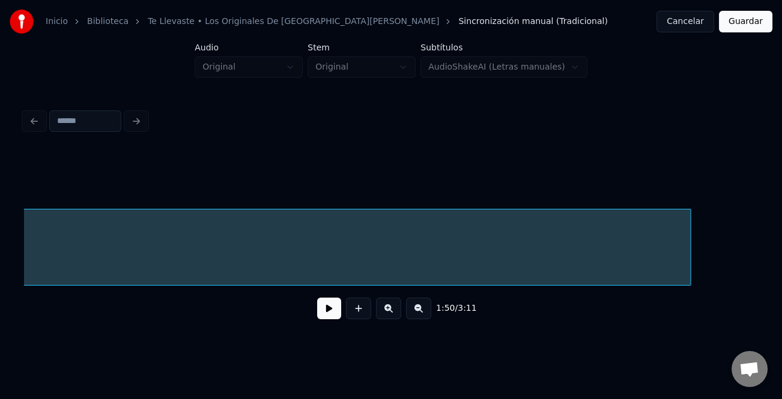
scroll to position [0, 20900]
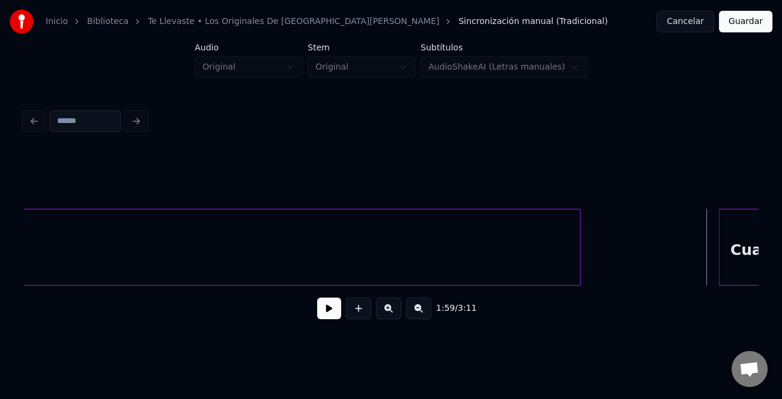
click at [329, 312] on button at bounding box center [329, 309] width 24 height 22
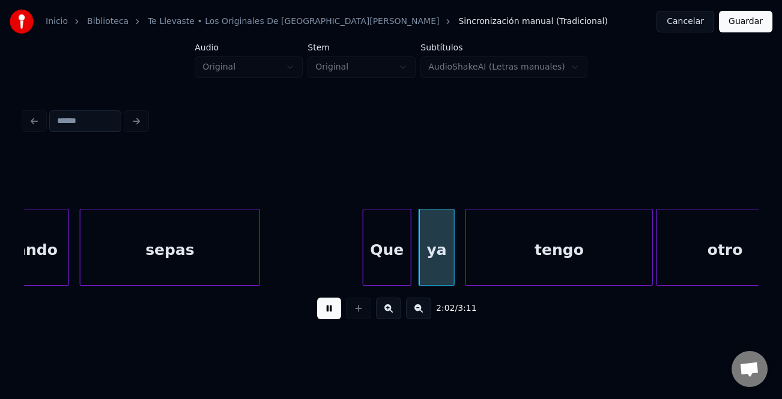
click at [364, 270] on div at bounding box center [365, 247] width 4 height 76
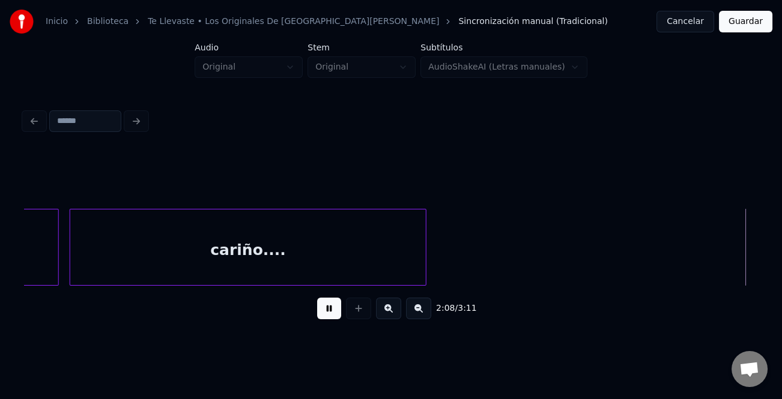
scroll to position [0, 23104]
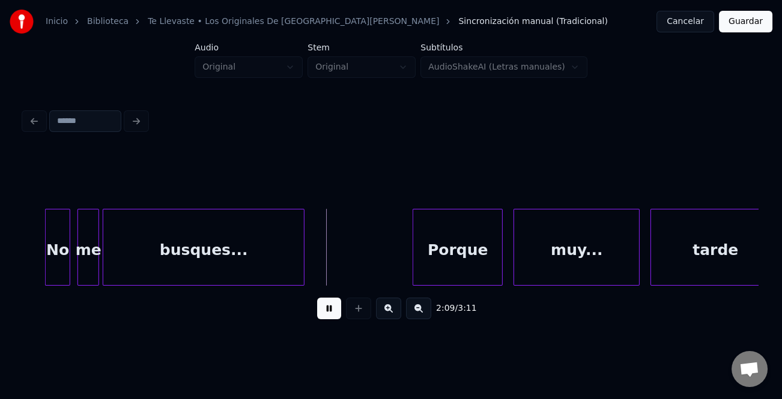
click at [25, 243] on div at bounding box center [27, 247] width 4 height 76
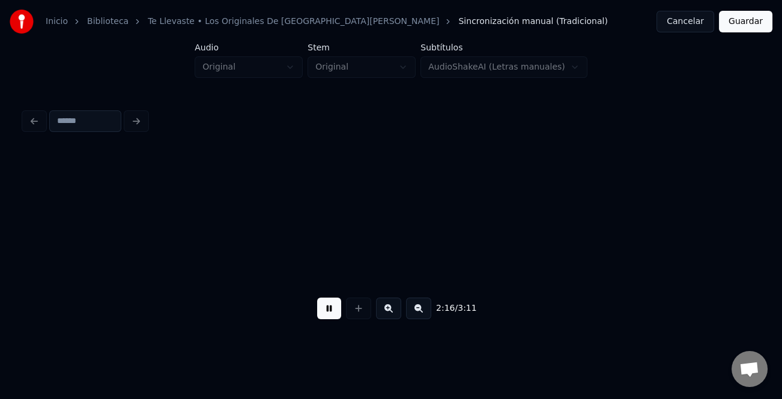
scroll to position [0, 24573]
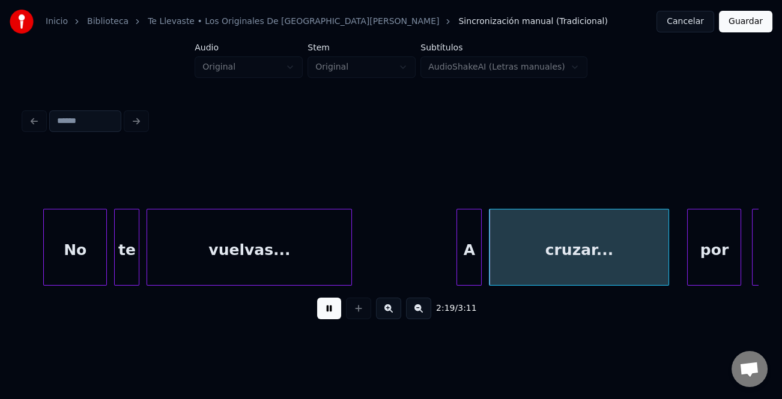
click at [44, 262] on div at bounding box center [46, 247] width 4 height 76
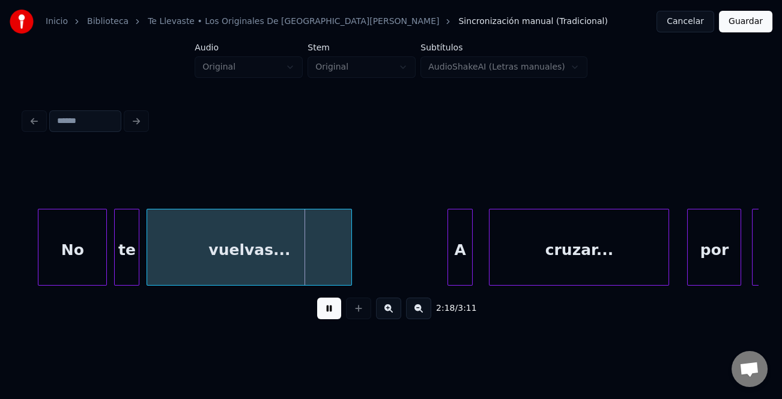
click at [453, 256] on div "A" at bounding box center [460, 250] width 24 height 82
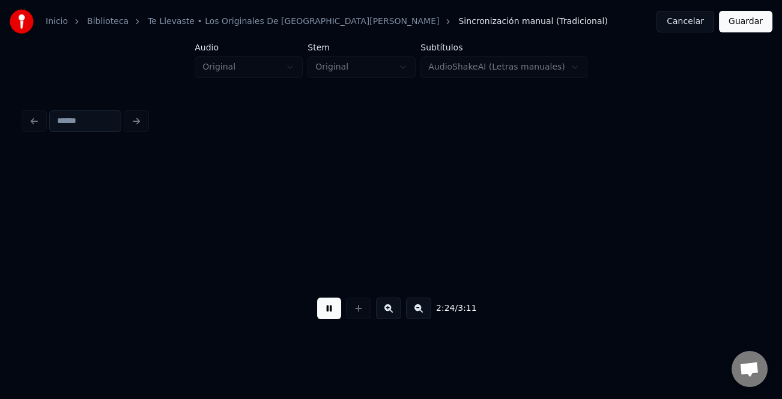
scroll to position [0, 26045]
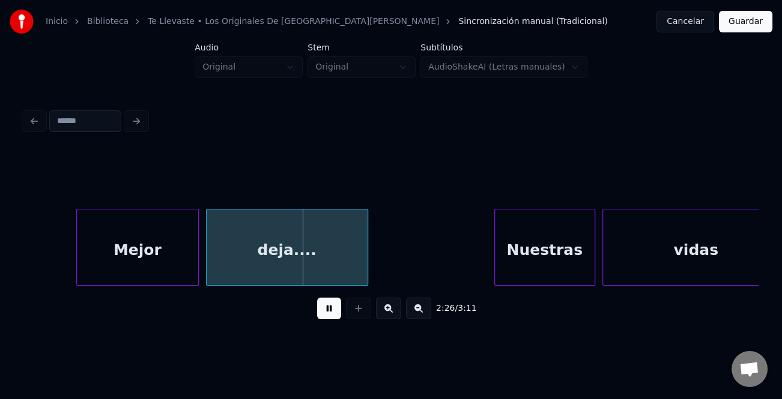
click at [77, 256] on div at bounding box center [79, 247] width 4 height 76
click at [495, 249] on div at bounding box center [497, 247] width 4 height 76
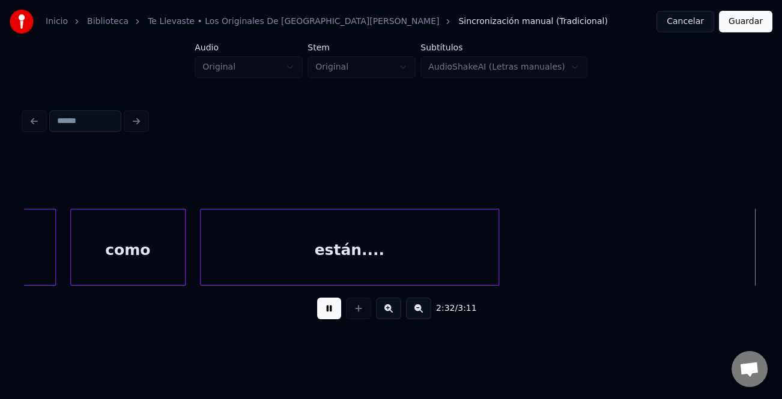
scroll to position [0, 27513]
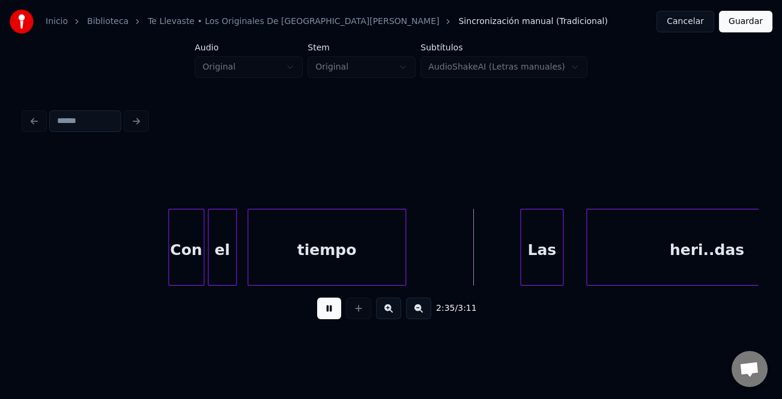
click at [526, 250] on div "Las" at bounding box center [541, 250] width 42 height 82
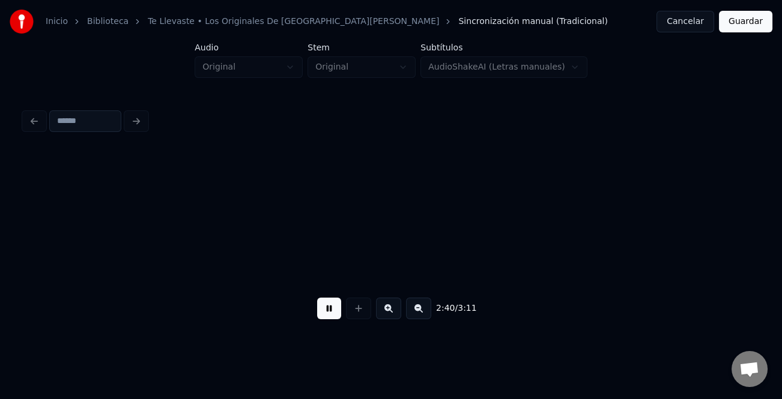
scroll to position [0, 28981]
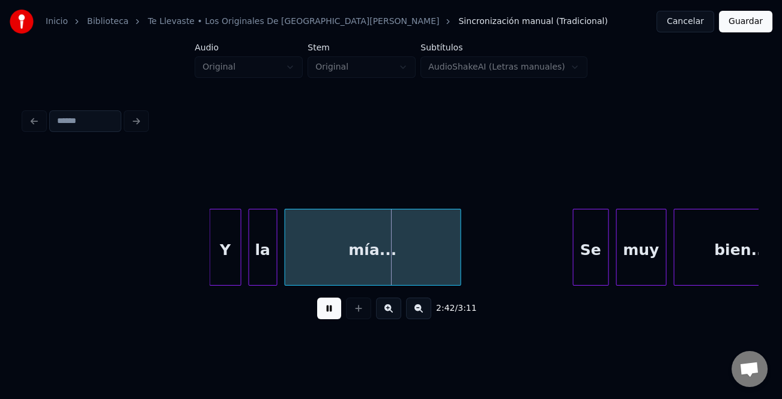
click at [211, 241] on div at bounding box center [212, 247] width 4 height 76
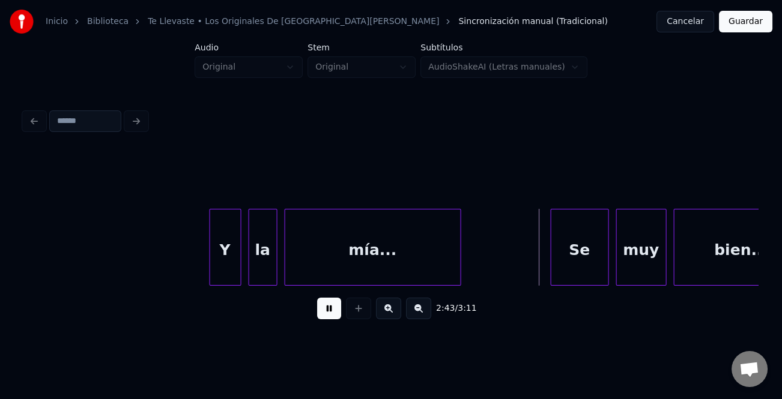
click at [551, 254] on div at bounding box center [553, 247] width 4 height 76
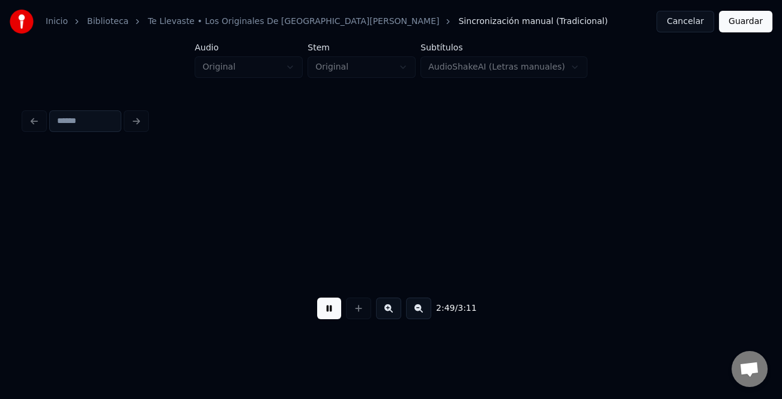
scroll to position [0, 30451]
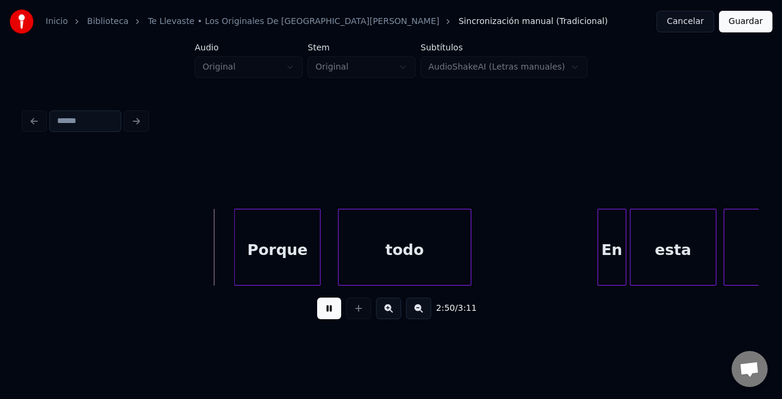
click at [277, 230] on div "Porque" at bounding box center [277, 250] width 85 height 82
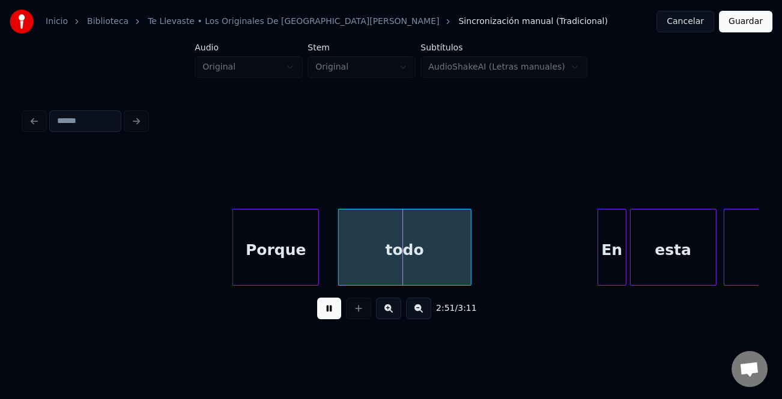
click at [604, 244] on div "En" at bounding box center [612, 250] width 28 height 82
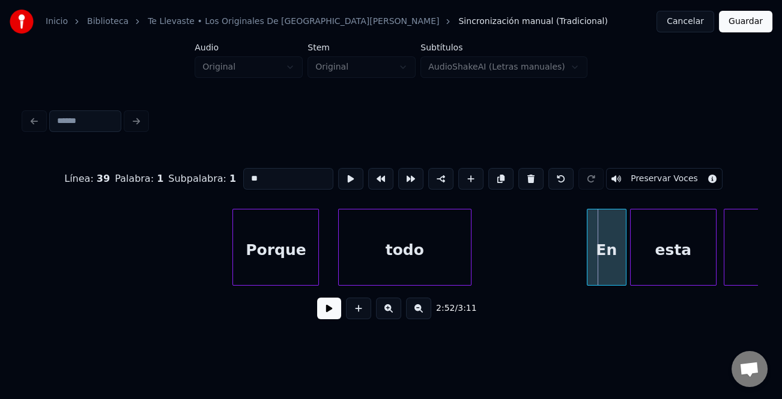
click at [587, 255] on div at bounding box center [589, 247] width 4 height 76
click at [334, 312] on button at bounding box center [329, 309] width 24 height 22
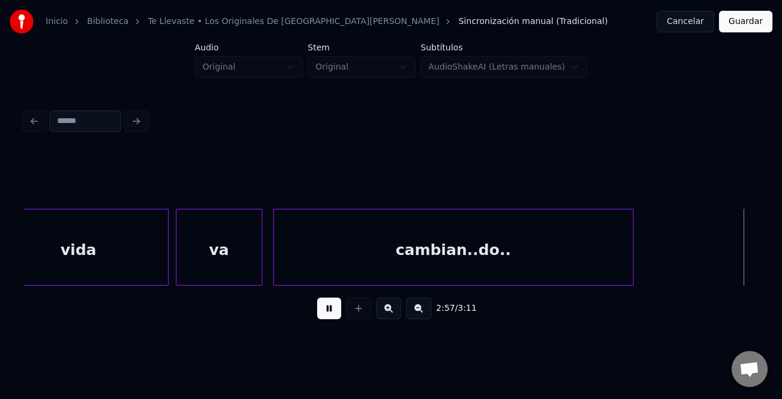
scroll to position [0, 31919]
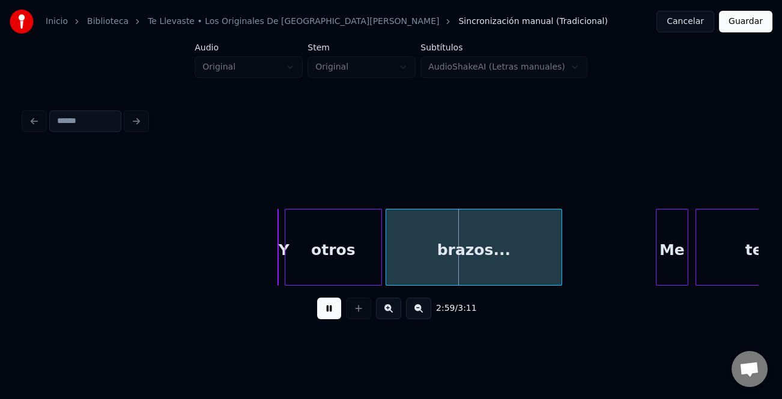
click at [325, 309] on button at bounding box center [329, 309] width 24 height 22
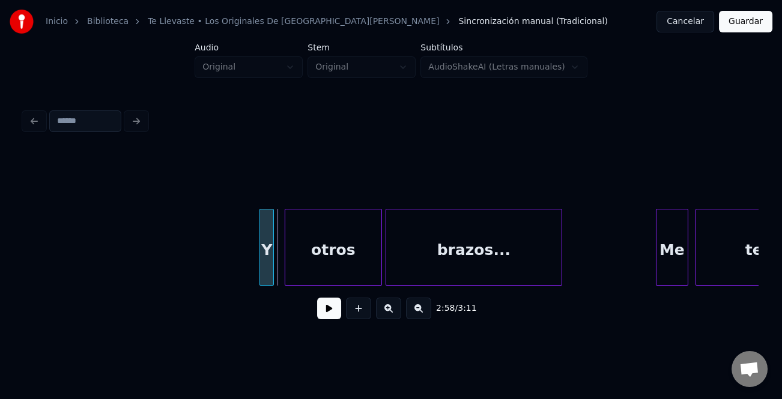
click at [264, 261] on div "Y" at bounding box center [266, 250] width 13 height 82
click at [276, 261] on div at bounding box center [278, 247] width 4 height 76
click at [339, 314] on button at bounding box center [329, 309] width 24 height 22
click at [630, 275] on div at bounding box center [632, 247] width 4 height 76
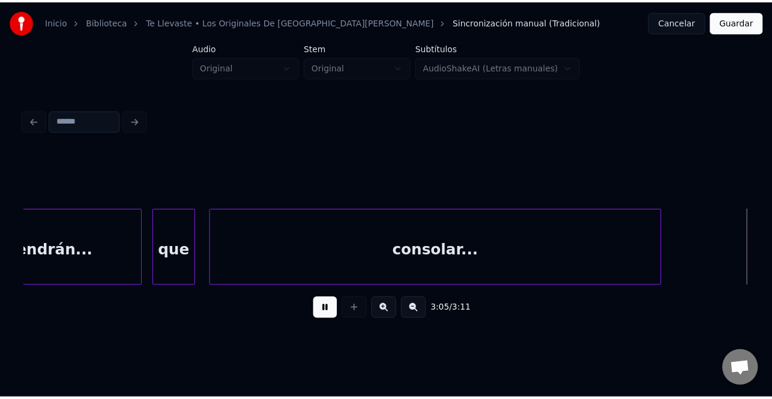
scroll to position [0, 33389]
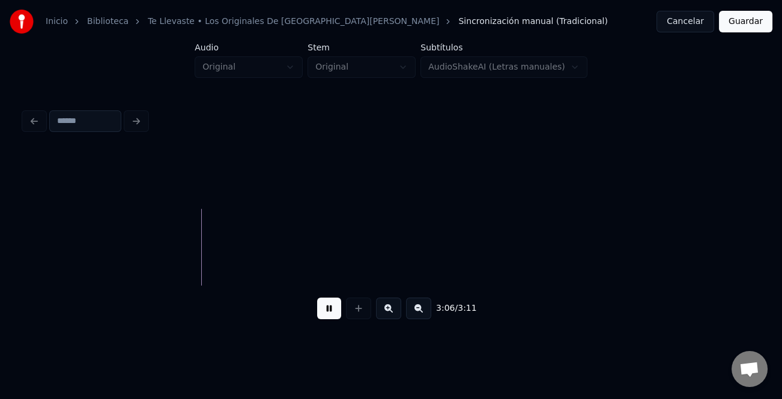
click at [750, 28] on button "Guardar" at bounding box center [744, 22] width 53 height 22
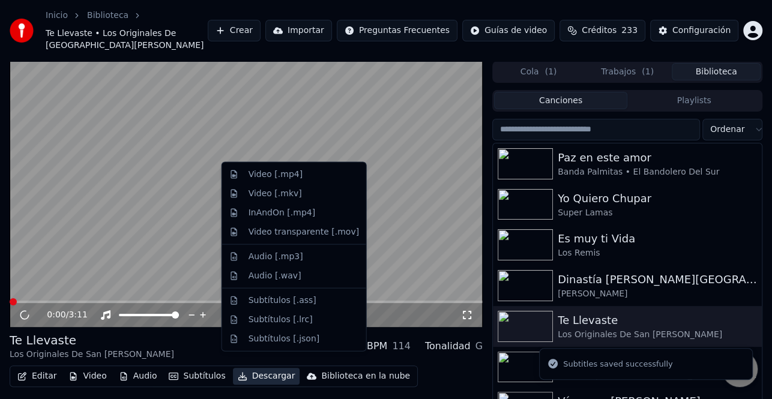
click at [258, 368] on button "Descargar" at bounding box center [266, 376] width 67 height 17
click at [311, 176] on div "Video [.mp4]" at bounding box center [303, 175] width 110 height 12
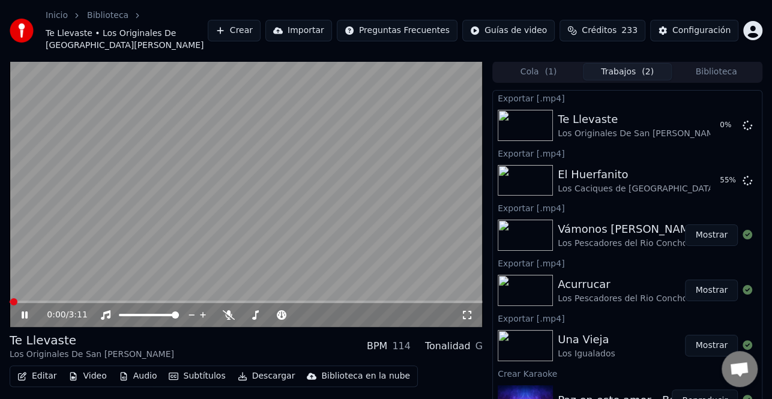
click at [24, 310] on icon at bounding box center [33, 315] width 28 height 10
click at [709, 63] on button "Biblioteca" at bounding box center [716, 71] width 89 height 17
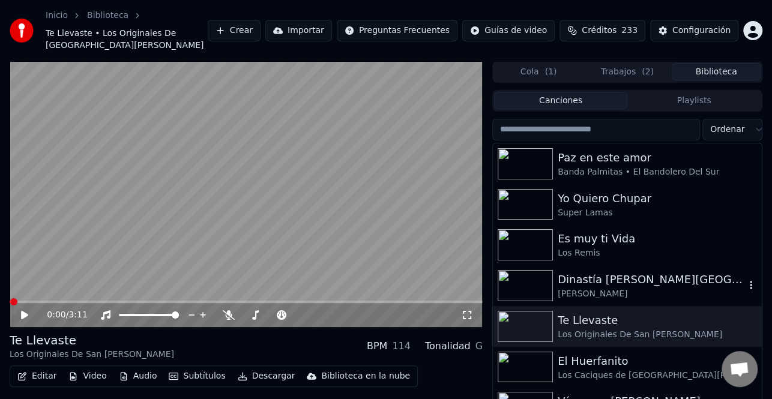
click at [661, 271] on div "Dinastía [PERSON_NAME][GEOGRAPHIC_DATA][PERSON_NAME], [GEOGRAPHIC_DATA]." at bounding box center [651, 279] width 187 height 17
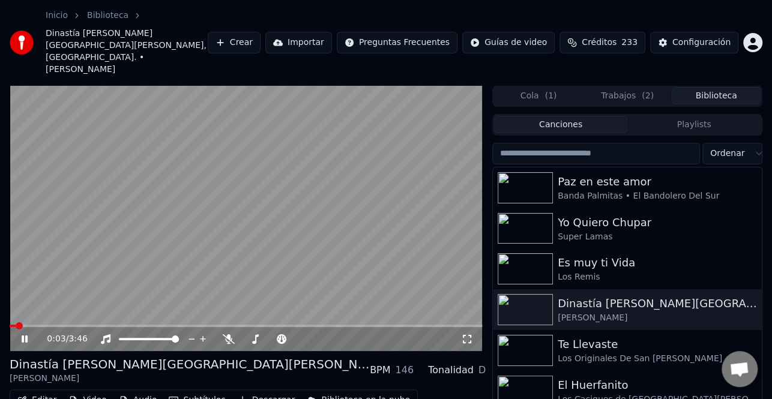
click at [26, 336] on icon at bounding box center [25, 339] width 6 height 7
click at [38, 392] on button "Editar" at bounding box center [37, 400] width 49 height 17
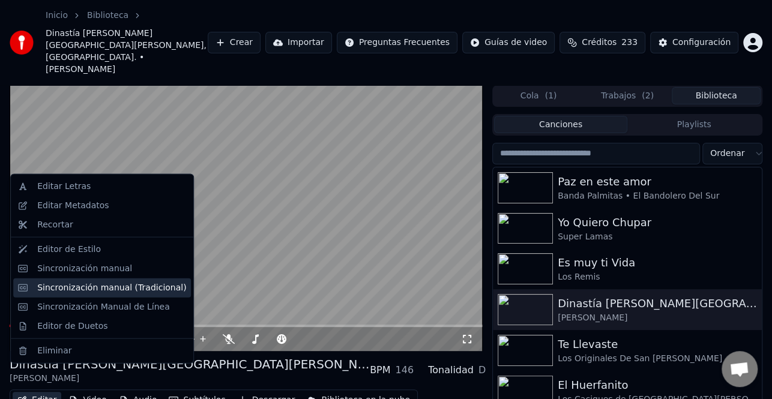
click at [102, 291] on div "Sincronización manual (Tradicional)" at bounding box center [111, 288] width 149 height 12
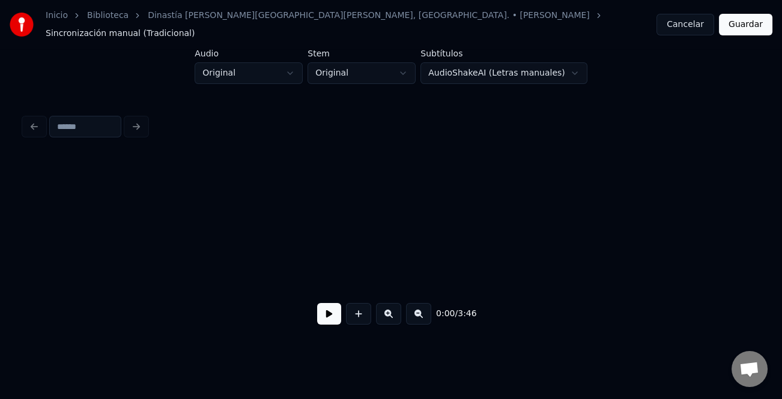
scroll to position [0, 5020]
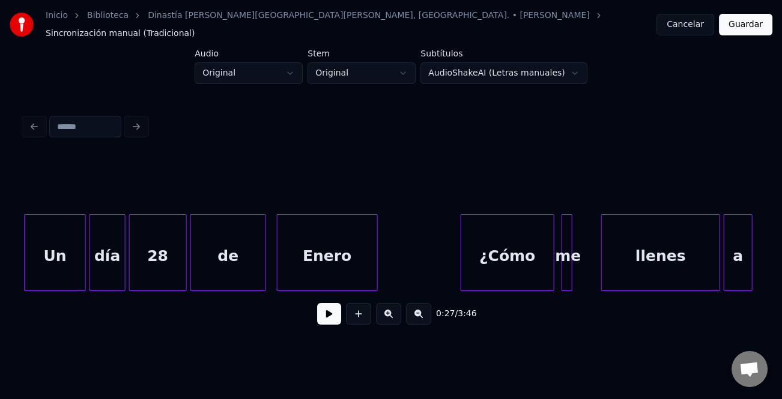
click at [326, 310] on button at bounding box center [329, 314] width 24 height 22
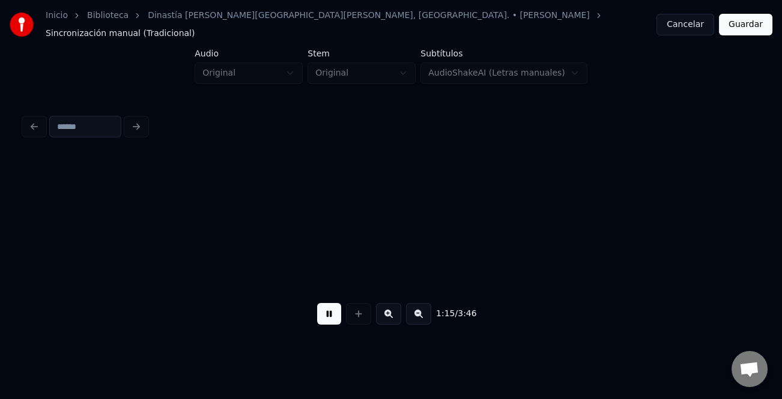
scroll to position [0, 13667]
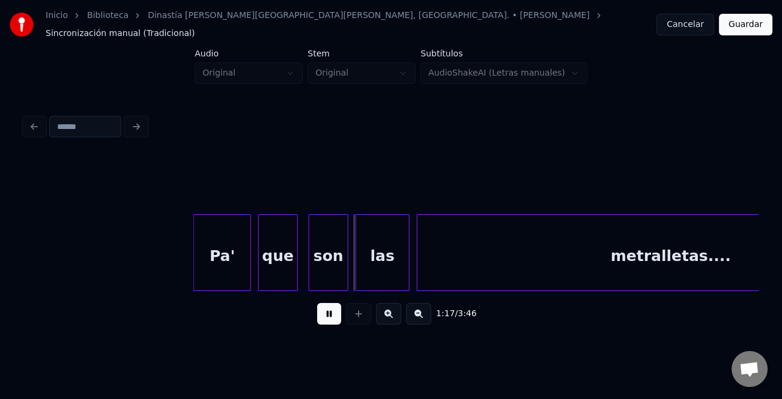
click at [217, 251] on div "Pa'" at bounding box center [222, 256] width 56 height 82
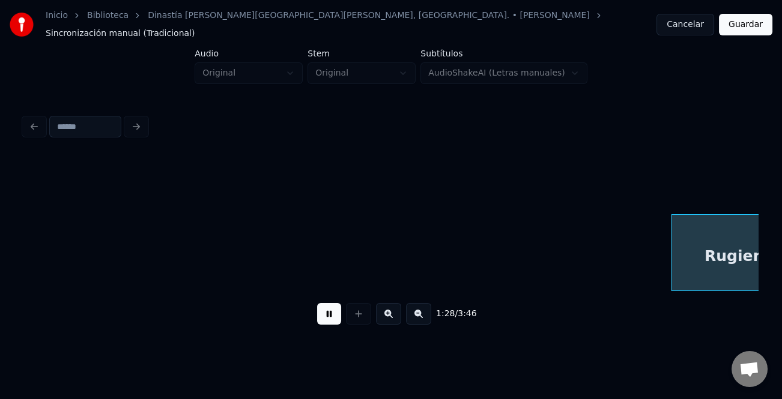
scroll to position [0, 15871]
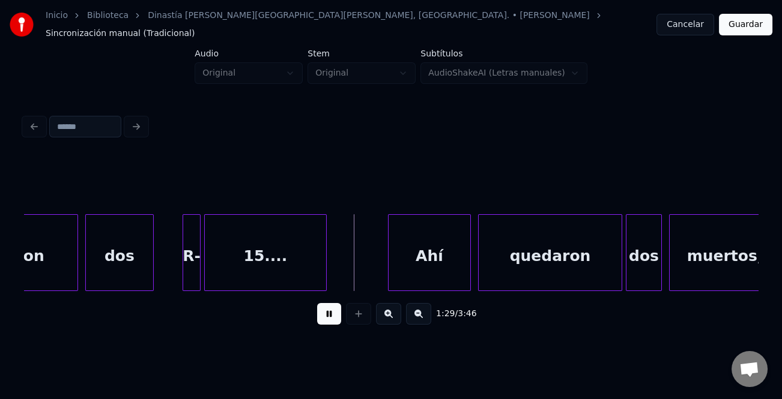
click at [333, 314] on button at bounding box center [329, 314] width 24 height 22
click at [330, 316] on button at bounding box center [329, 314] width 24 height 22
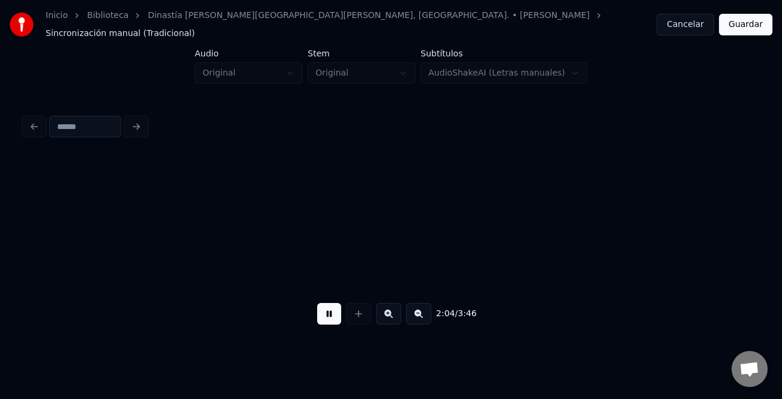
scroll to position [0, 22487]
click at [417, 315] on button at bounding box center [418, 314] width 25 height 22
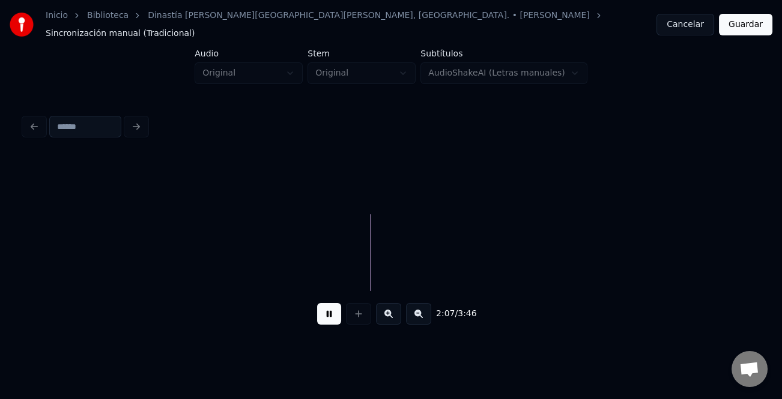
click at [417, 315] on button at bounding box center [418, 314] width 25 height 22
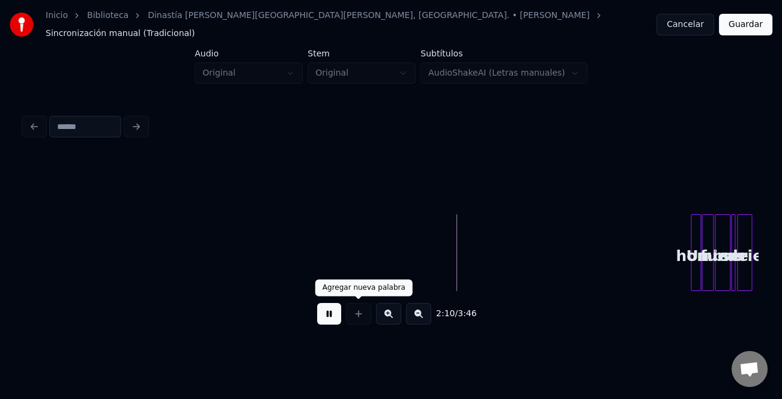
click at [325, 312] on button at bounding box center [329, 314] width 24 height 22
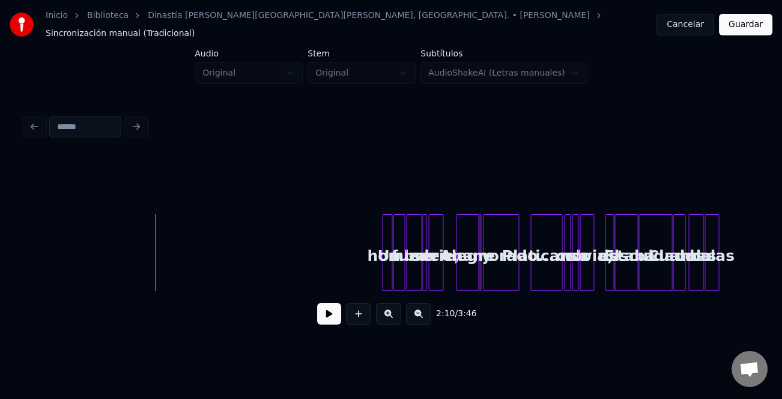
scroll to position [0, 3703]
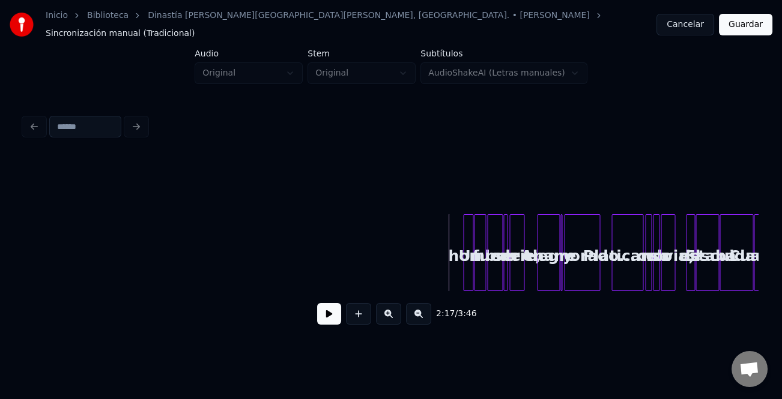
click at [390, 317] on button at bounding box center [388, 314] width 25 height 22
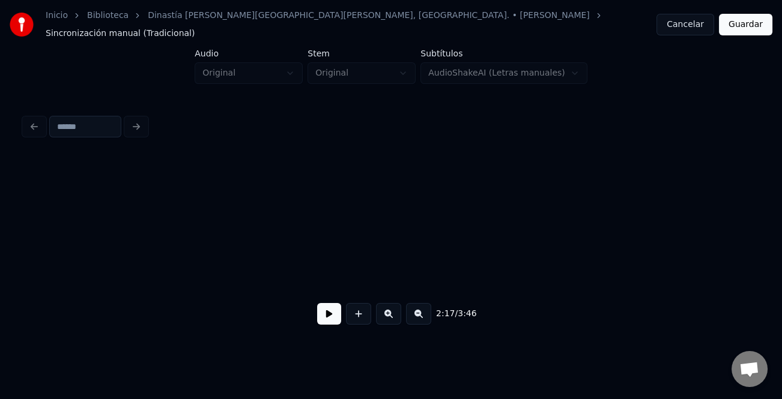
click at [390, 317] on button at bounding box center [388, 314] width 25 height 22
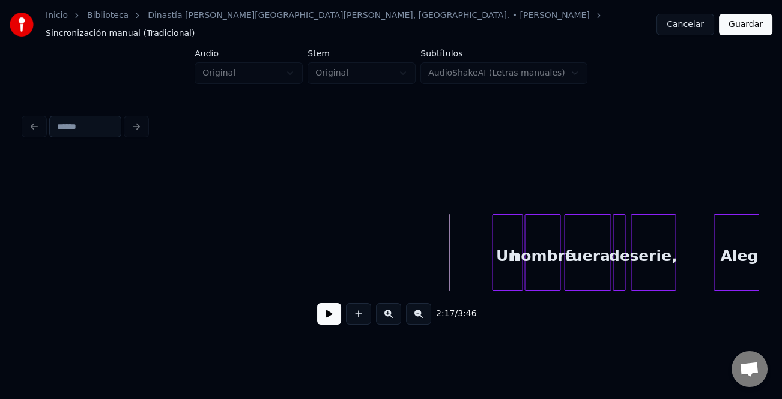
click at [390, 317] on button at bounding box center [388, 314] width 25 height 22
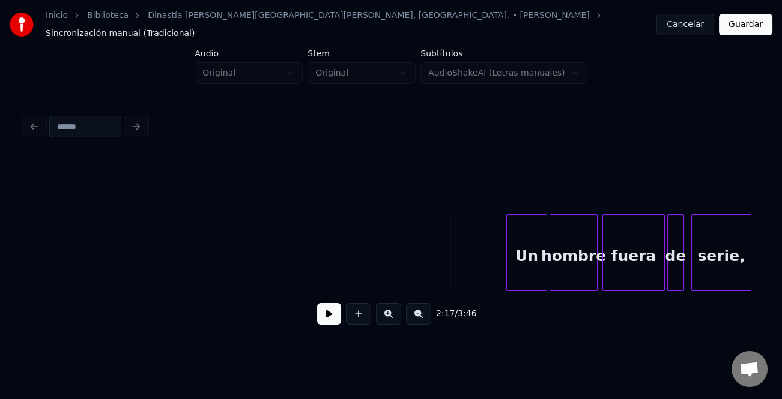
click at [390, 317] on button at bounding box center [388, 314] width 25 height 22
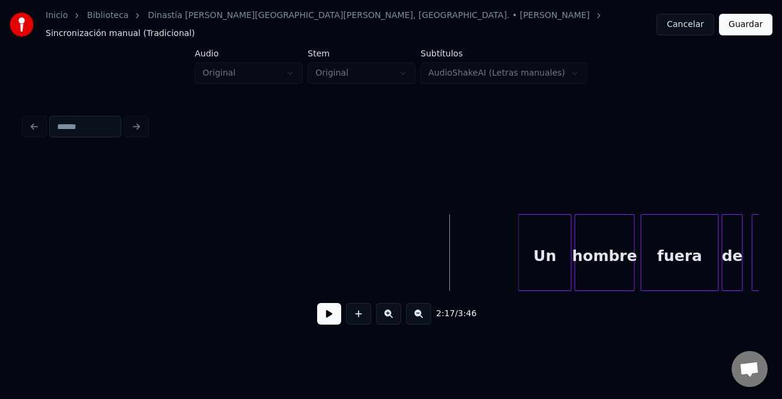
click at [518, 271] on div at bounding box center [520, 253] width 4 height 76
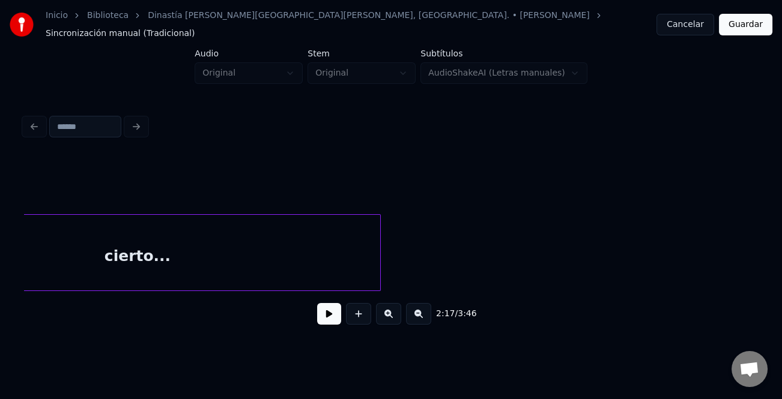
click at [321, 262] on div "cierto..." at bounding box center [137, 256] width 485 height 82
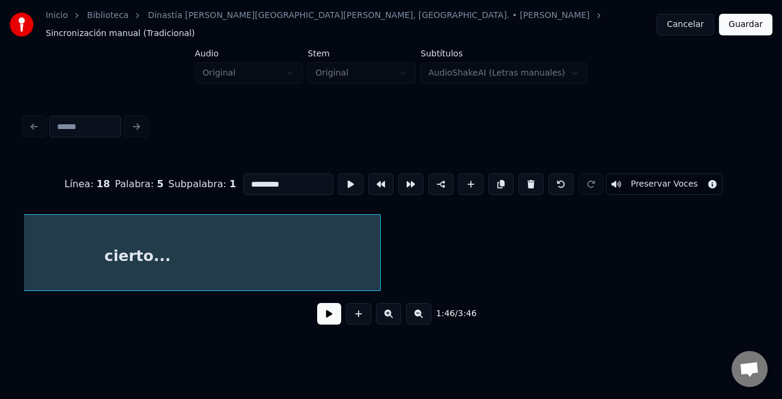
scroll to position [0, 16020]
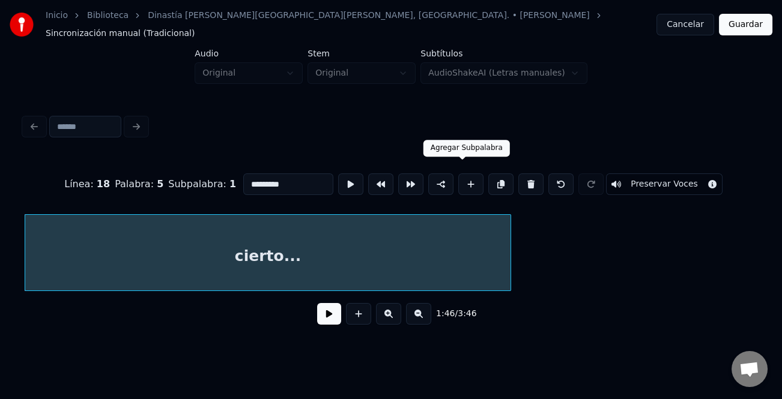
click at [467, 178] on button at bounding box center [470, 184] width 25 height 22
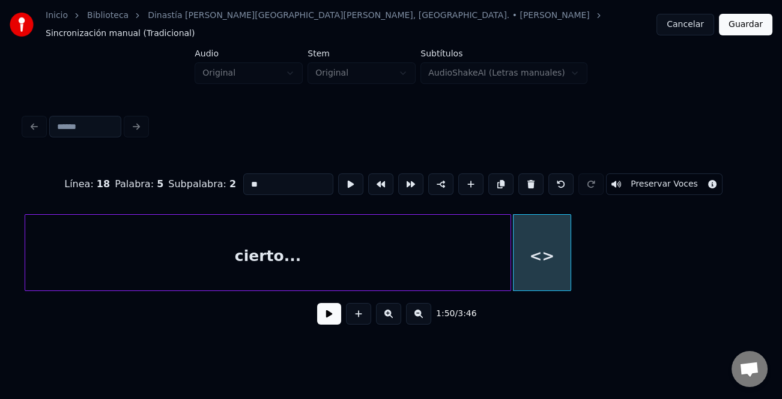
click at [533, 244] on div "<>" at bounding box center [542, 256] width 58 height 82
drag, startPoint x: 281, startPoint y: 168, endPoint x: 210, endPoint y: 173, distance: 71.0
click at [210, 173] on div "Línea : 18 Palabra : 5 Subpalabra : 2 ** Preservar Voces" at bounding box center [390, 184] width 733 height 60
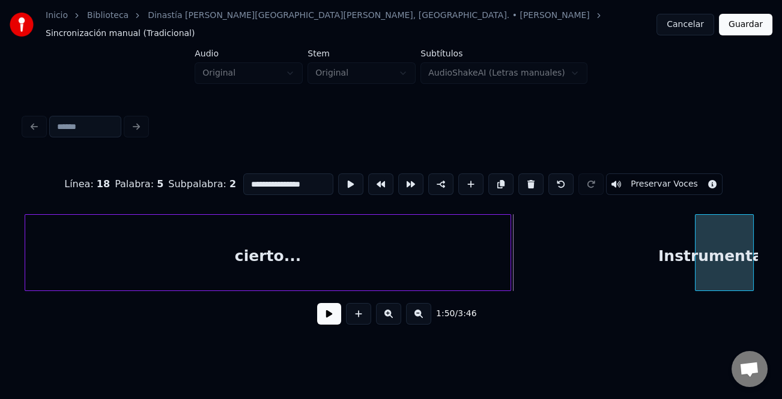
click at [715, 264] on div "Instrumental...." at bounding box center [723, 256] width 57 height 82
type input "**********"
click at [419, 316] on button at bounding box center [418, 314] width 25 height 22
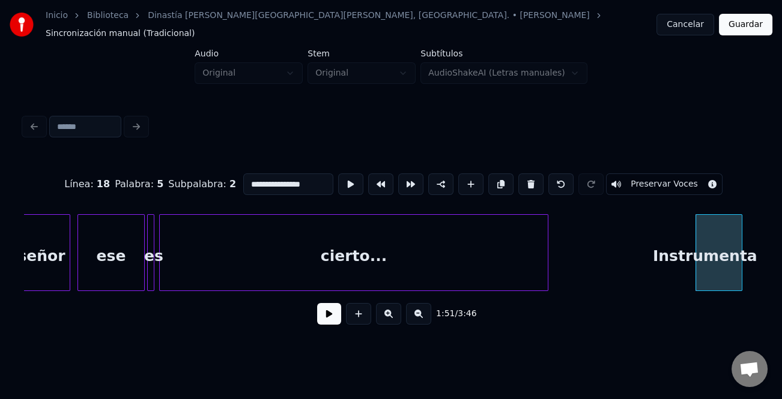
click at [419, 316] on button at bounding box center [418, 314] width 25 height 22
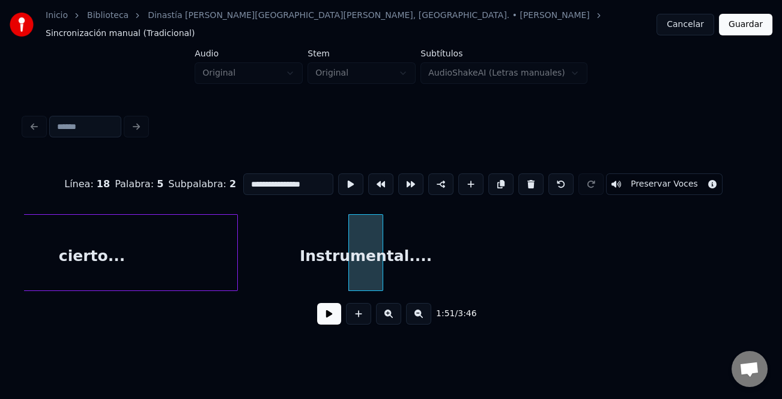
scroll to position [0, 9706]
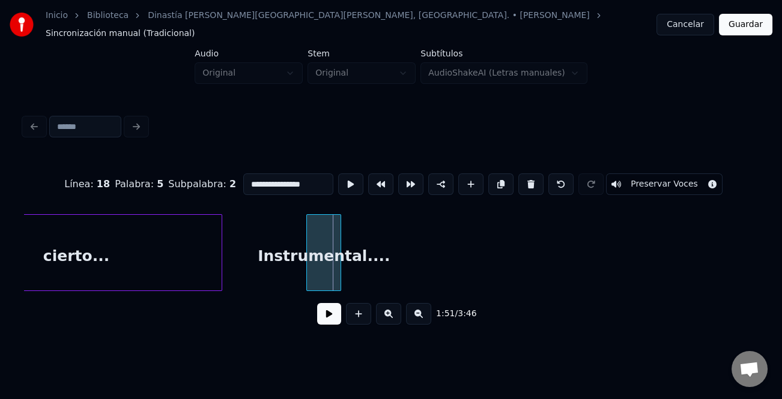
click at [324, 271] on div "Instrumental...." at bounding box center [324, 256] width 34 height 82
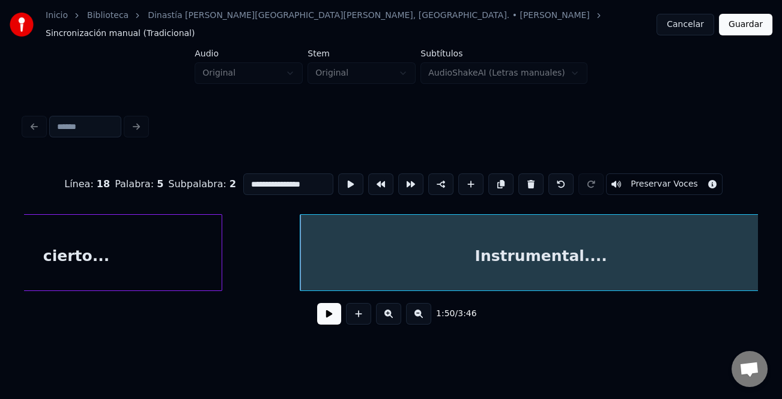
click at [771, 309] on div "**********" at bounding box center [391, 171] width 782 height 343
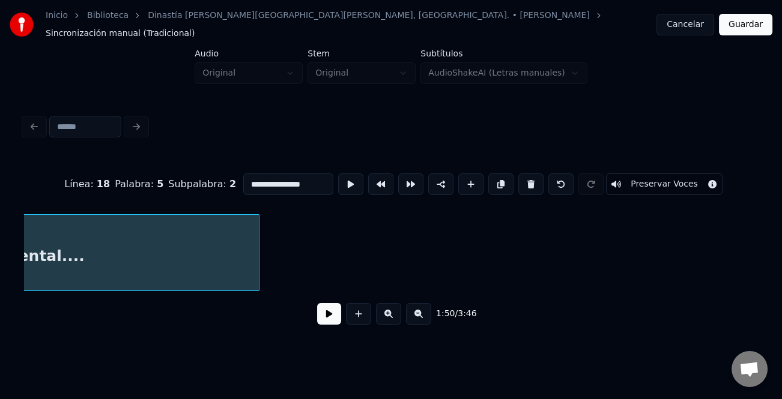
scroll to position [0, 10310]
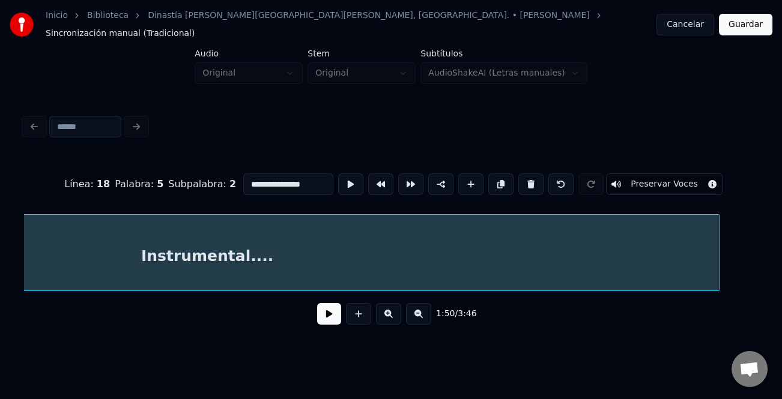
click at [717, 277] on div at bounding box center [717, 253] width 4 height 76
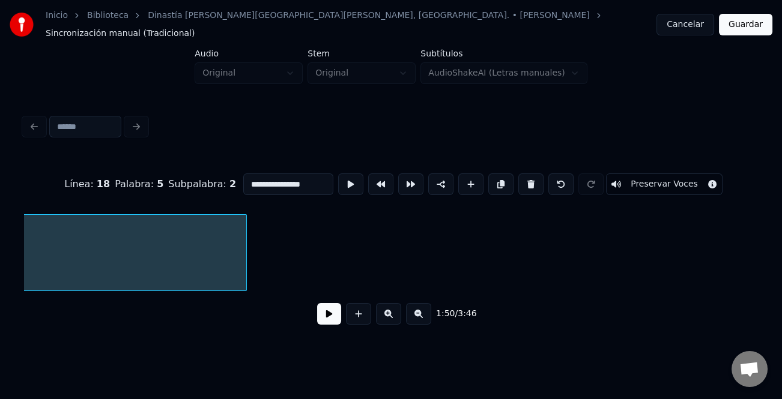
scroll to position [0, 10799]
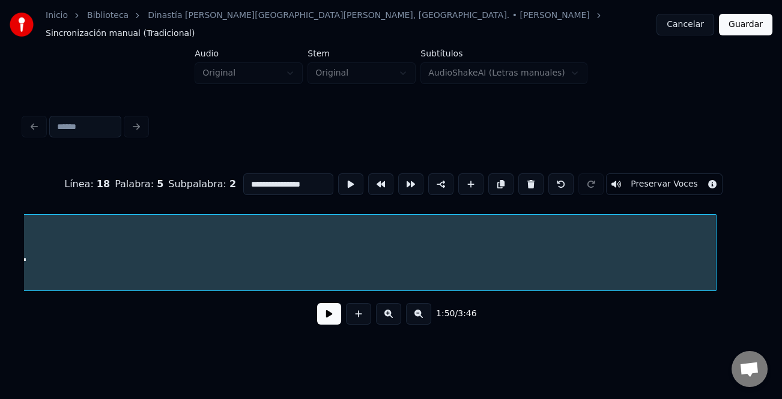
click at [714, 298] on div "**********" at bounding box center [390, 245] width 733 height 182
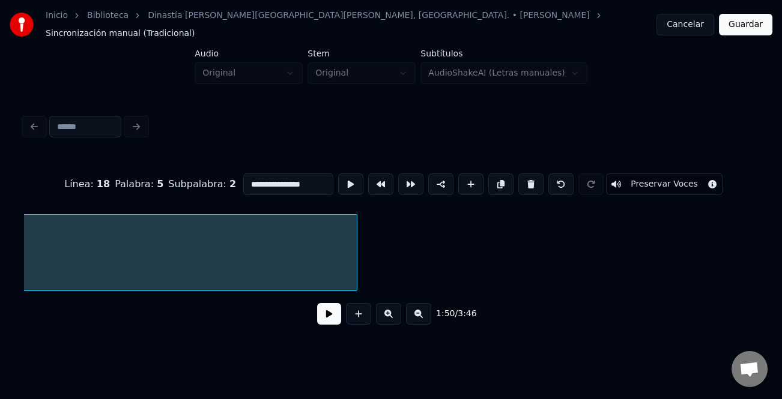
scroll to position [0, 11175]
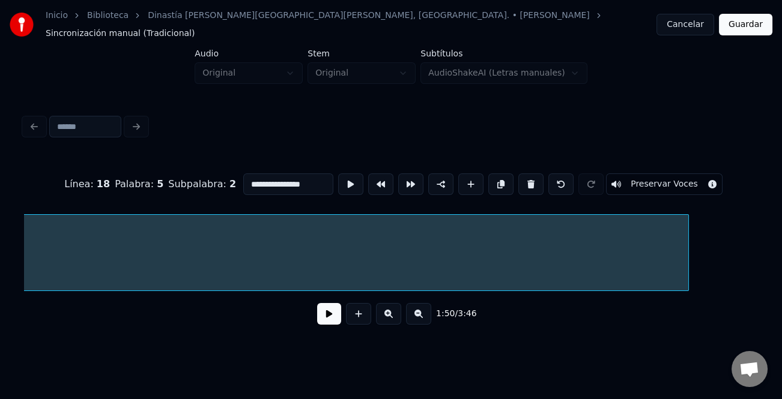
click at [685, 287] on div "Instrumental...." at bounding box center [390, 252] width 733 height 77
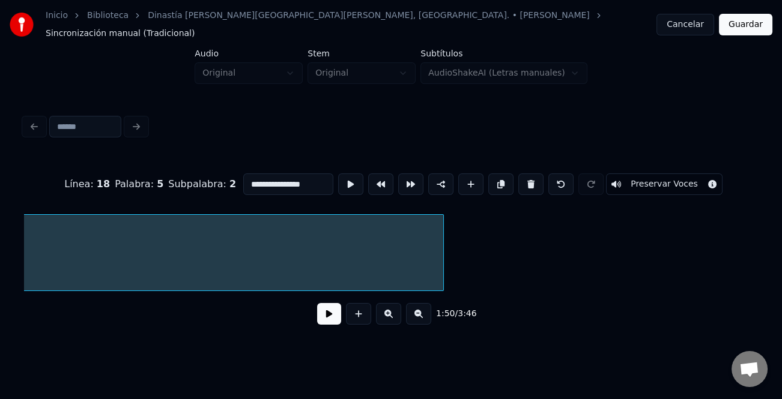
scroll to position [0, 11435]
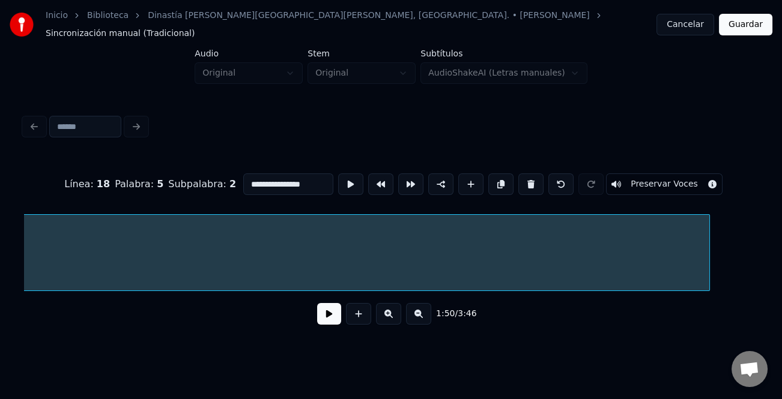
click at [708, 235] on div at bounding box center [707, 253] width 4 height 76
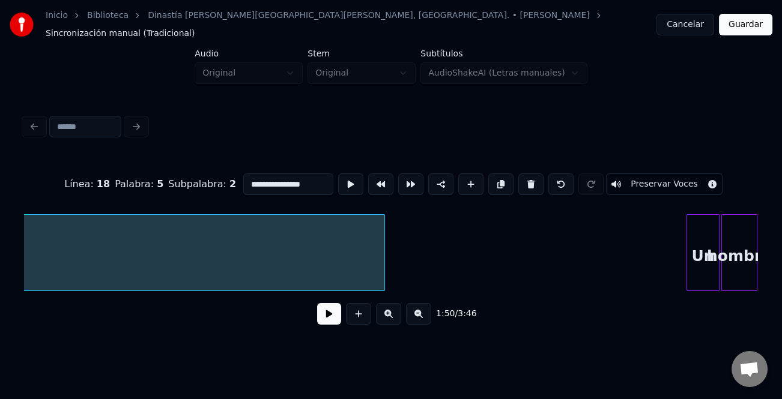
scroll to position [0, 11778]
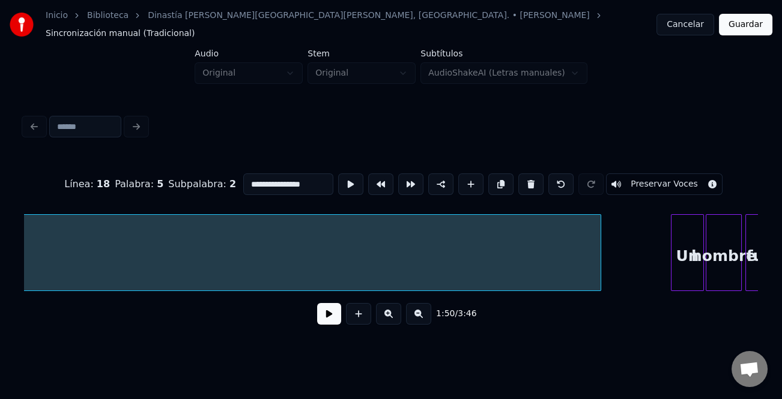
click at [597, 286] on div "Instrumental.... Un hombre fuera" at bounding box center [390, 252] width 733 height 77
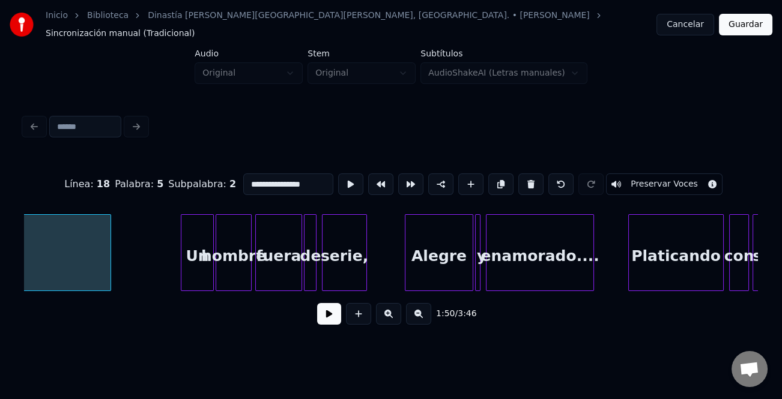
scroll to position [0, 12235]
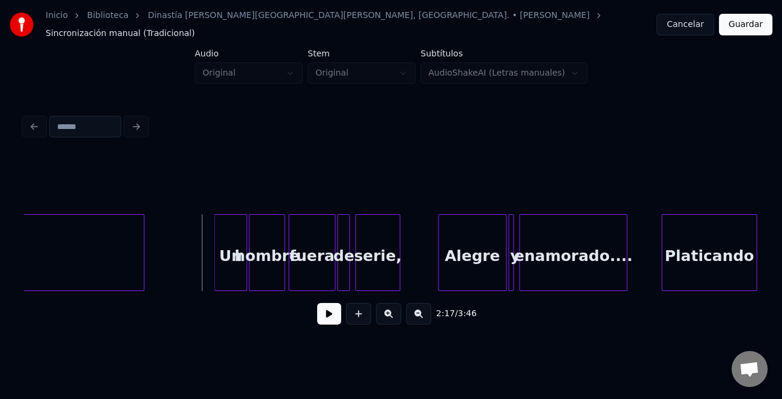
click at [336, 315] on button at bounding box center [329, 314] width 24 height 22
click at [390, 316] on button at bounding box center [388, 314] width 25 height 22
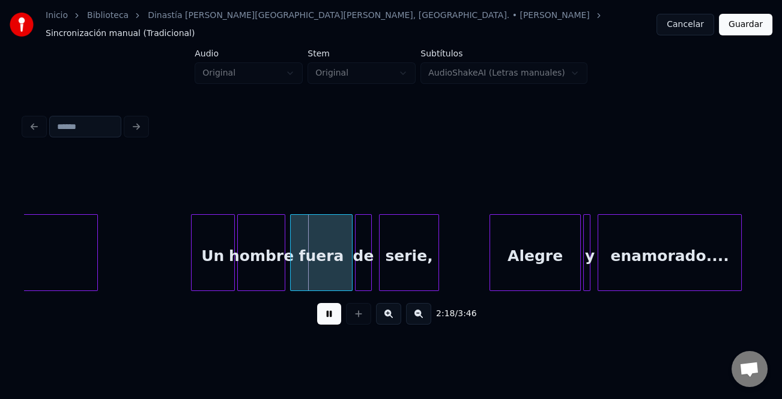
click at [390, 316] on button at bounding box center [388, 314] width 25 height 22
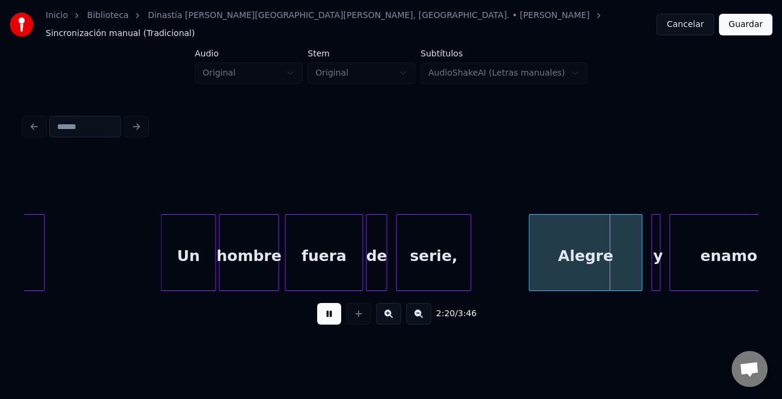
click at [534, 266] on div "Alegre" at bounding box center [585, 256] width 113 height 82
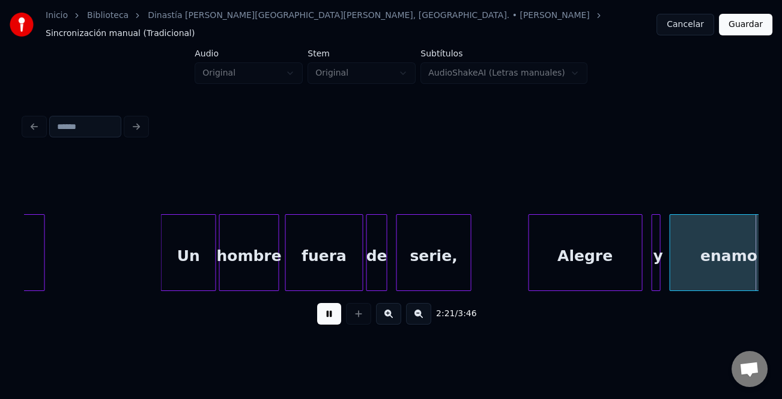
scroll to position [0, 21305]
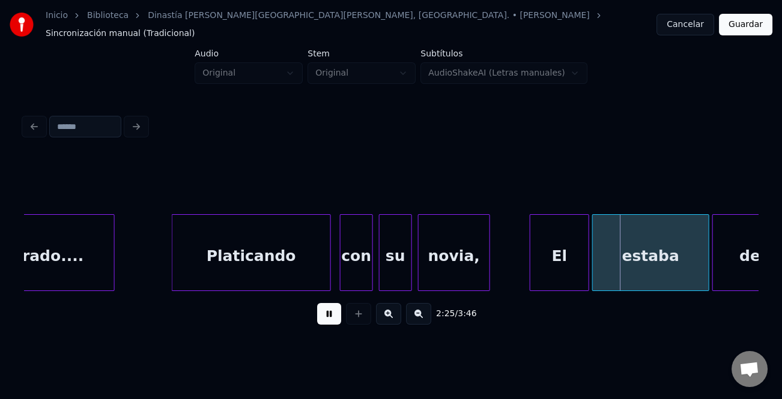
click at [530, 261] on div at bounding box center [532, 253] width 4 height 76
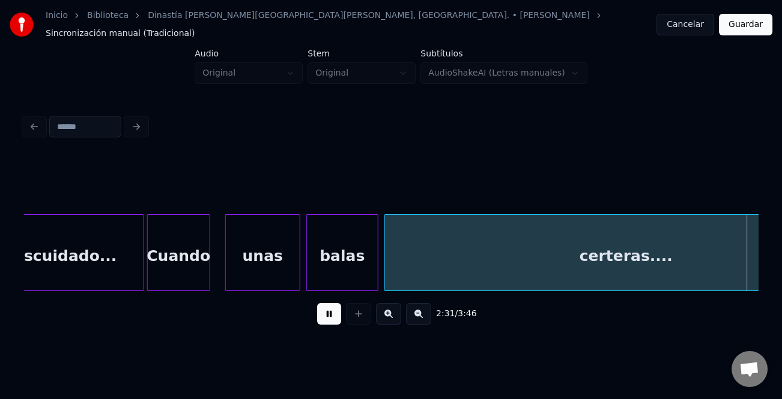
scroll to position [0, 22775]
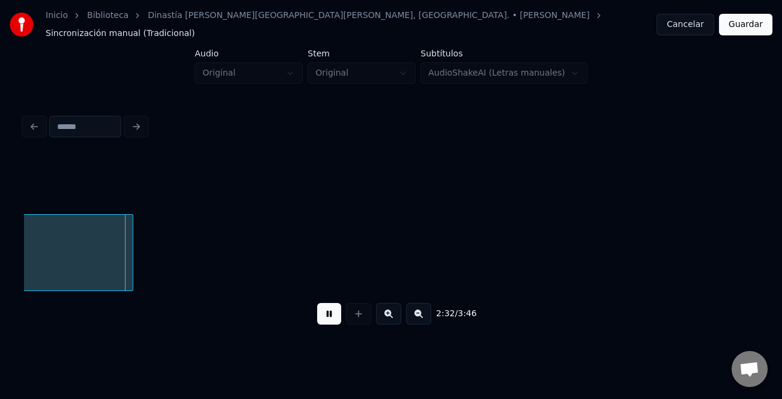
click at [760, 248] on div "2:32 / 3:46" at bounding box center [390, 223] width 743 height 238
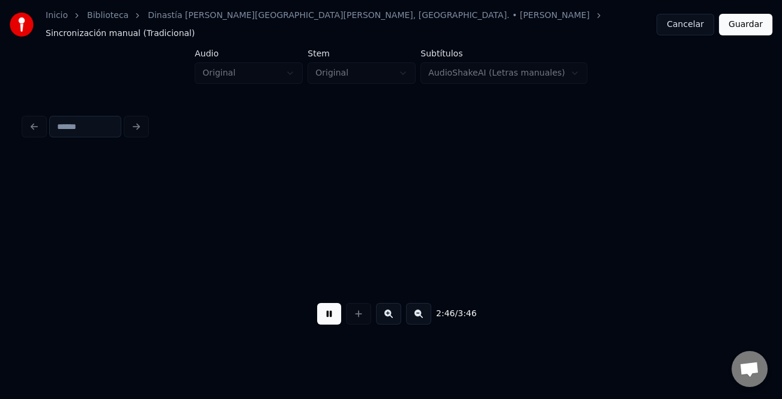
scroll to position [0, 24979]
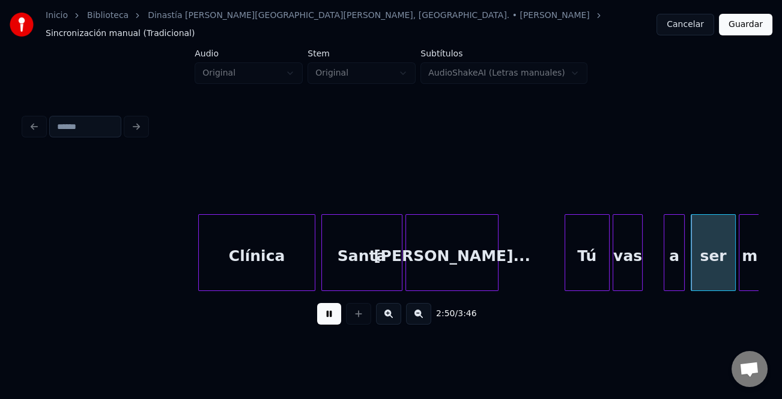
click at [565, 254] on div at bounding box center [567, 253] width 4 height 76
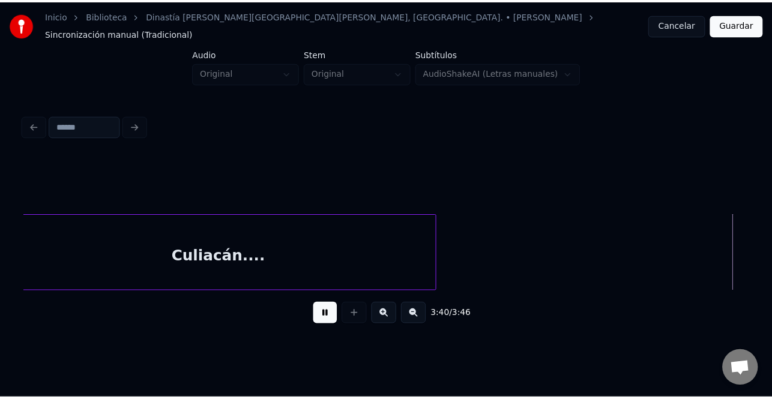
scroll to position [0, 33063]
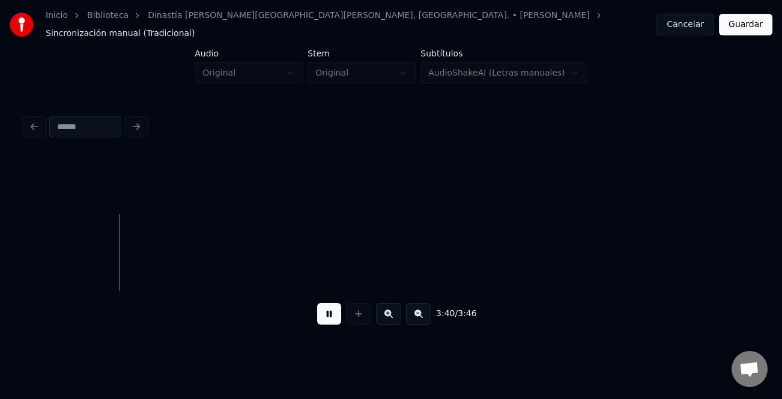
click at [743, 22] on button "Guardar" at bounding box center [744, 25] width 53 height 22
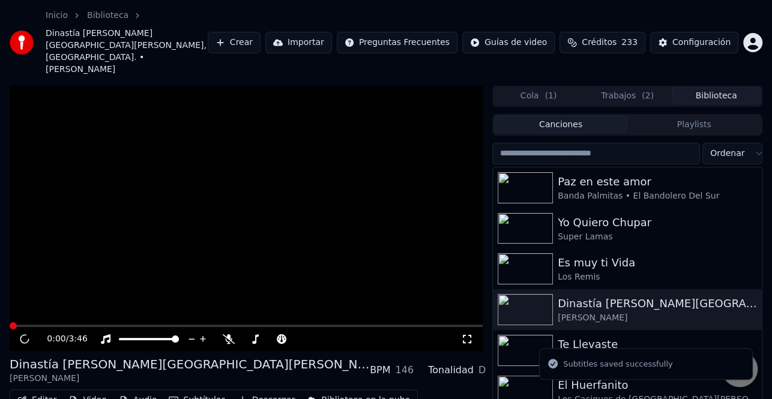
click at [258, 392] on button "Descargar" at bounding box center [266, 400] width 67 height 17
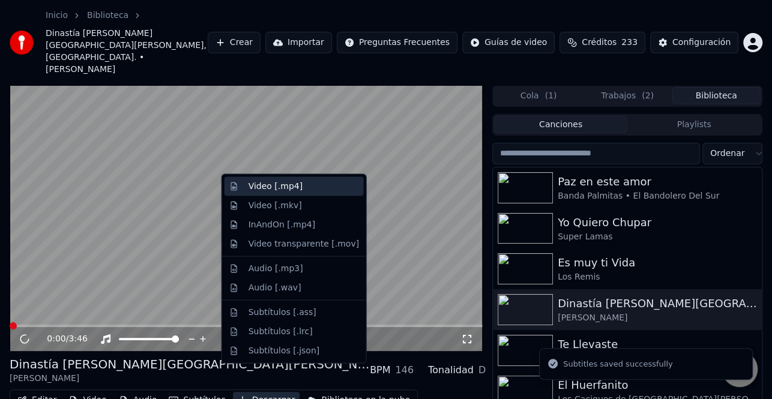
click at [296, 190] on div "Video [.mp4]" at bounding box center [303, 187] width 110 height 12
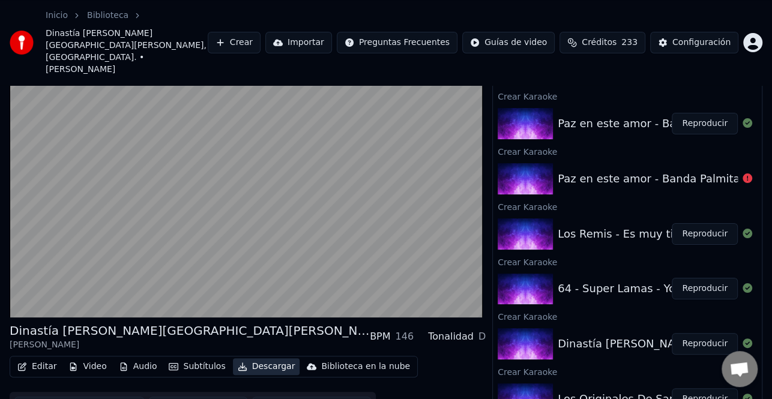
scroll to position [262, 0]
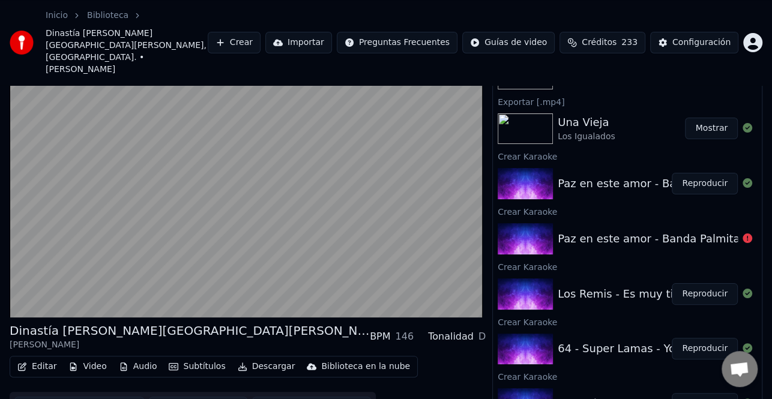
click at [695, 338] on button "Reproducir" at bounding box center [705, 349] width 66 height 22
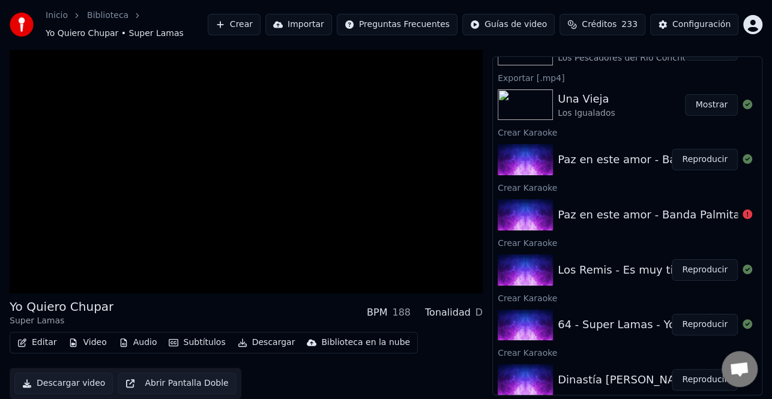
scroll to position [22, 0]
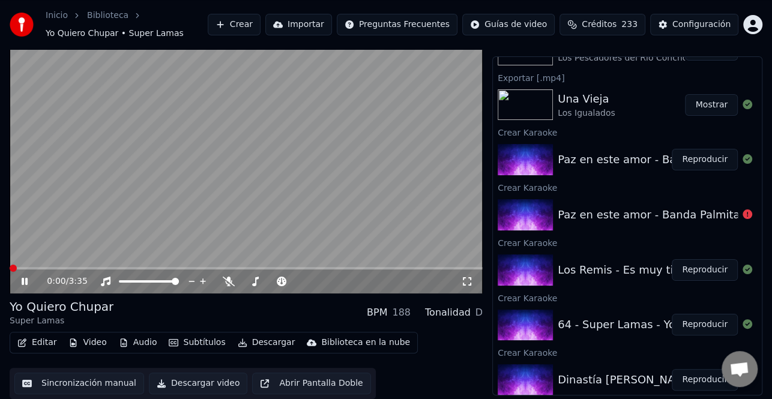
click at [26, 280] on icon at bounding box center [25, 281] width 6 height 7
click at [27, 277] on icon at bounding box center [33, 282] width 28 height 10
click at [80, 268] on span at bounding box center [246, 268] width 473 height 2
click at [25, 280] on icon at bounding box center [33, 282] width 28 height 10
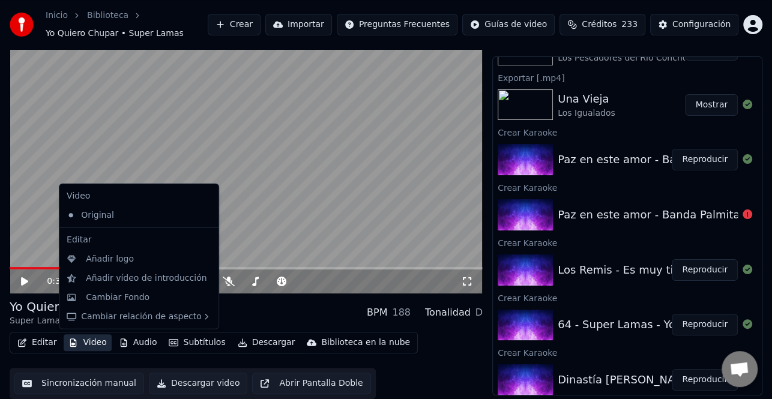
click at [88, 341] on button "Video" at bounding box center [87, 342] width 47 height 17
click at [124, 282] on div "Añadir vídeo de introducción" at bounding box center [146, 279] width 121 height 12
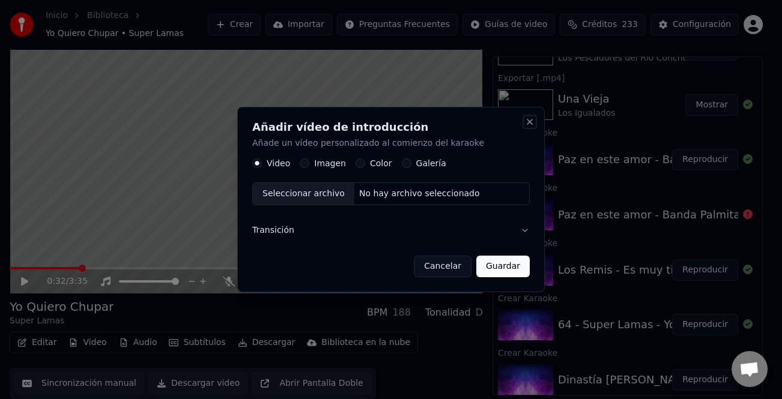
click at [530, 121] on button "Close" at bounding box center [530, 122] width 10 height 10
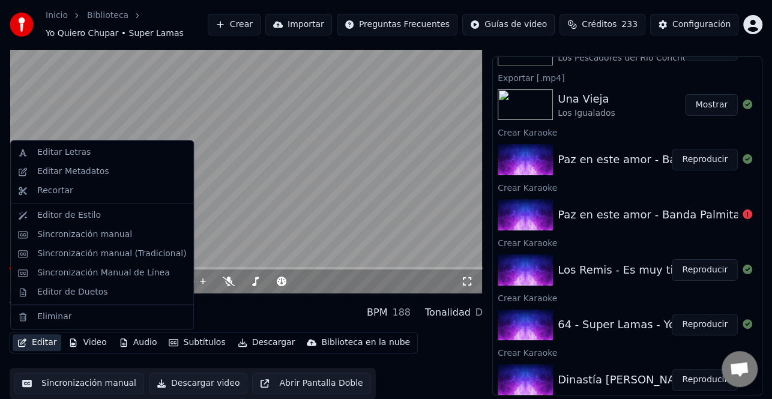
click at [44, 345] on button "Editar" at bounding box center [37, 342] width 49 height 17
click at [68, 257] on div "Sincronización manual (Tradicional)" at bounding box center [111, 254] width 149 height 12
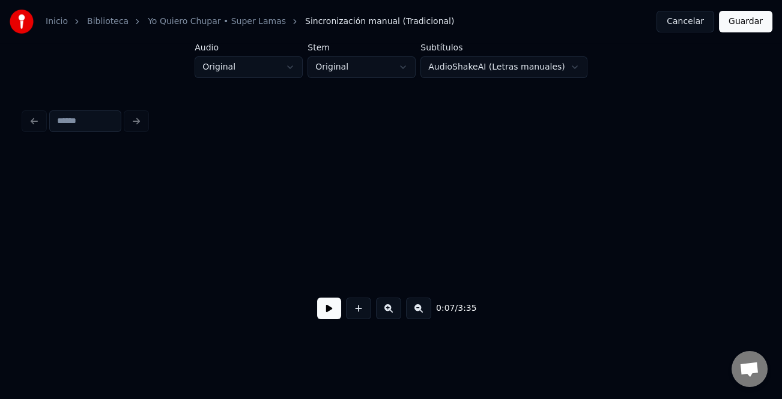
scroll to position [0, 1179]
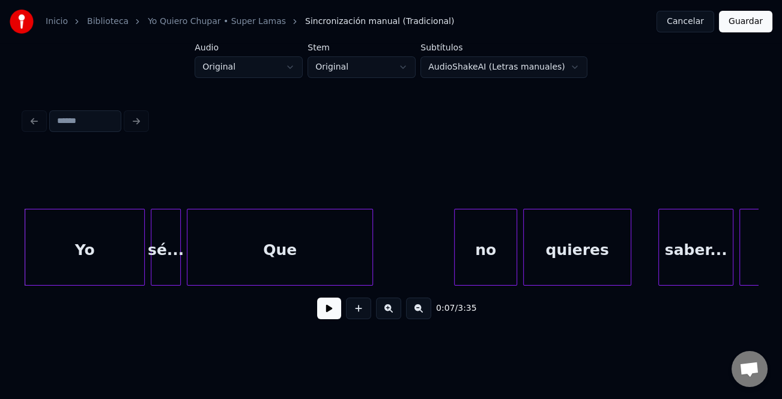
click at [315, 315] on div "0:07 / 3:35" at bounding box center [391, 308] width 714 height 26
click at [324, 315] on button at bounding box center [329, 309] width 24 height 22
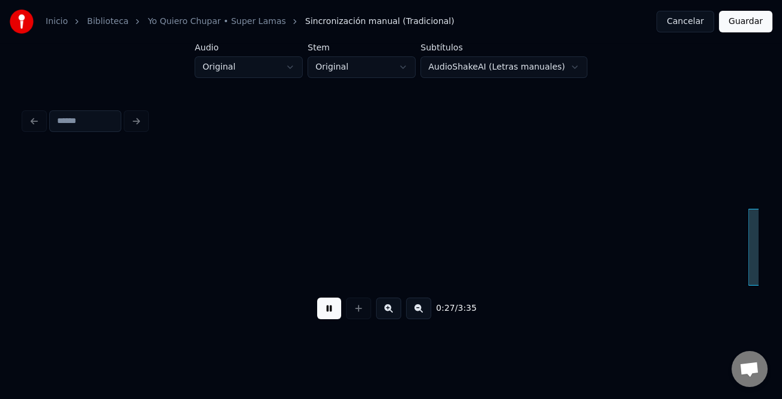
scroll to position [0, 4116]
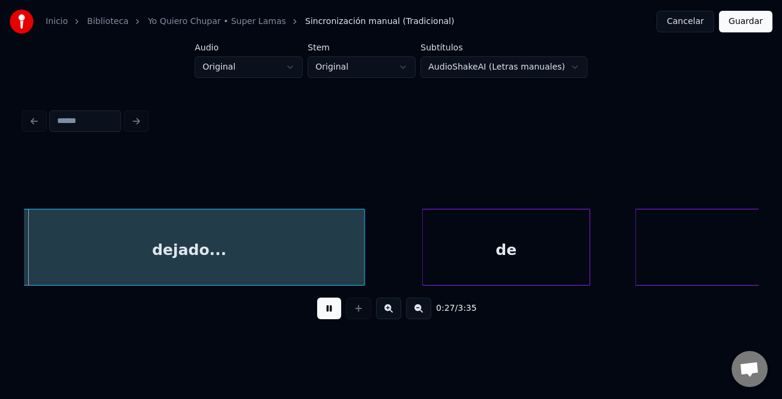
click at [327, 310] on button at bounding box center [329, 309] width 24 height 22
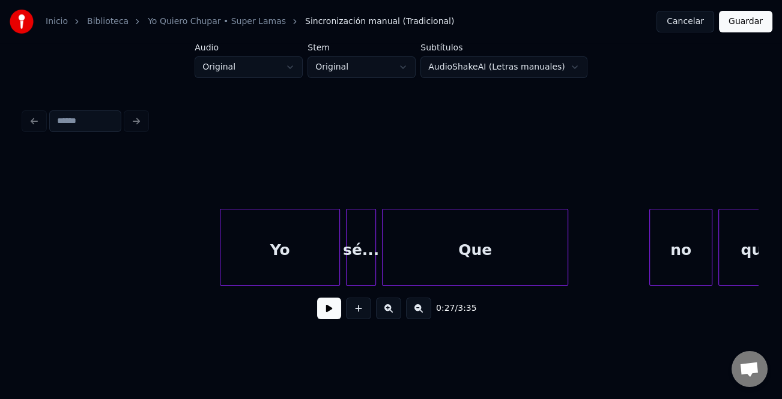
scroll to position [0, 1164]
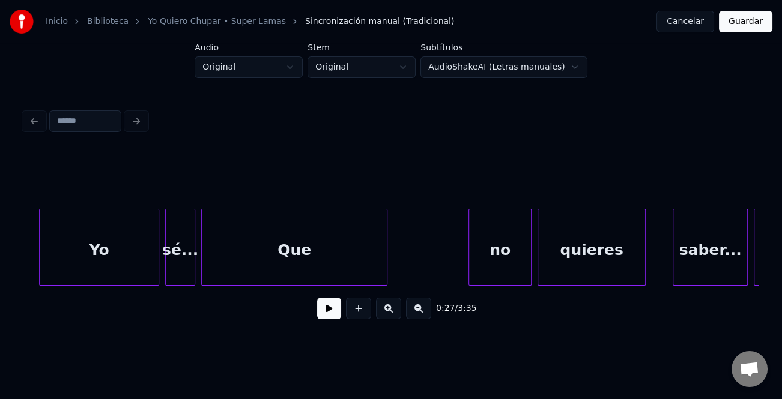
drag, startPoint x: 668, startPoint y: 5, endPoint x: 602, endPoint y: 15, distance: 66.7
click at [604, 13] on div "Inicio Biblioteca Yo Quiero Chupar • Super Lamas Sincronización manual (Tradici…" at bounding box center [391, 21] width 782 height 43
click at [119, 304] on div "0:27 / 3:35" at bounding box center [391, 308] width 714 height 26
drag, startPoint x: 101, startPoint y: 346, endPoint x: 125, endPoint y: 345, distance: 24.0
click at [101, 346] on html "Inicio Biblioteca Yo Quiero Chupar • Super Lamas Sincronización manual (Tradici…" at bounding box center [391, 178] width 782 height 356
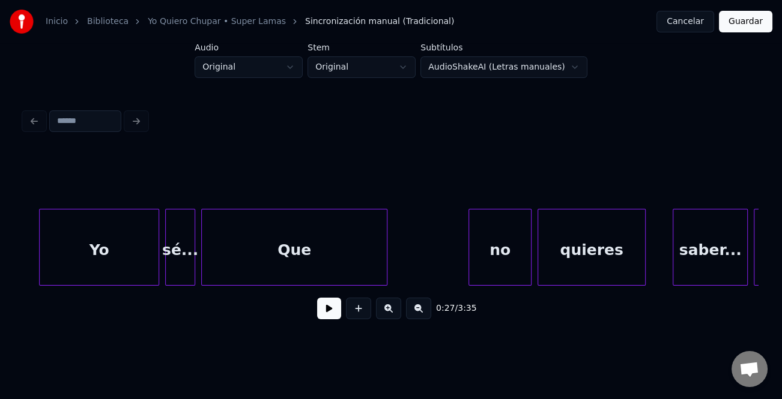
click at [684, 25] on button "Cancelar" at bounding box center [685, 22] width 58 height 22
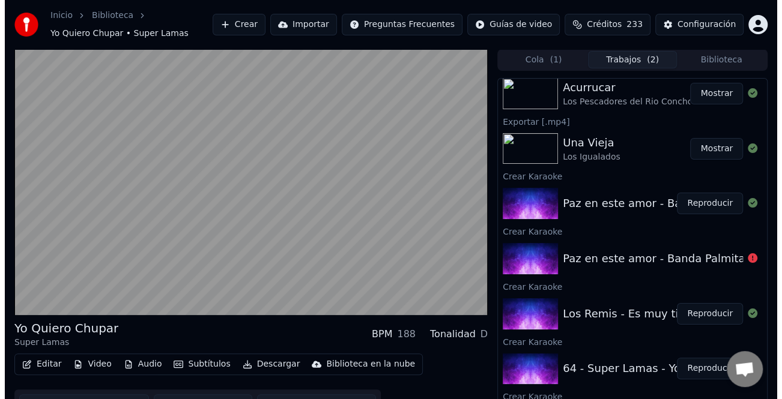
scroll to position [300, 0]
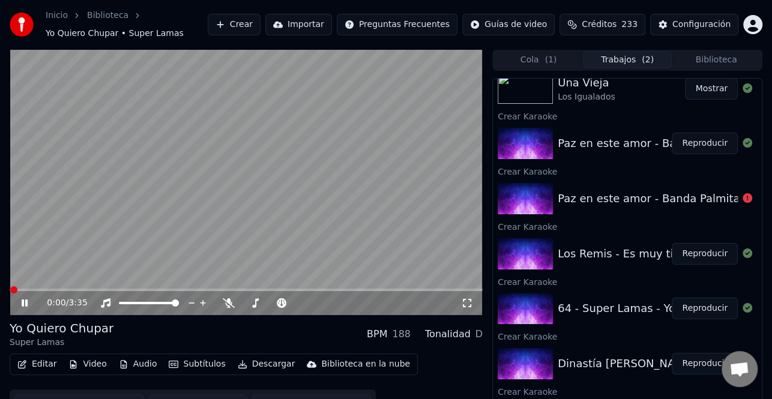
click at [44, 364] on button "Editar" at bounding box center [37, 364] width 49 height 17
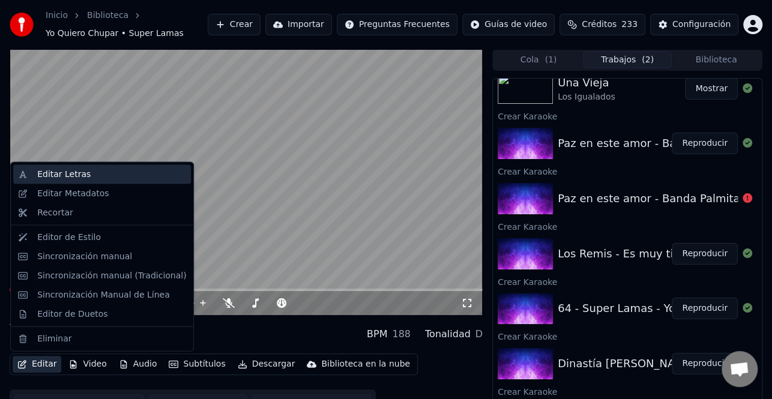
click at [83, 178] on div "Editar Letras" at bounding box center [111, 175] width 149 height 12
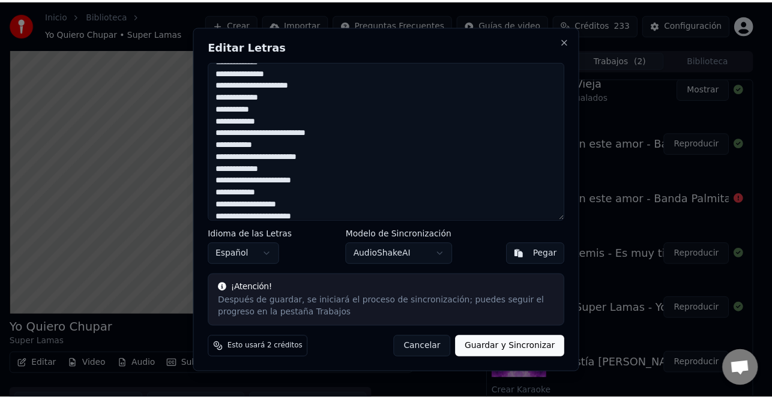
scroll to position [0, 0]
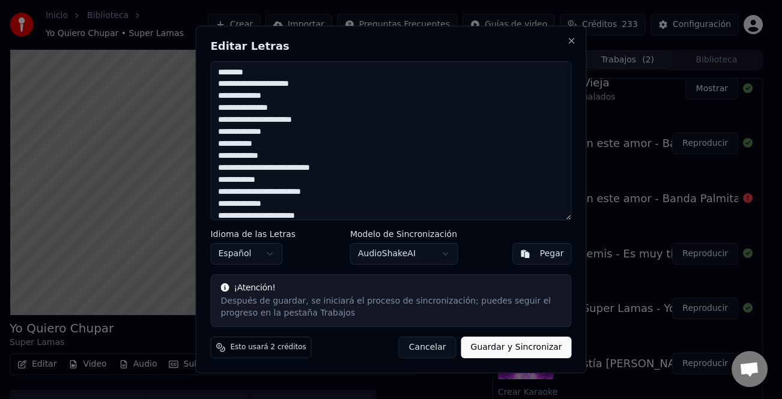
click at [564, 37] on div "**********" at bounding box center [390, 200] width 391 height 348
click at [568, 40] on button "Close" at bounding box center [572, 41] width 10 height 10
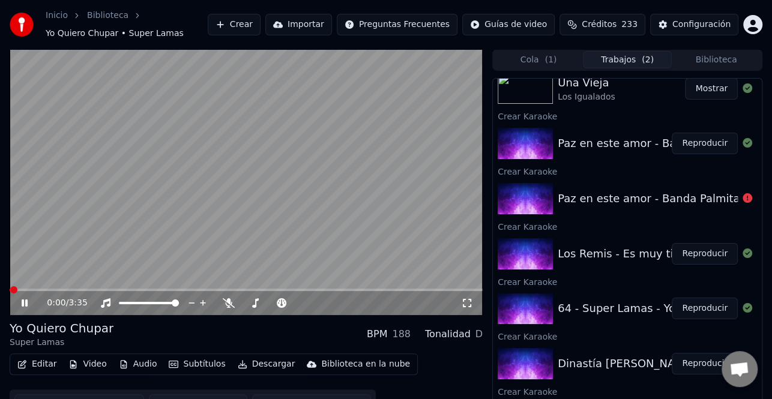
click at [25, 300] on icon at bounding box center [33, 303] width 28 height 10
click at [20, 230] on video at bounding box center [246, 182] width 473 height 266
click at [35, 289] on span at bounding box center [47, 290] width 74 height 2
click at [30, 284] on video at bounding box center [246, 182] width 473 height 266
click at [26, 289] on span at bounding box center [25, 290] width 31 height 2
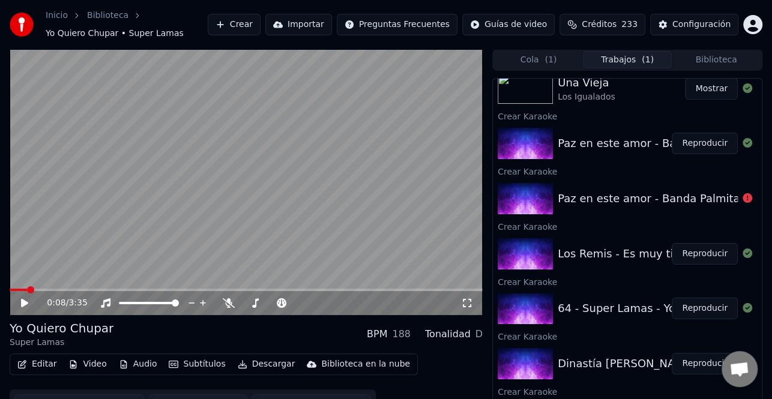
click at [24, 301] on icon at bounding box center [24, 303] width 7 height 8
click at [24, 301] on icon at bounding box center [25, 303] width 6 height 7
click at [140, 366] on button "Audio" at bounding box center [138, 364] width 48 height 17
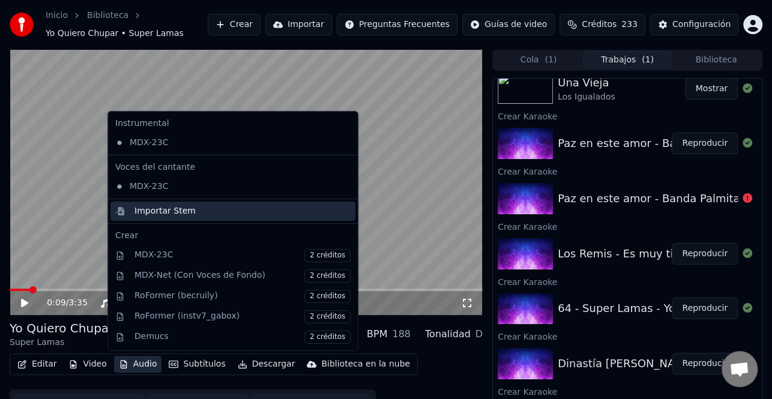
click at [192, 212] on div "Importar Stem" at bounding box center [242, 211] width 216 height 12
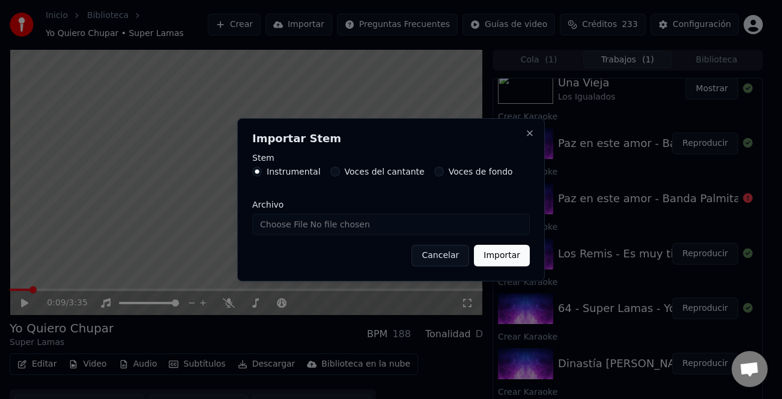
click at [297, 220] on input "Archivo" at bounding box center [390, 225] width 277 height 22
type input "**********"
click at [521, 259] on button "Importar" at bounding box center [502, 256] width 56 height 22
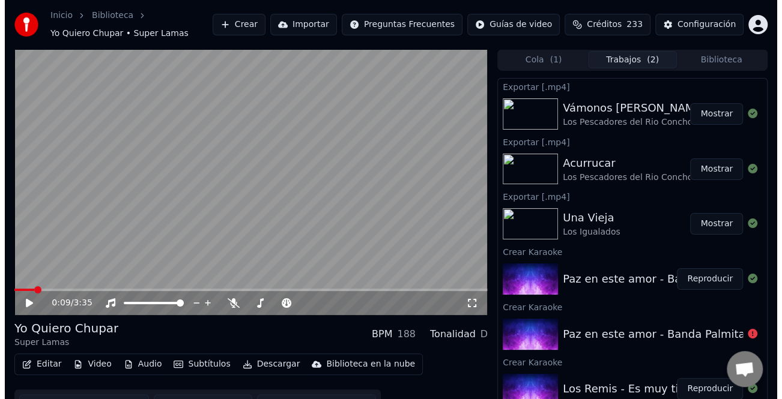
scroll to position [300, 0]
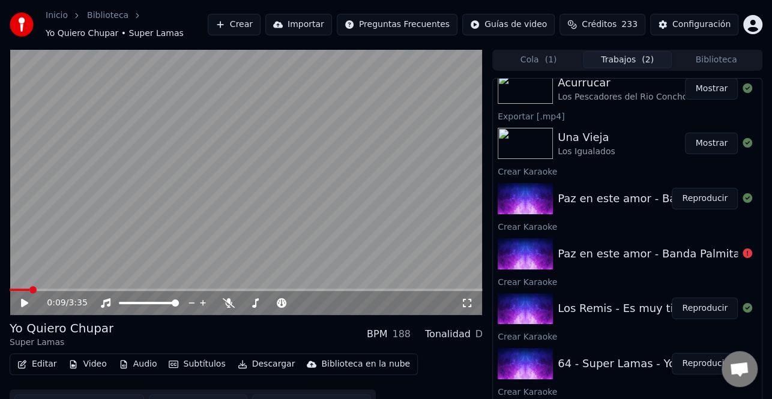
click at [702, 140] on button "Mostrar" at bounding box center [711, 144] width 53 height 22
click at [23, 304] on icon at bounding box center [24, 303] width 7 height 8
click at [16, 288] on video at bounding box center [246, 182] width 473 height 266
click at [17, 289] on span at bounding box center [14, 290] width 9 height 2
click at [21, 300] on icon at bounding box center [33, 303] width 28 height 10
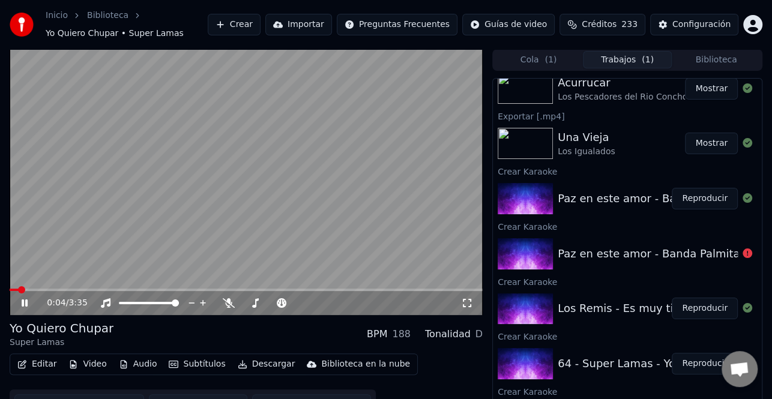
click at [21, 300] on icon at bounding box center [33, 303] width 28 height 10
click at [34, 369] on button "Editar" at bounding box center [37, 364] width 49 height 17
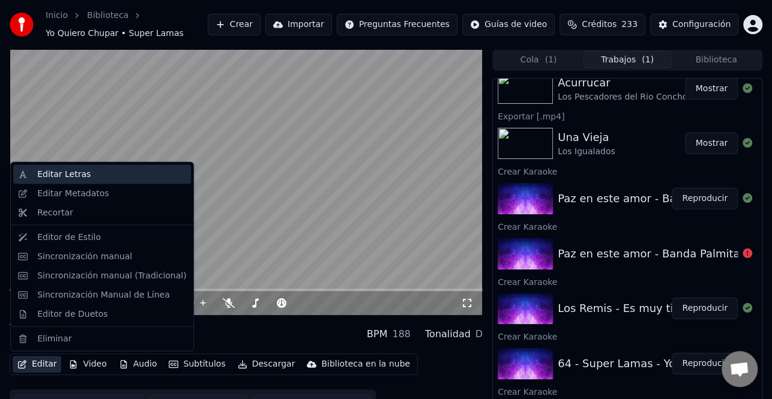
click at [82, 179] on div "Editar Letras" at bounding box center [63, 175] width 53 height 12
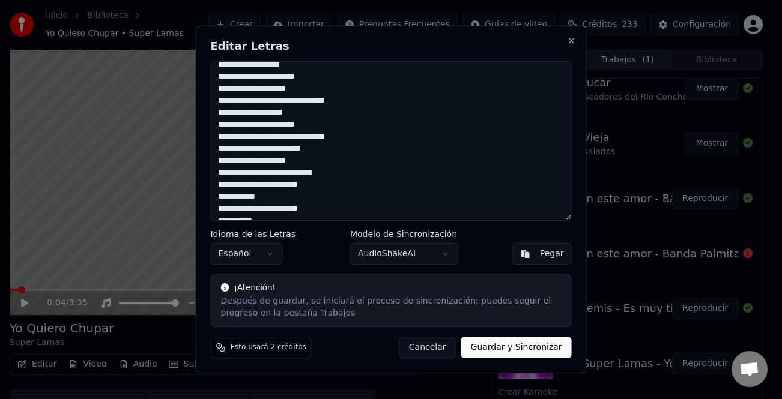
scroll to position [0, 0]
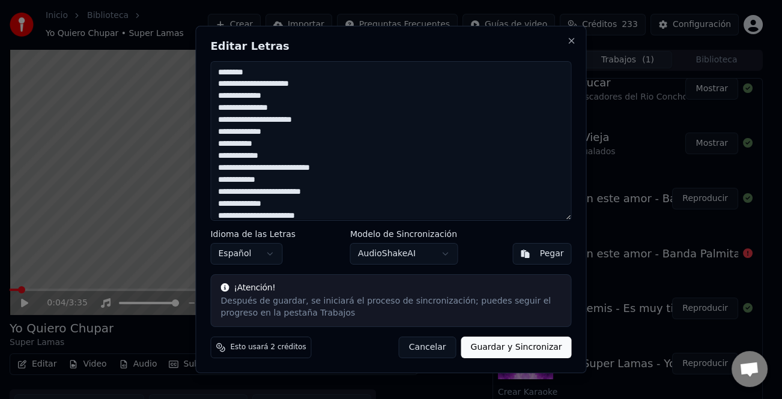
drag, startPoint x: 346, startPoint y: 214, endPoint x: 211, endPoint y: 44, distance: 217.9
click at [211, 44] on div "**********" at bounding box center [390, 200] width 391 height 348
click at [571, 41] on button "Close" at bounding box center [572, 41] width 10 height 10
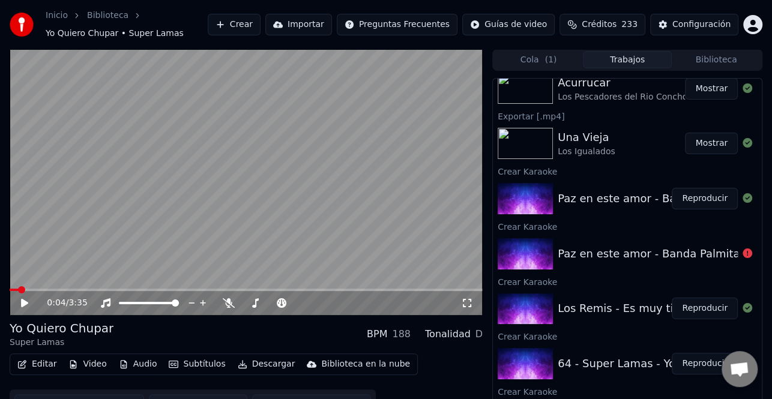
click at [261, 22] on button "Crear" at bounding box center [234, 25] width 53 height 22
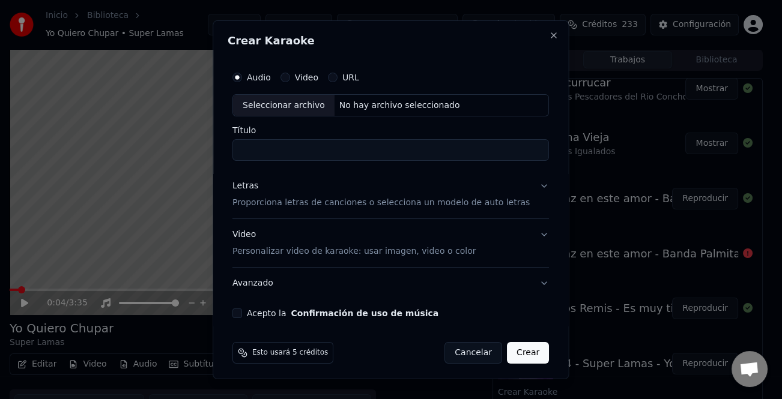
click at [299, 107] on div "Seleccionar archivo" at bounding box center [283, 105] width 101 height 22
type input "**********"
click at [250, 188] on div "Letras" at bounding box center [245, 186] width 26 height 12
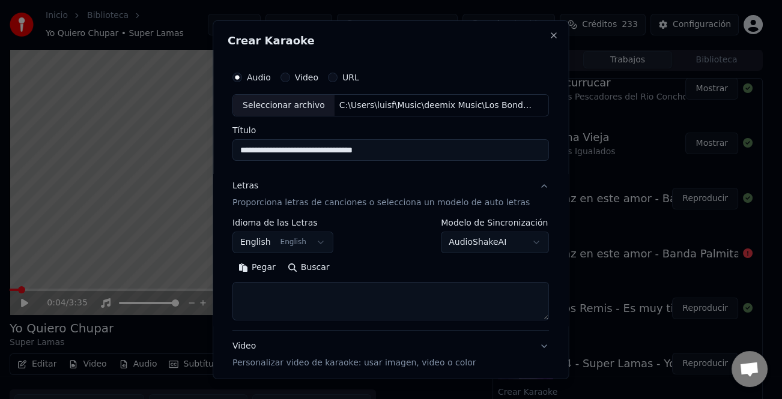
click at [264, 270] on button "Pegar" at bounding box center [256, 267] width 49 height 19
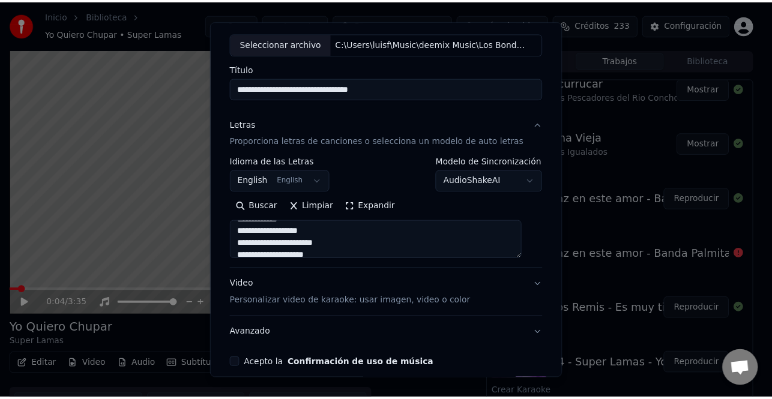
scroll to position [116, 0]
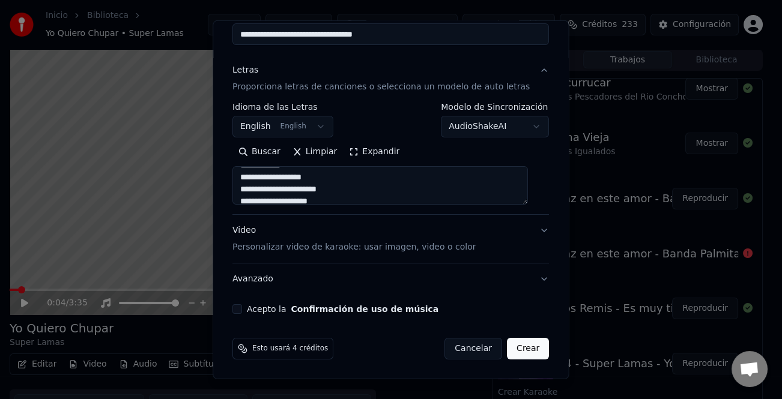
type textarea "**********"
click at [241, 306] on button "Acepto la Confirmación de uso de música" at bounding box center [237, 309] width 10 height 10
click at [524, 352] on button "Crear" at bounding box center [528, 349] width 42 height 22
select select "**"
type textarea "**********"
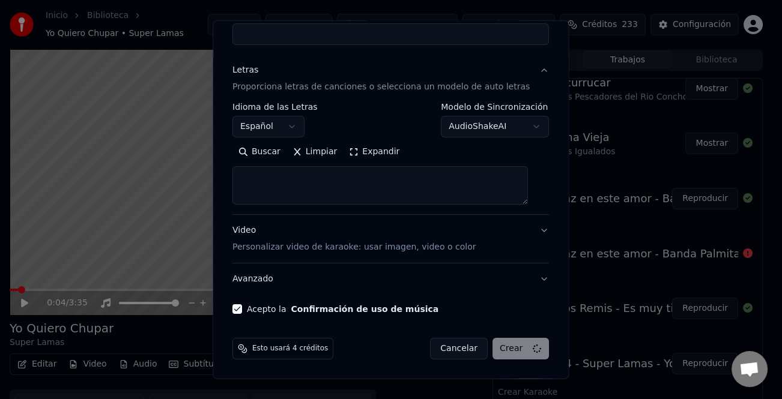
select select
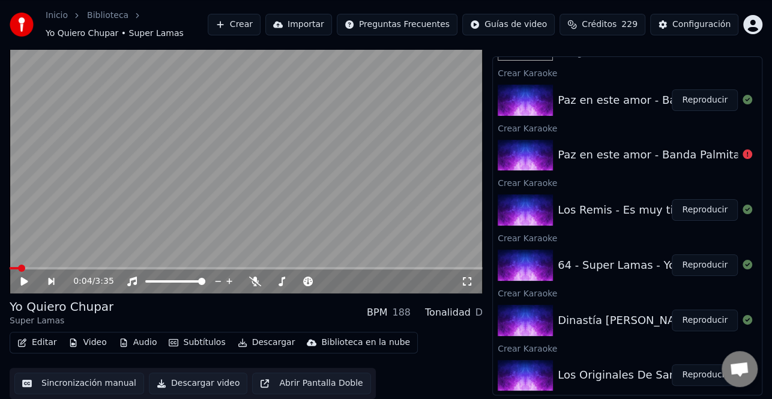
scroll to position [432, 0]
click at [702, 209] on button "Reproducir" at bounding box center [705, 210] width 66 height 22
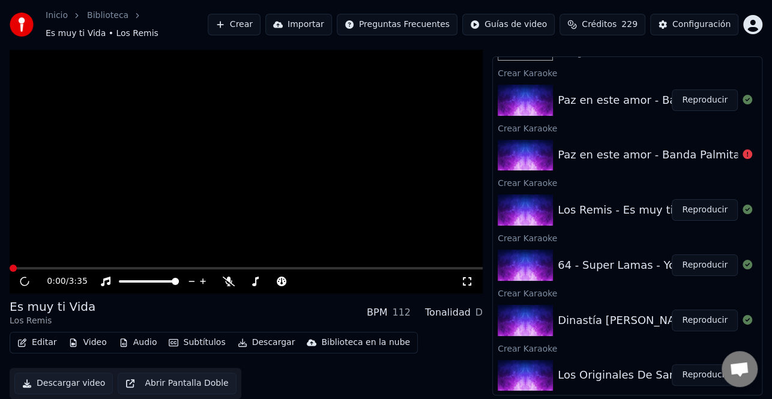
scroll to position [16, 0]
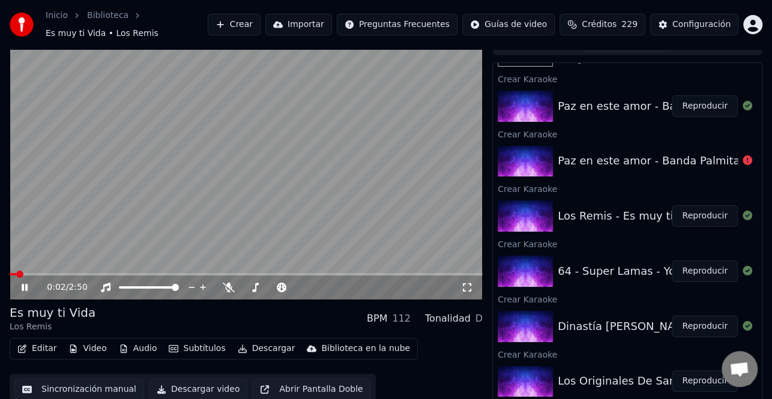
click at [25, 284] on icon at bounding box center [25, 287] width 6 height 7
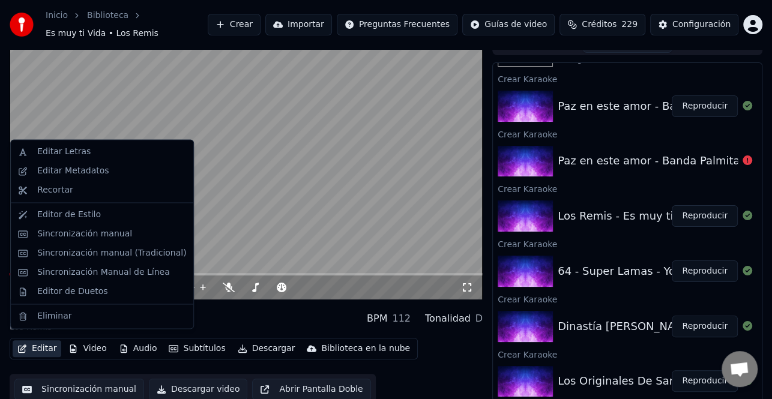
click at [38, 345] on button "Editar" at bounding box center [37, 348] width 49 height 17
click at [120, 258] on div "Sincronización manual (Tradicional)" at bounding box center [111, 253] width 149 height 12
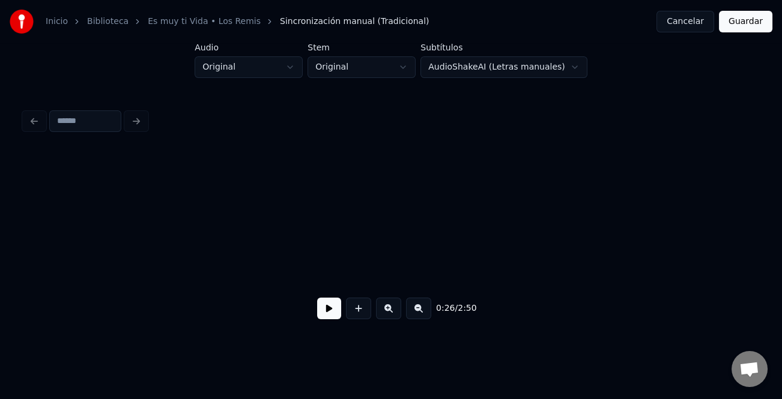
scroll to position [0, 3997]
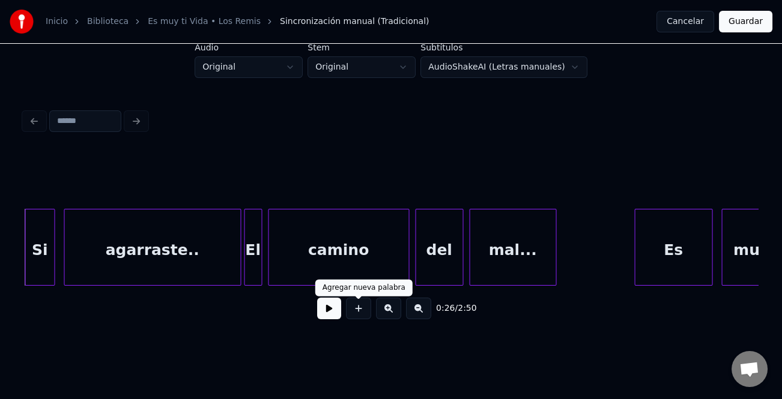
click at [331, 308] on button at bounding box center [329, 309] width 24 height 22
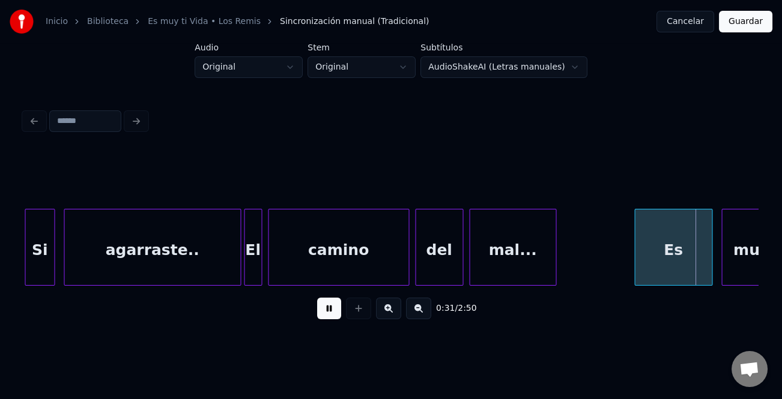
click at [634, 246] on div at bounding box center [636, 247] width 4 height 76
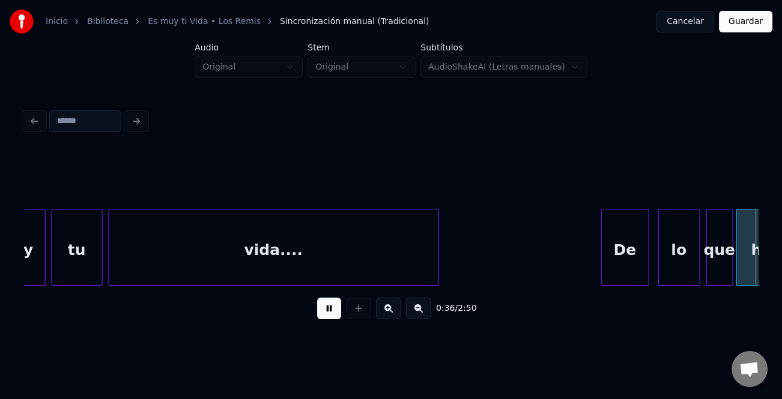
scroll to position [0, 5466]
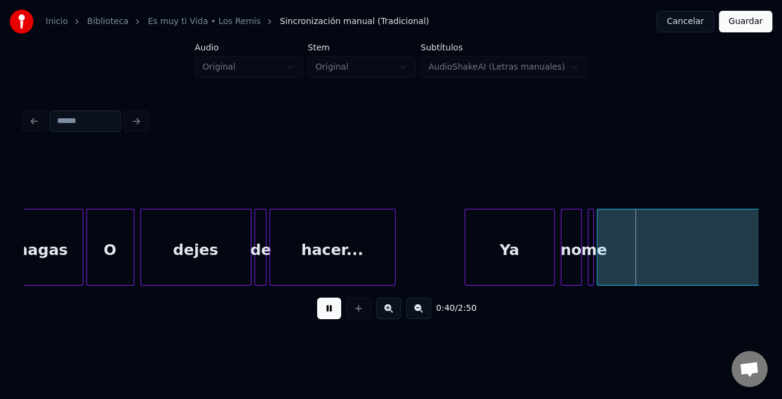
click at [465, 258] on div at bounding box center [467, 247] width 4 height 76
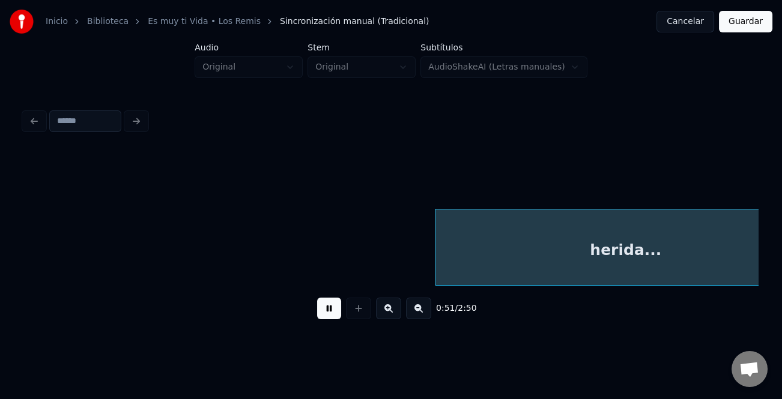
scroll to position [0, 7670]
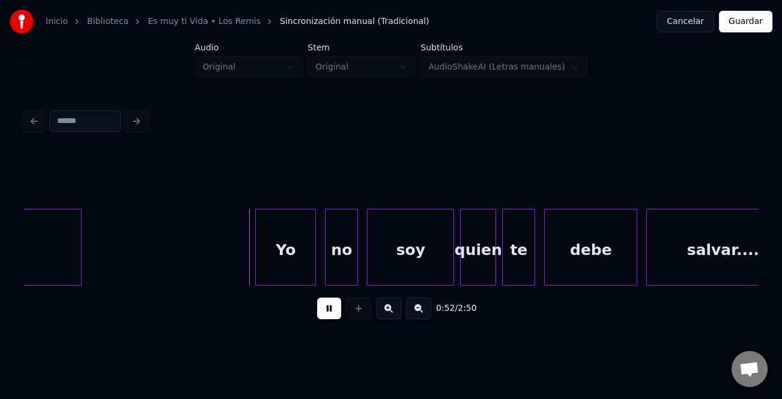
click at [259, 253] on div at bounding box center [258, 247] width 4 height 76
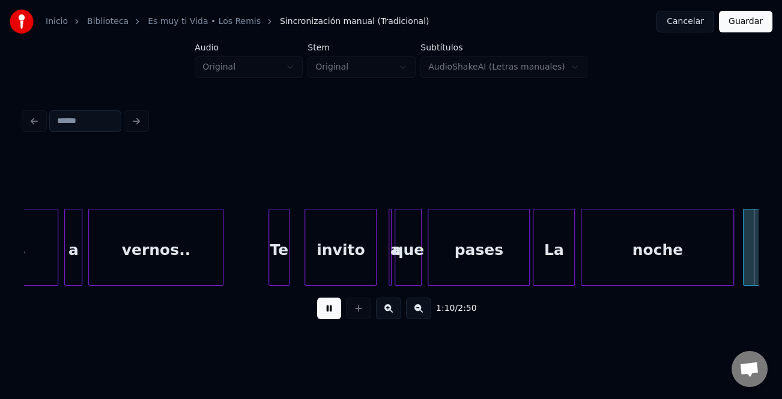
scroll to position [0, 10609]
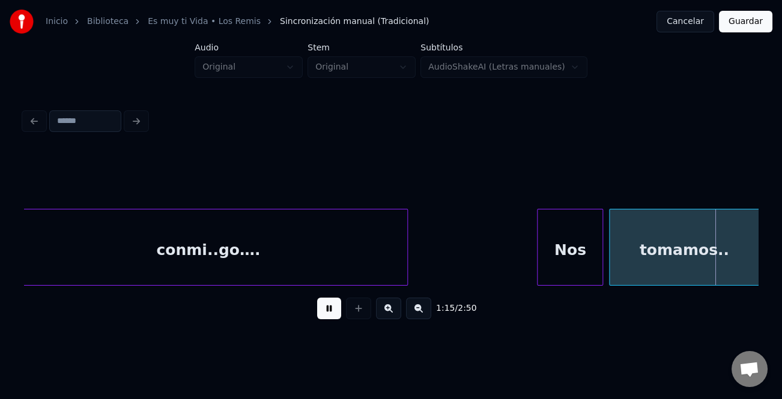
click at [537, 240] on div at bounding box center [539, 247] width 4 height 76
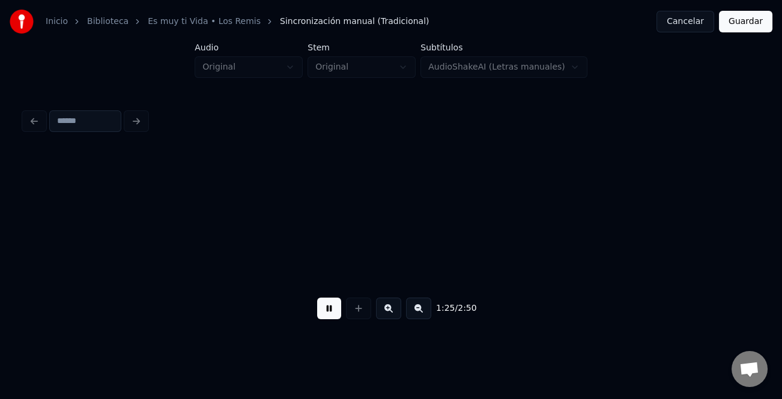
scroll to position [0, 12810]
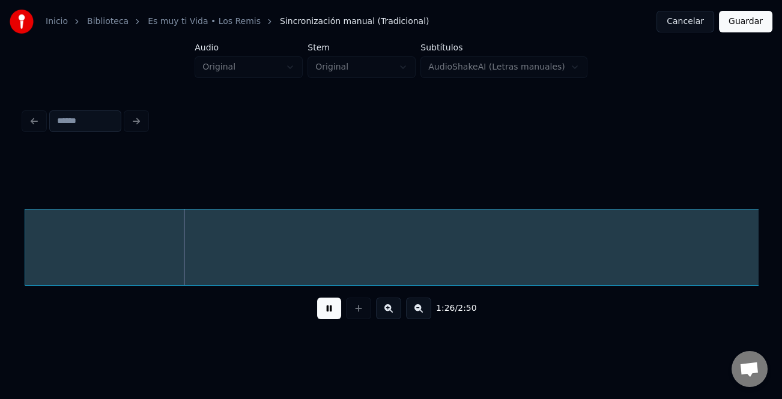
click at [415, 312] on button at bounding box center [418, 309] width 25 height 22
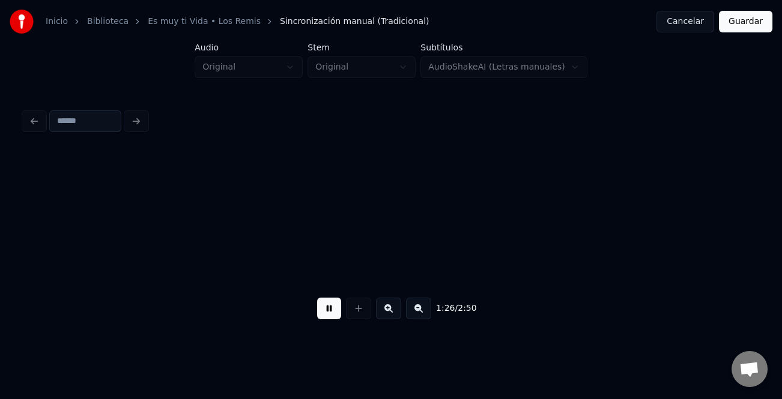
scroll to position [0, 7612]
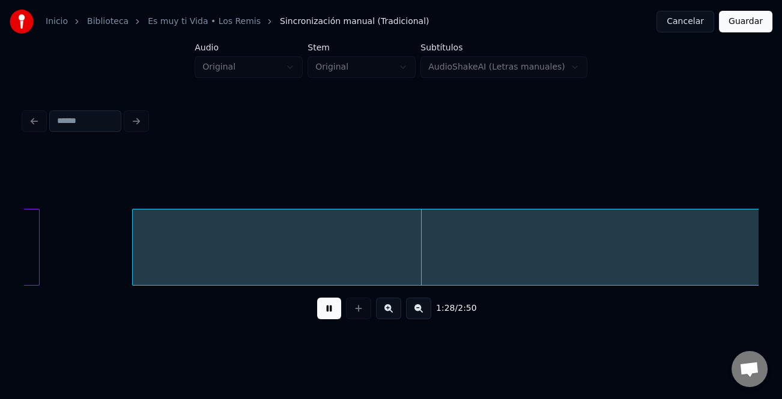
click at [136, 258] on div at bounding box center [135, 247] width 4 height 76
click at [320, 313] on button at bounding box center [329, 309] width 24 height 22
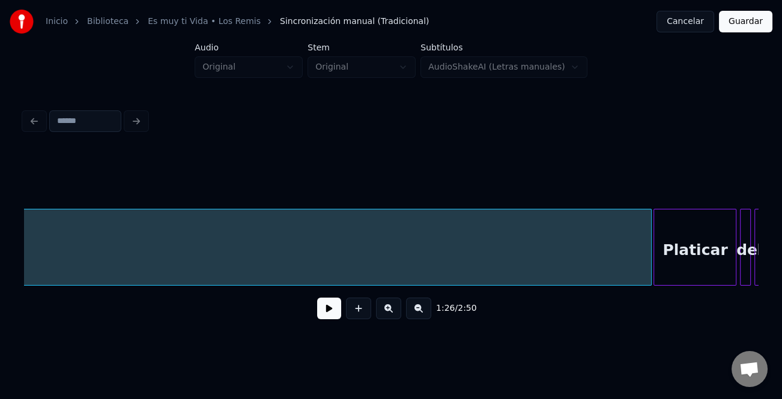
scroll to position [0, 9354]
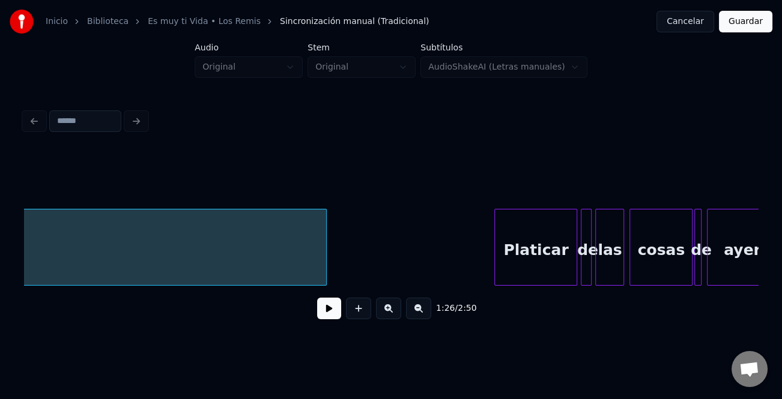
click at [322, 265] on div at bounding box center [324, 247] width 4 height 76
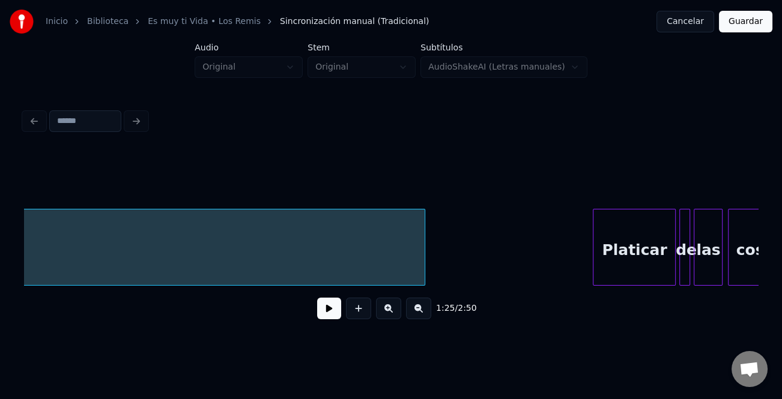
scroll to position [0, 9329]
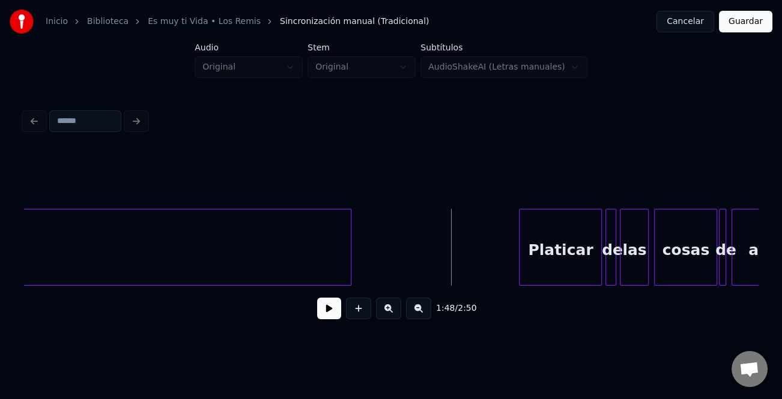
drag, startPoint x: 339, startPoint y: 306, endPoint x: 443, endPoint y: 306, distance: 104.4
click at [339, 306] on button at bounding box center [329, 309] width 24 height 22
click at [486, 269] on div at bounding box center [488, 247] width 4 height 76
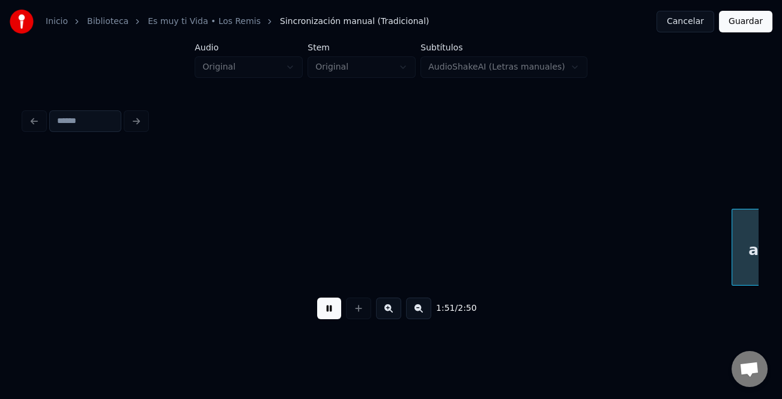
scroll to position [0, 10065]
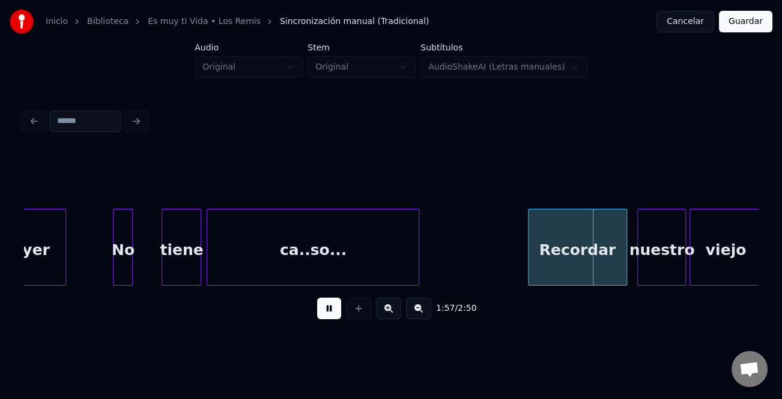
click at [528, 245] on div "Recordar" at bounding box center [577, 247] width 99 height 77
click at [521, 252] on div at bounding box center [523, 247] width 4 height 76
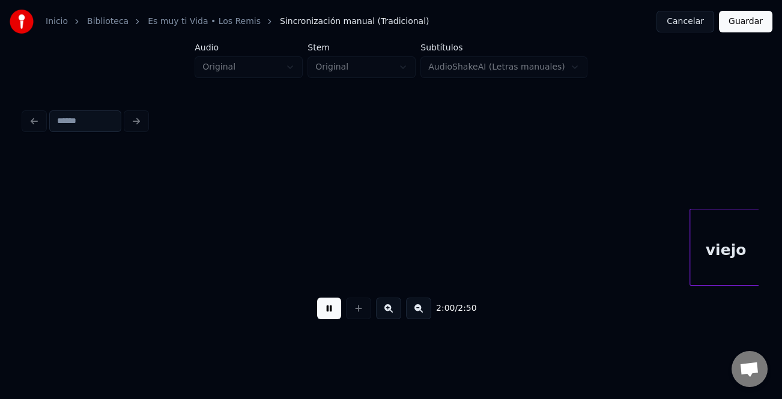
scroll to position [0, 10799]
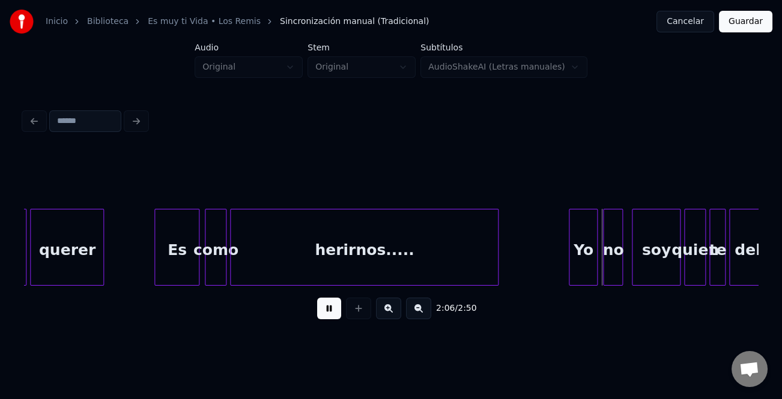
click at [568, 243] on div "Yo" at bounding box center [582, 247] width 29 height 77
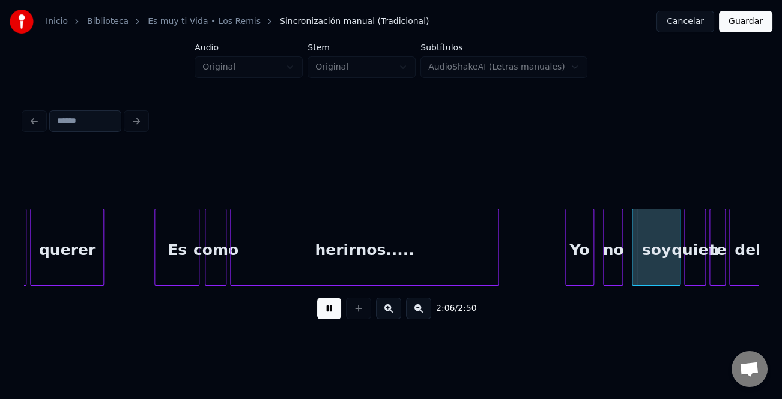
click at [565, 245] on div "Yo" at bounding box center [579, 247] width 29 height 77
click at [564, 247] on div at bounding box center [563, 247] width 4 height 76
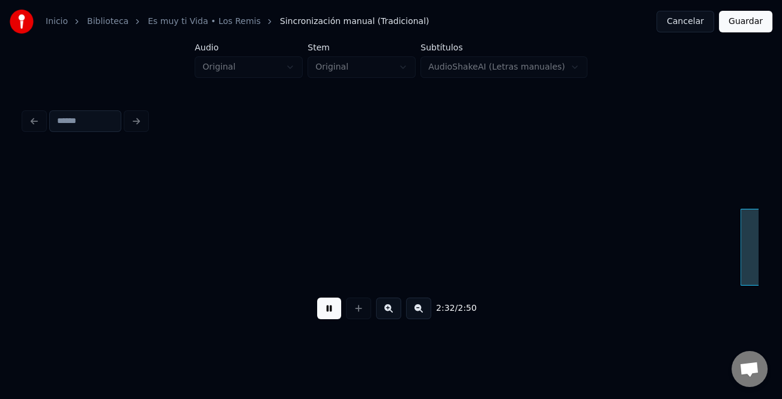
scroll to position [0, 13736]
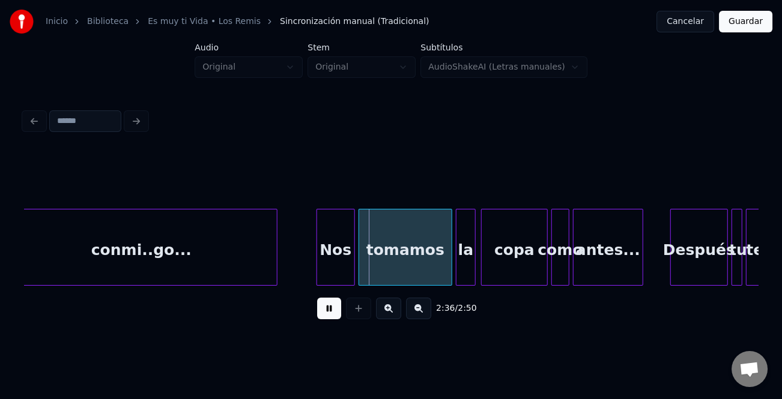
click at [317, 238] on div at bounding box center [319, 247] width 4 height 76
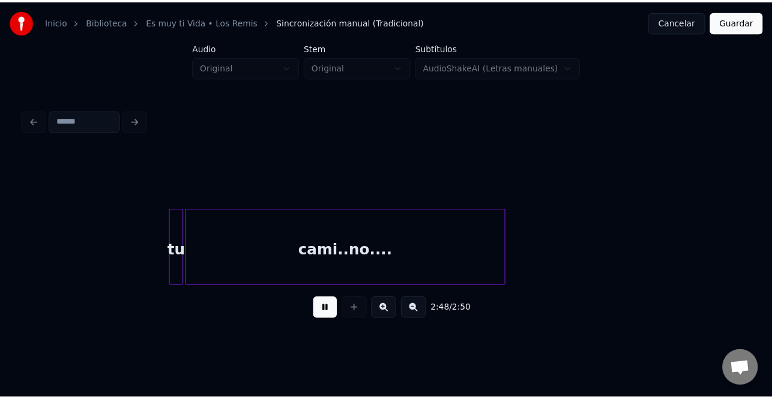
scroll to position [0, 14615]
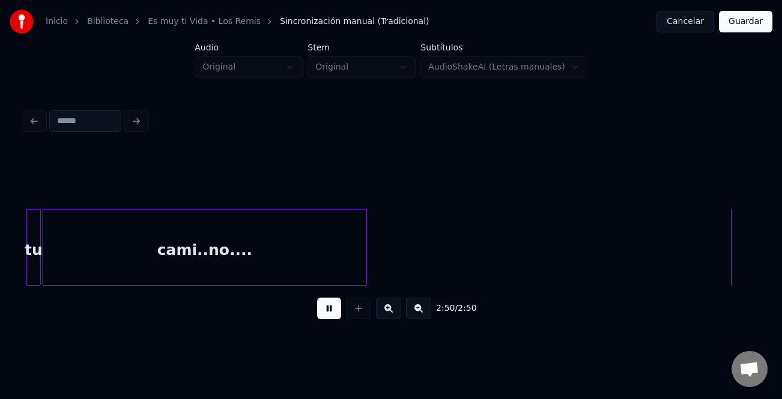
click at [751, 15] on button "Guardar" at bounding box center [744, 22] width 53 height 22
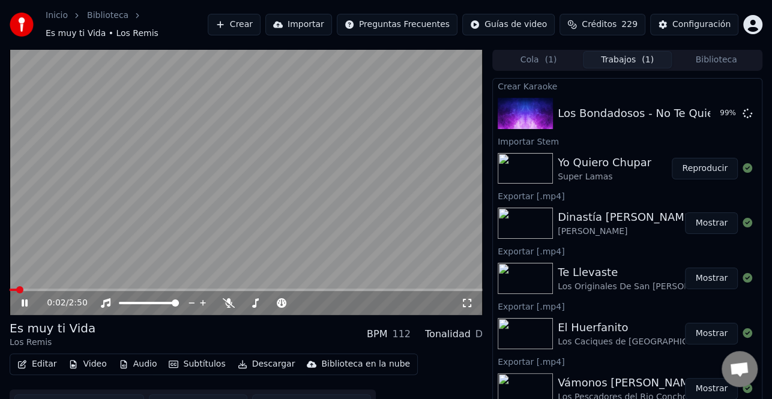
click at [25, 298] on icon at bounding box center [33, 303] width 28 height 10
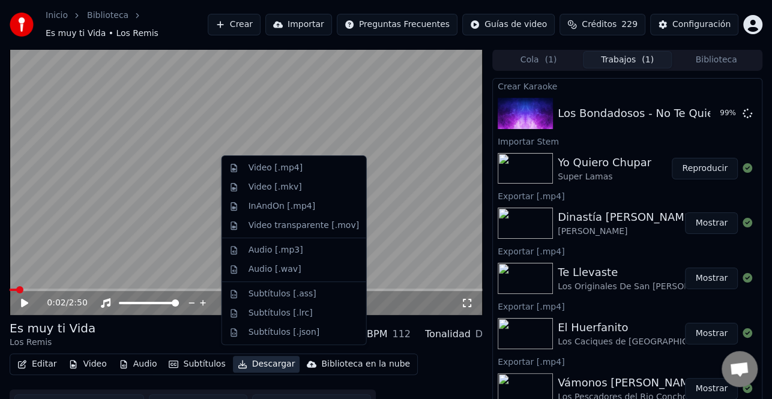
click at [275, 357] on button "Descargar" at bounding box center [266, 364] width 67 height 17
click at [304, 172] on div "Video [.mp4]" at bounding box center [303, 168] width 110 height 12
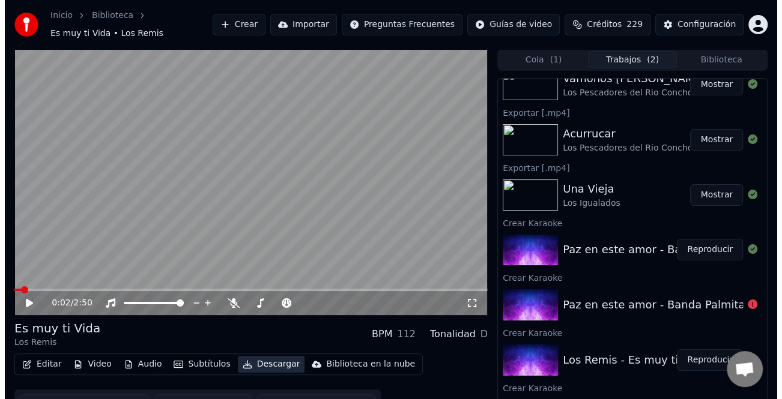
scroll to position [360, 0]
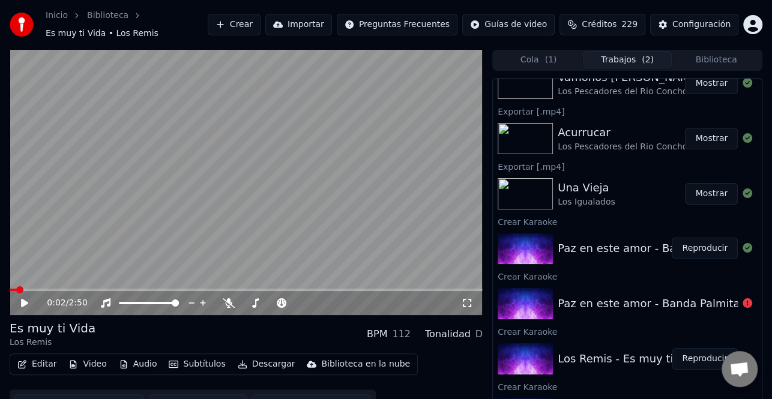
click at [690, 244] on button "Reproducir" at bounding box center [705, 249] width 66 height 22
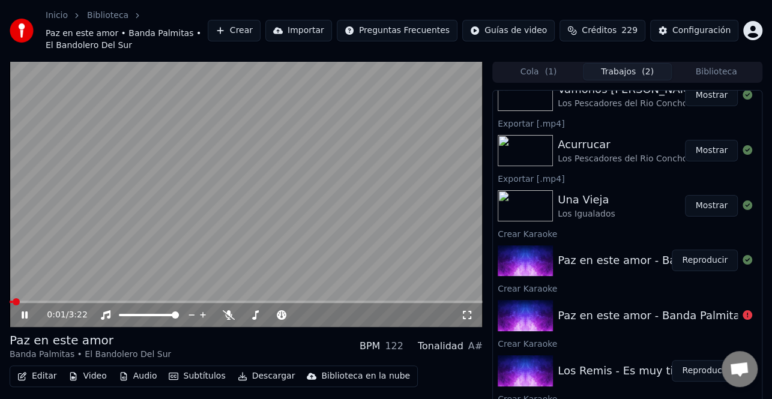
click at [23, 315] on icon at bounding box center [25, 315] width 6 height 7
click at [41, 378] on button "Editar" at bounding box center [37, 376] width 49 height 17
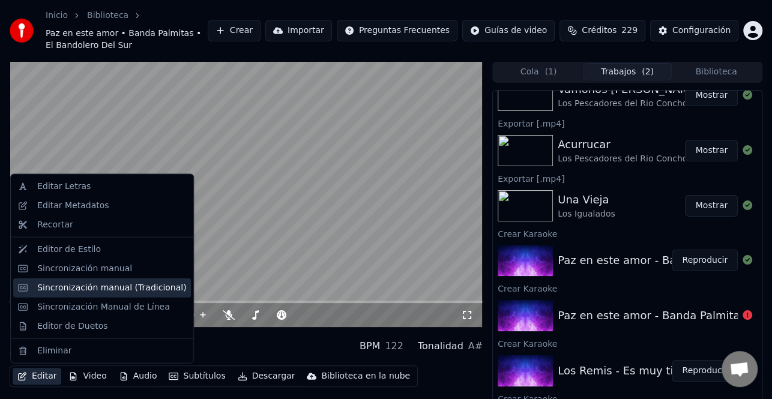
click at [130, 285] on div "Sincronización manual (Tradicional)" at bounding box center [111, 288] width 149 height 12
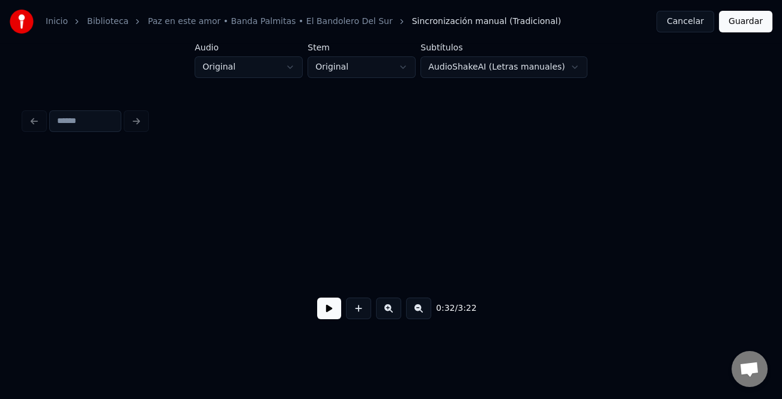
scroll to position [0, 2908]
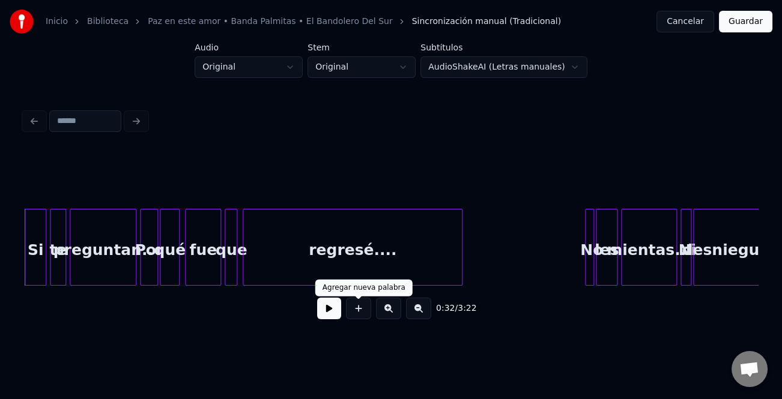
click at [338, 308] on button at bounding box center [329, 309] width 24 height 22
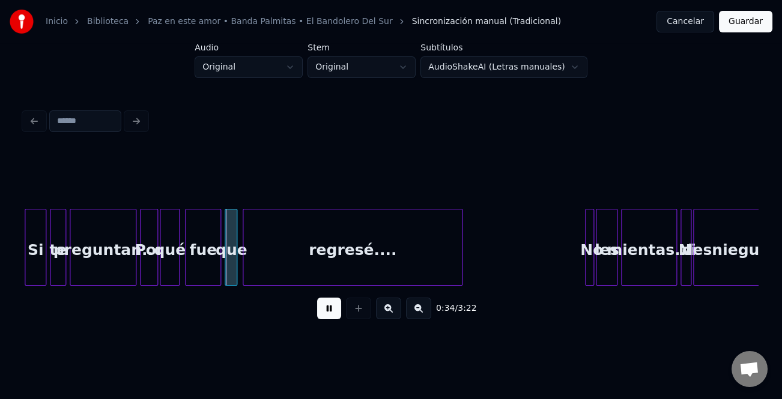
click at [396, 310] on button at bounding box center [388, 309] width 25 height 22
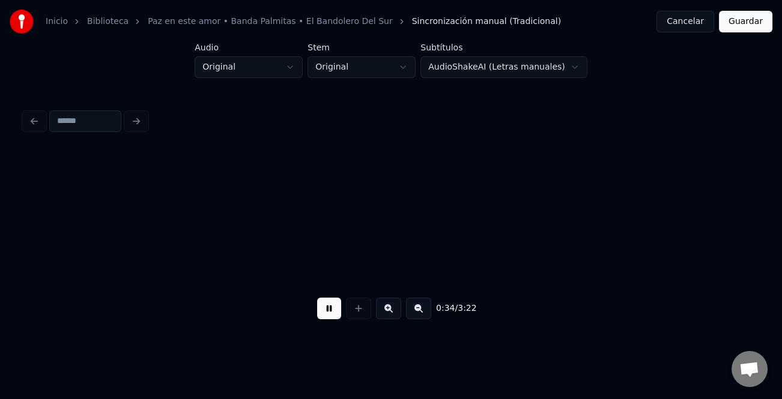
click at [396, 310] on button at bounding box center [388, 309] width 25 height 22
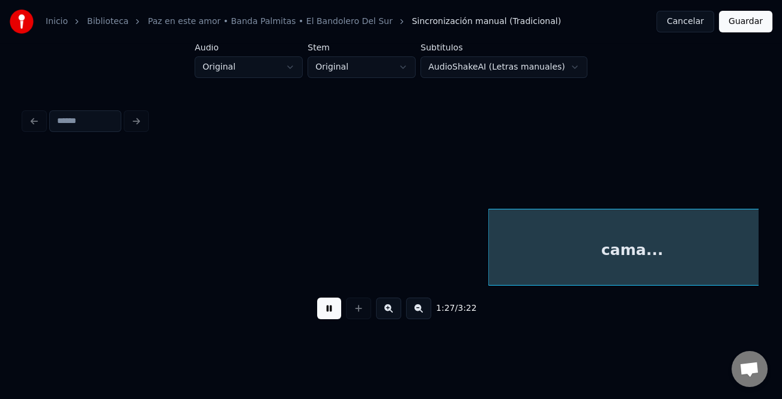
scroll to position [0, 13072]
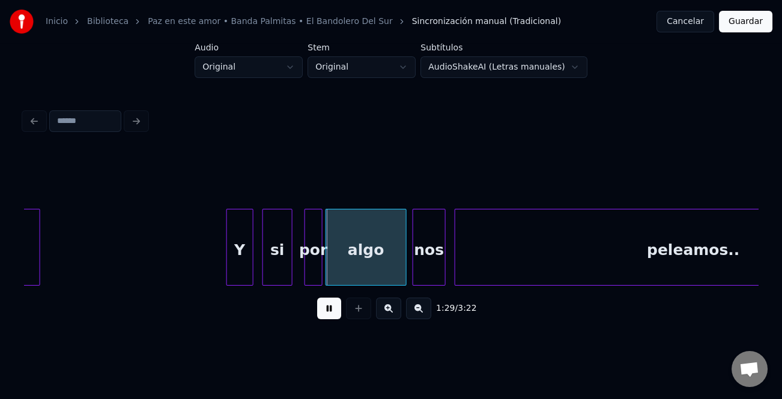
click at [229, 268] on div at bounding box center [229, 247] width 4 height 76
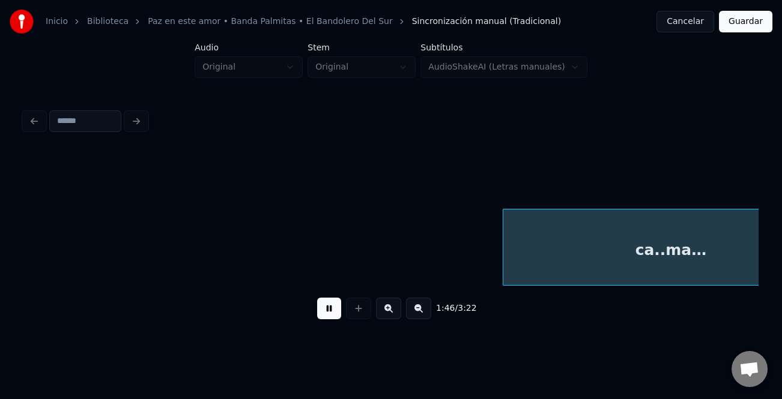
scroll to position [0, 16009]
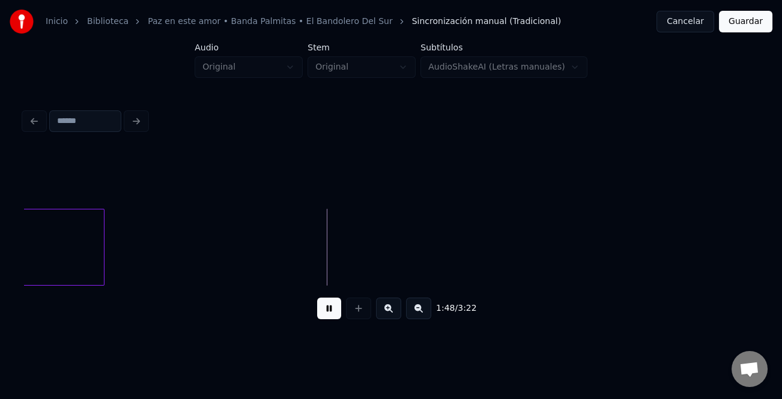
click at [424, 304] on button at bounding box center [418, 309] width 25 height 22
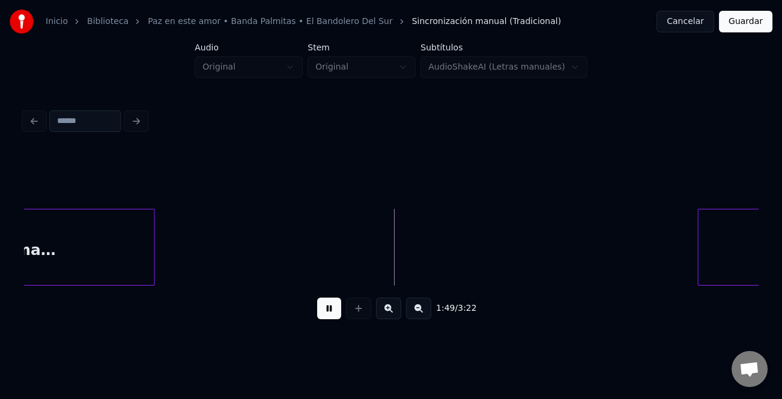
click at [424, 308] on button at bounding box center [418, 309] width 25 height 22
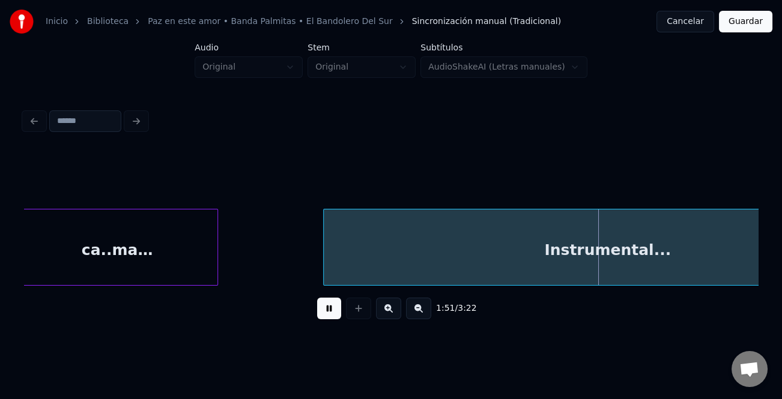
click at [324, 267] on div at bounding box center [326, 247] width 4 height 76
drag, startPoint x: 322, startPoint y: 315, endPoint x: 430, endPoint y: 294, distance: 110.1
click at [327, 312] on button at bounding box center [329, 309] width 24 height 22
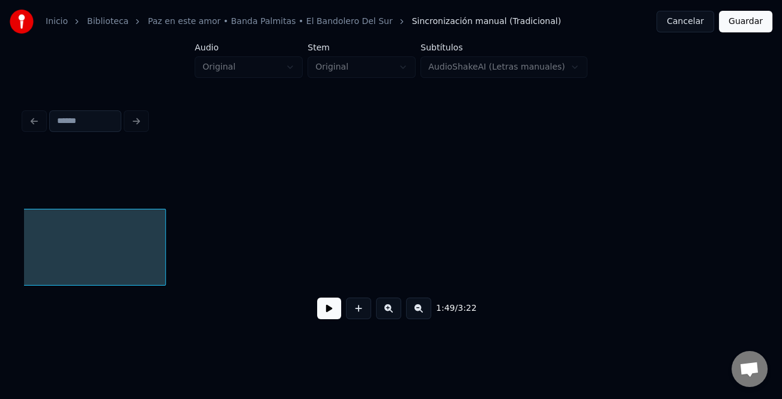
scroll to position [0, 10200]
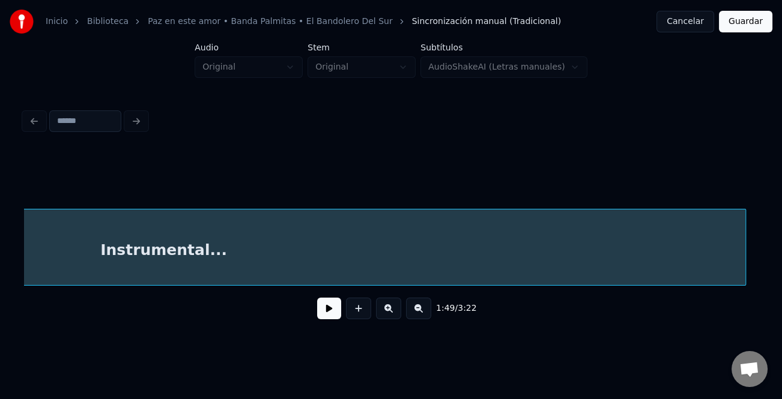
click at [741, 286] on div "Instrumental..." at bounding box center [390, 247] width 733 height 77
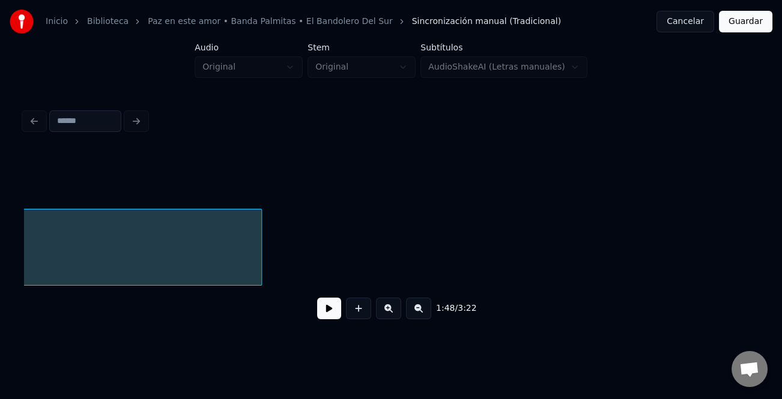
scroll to position [0, 10900]
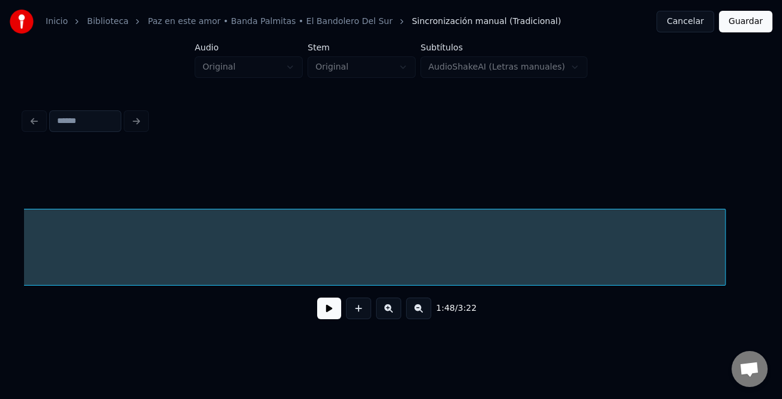
click at [723, 267] on div at bounding box center [723, 247] width 4 height 76
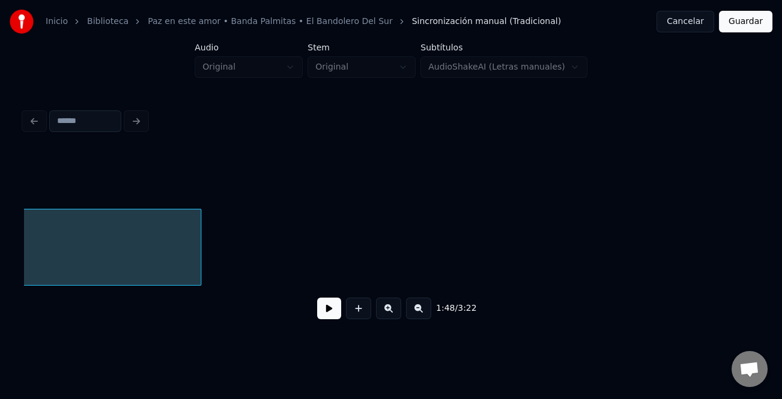
scroll to position [0, 11483]
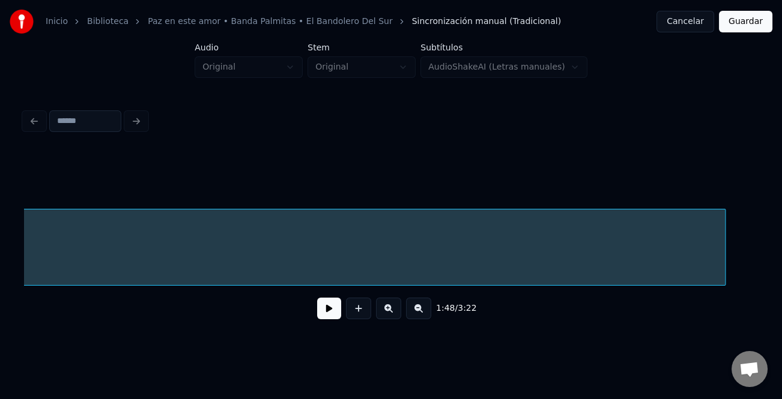
click at [723, 290] on div "1:48 / 3:22" at bounding box center [390, 240] width 733 height 182
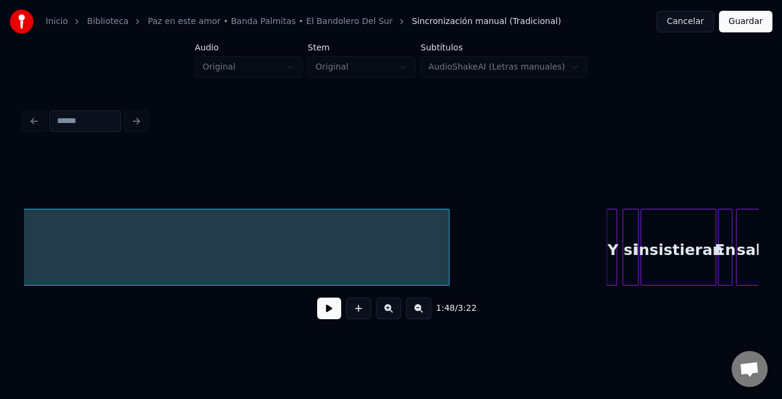
scroll to position [0, 11861]
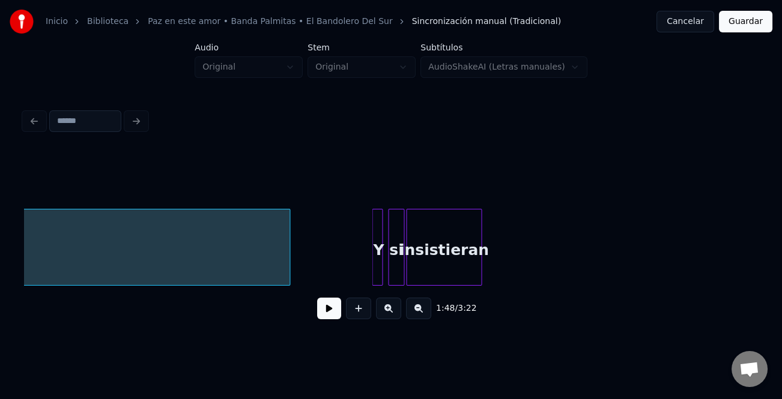
scroll to position [0, 12182]
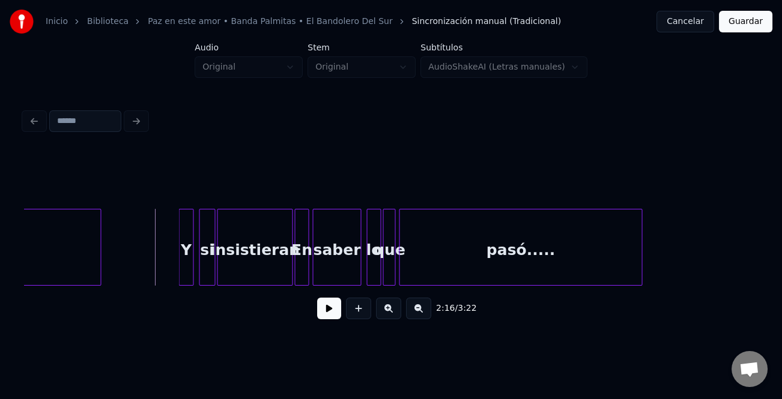
click at [179, 245] on div at bounding box center [181, 247] width 4 height 76
click at [331, 309] on button at bounding box center [329, 309] width 24 height 22
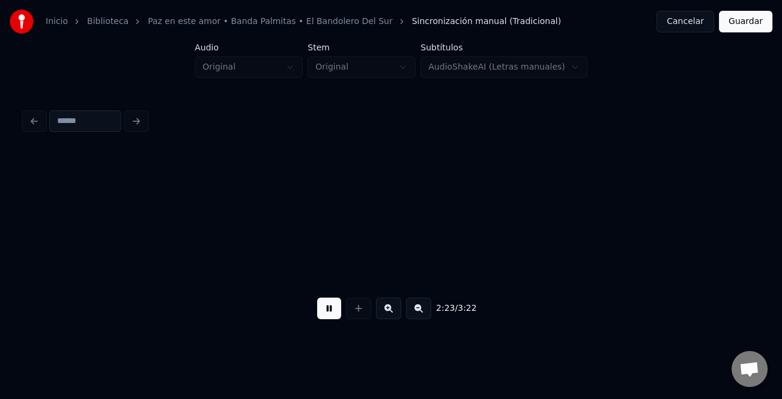
scroll to position [0, 12916]
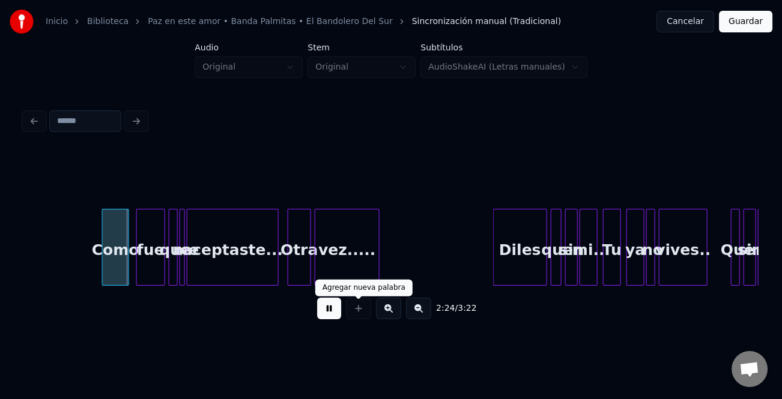
click at [384, 306] on button at bounding box center [388, 309] width 25 height 22
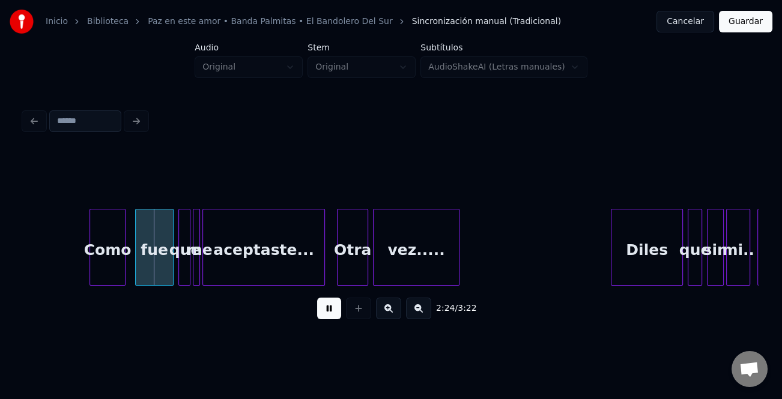
click at [384, 306] on button at bounding box center [388, 309] width 25 height 22
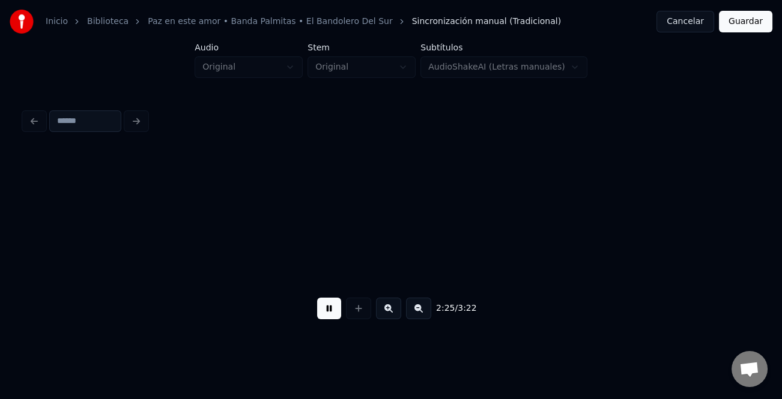
scroll to position [0, 25966]
click at [384, 306] on button at bounding box center [388, 309] width 25 height 22
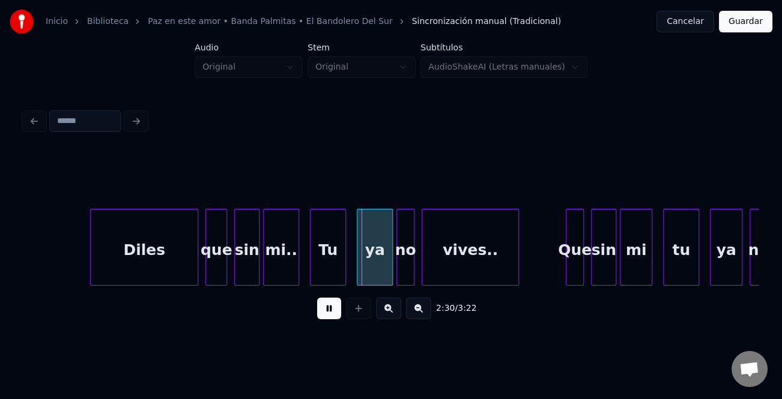
click at [95, 241] on div "Diles" at bounding box center [144, 250] width 107 height 82
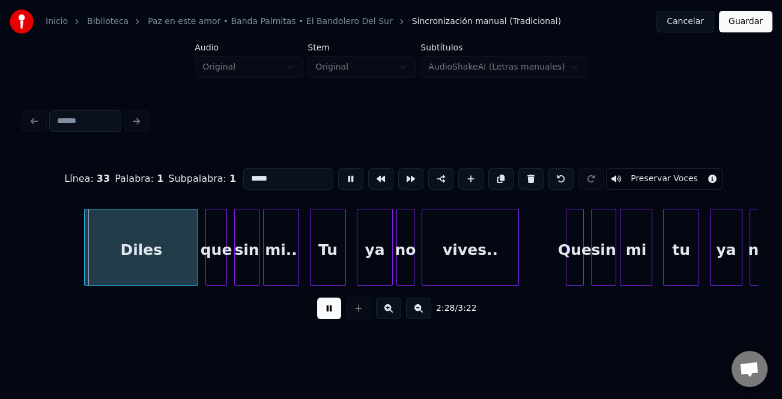
click at [85, 244] on div at bounding box center [87, 247] width 4 height 76
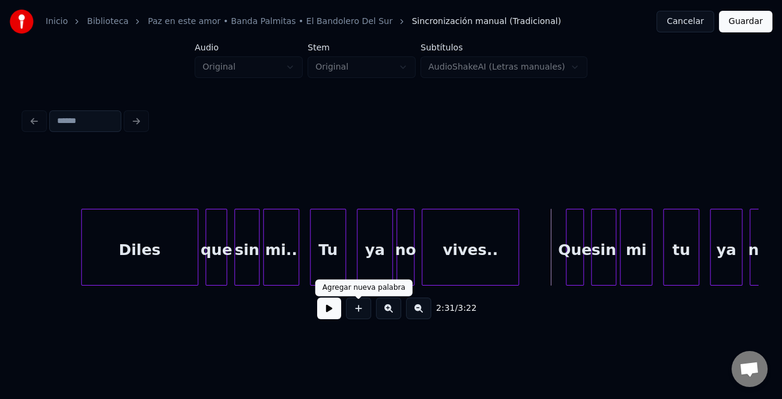
click at [324, 312] on button at bounding box center [329, 309] width 24 height 22
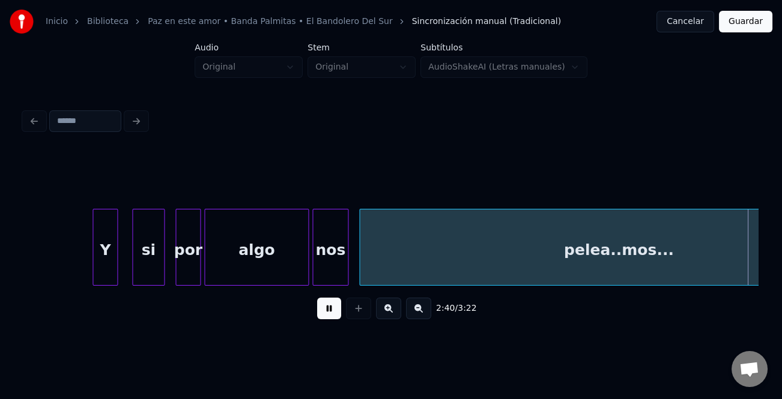
scroll to position [0, 28907]
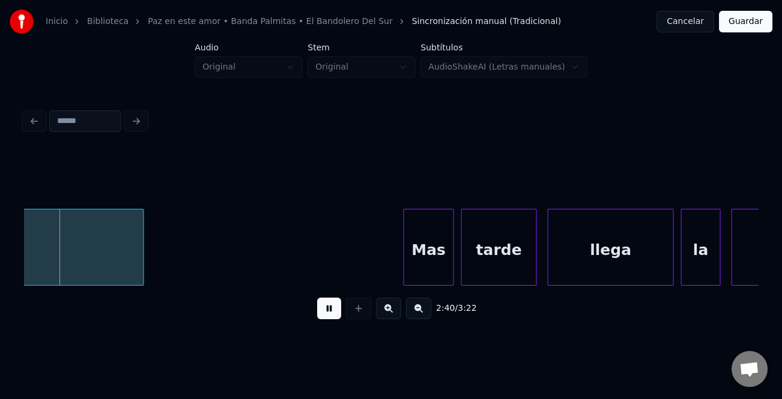
click at [335, 314] on button at bounding box center [329, 309] width 24 height 22
click at [332, 302] on button at bounding box center [329, 309] width 24 height 22
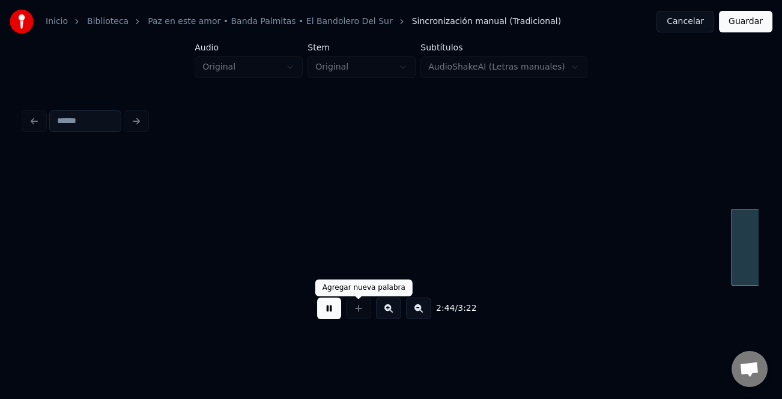
scroll to position [0, 29641]
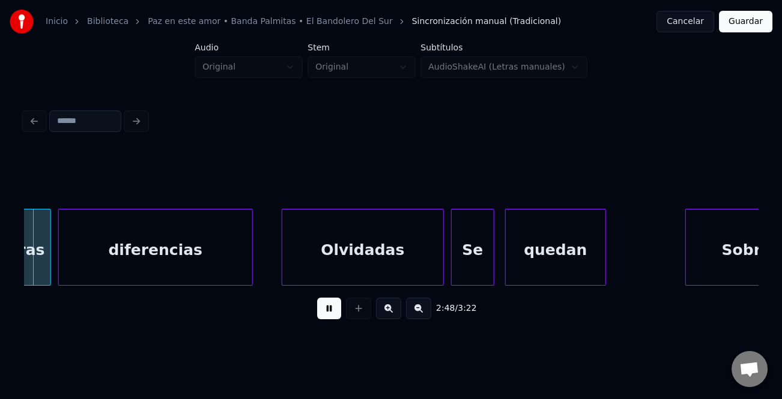
scroll to position [0, 30202]
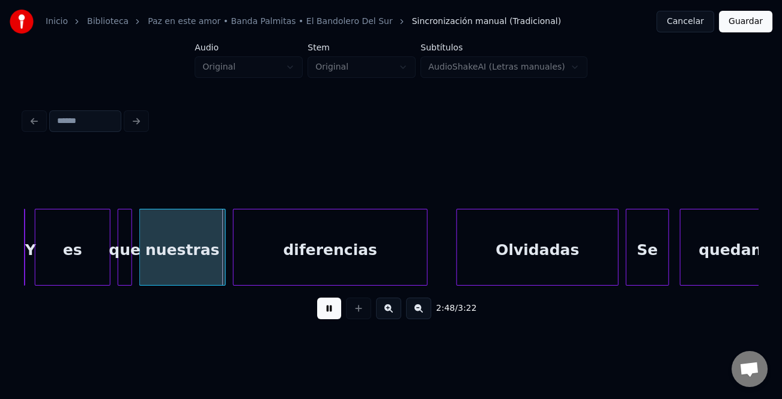
drag, startPoint x: 336, startPoint y: 316, endPoint x: 275, endPoint y: 301, distance: 63.0
click at [334, 316] on button at bounding box center [329, 309] width 24 height 22
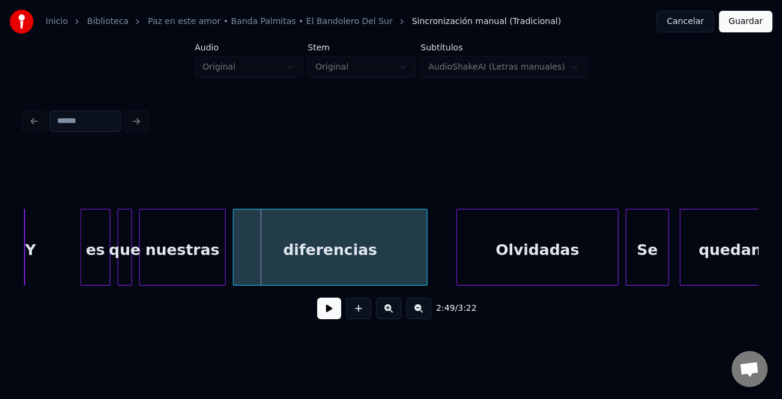
click at [82, 248] on div at bounding box center [83, 247] width 4 height 76
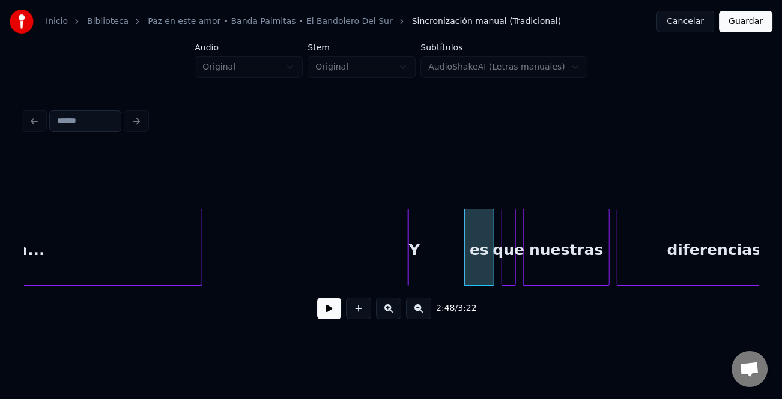
scroll to position [0, 29730]
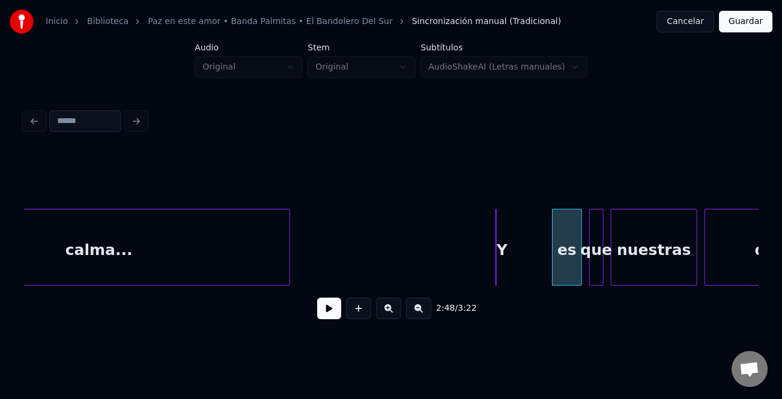
click at [495, 260] on div "Y" at bounding box center [495, 247] width 1 height 77
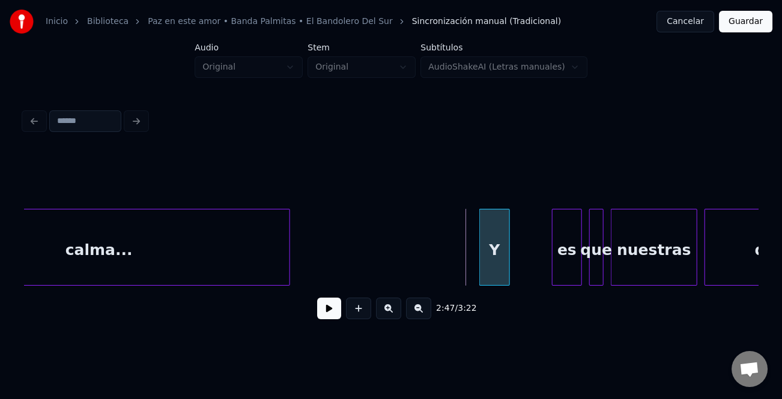
click at [503, 258] on div "Y" at bounding box center [494, 250] width 29 height 82
click at [533, 264] on div at bounding box center [535, 247] width 4 height 76
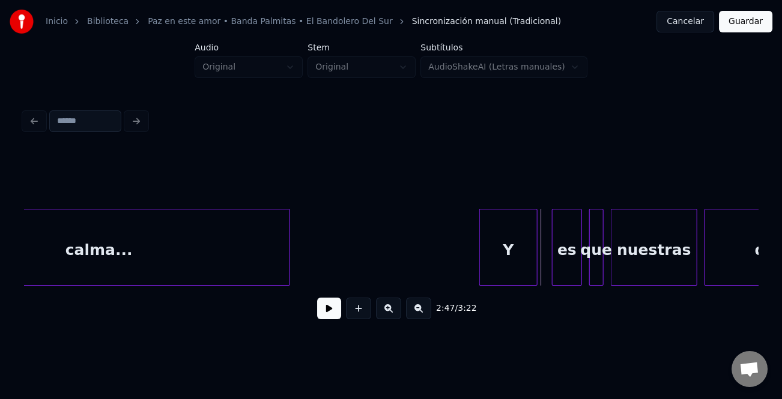
click at [336, 310] on button at bounding box center [329, 309] width 24 height 22
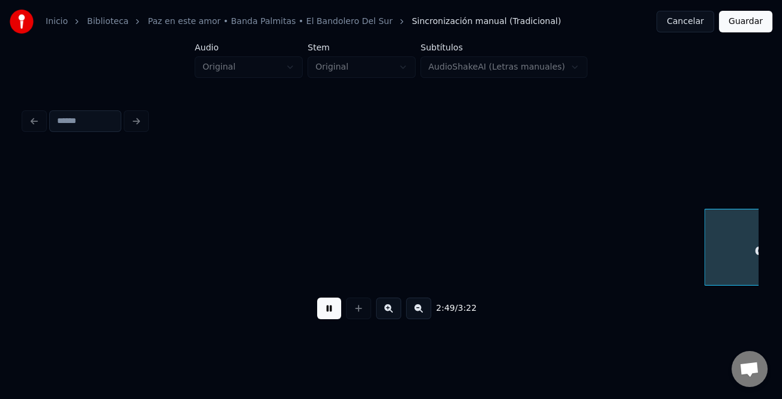
scroll to position [0, 30465]
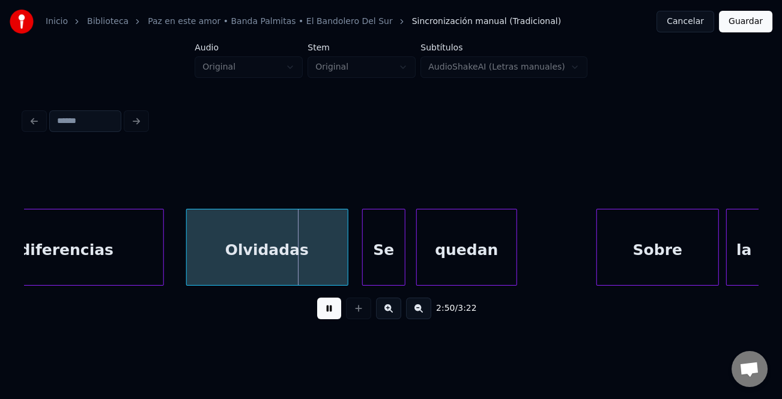
click at [207, 245] on div "Olvidadas" at bounding box center [267, 250] width 161 height 82
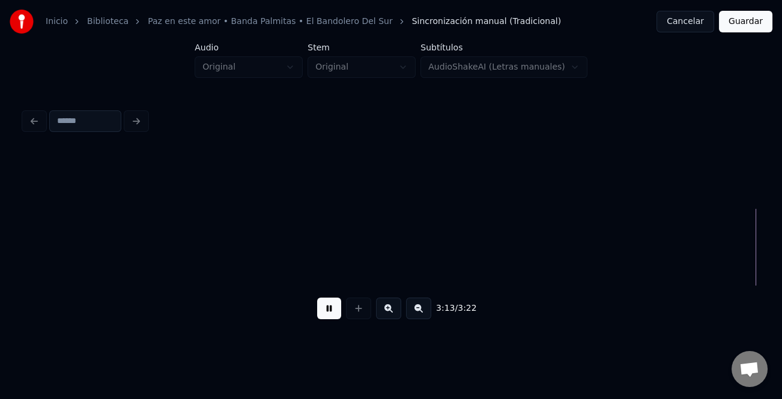
scroll to position [0, 34873]
click at [743, 19] on button "Guardar" at bounding box center [744, 22] width 53 height 22
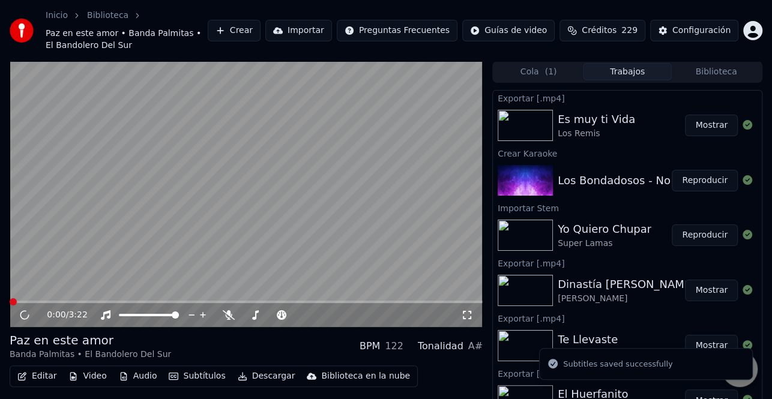
click at [261, 376] on button "Descargar" at bounding box center [266, 376] width 67 height 17
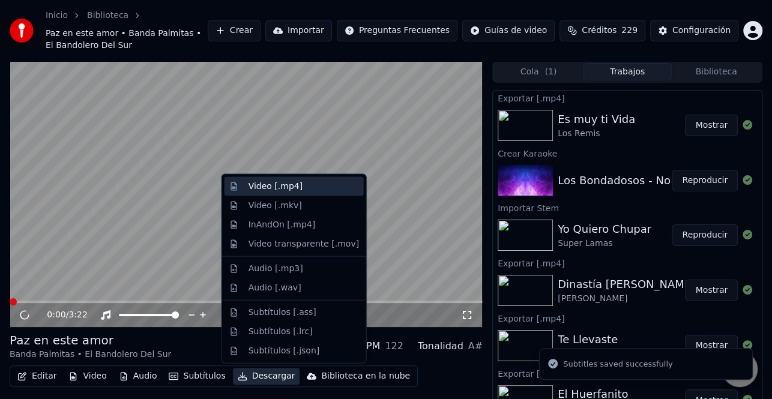
click at [318, 185] on div "Video [.mp4]" at bounding box center [303, 187] width 110 height 12
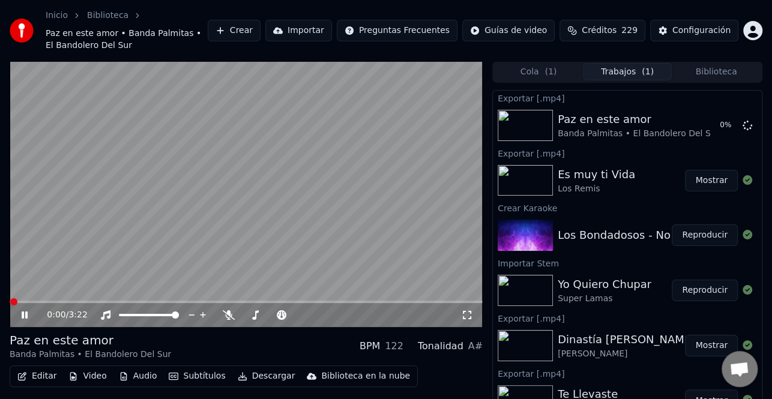
click at [24, 313] on icon at bounding box center [33, 315] width 28 height 10
click at [708, 239] on button "Reproducir" at bounding box center [705, 235] width 66 height 22
click at [19, 310] on icon at bounding box center [33, 315] width 28 height 10
click at [38, 368] on button "Editar" at bounding box center [37, 376] width 49 height 17
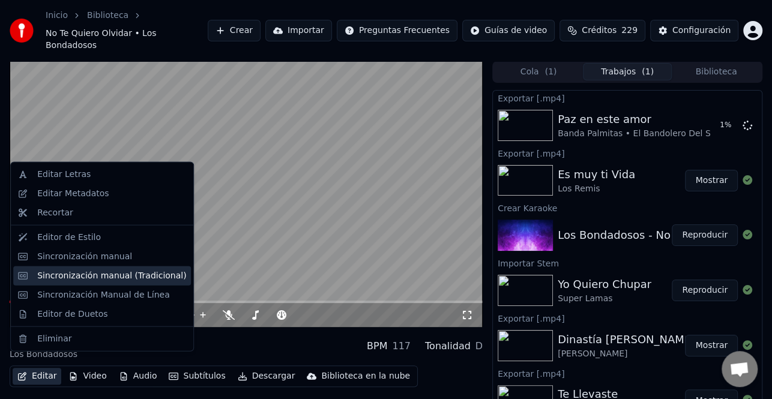
click at [150, 277] on div "Sincronización manual (Tradicional)" at bounding box center [111, 276] width 149 height 12
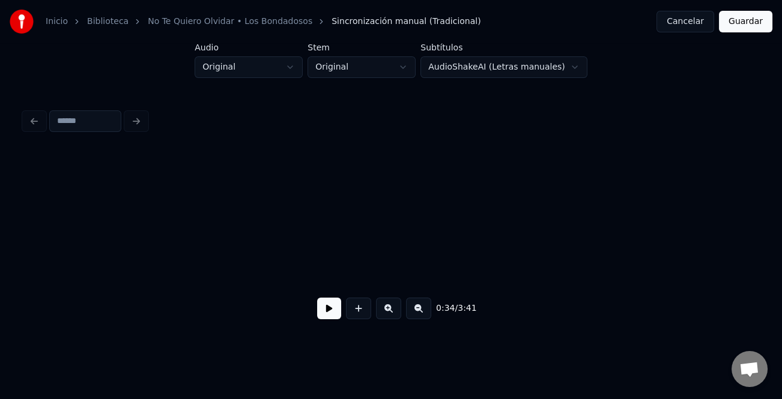
scroll to position [0, 6295]
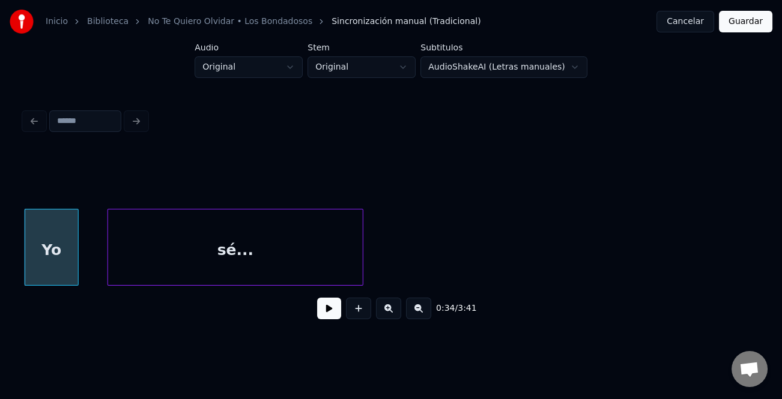
click at [327, 314] on button at bounding box center [329, 309] width 24 height 22
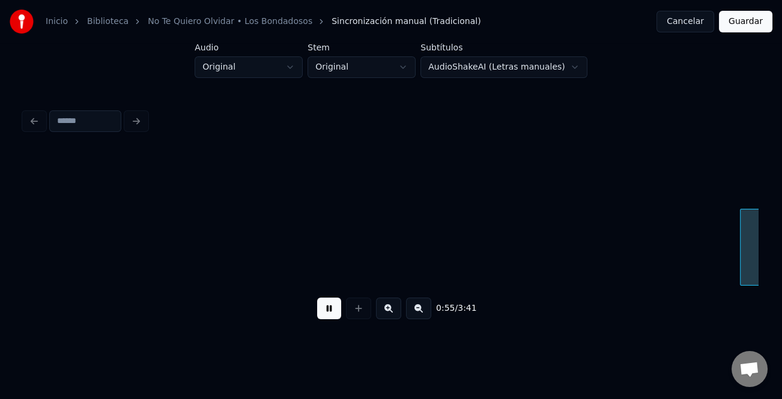
scroll to position [0, 9970]
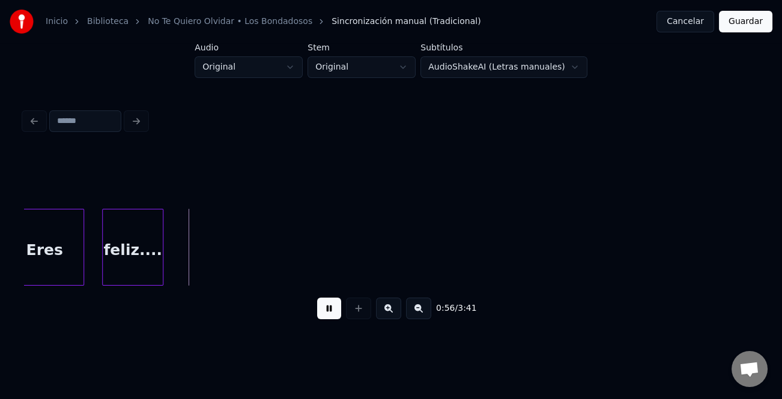
click at [423, 312] on button at bounding box center [418, 309] width 25 height 22
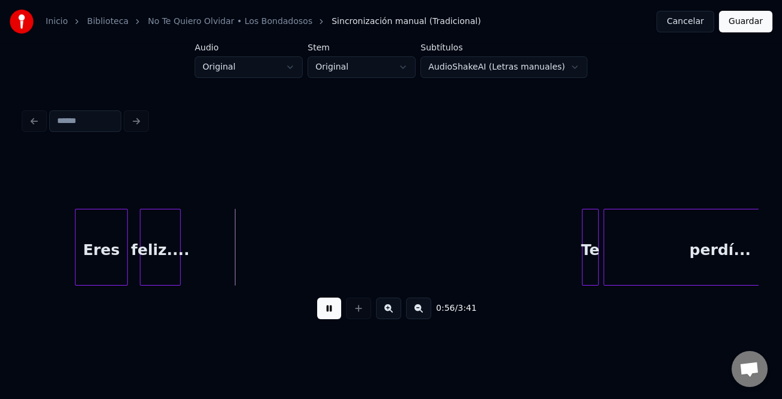
click at [423, 312] on button at bounding box center [418, 309] width 25 height 22
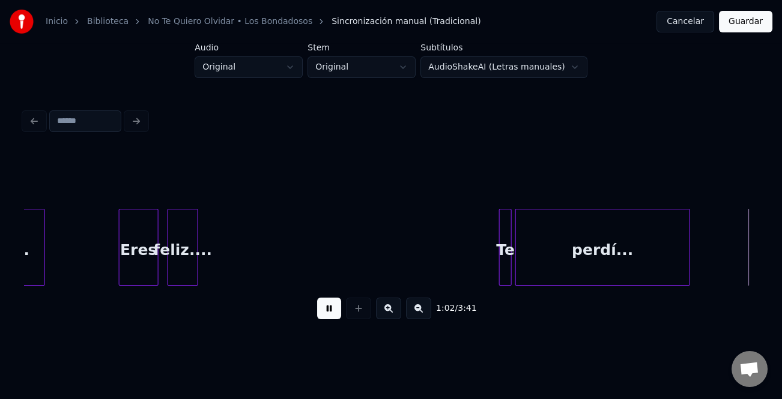
scroll to position [0, 5616]
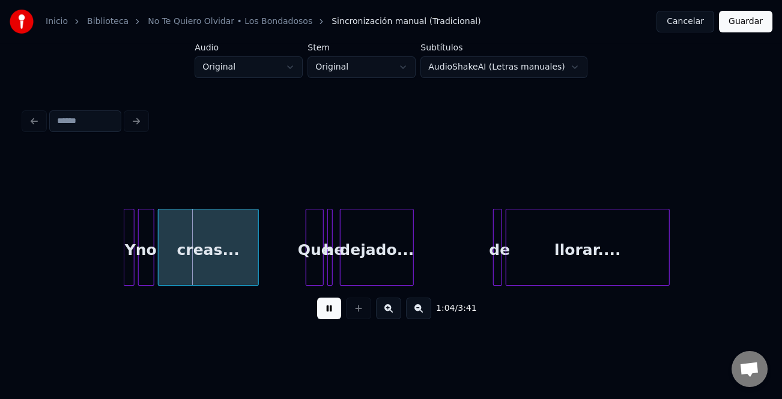
click at [493, 247] on div at bounding box center [495, 247] width 4 height 76
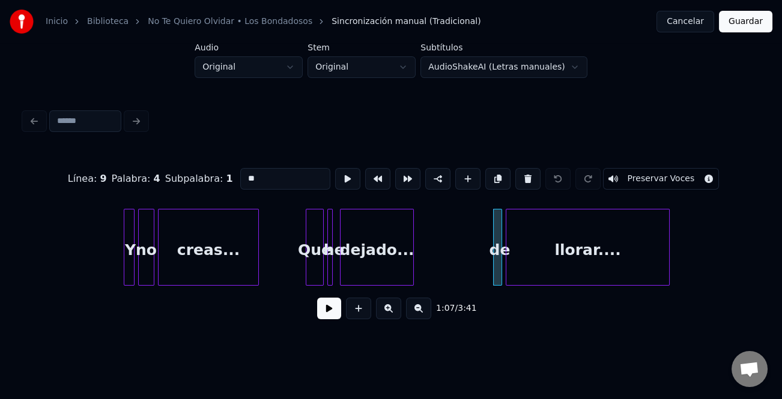
click at [496, 261] on div at bounding box center [495, 247] width 4 height 76
click at [244, 172] on input "**" at bounding box center [285, 179] width 90 height 22
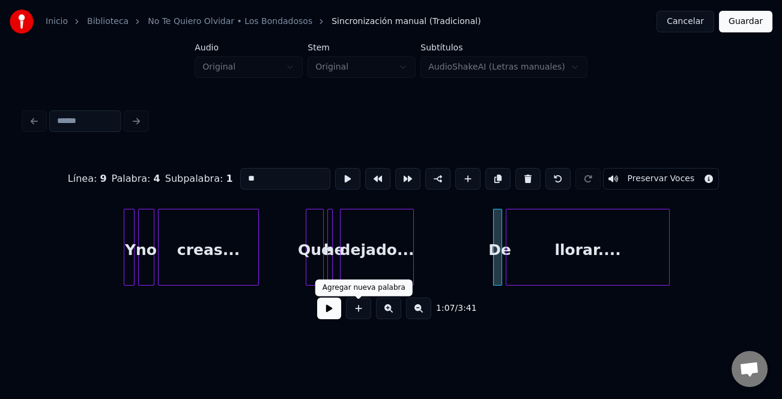
type input "**"
click at [327, 300] on div "1:07 / 3:41" at bounding box center [391, 308] width 714 height 26
click at [323, 310] on button at bounding box center [329, 309] width 24 height 22
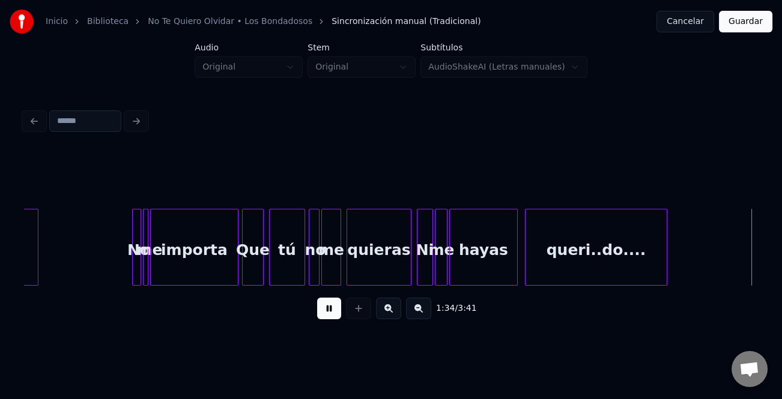
scroll to position [0, 8553]
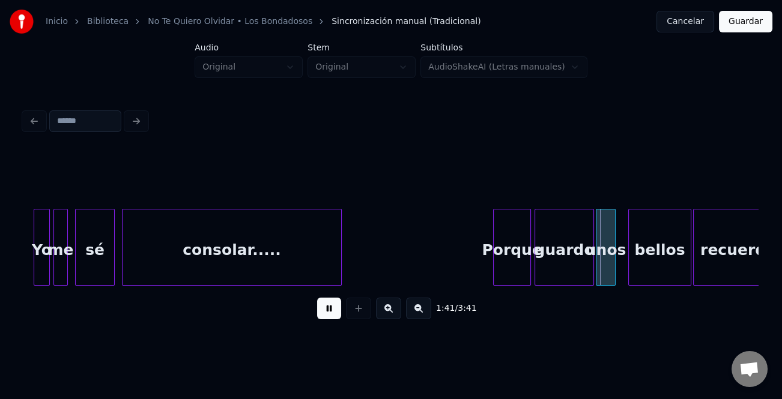
click at [382, 314] on button at bounding box center [388, 309] width 25 height 22
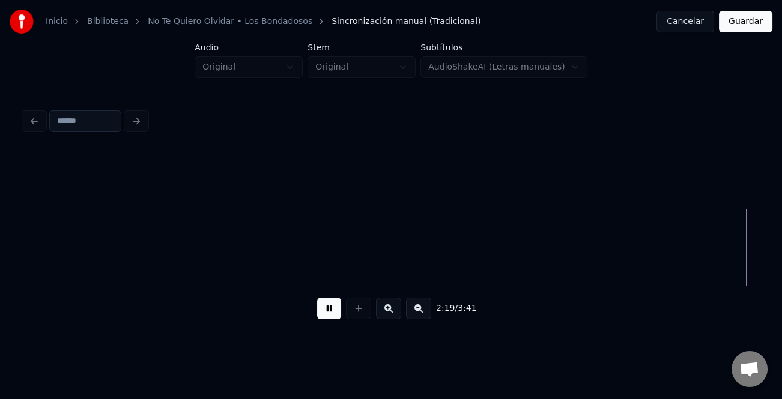
scroll to position [0, 16736]
click at [716, 249] on div "La-" at bounding box center [719, 250] width 20 height 82
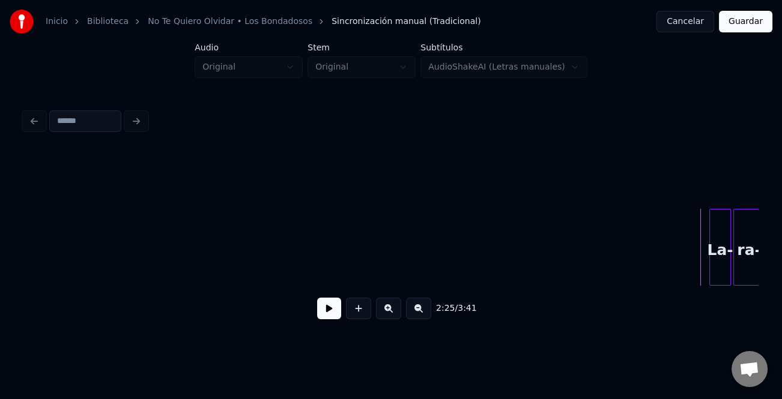
click at [336, 316] on button at bounding box center [329, 309] width 24 height 22
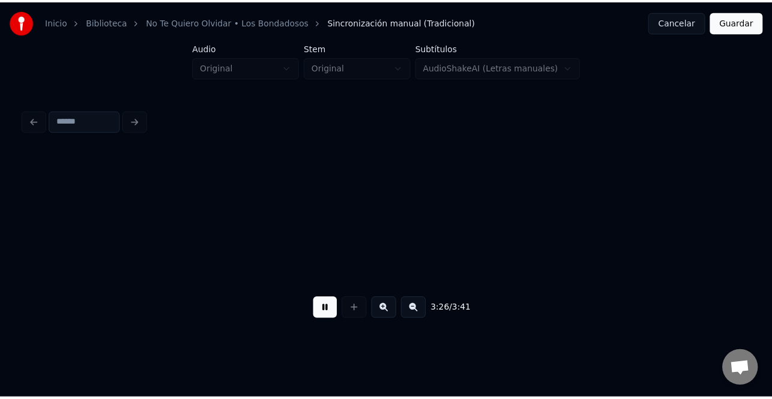
scroll to position [0, 24813]
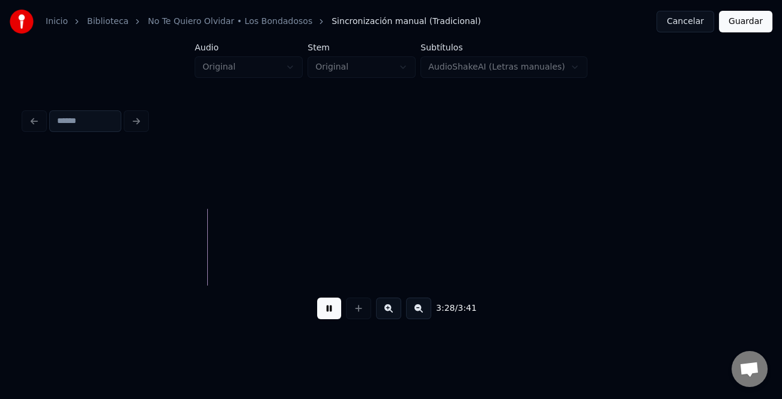
click at [753, 25] on button "Guardar" at bounding box center [744, 22] width 53 height 22
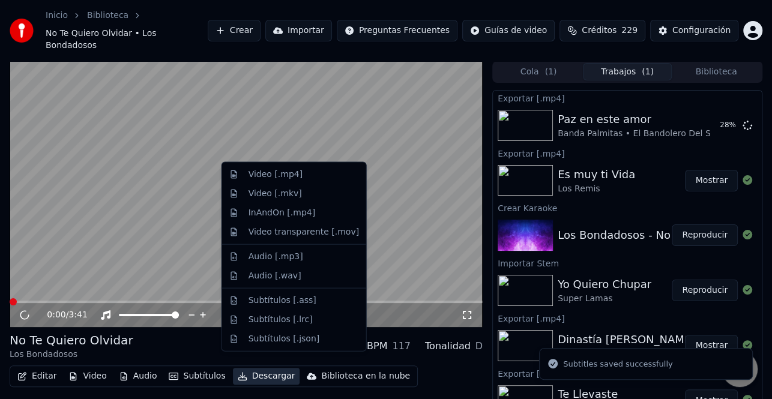
click at [265, 368] on button "Descargar" at bounding box center [266, 376] width 67 height 17
click at [289, 178] on div "Video [.mp4]" at bounding box center [275, 175] width 54 height 12
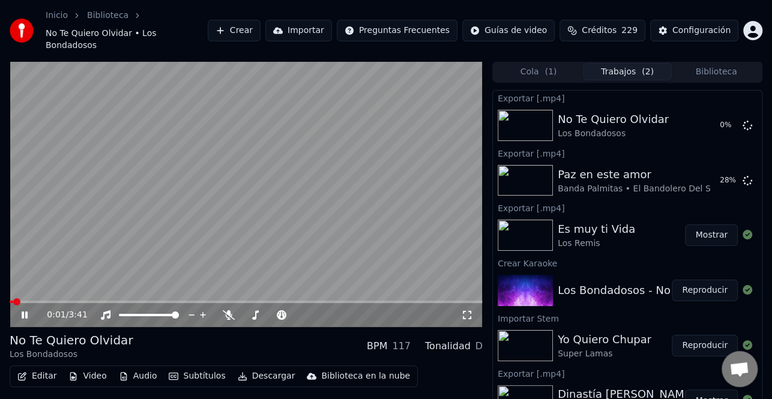
click at [26, 310] on icon at bounding box center [33, 315] width 28 height 10
